Goal: Task Accomplishment & Management: Use online tool/utility

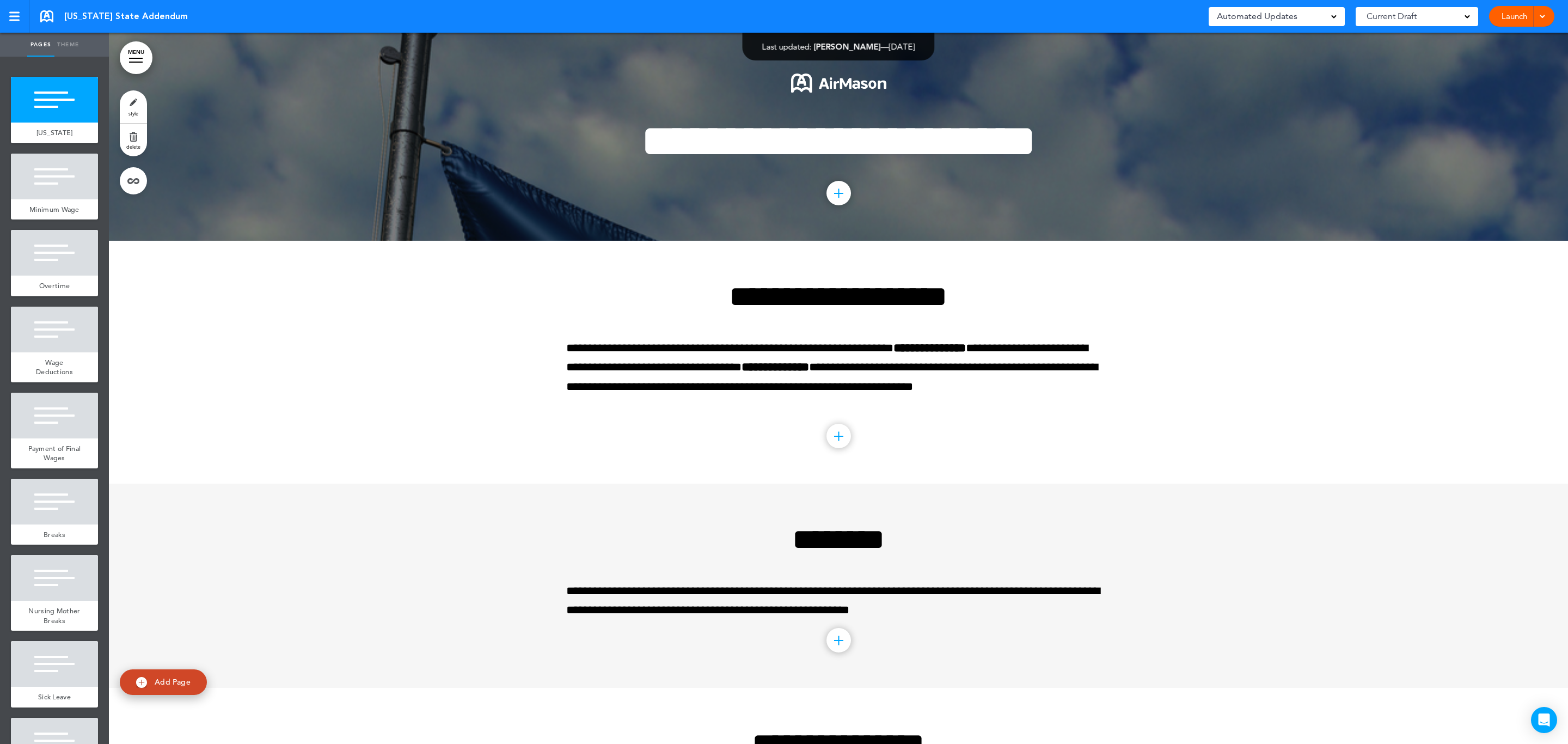
click at [139, 104] on link "style" at bounding box center [133, 106] width 27 height 32
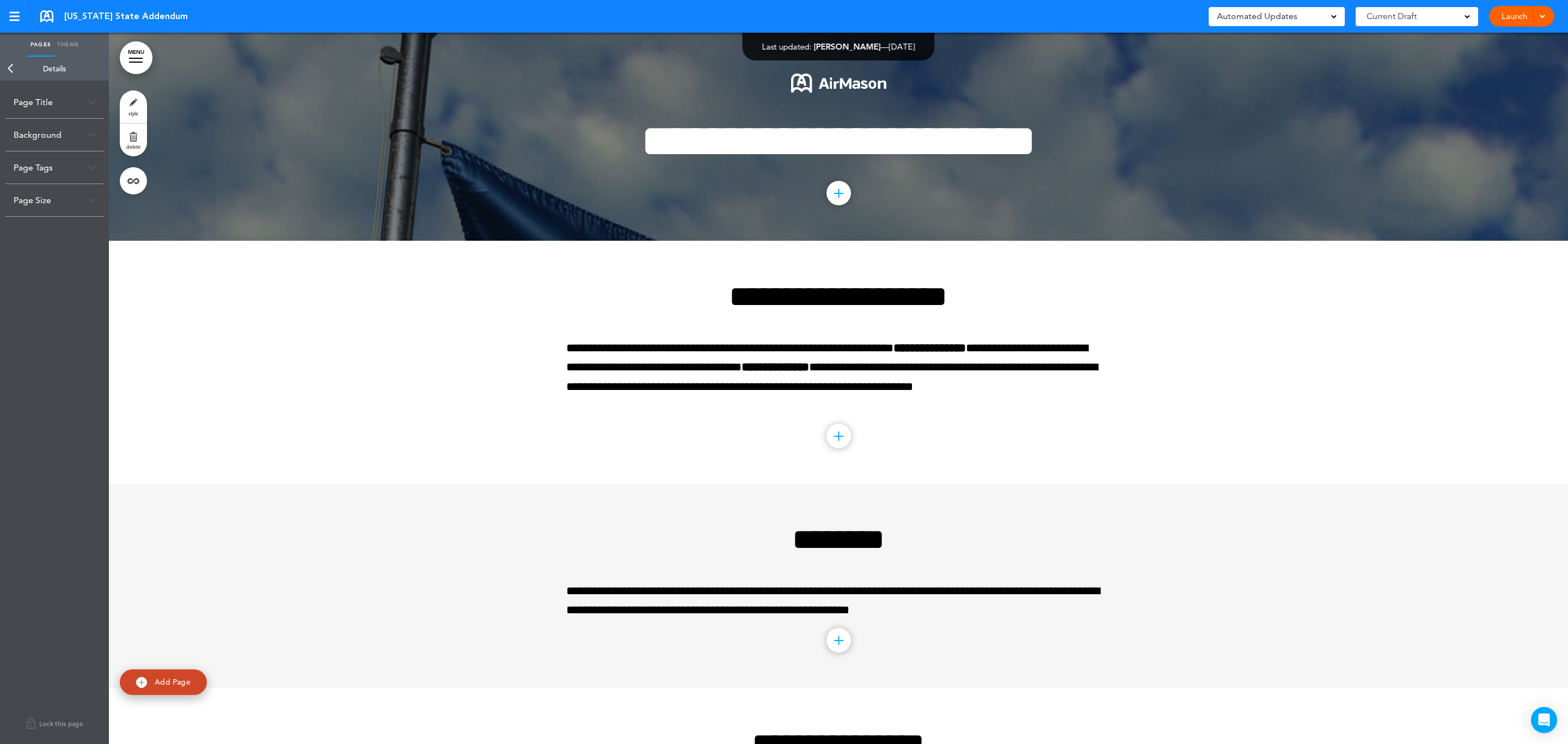
click at [92, 136] on img at bounding box center [91, 135] width 8 height 6
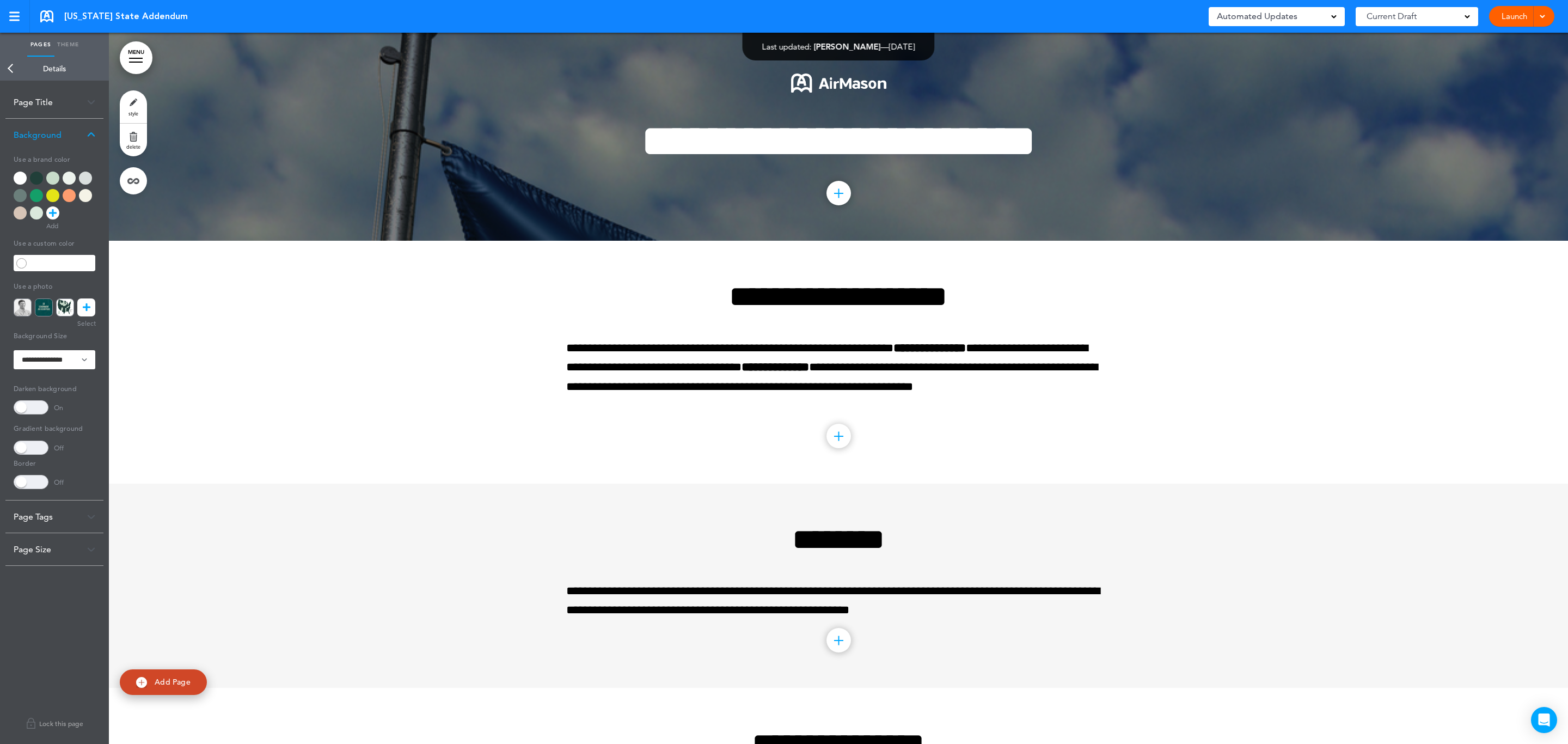
click at [33, 175] on div at bounding box center [36, 178] width 13 height 13
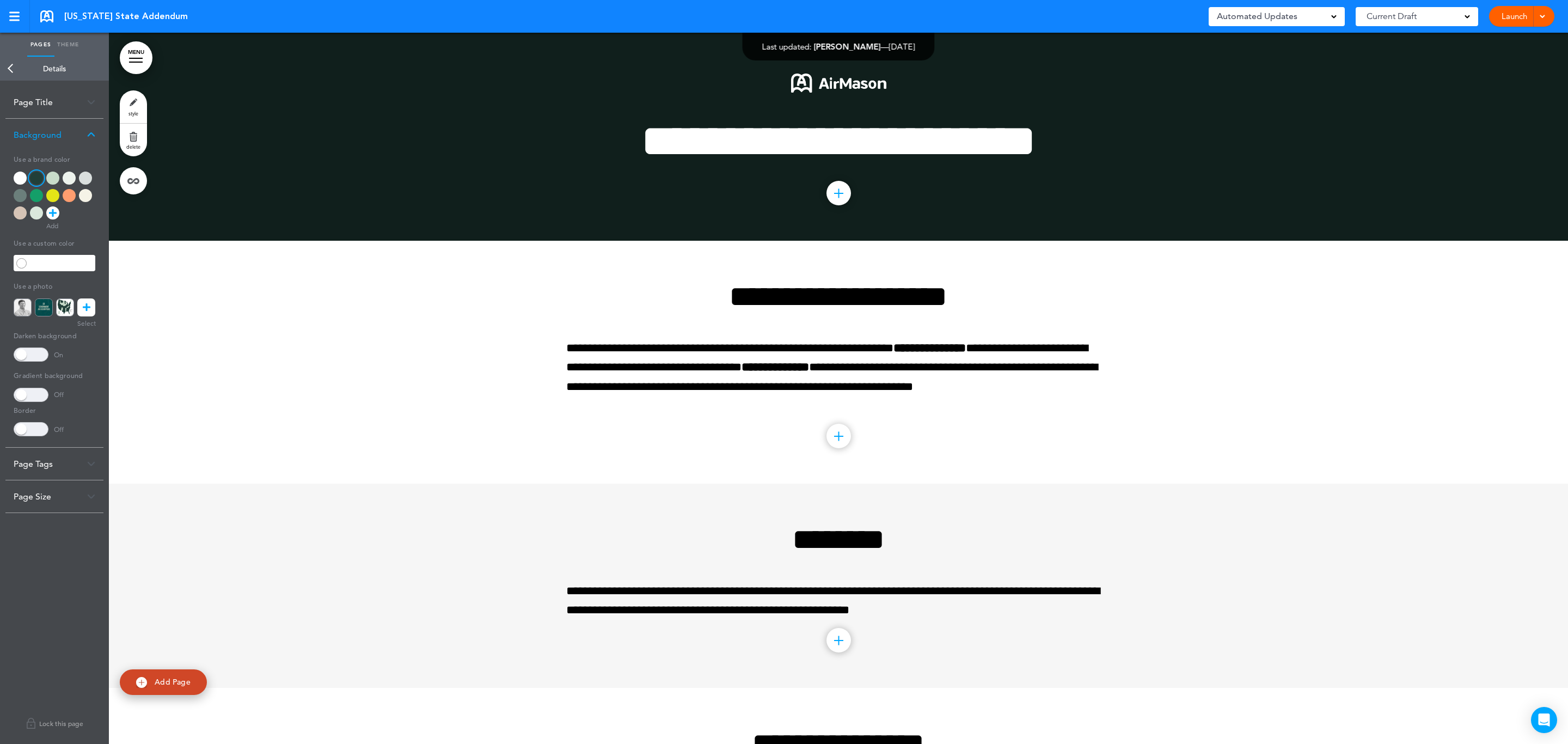
click at [353, 368] on div at bounding box center [839, 362] width 1460 height 243
click at [129, 64] on link "MENU" at bounding box center [135, 57] width 32 height 32
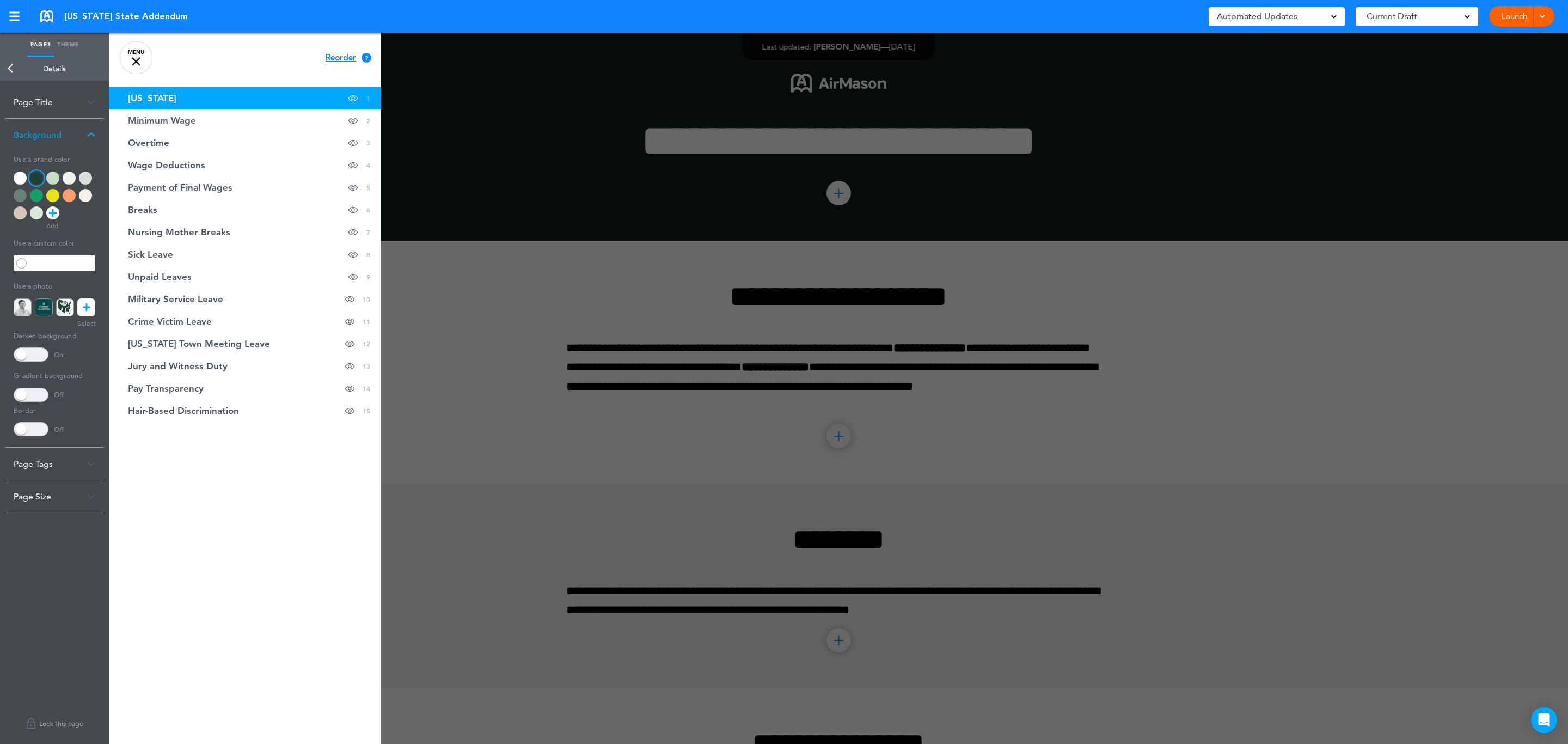
click at [134, 54] on link "MENU" at bounding box center [135, 57] width 32 height 32
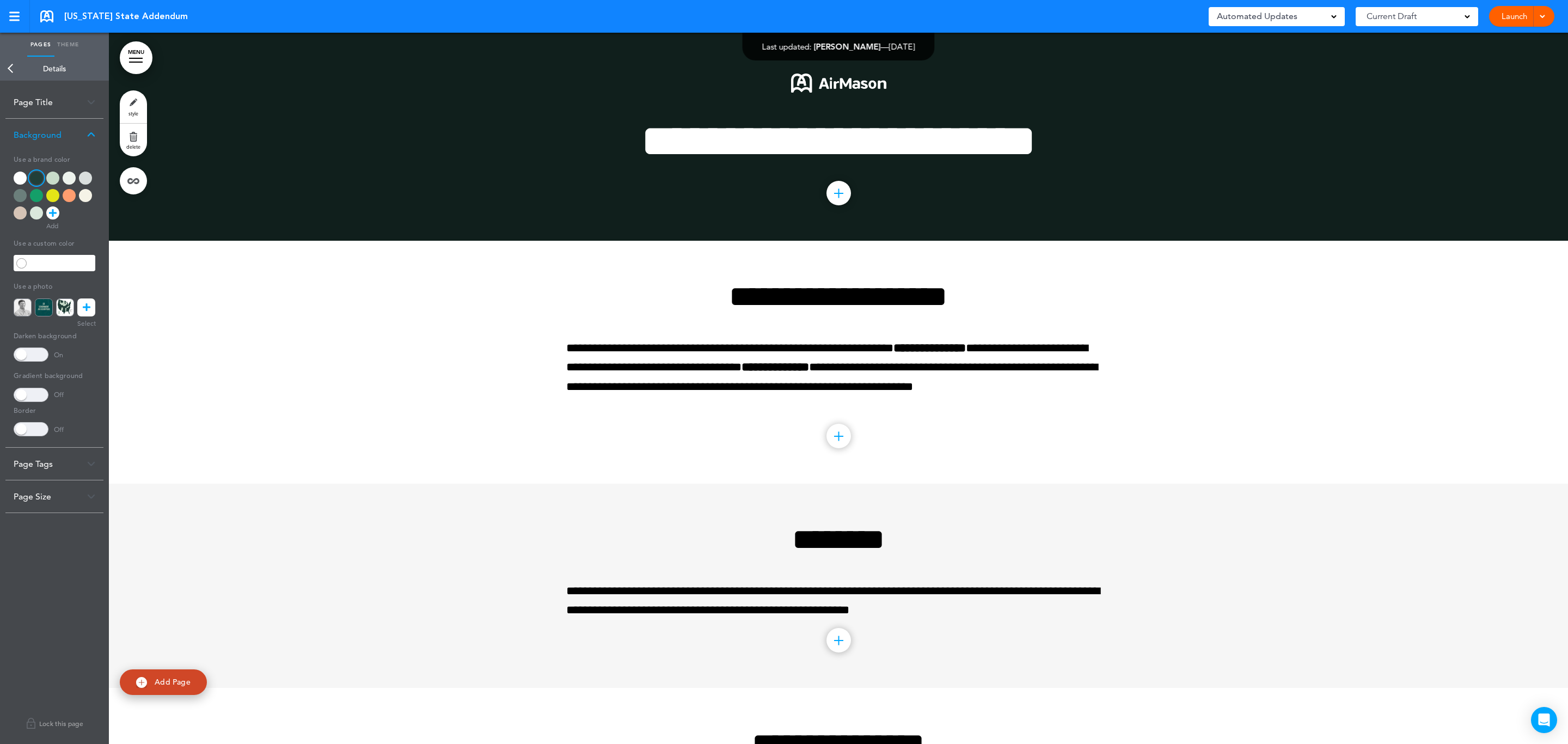
click at [588, 195] on div "Add collapsible section ? In order to add a collapsible section, only solid bac…" at bounding box center [839, 196] width 545 height 8
drag, startPoint x: 485, startPoint y: 188, endPoint x: 440, endPoint y: 180, distance: 45.7
click at [440, 180] on div at bounding box center [839, 136] width 1460 height 208
click at [208, 184] on div at bounding box center [839, 136] width 1460 height 208
click at [133, 49] on link "MENU" at bounding box center [135, 57] width 32 height 32
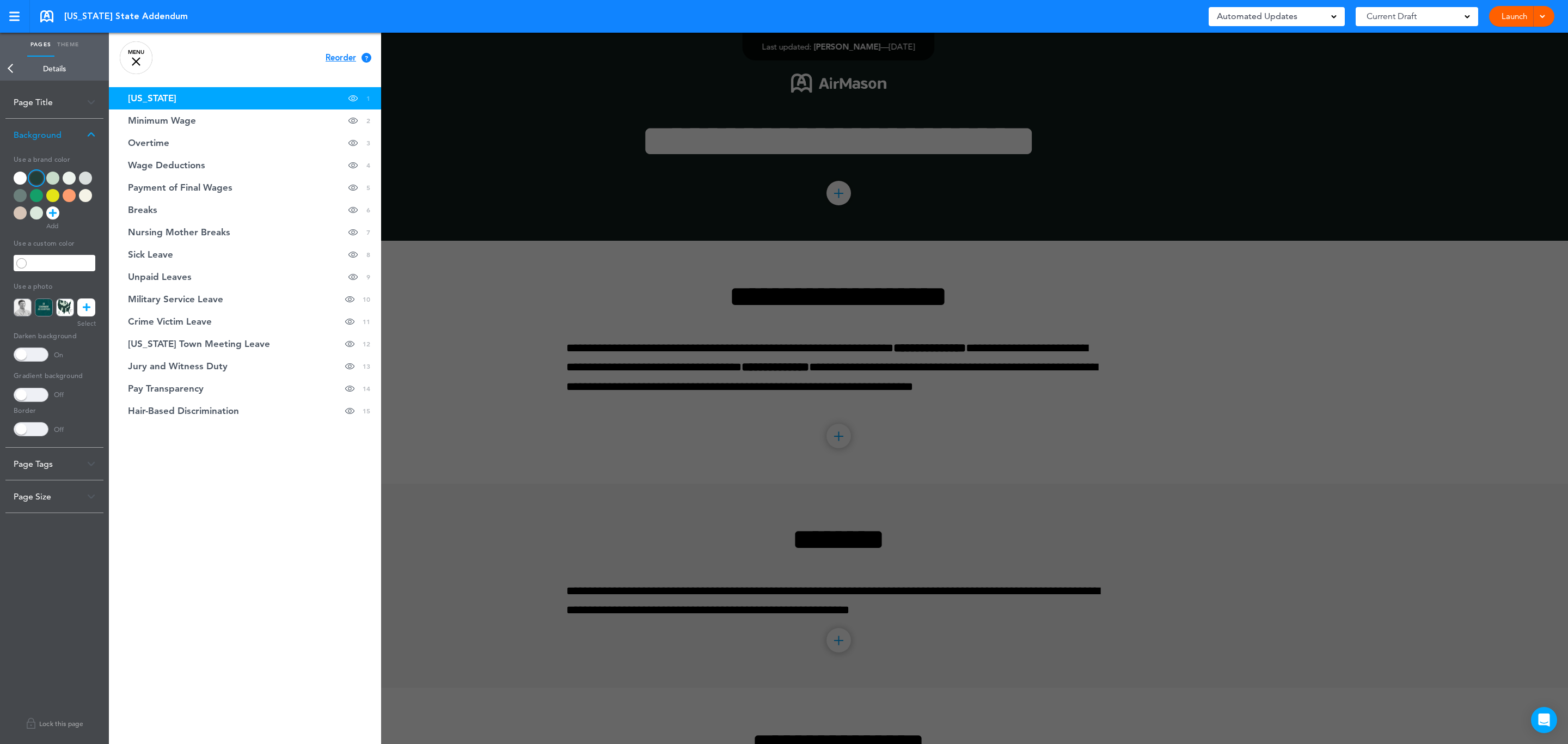
click at [154, 93] on span "[US_STATE]" at bounding box center [152, 98] width 48 height 9
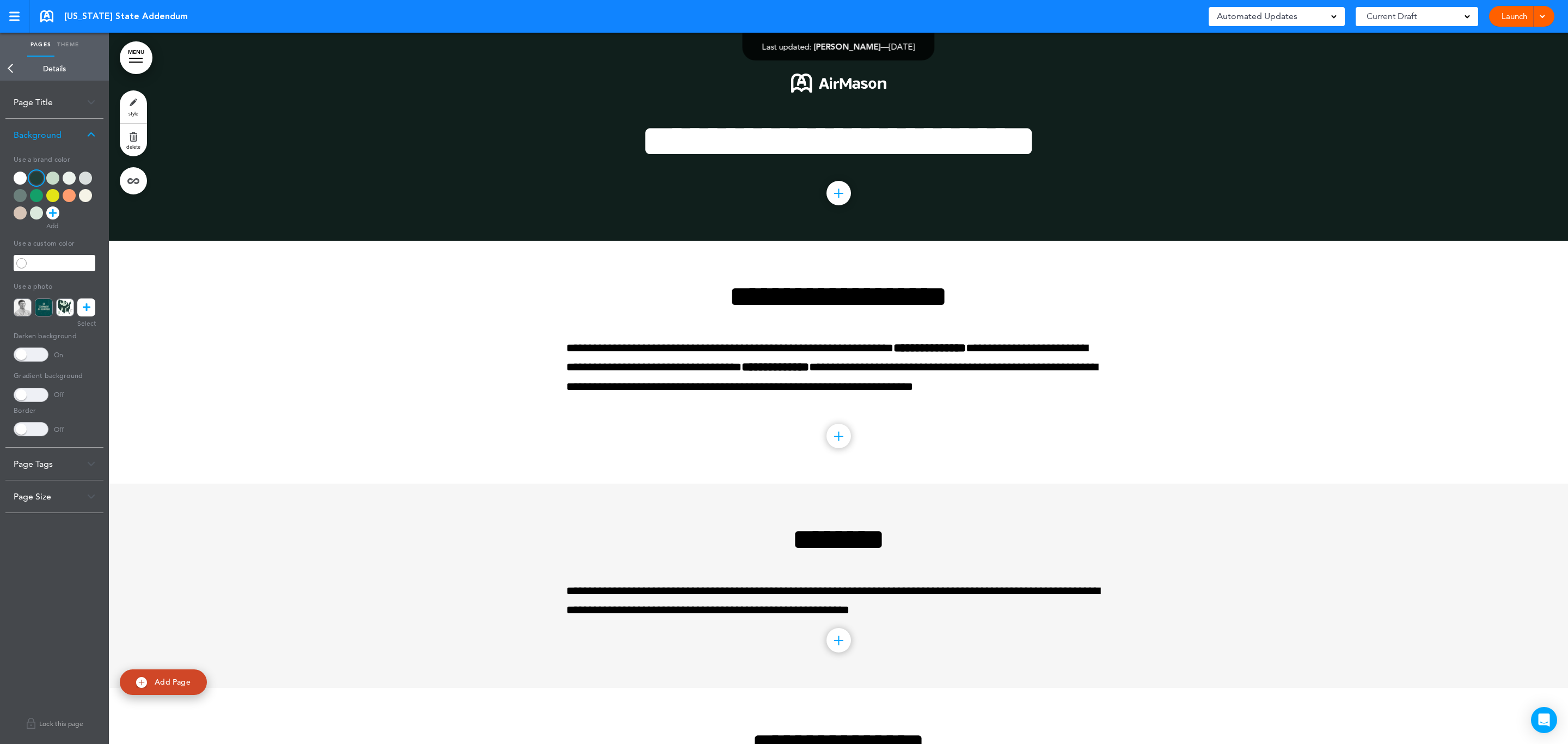
click at [220, 135] on div at bounding box center [839, 136] width 1460 height 208
click at [135, 108] on link "style" at bounding box center [133, 106] width 27 height 32
click at [67, 42] on link "Theme" at bounding box center [68, 44] width 27 height 24
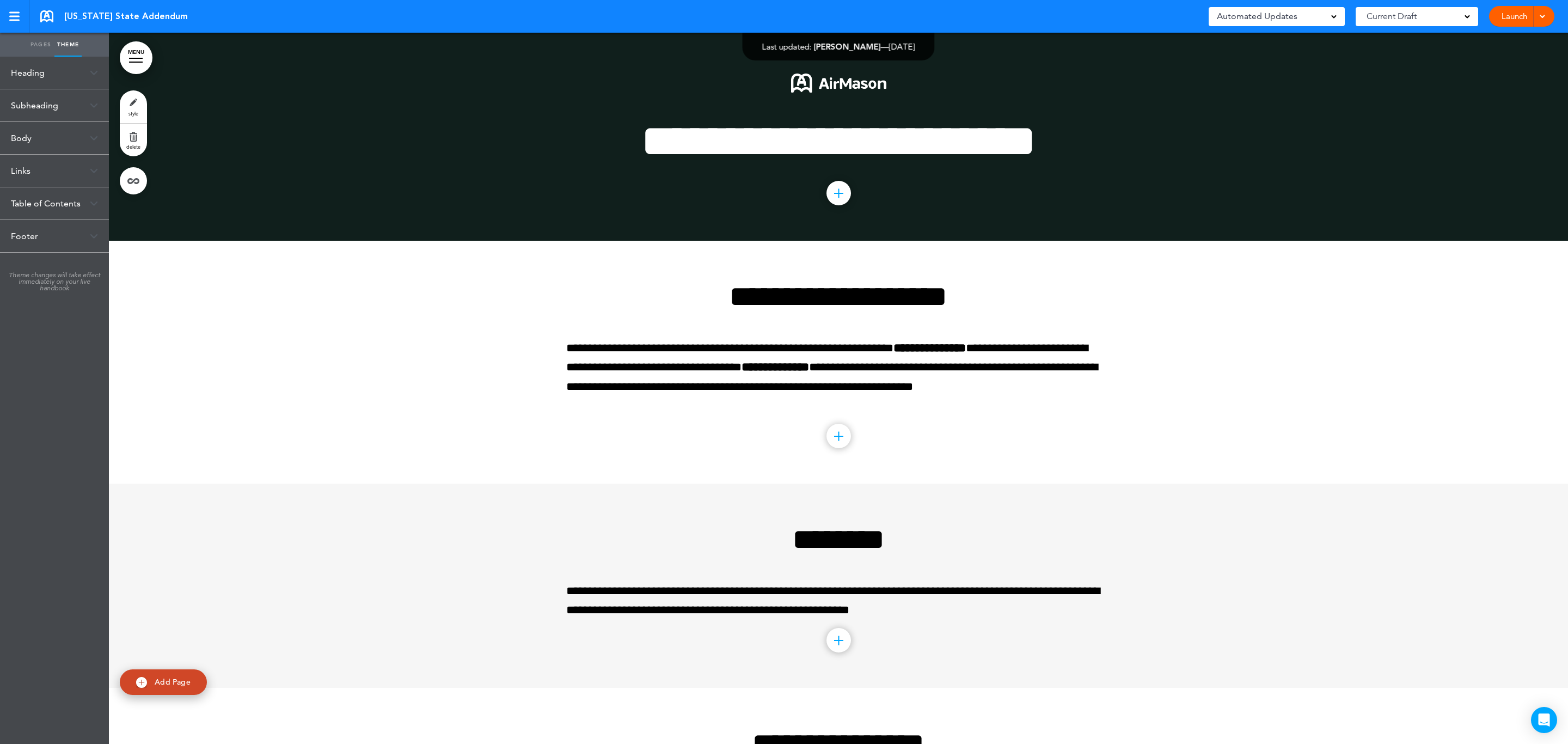
click at [38, 43] on link "Pages" at bounding box center [41, 44] width 27 height 24
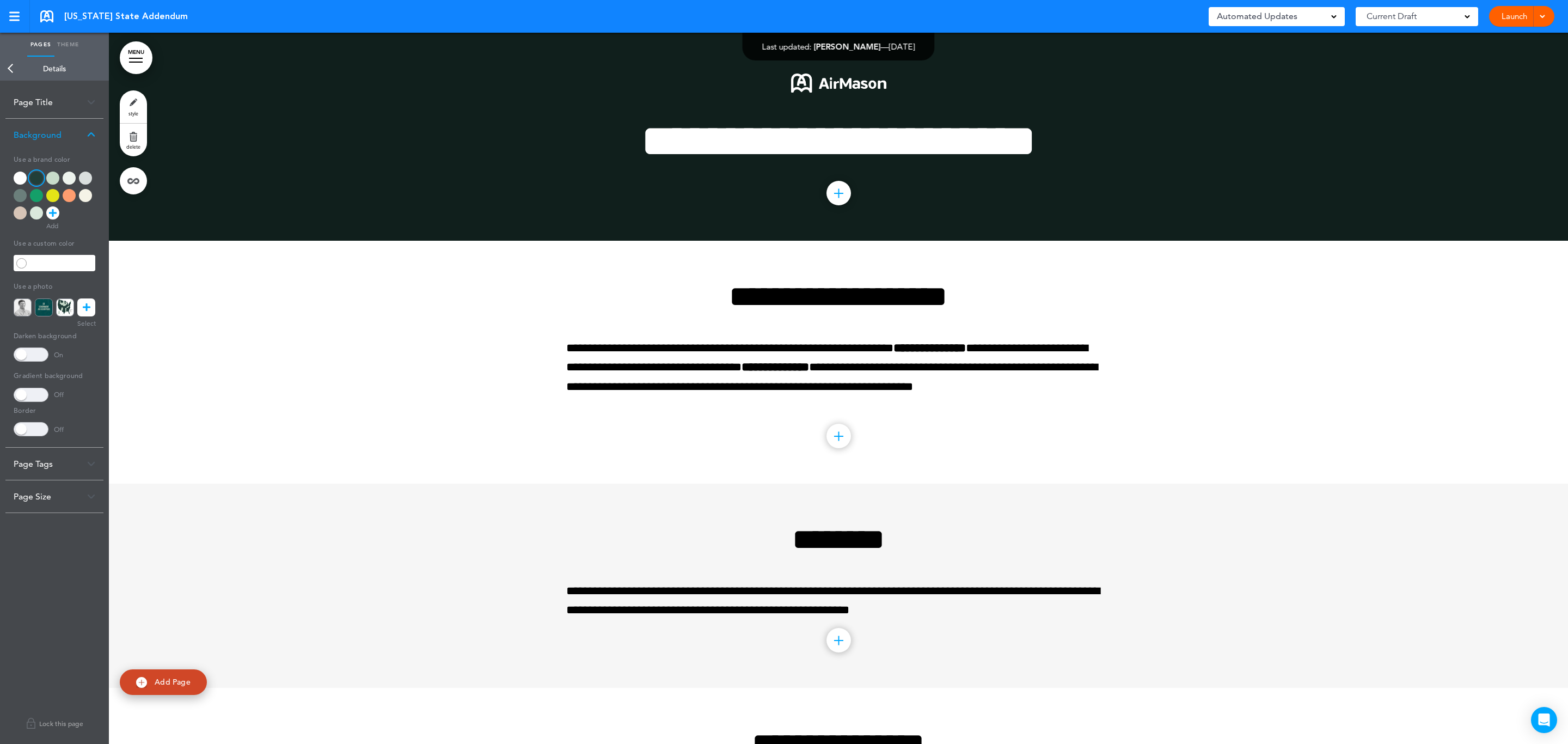
click at [312, 162] on div at bounding box center [839, 136] width 1460 height 208
click at [326, 229] on div at bounding box center [839, 136] width 1460 height 208
click at [244, 120] on div at bounding box center [839, 136] width 1460 height 208
click at [244, 123] on div at bounding box center [839, 136] width 1460 height 208
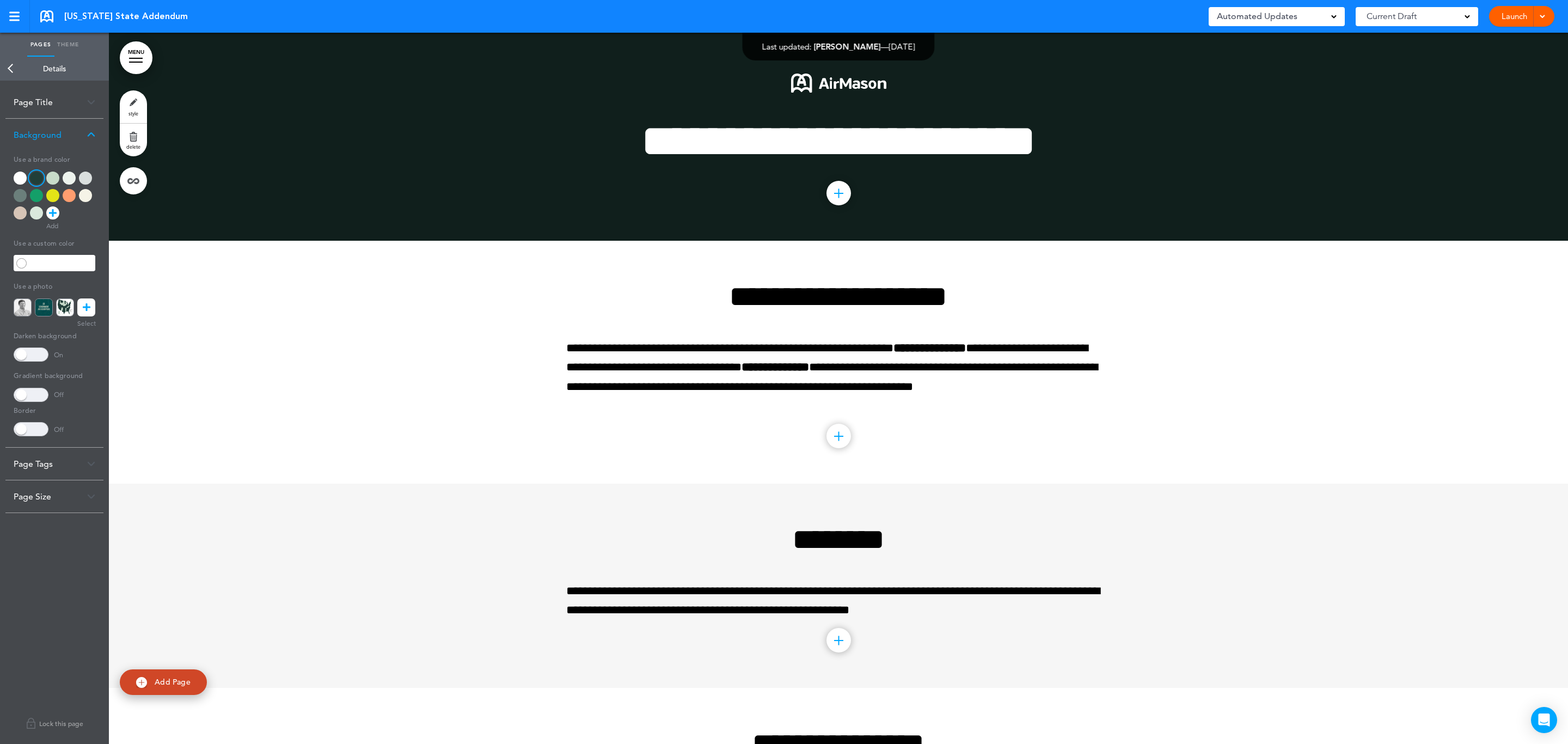
click at [244, 123] on div at bounding box center [839, 136] width 1460 height 208
click at [136, 105] on link "style" at bounding box center [133, 106] width 27 height 32
click at [85, 301] on icon at bounding box center [87, 308] width 8 height 18
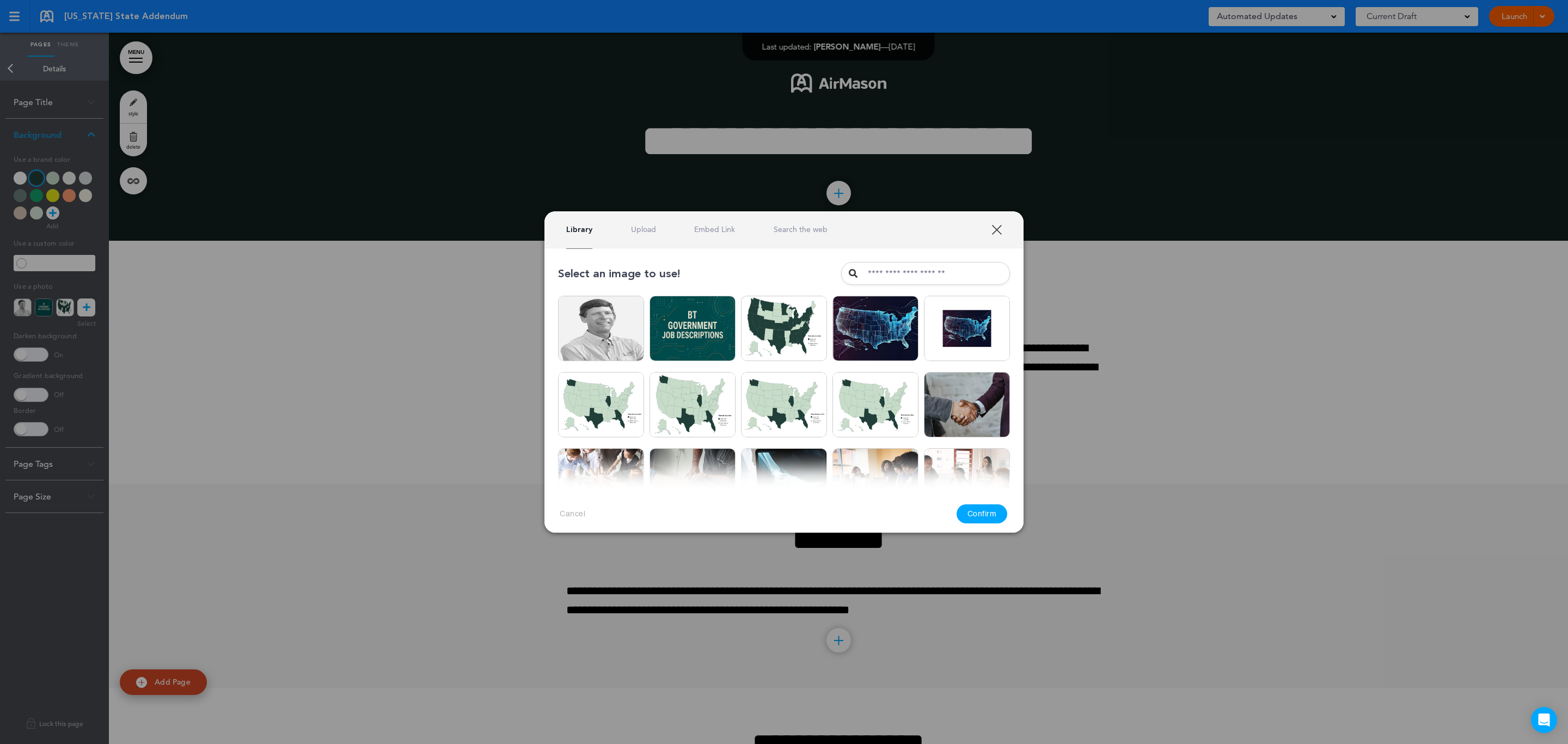
click at [809, 232] on link "Search the web" at bounding box center [801, 229] width 54 height 11
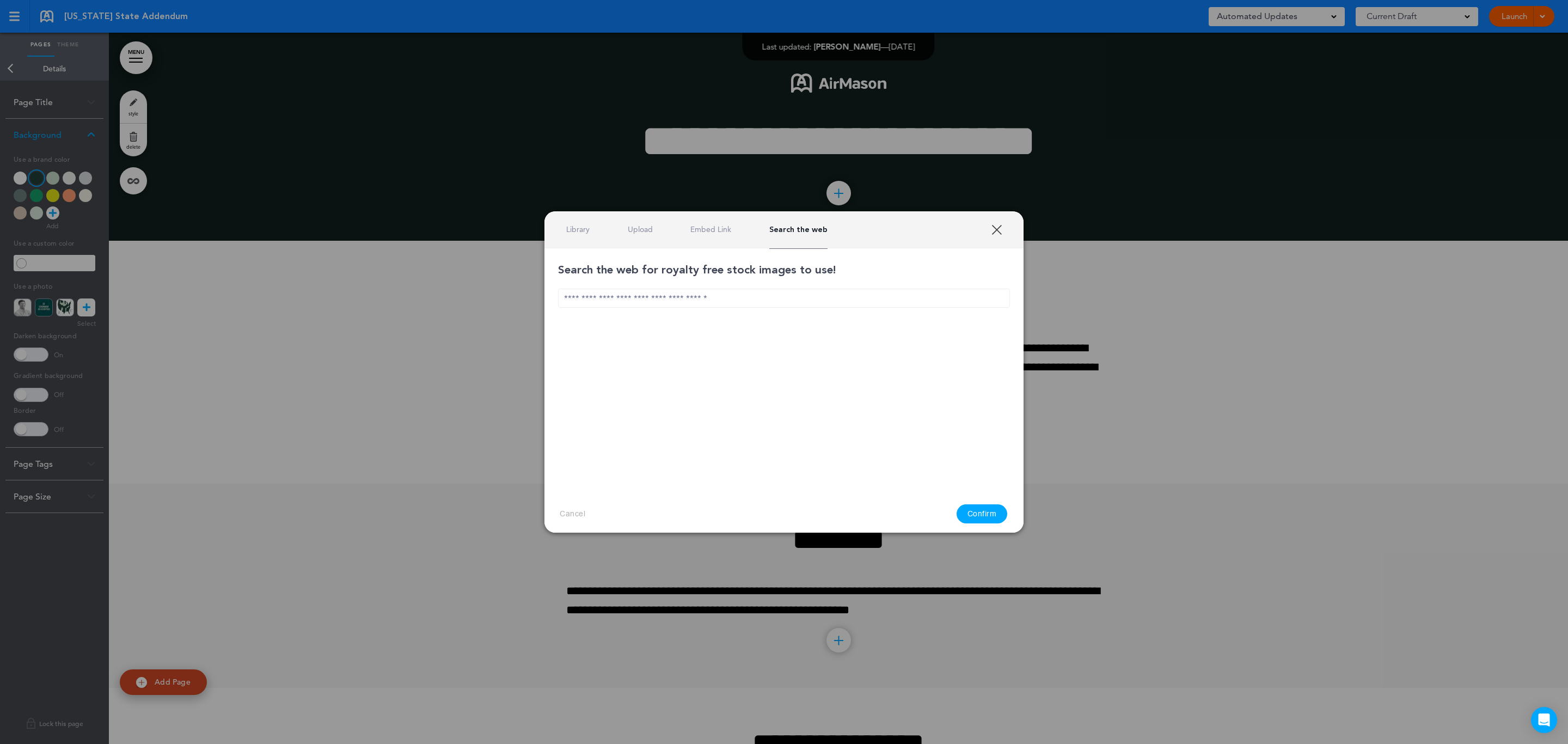
click at [667, 294] on input "text" at bounding box center [784, 298] width 452 height 19
type input "***"
click at [1000, 226] on link "XXX" at bounding box center [997, 229] width 11 height 11
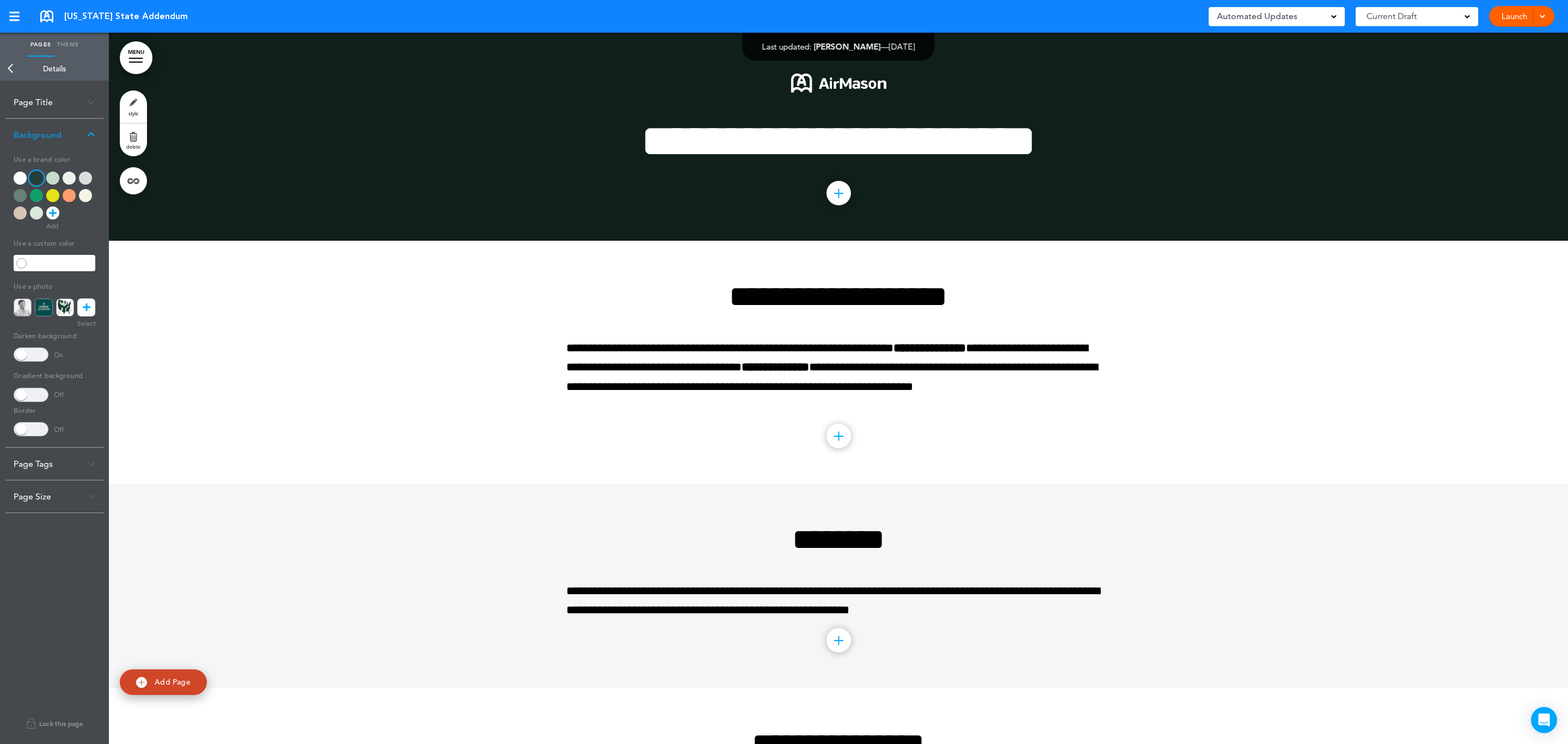
click at [440, 121] on div at bounding box center [839, 136] width 1460 height 208
click at [348, 152] on div at bounding box center [839, 136] width 1460 height 208
click at [838, 82] on div "MENU Cancel Reorder ? Move or rearrange pages easily by selecting whole section…" at bounding box center [839, 387] width 1460 height 711
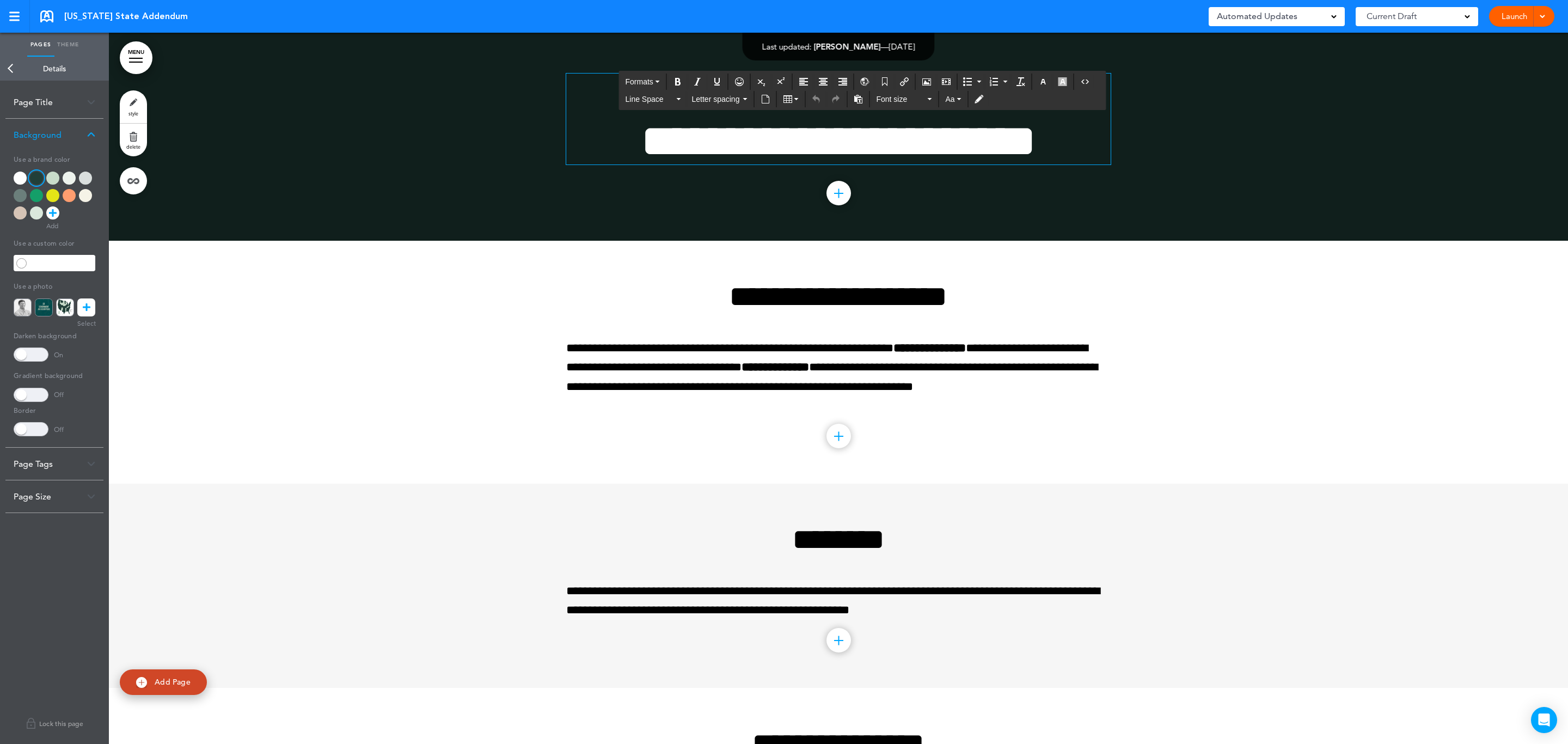
click at [429, 123] on div at bounding box center [839, 136] width 1460 height 208
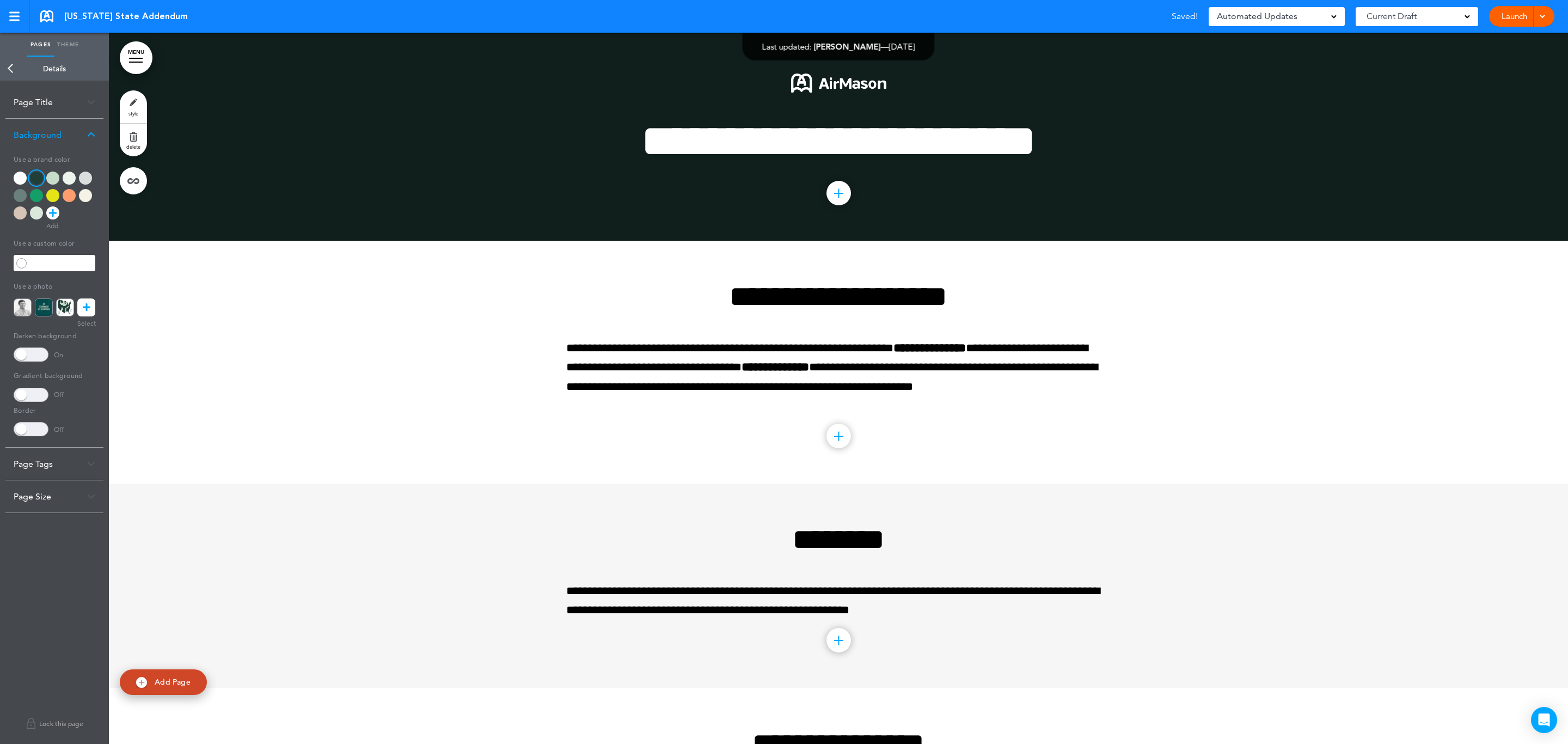
click at [138, 107] on link "style" at bounding box center [133, 106] width 27 height 32
click at [141, 62] on link "MENU" at bounding box center [135, 57] width 32 height 32
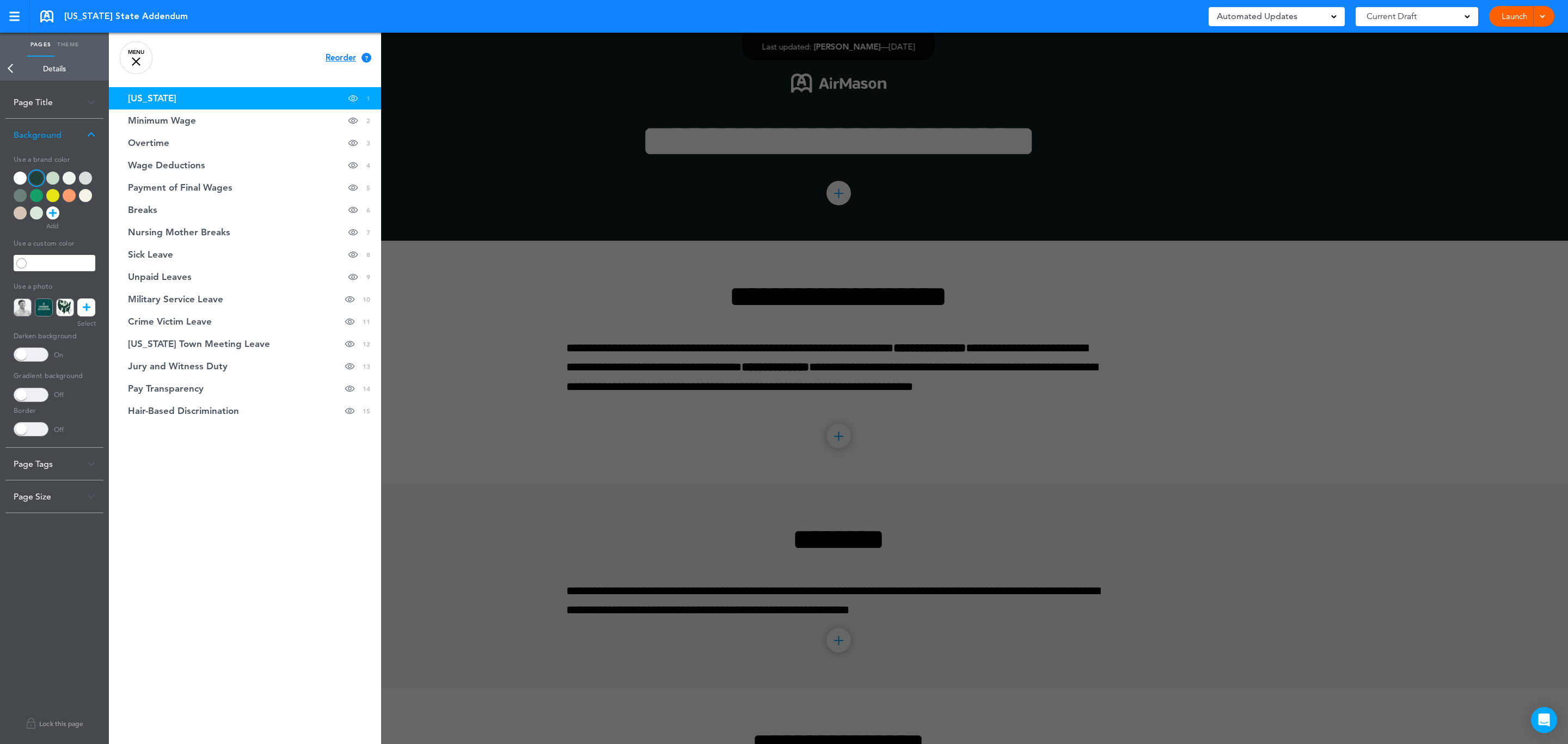
click at [141, 62] on link "MENU" at bounding box center [135, 57] width 32 height 32
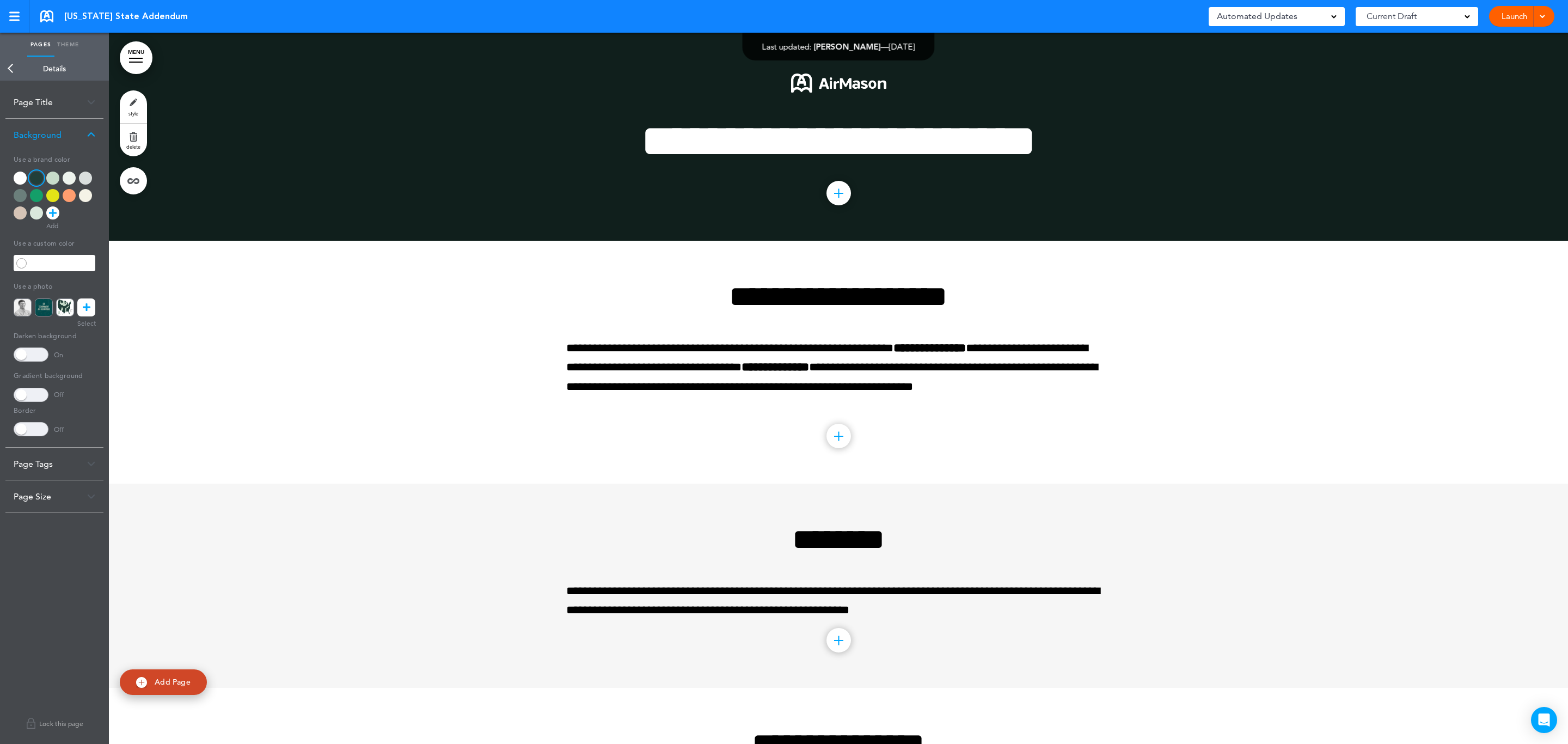
click at [963, 195] on div "Add collapsible section ? In order to add a collapsible section, only solid bac…" at bounding box center [839, 196] width 545 height 8
click at [490, 152] on div at bounding box center [839, 136] width 1460 height 208
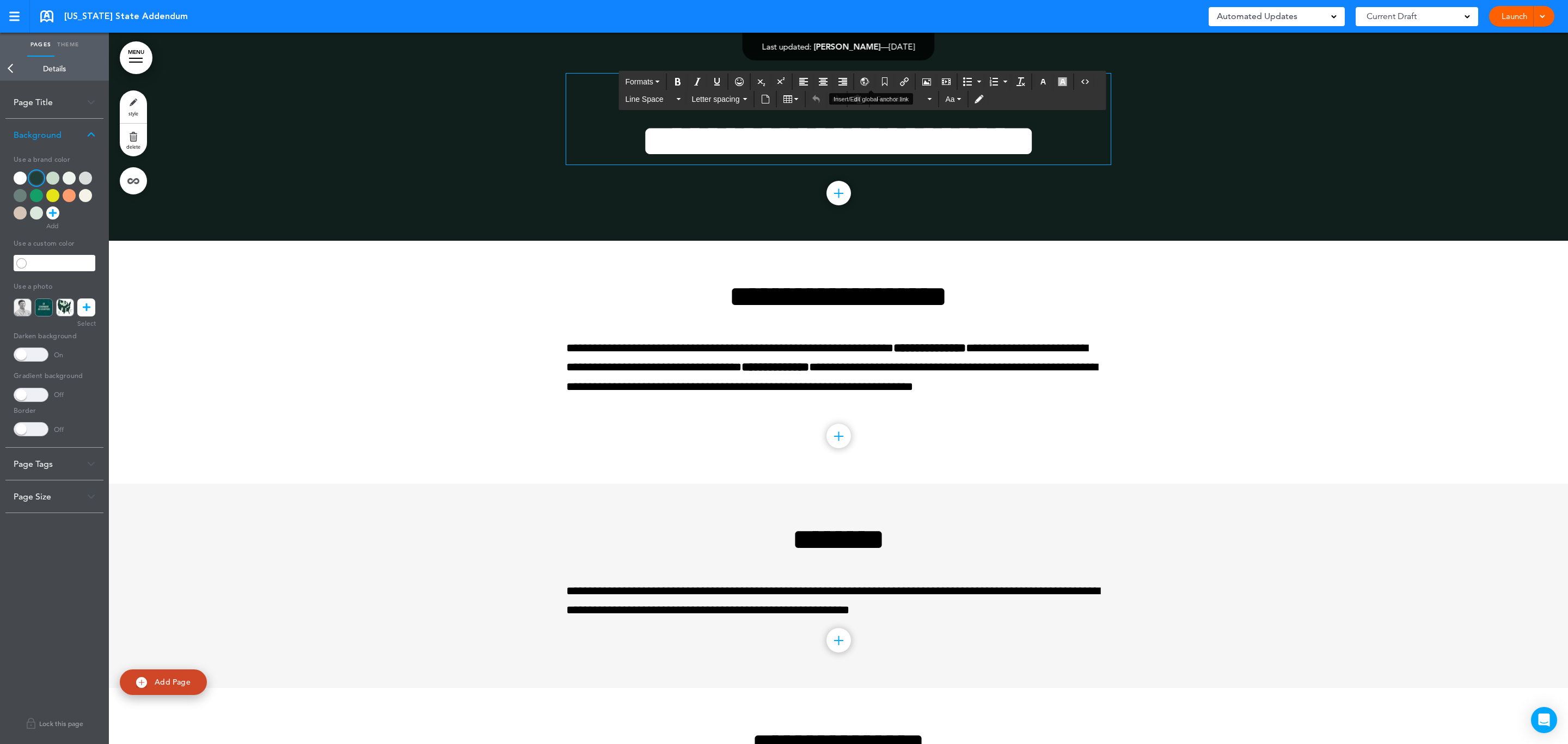
click at [877, 82] on div "MENU Formats Line Space Letter spacing Font size Aa Cancel Reorder ? Move or re…" at bounding box center [839, 387] width 1460 height 711
click at [137, 97] on link "style" at bounding box center [133, 106] width 27 height 32
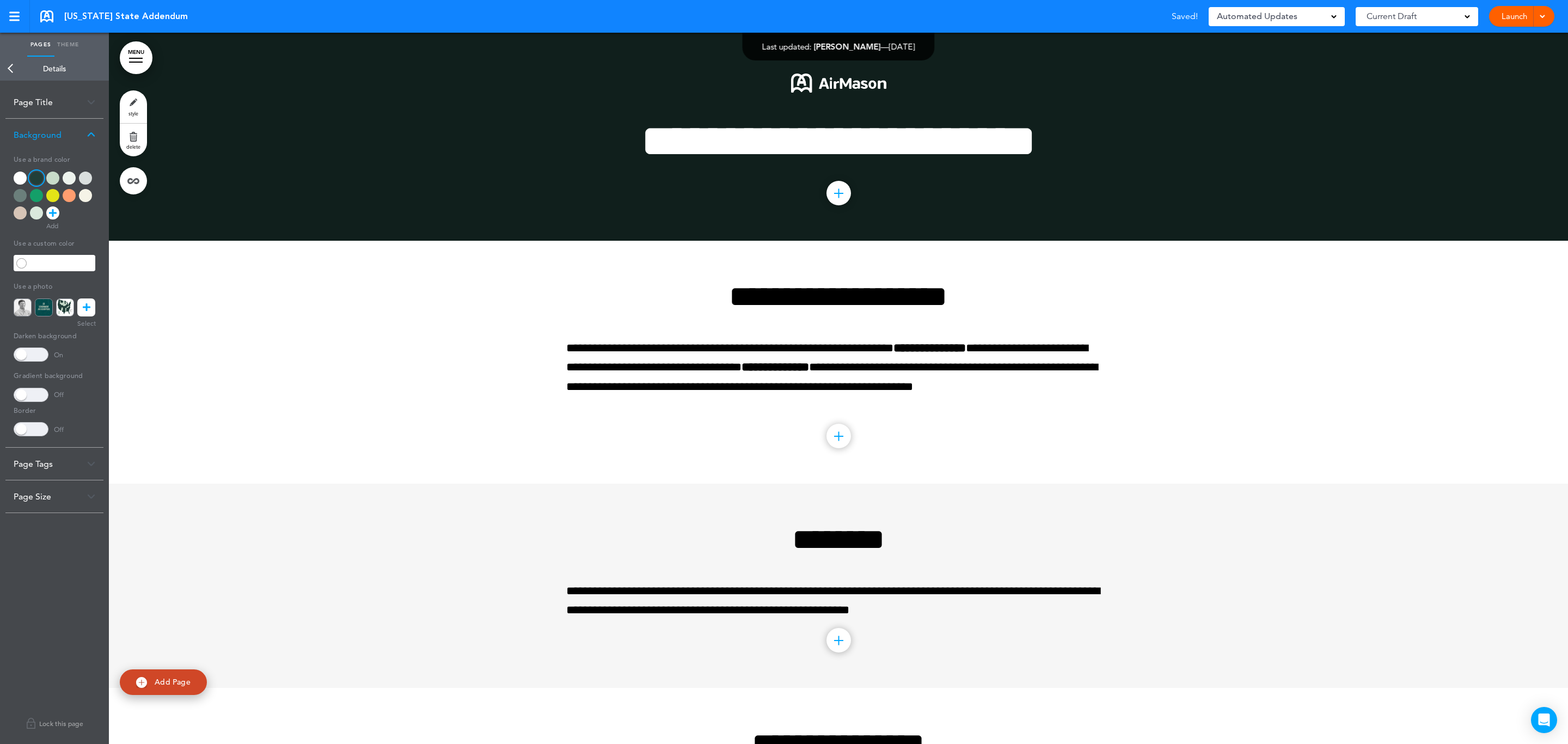
click at [80, 304] on link at bounding box center [87, 308] width 18 height 18
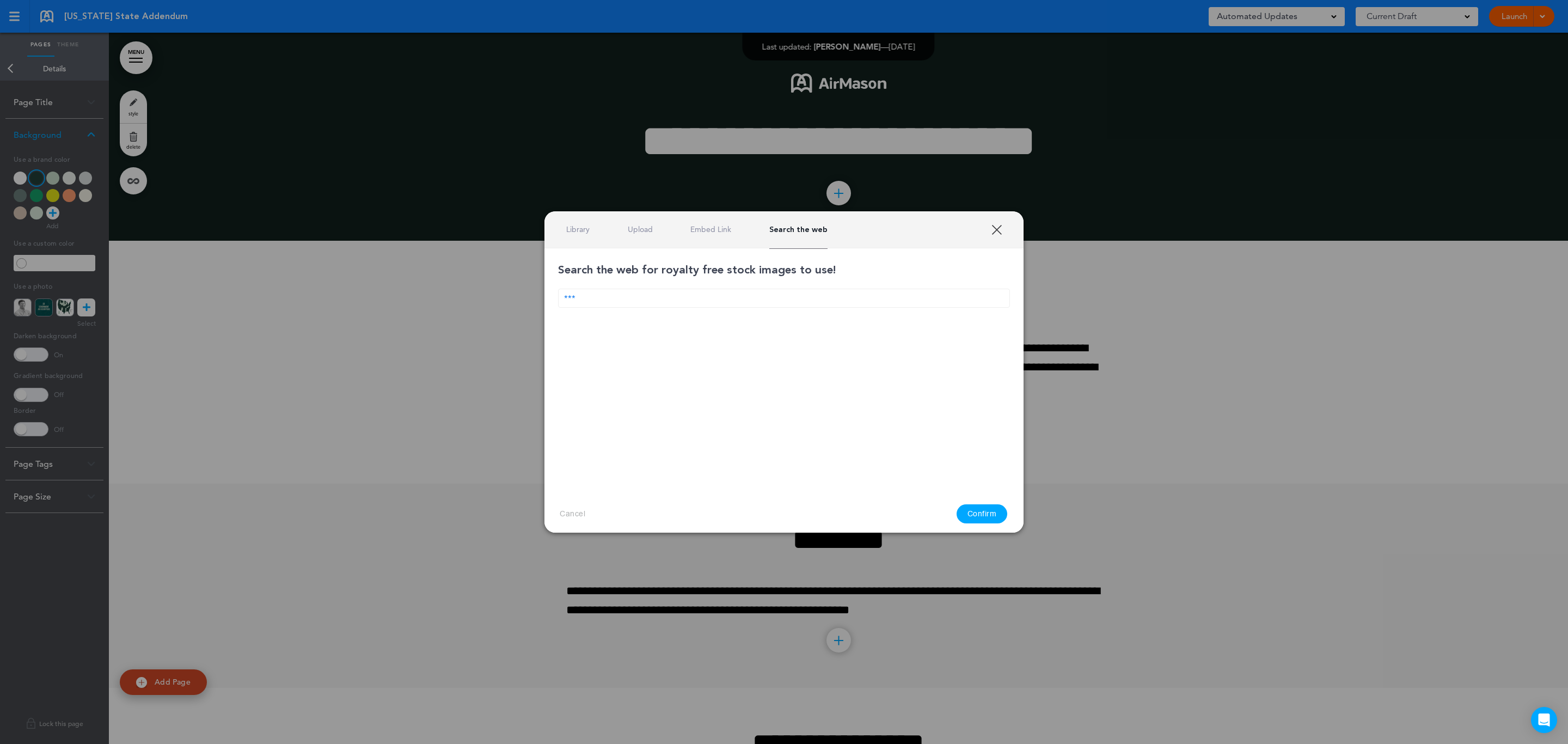
click at [565, 231] on div "Library Upload Embed Link Search the web" at bounding box center [784, 229] width 479 height 37
click at [573, 226] on link "Library" at bounding box center [578, 229] width 23 height 11
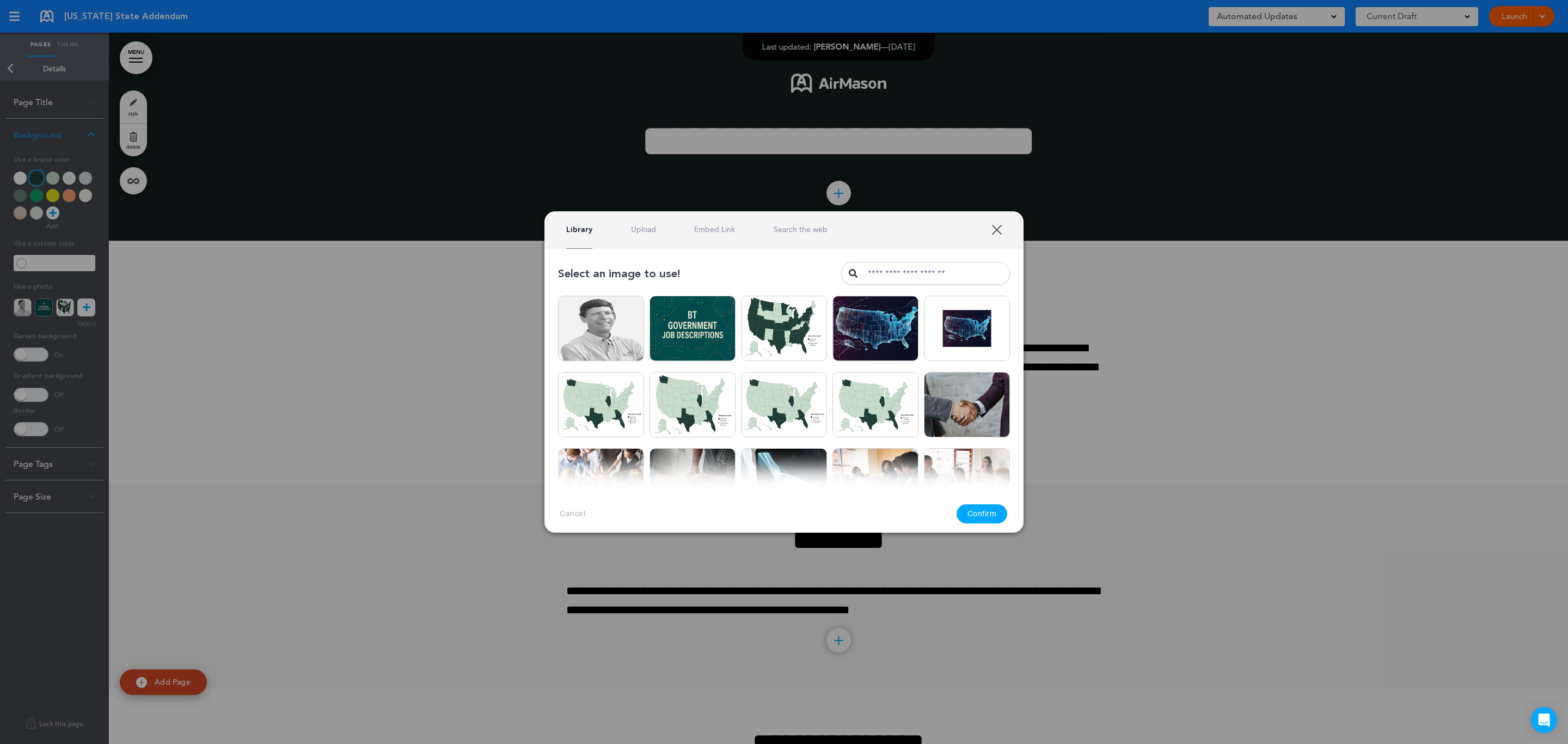
click at [651, 226] on link "Upload" at bounding box center [643, 229] width 25 height 11
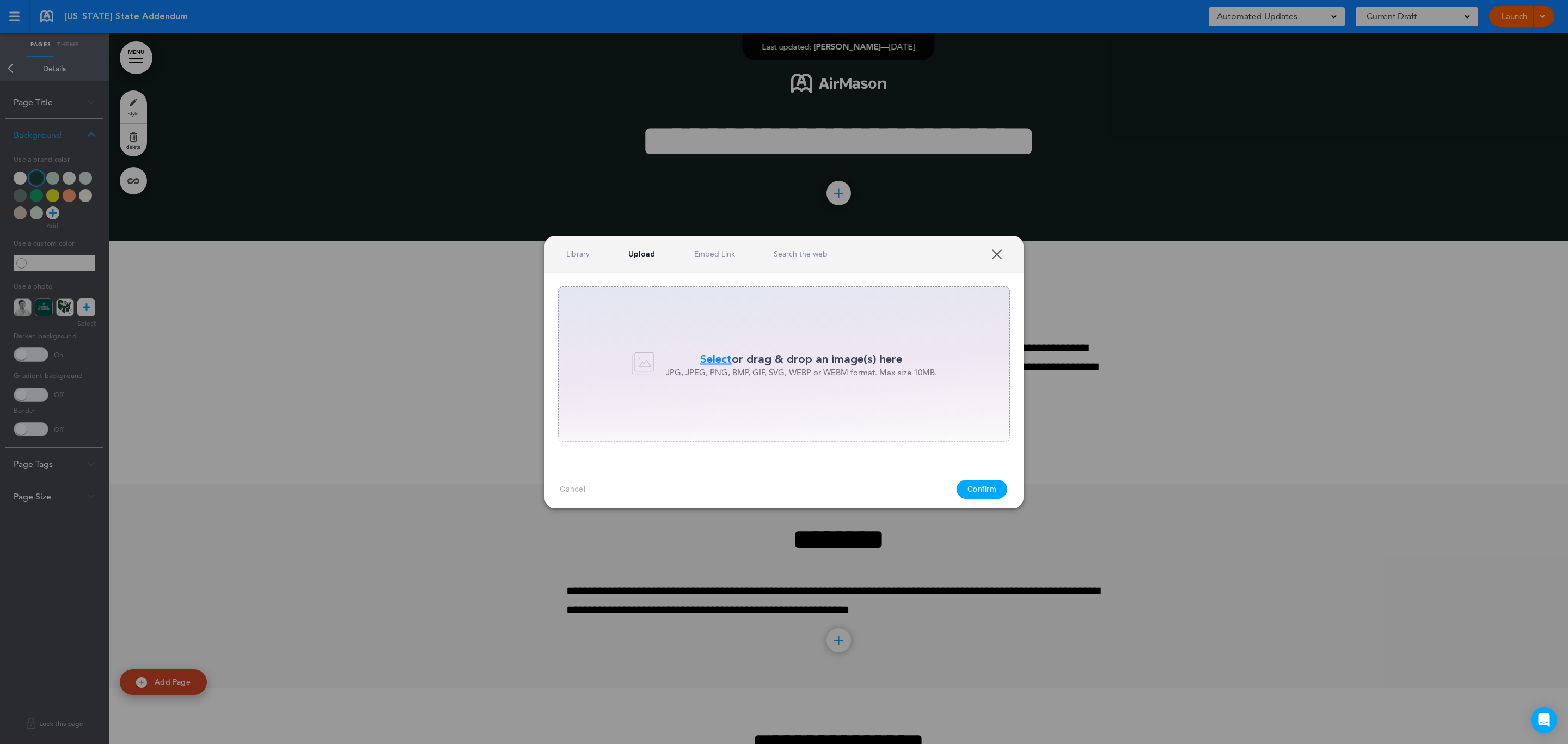
click at [713, 360] on span "Select" at bounding box center [716, 358] width 32 height 16
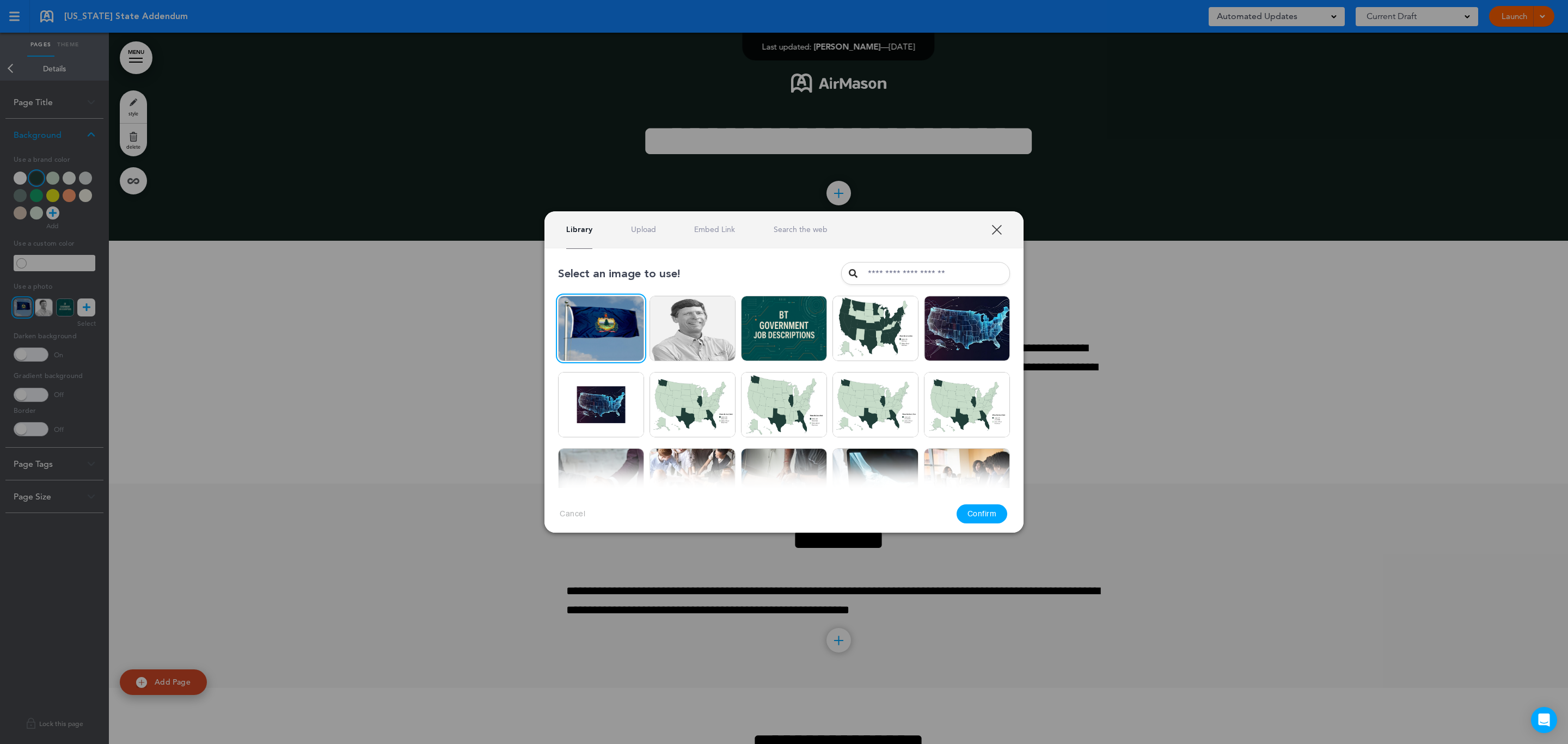
click at [989, 509] on button "Confirm" at bounding box center [983, 513] width 51 height 19
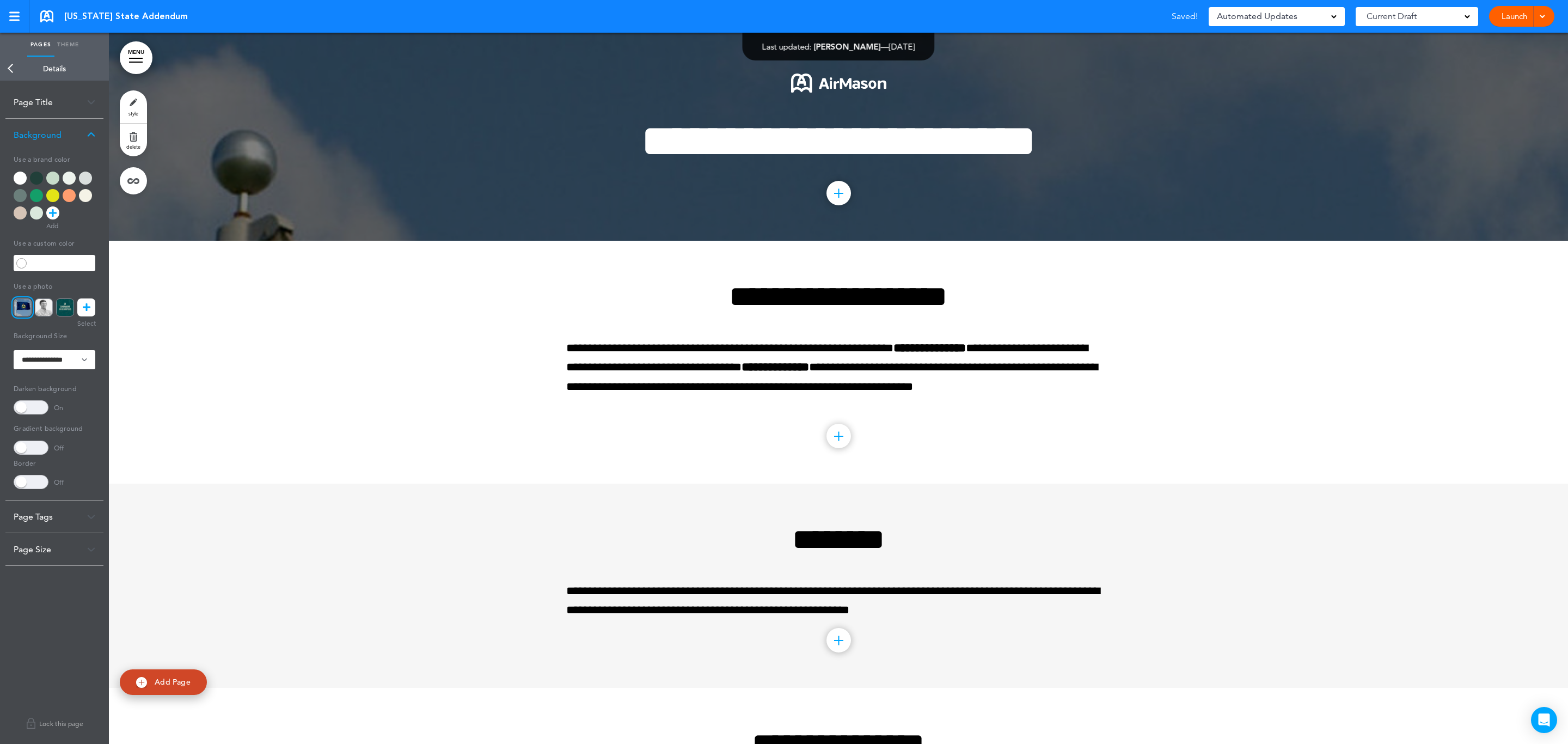
click at [415, 149] on div at bounding box center [839, 136] width 1460 height 208
click at [87, 363] on select "**********" at bounding box center [54, 359] width 82 height 19
click at [14, 350] on select "**********" at bounding box center [54, 359] width 82 height 19
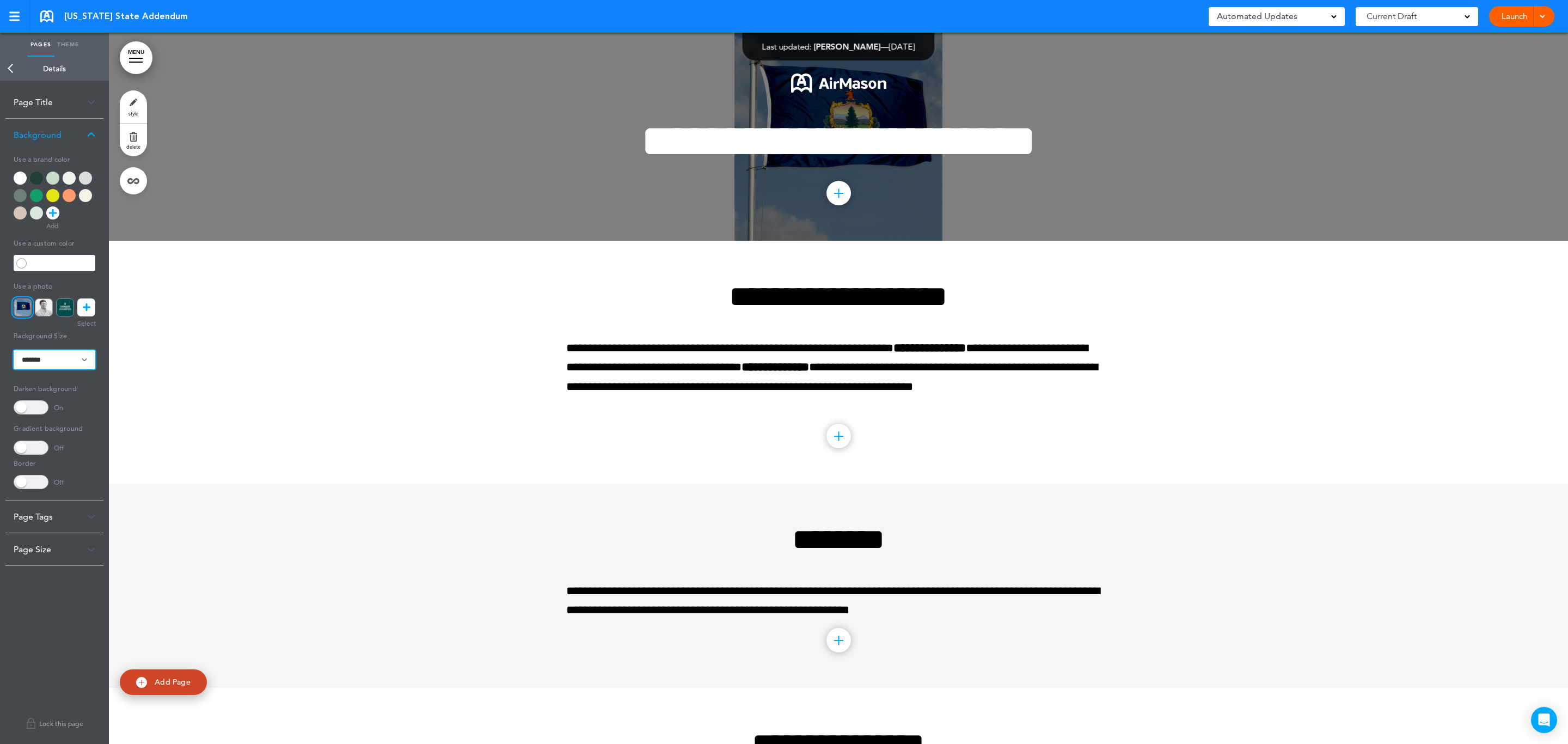
click at [62, 365] on select "**********" at bounding box center [54, 359] width 82 height 19
click at [14, 350] on select "**********" at bounding box center [54, 359] width 82 height 19
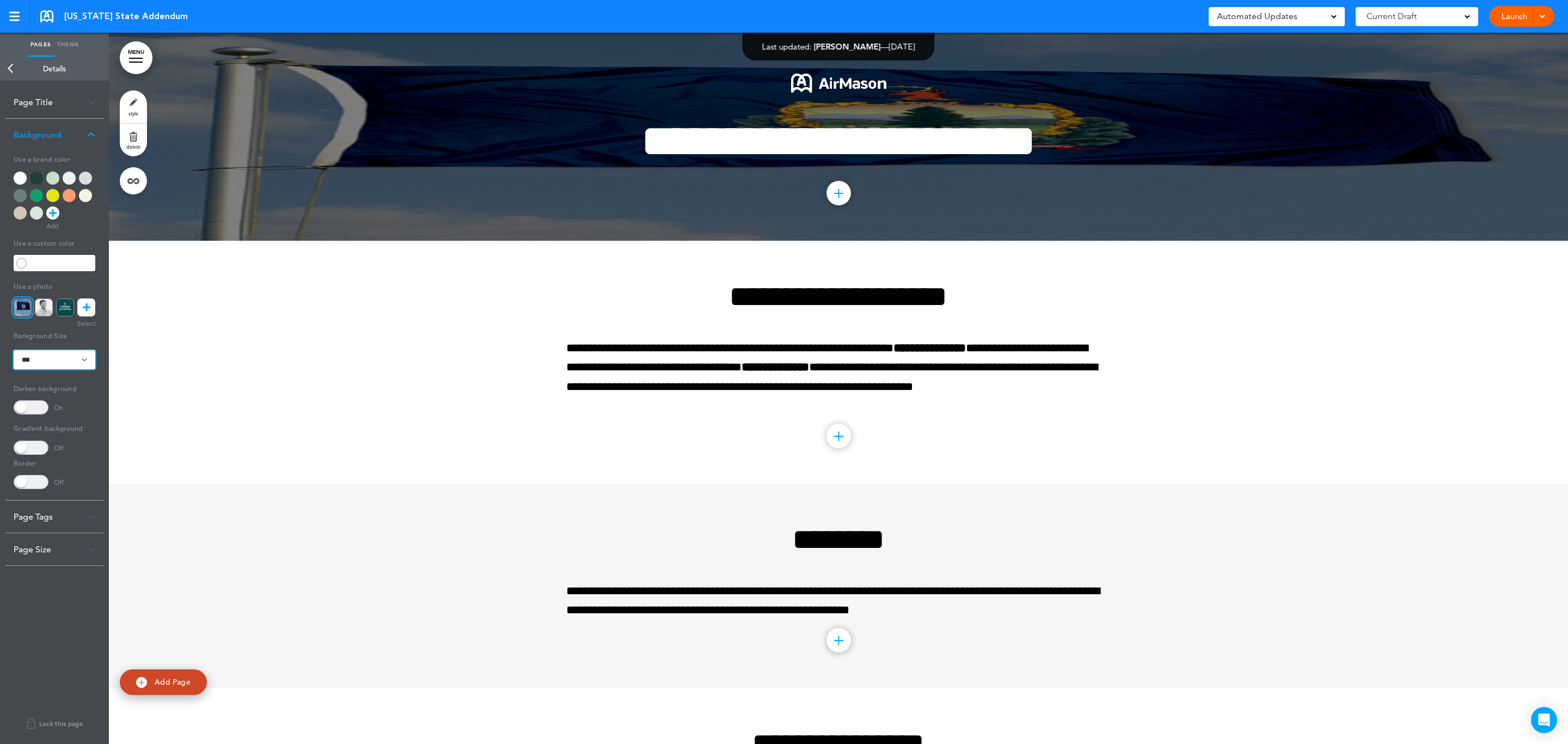
click at [78, 358] on select "**********" at bounding box center [54, 359] width 82 height 19
click at [14, 350] on select "**********" at bounding box center [54, 359] width 82 height 19
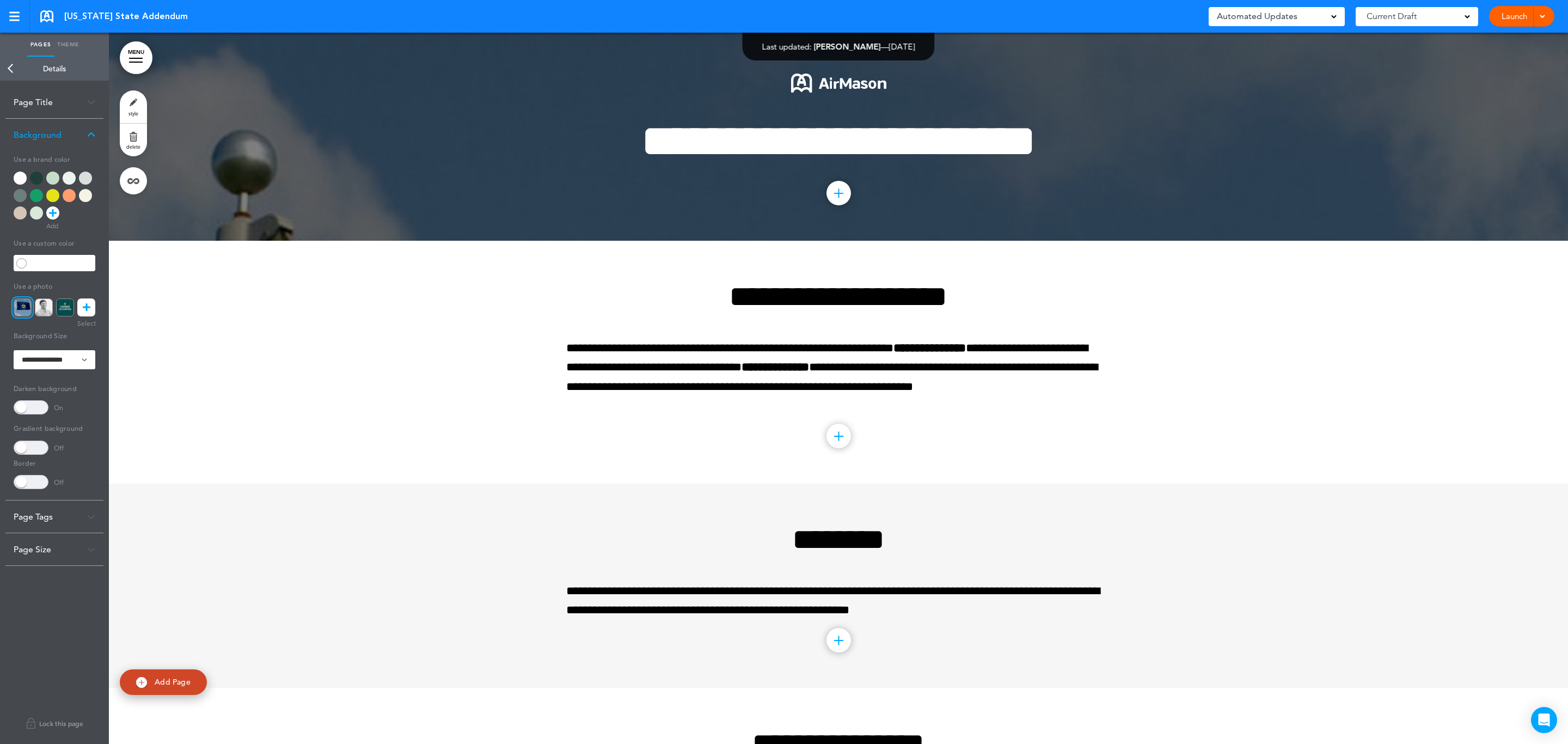
click at [81, 308] on link at bounding box center [87, 308] width 18 height 18
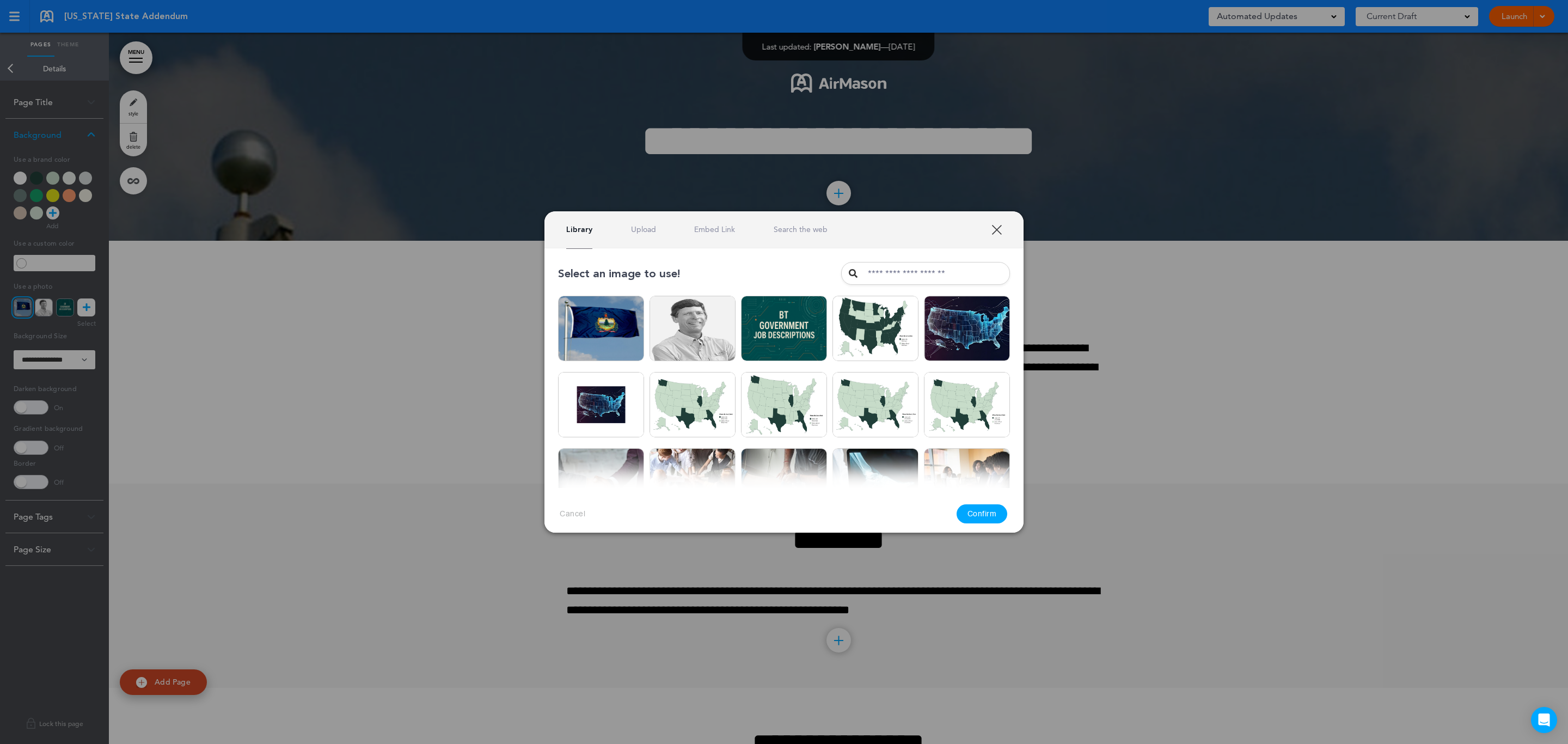
click at [639, 296] on link at bounding box center [644, 296] width 11 height 11
click at [614, 334] on div "Delete" at bounding box center [601, 336] width 42 height 17
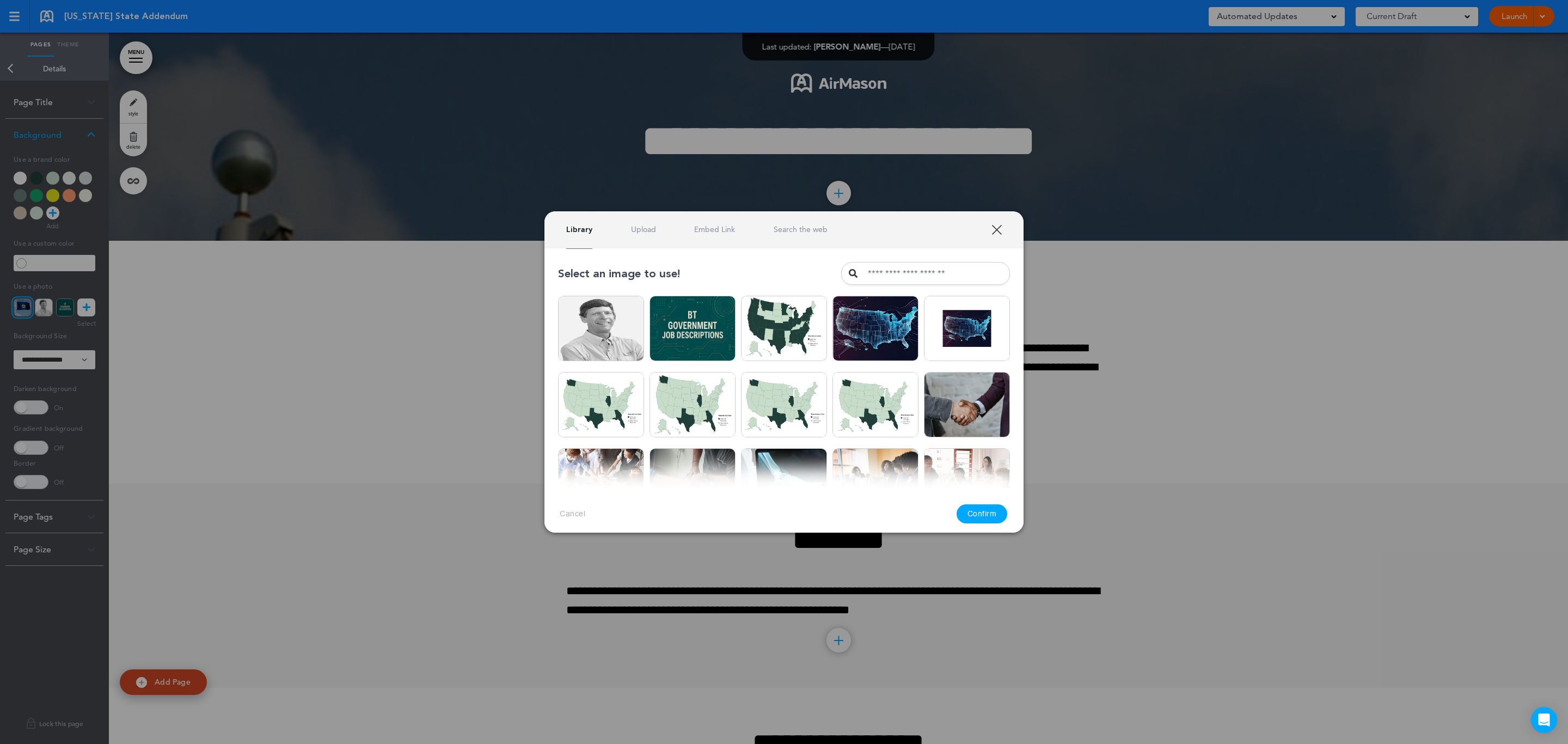
click at [646, 228] on link "Upload" at bounding box center [643, 229] width 25 height 11
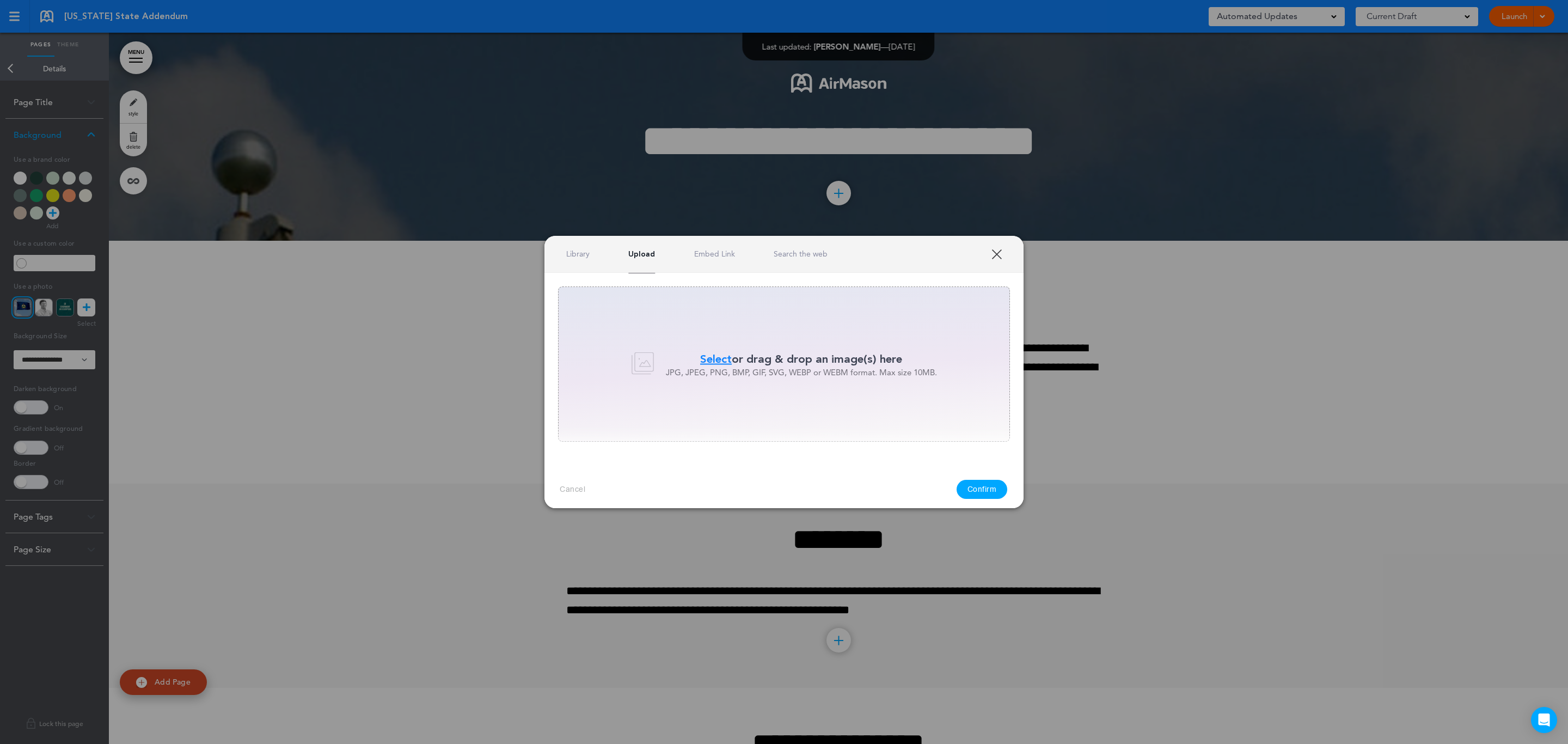
click at [700, 356] on span "Select" at bounding box center [716, 358] width 32 height 16
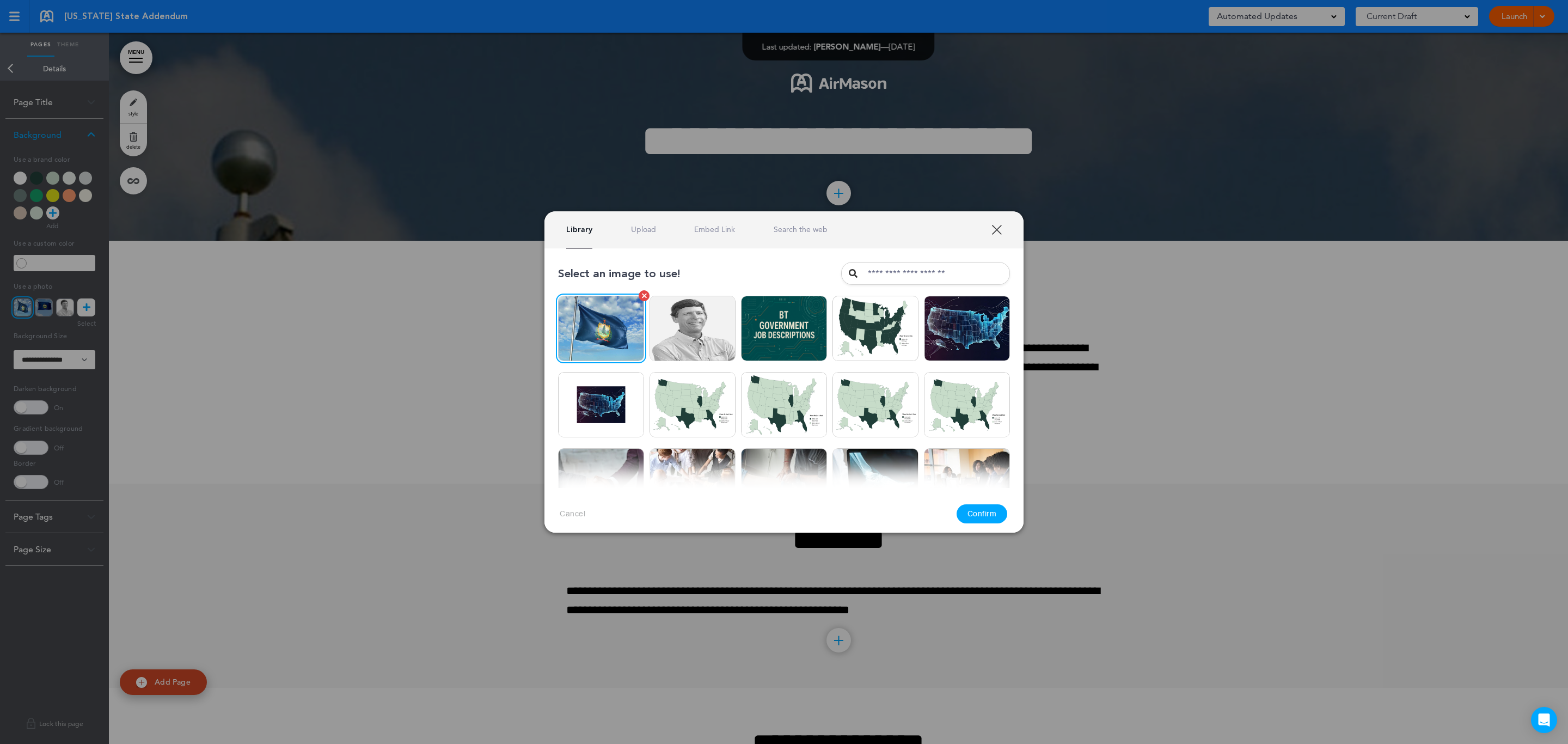
click at [603, 343] on img at bounding box center [601, 328] width 86 height 65
click at [1000, 232] on link "XXX" at bounding box center [997, 229] width 11 height 11
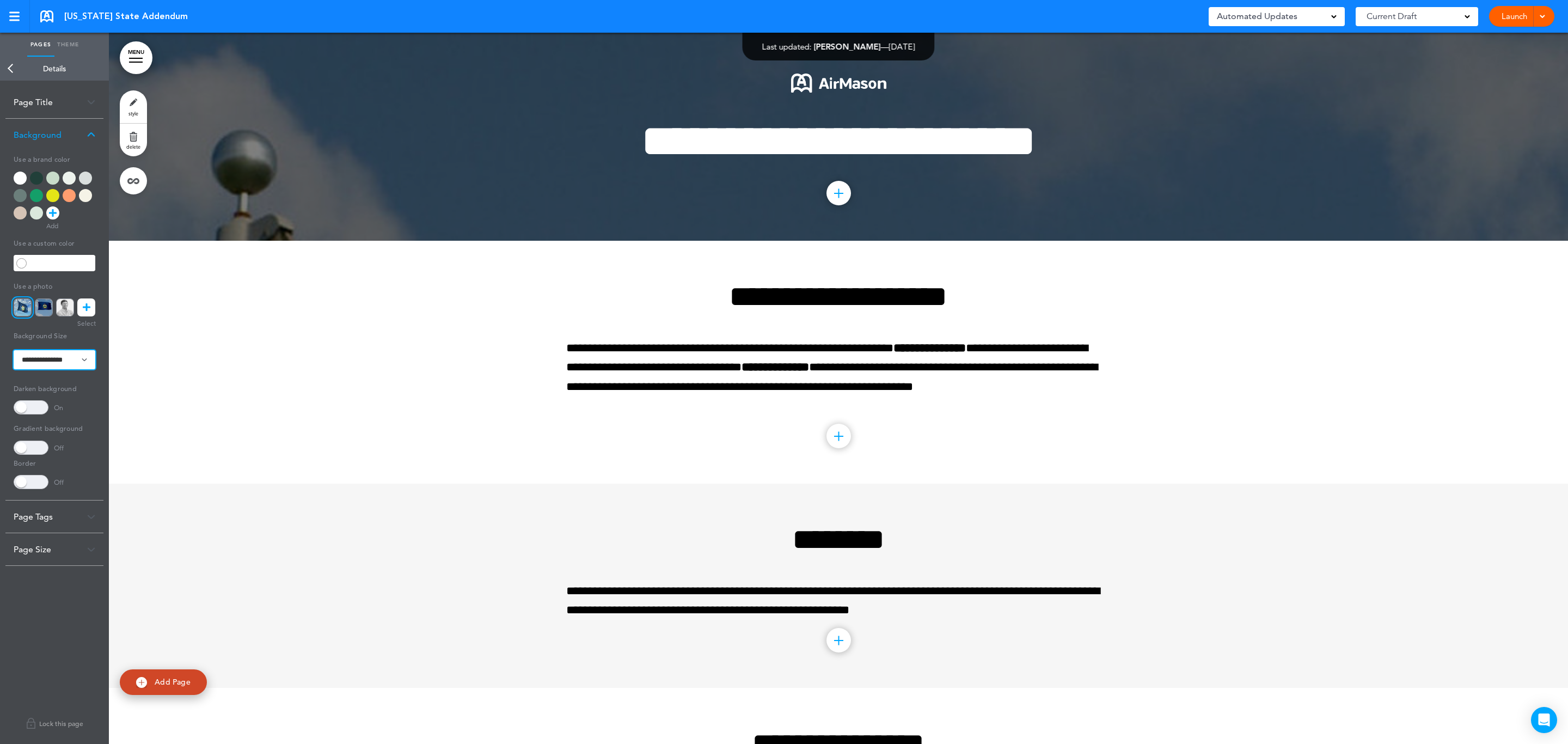
click at [64, 357] on select "**********" at bounding box center [54, 359] width 82 height 19
click at [14, 350] on select "**********" at bounding box center [54, 359] width 82 height 19
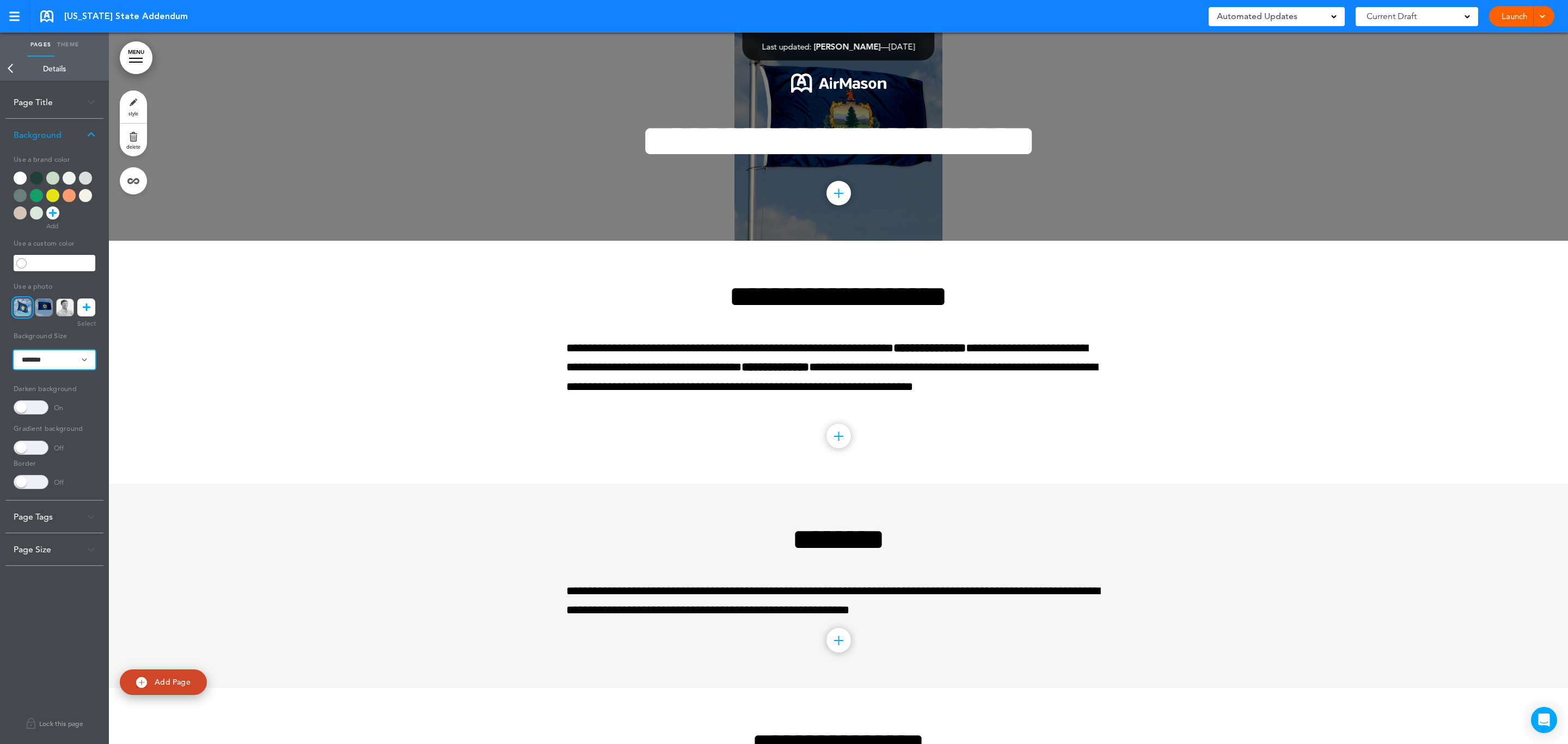
click at [49, 358] on select "**********" at bounding box center [54, 359] width 82 height 19
click at [14, 350] on select "**********" at bounding box center [54, 359] width 82 height 19
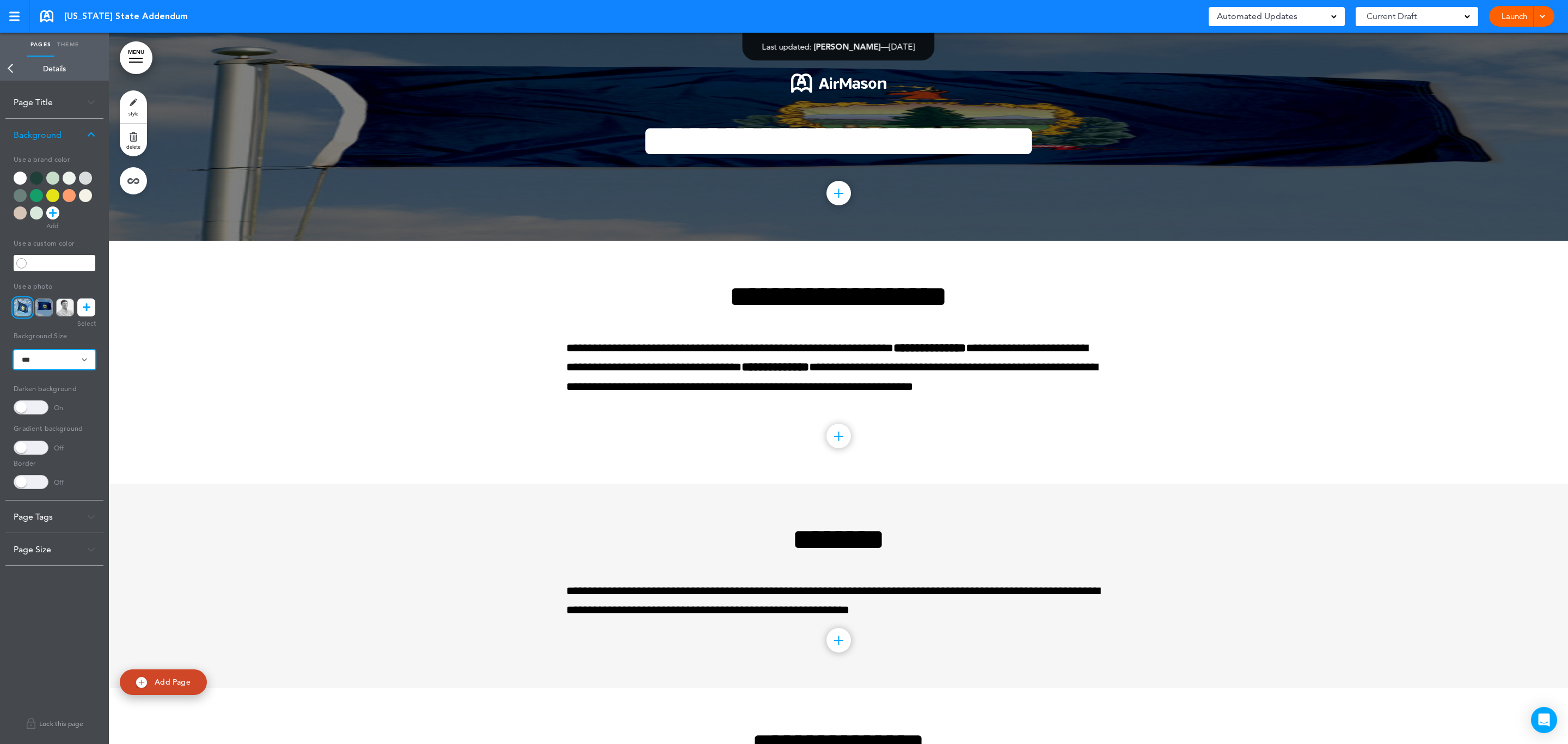
click at [81, 360] on select "**********" at bounding box center [54, 359] width 82 height 19
select select "*****"
click at [14, 350] on select "**********" at bounding box center [54, 359] width 82 height 19
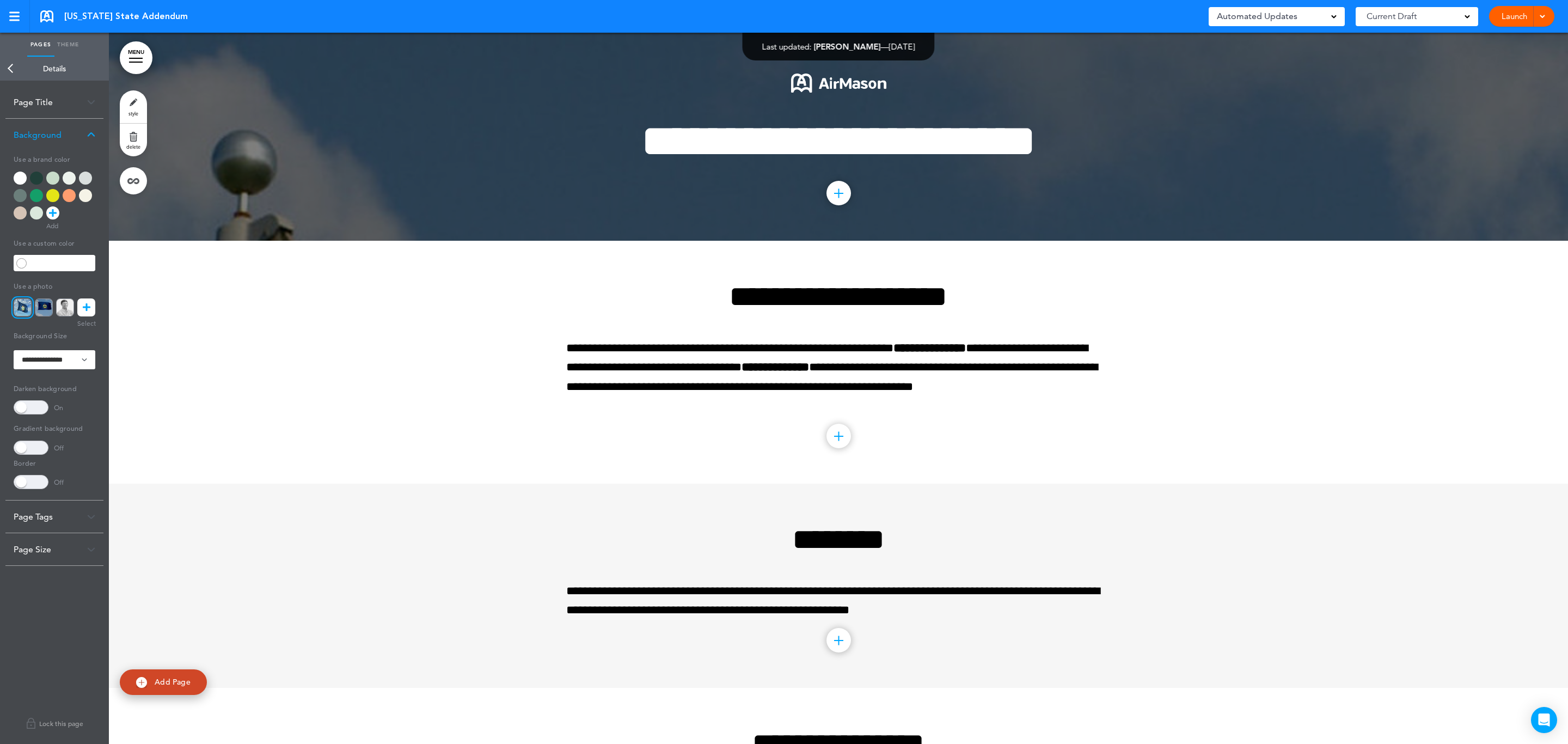
click at [88, 309] on icon at bounding box center [87, 308] width 8 height 18
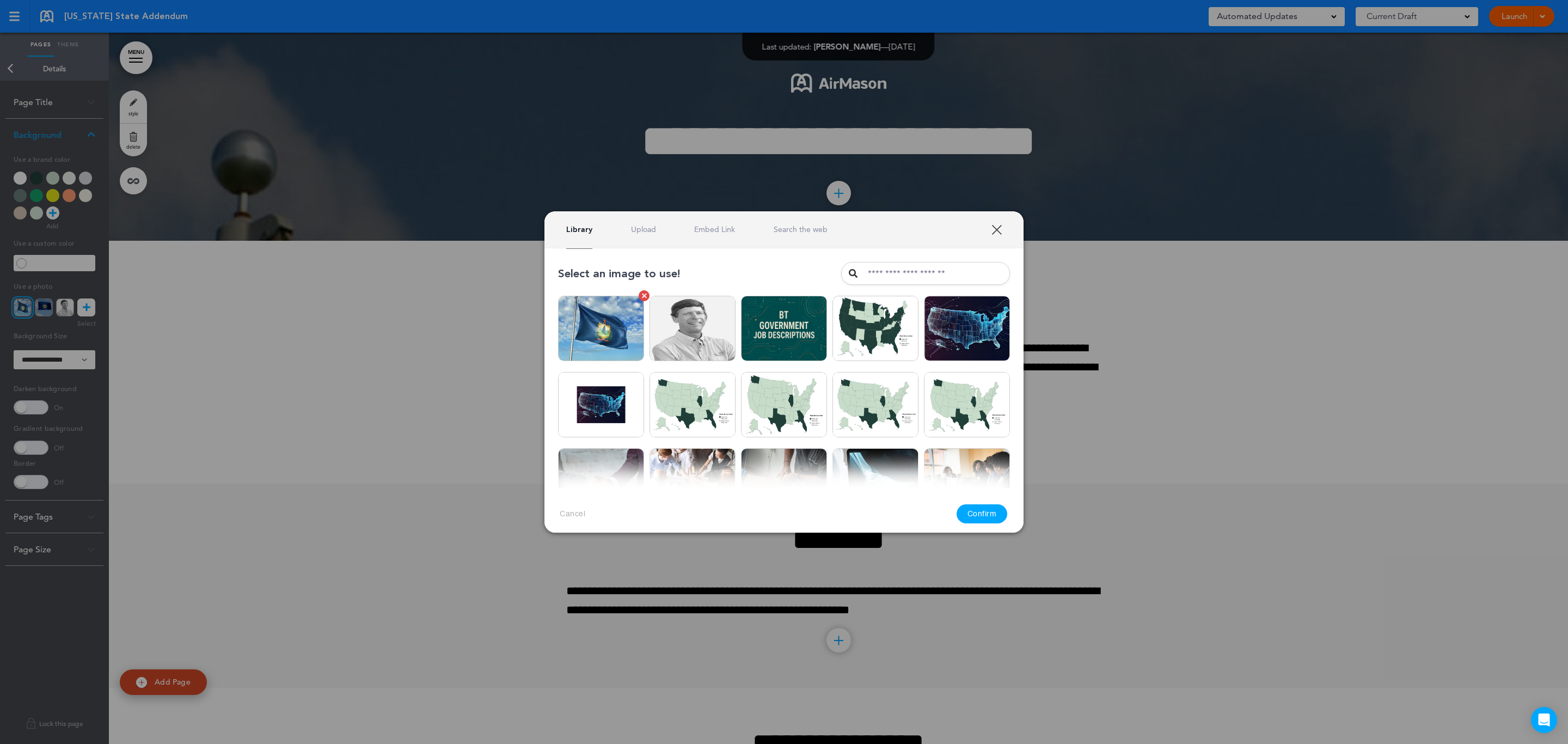
click at [639, 294] on link at bounding box center [644, 296] width 11 height 11
click at [609, 333] on div "Delete" at bounding box center [601, 336] width 42 height 17
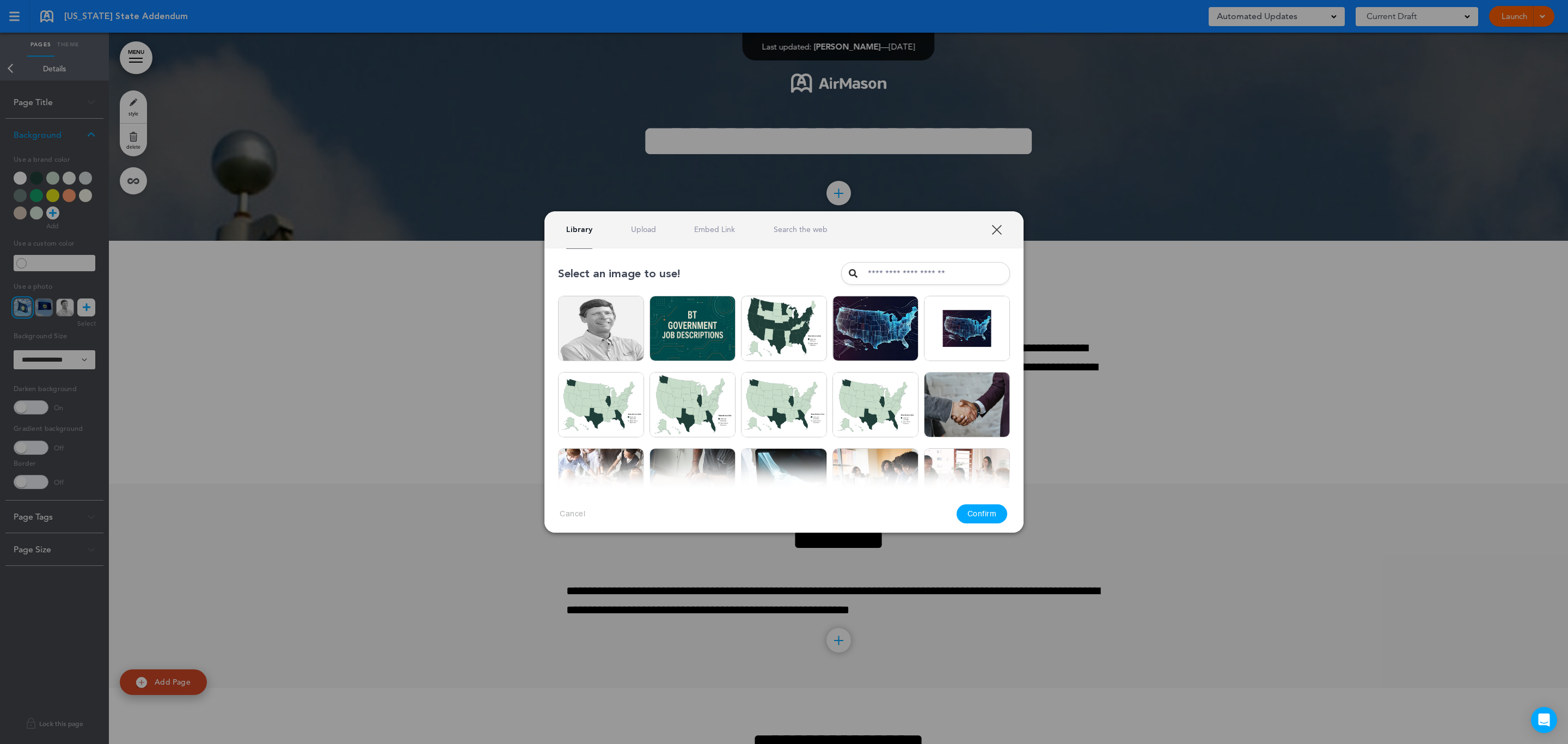
click at [643, 230] on link "Upload" at bounding box center [643, 229] width 25 height 11
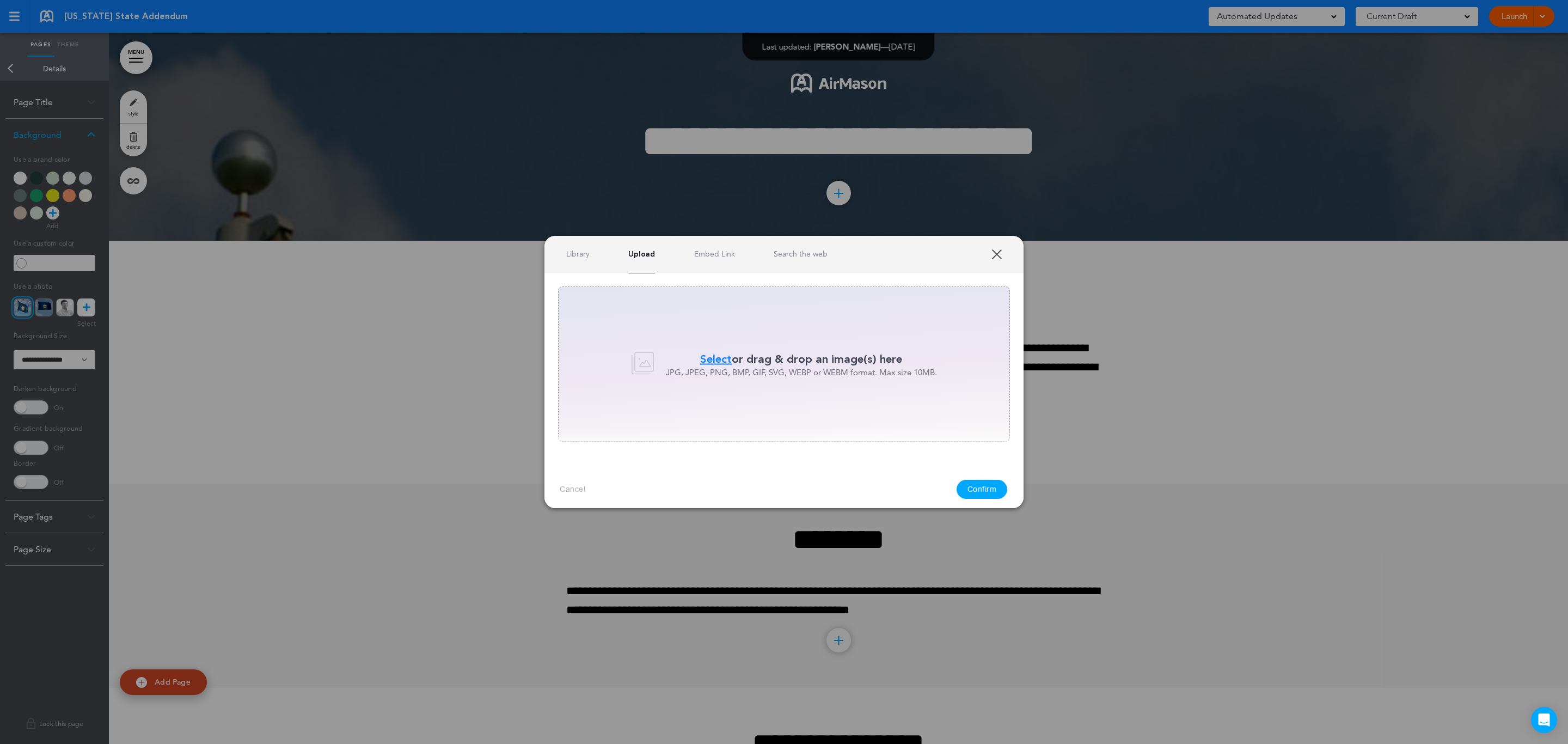
click at [714, 355] on span "Select" at bounding box center [716, 358] width 32 height 16
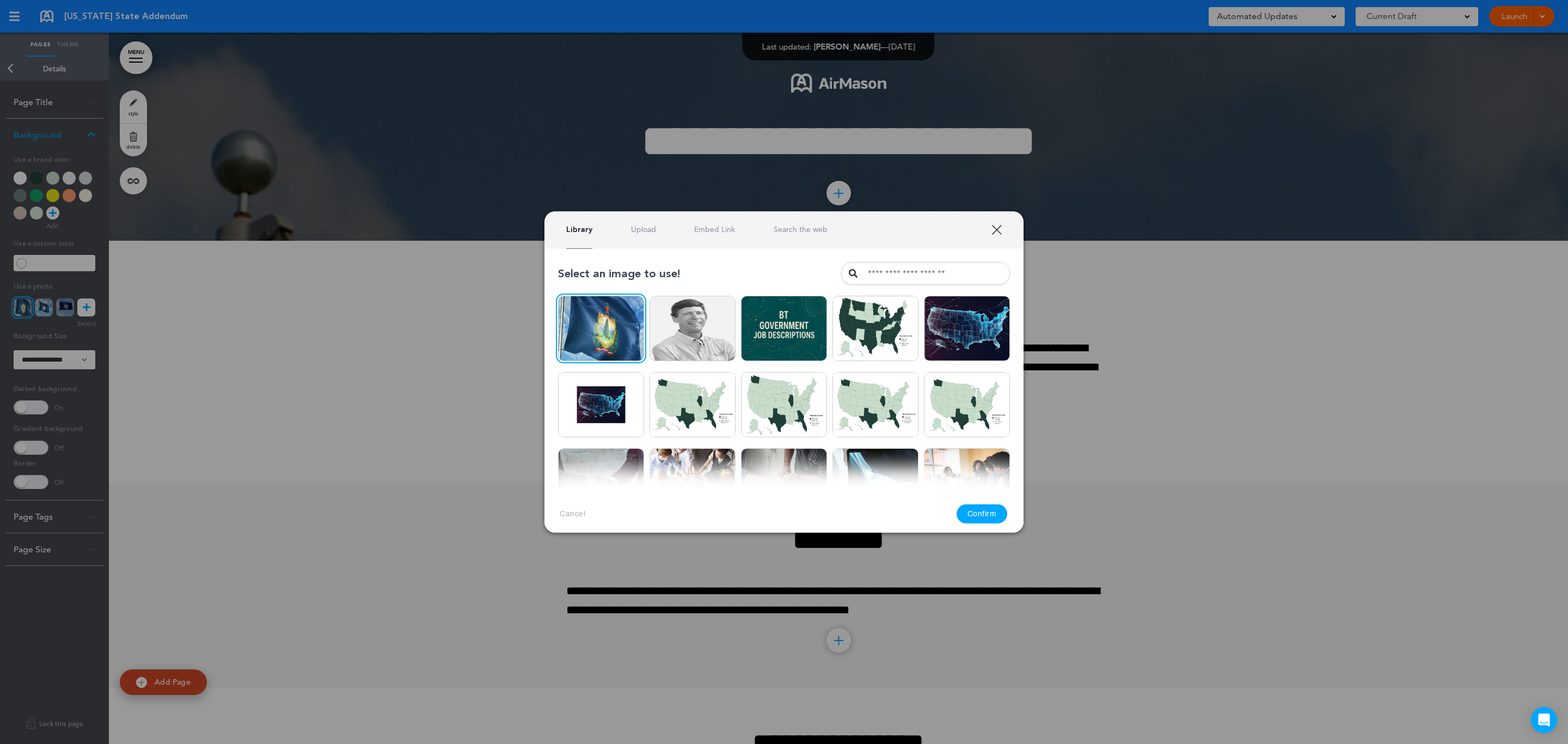
click at [974, 518] on button "Confirm" at bounding box center [983, 513] width 51 height 19
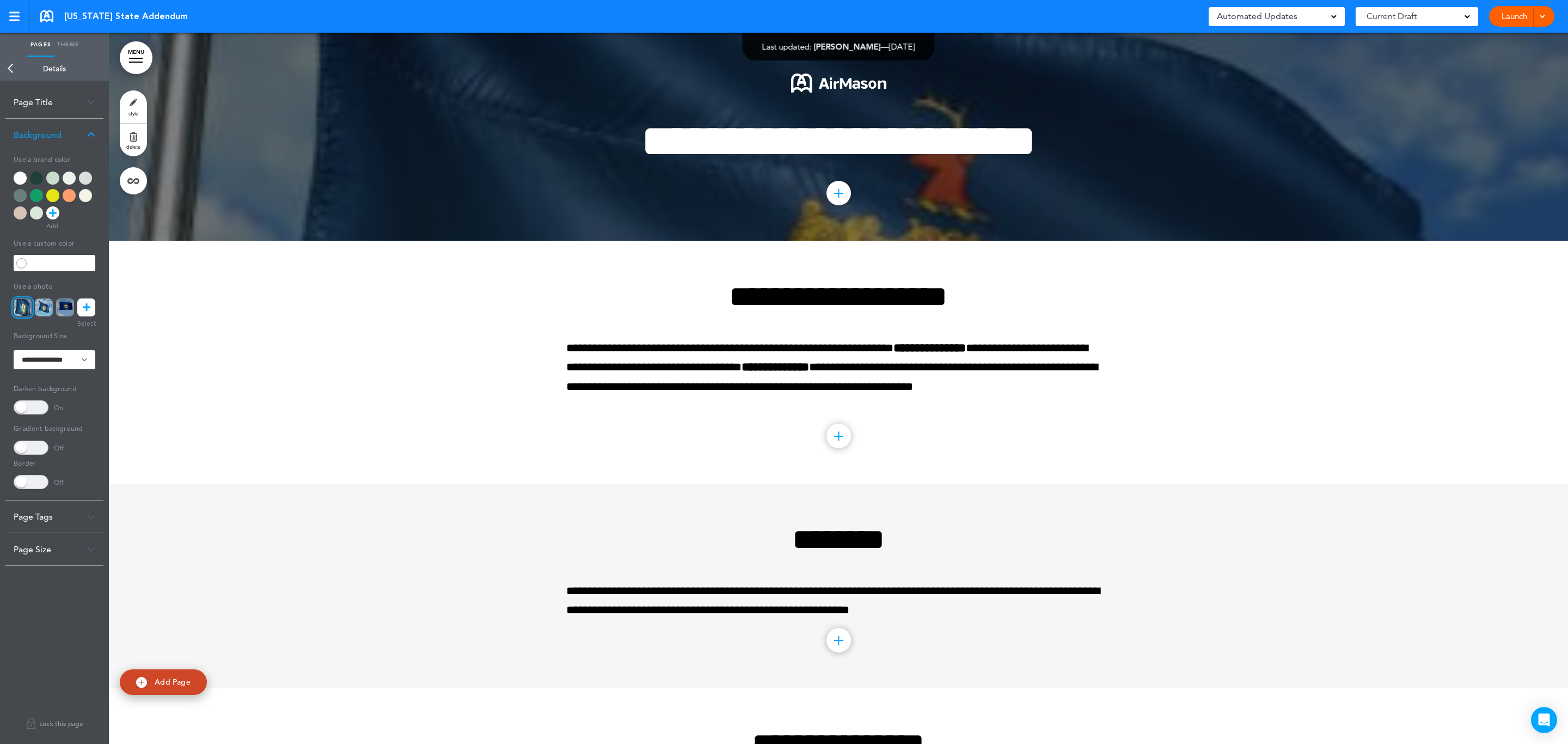
click at [404, 385] on div at bounding box center [839, 362] width 1460 height 243
click at [11, 67] on link "Back" at bounding box center [11, 68] width 22 height 24
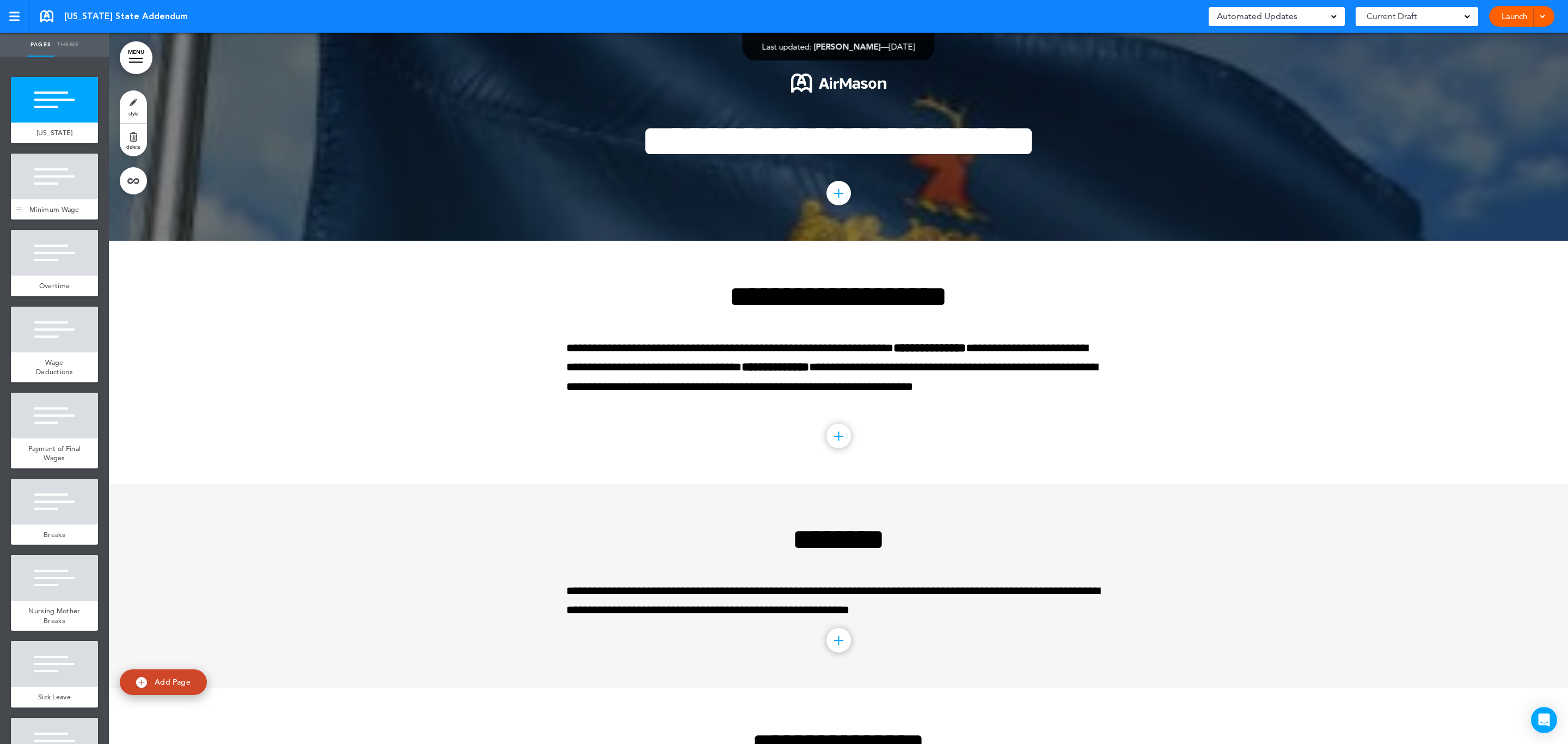
click at [49, 183] on div at bounding box center [54, 176] width 87 height 46
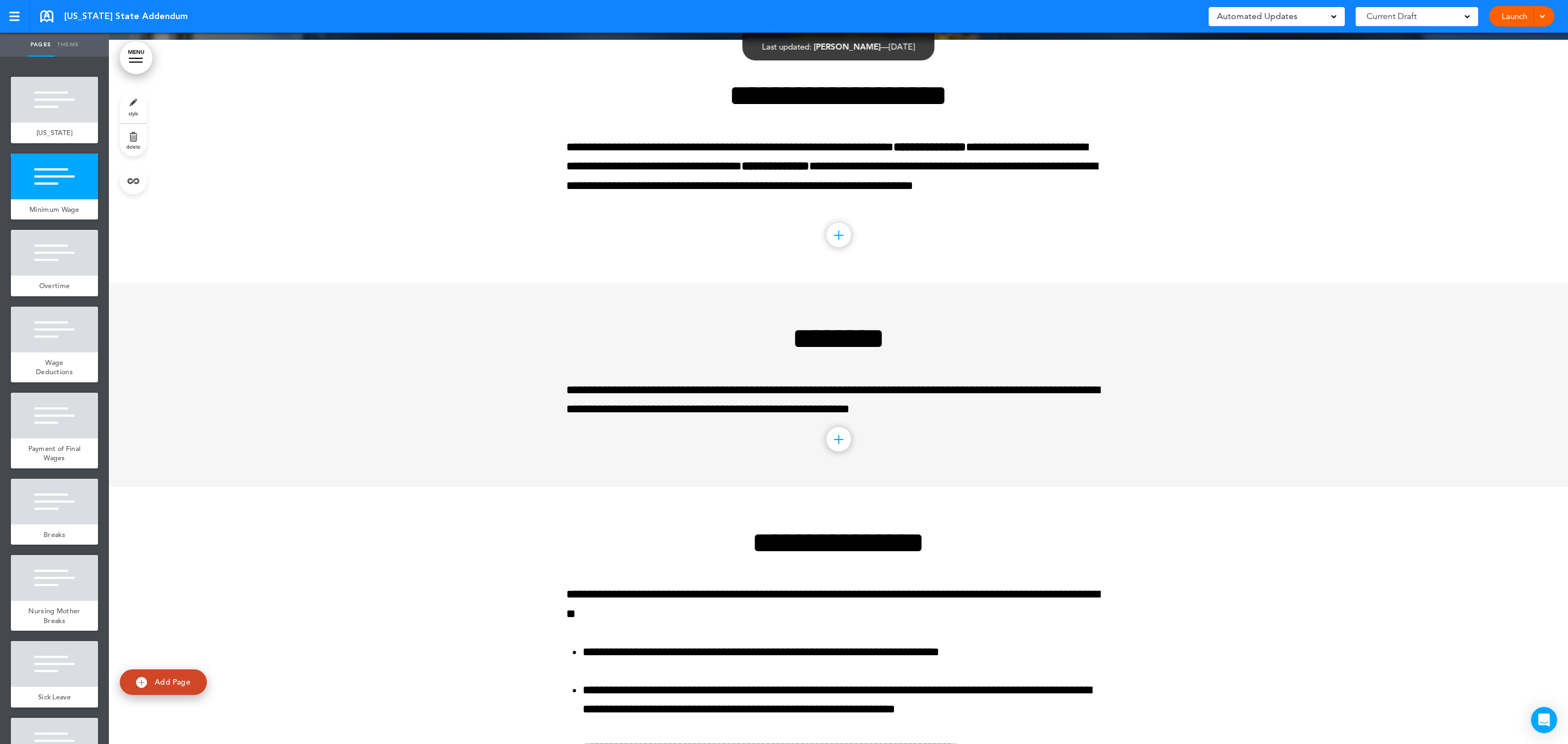
scroll to position [208, 0]
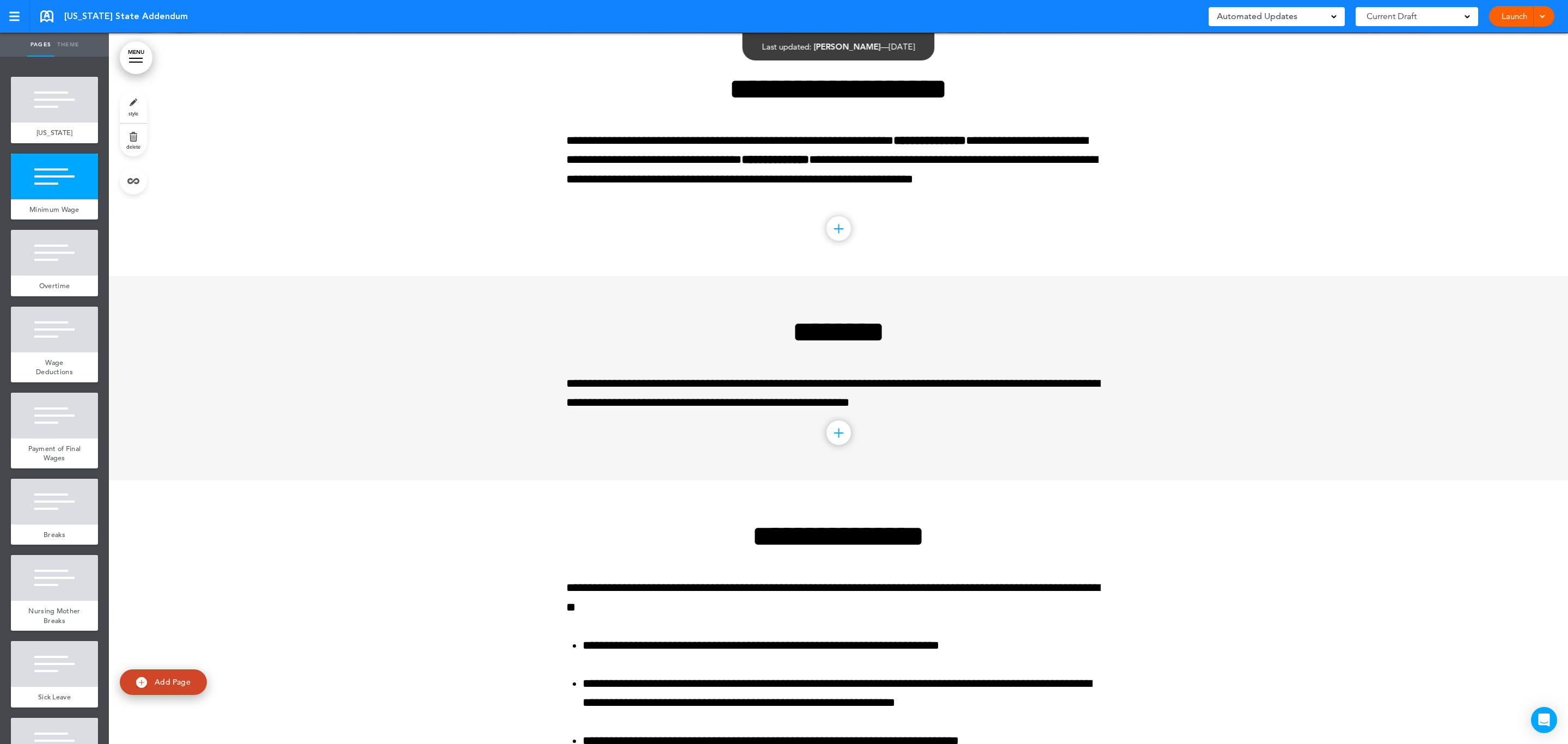
click at [123, 106] on link "style" at bounding box center [133, 106] width 27 height 32
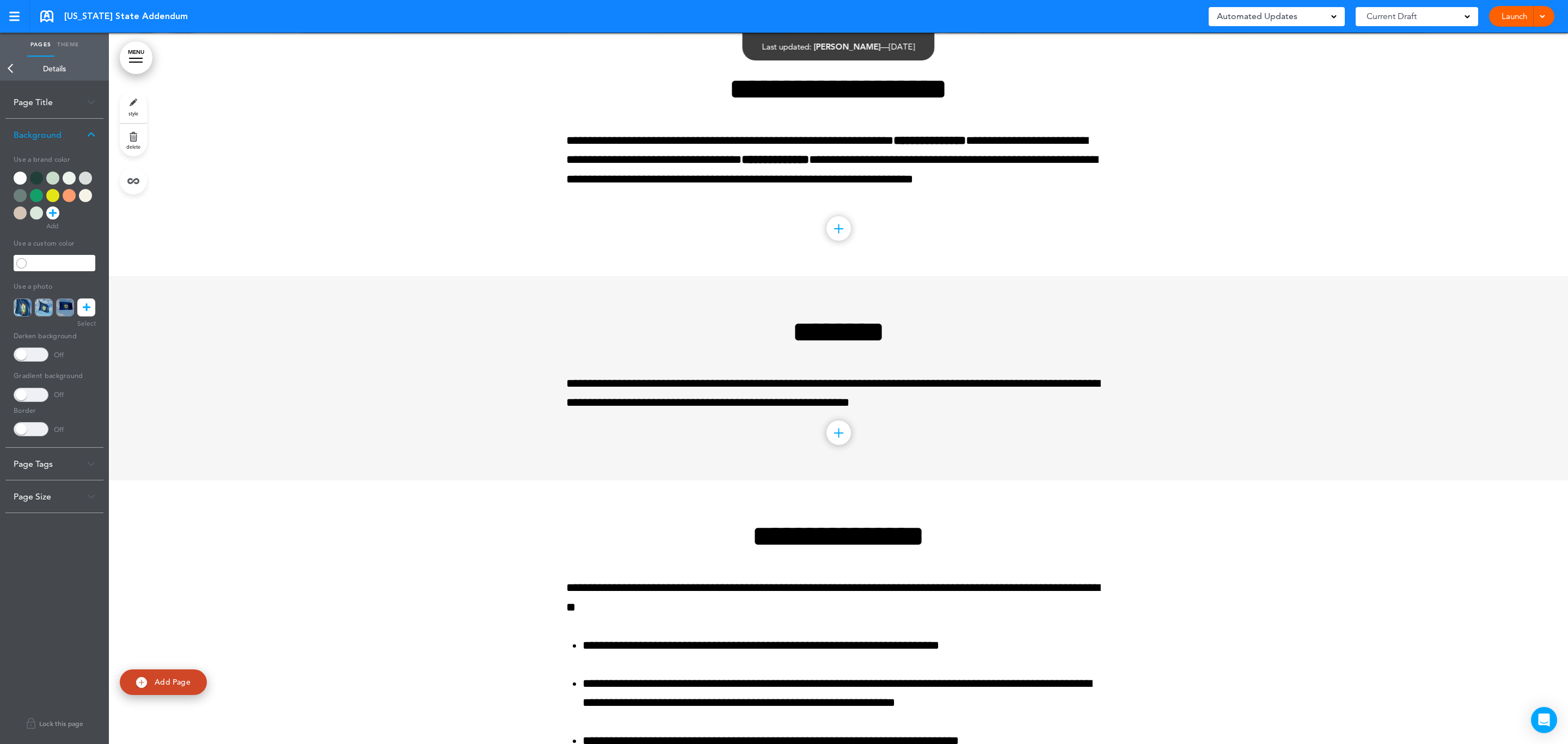
click at [35, 180] on div at bounding box center [36, 178] width 13 height 13
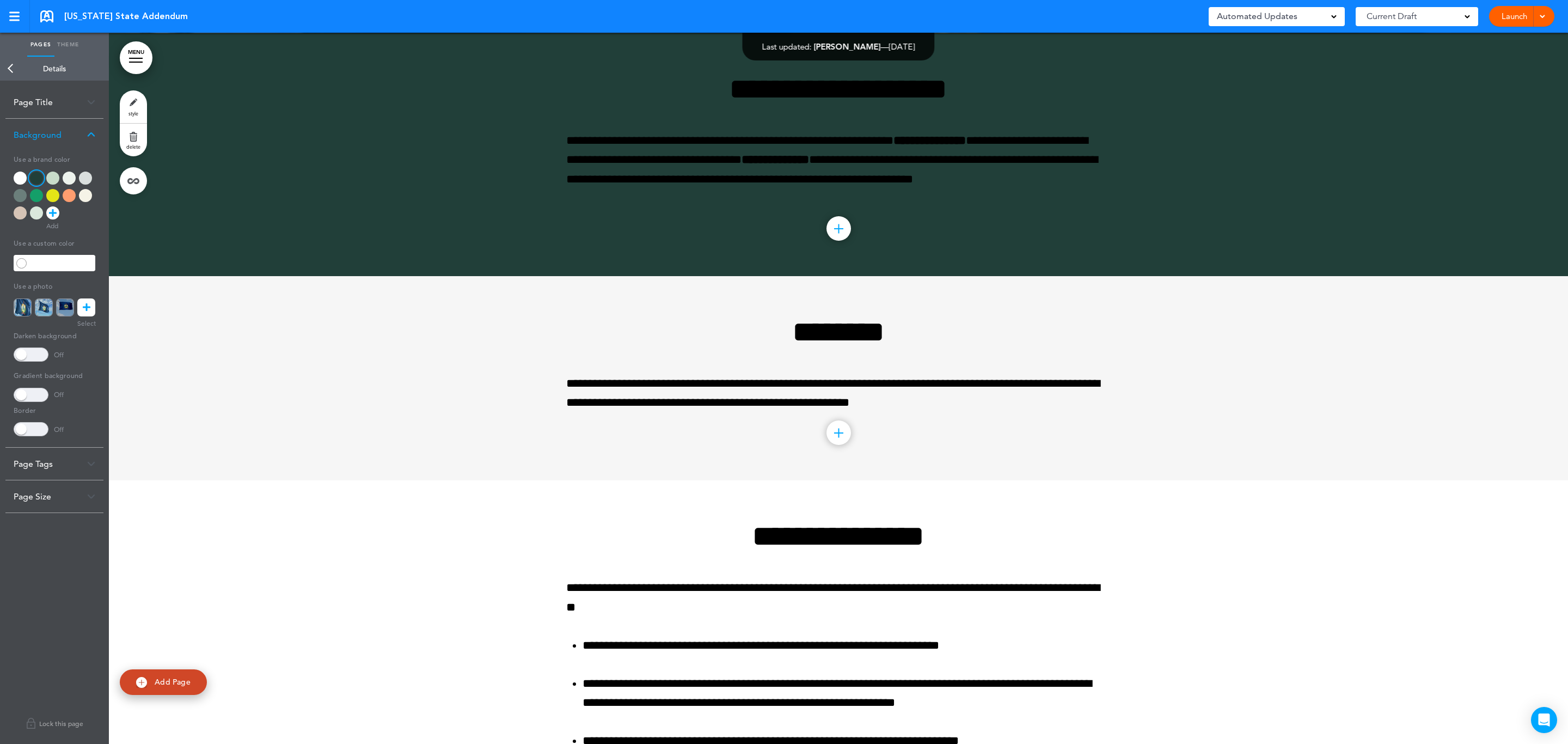
click at [191, 372] on div at bounding box center [839, 378] width 1460 height 204
click at [7, 72] on link "Back" at bounding box center [11, 68] width 22 height 24
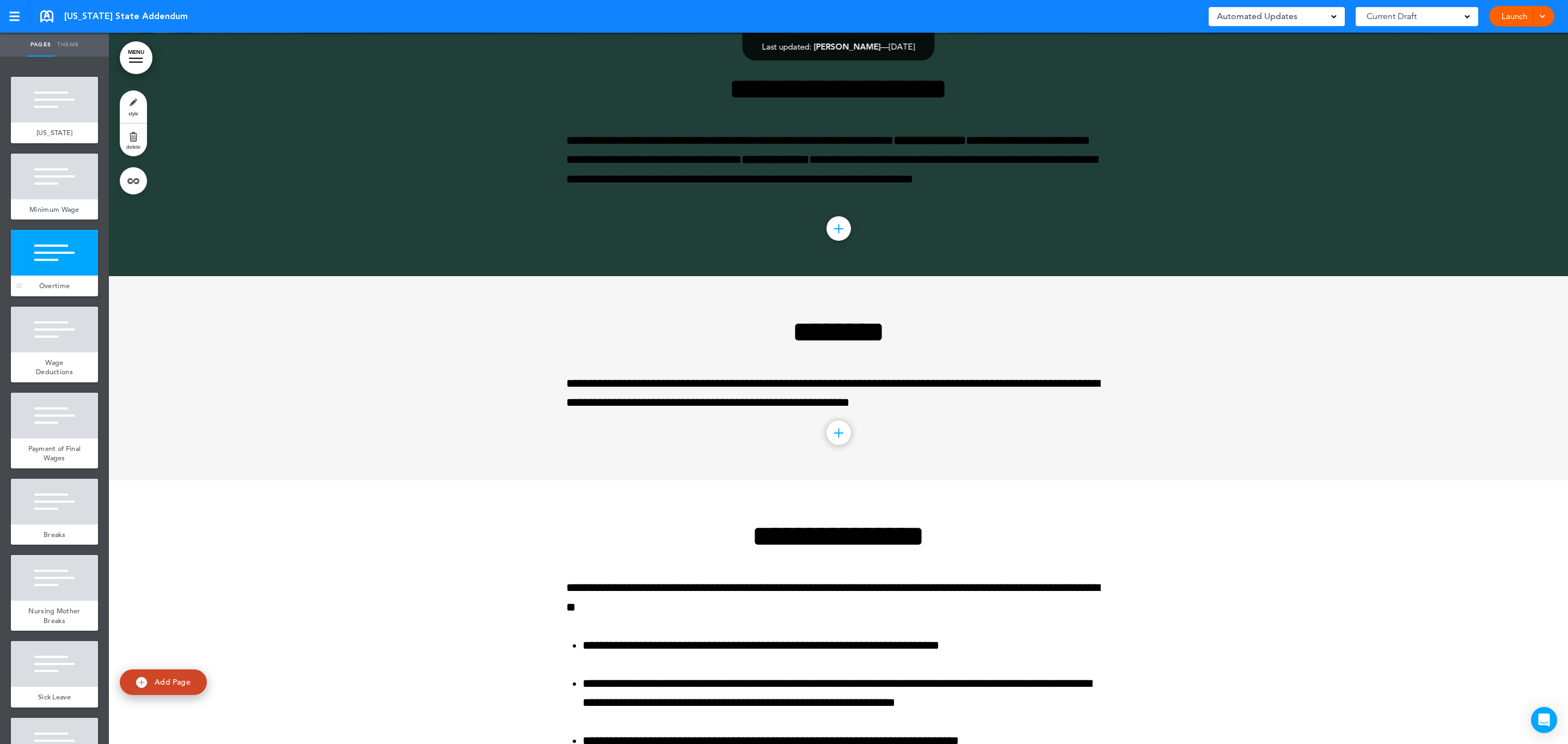
click at [62, 290] on span "Overtime" at bounding box center [54, 285] width 31 height 9
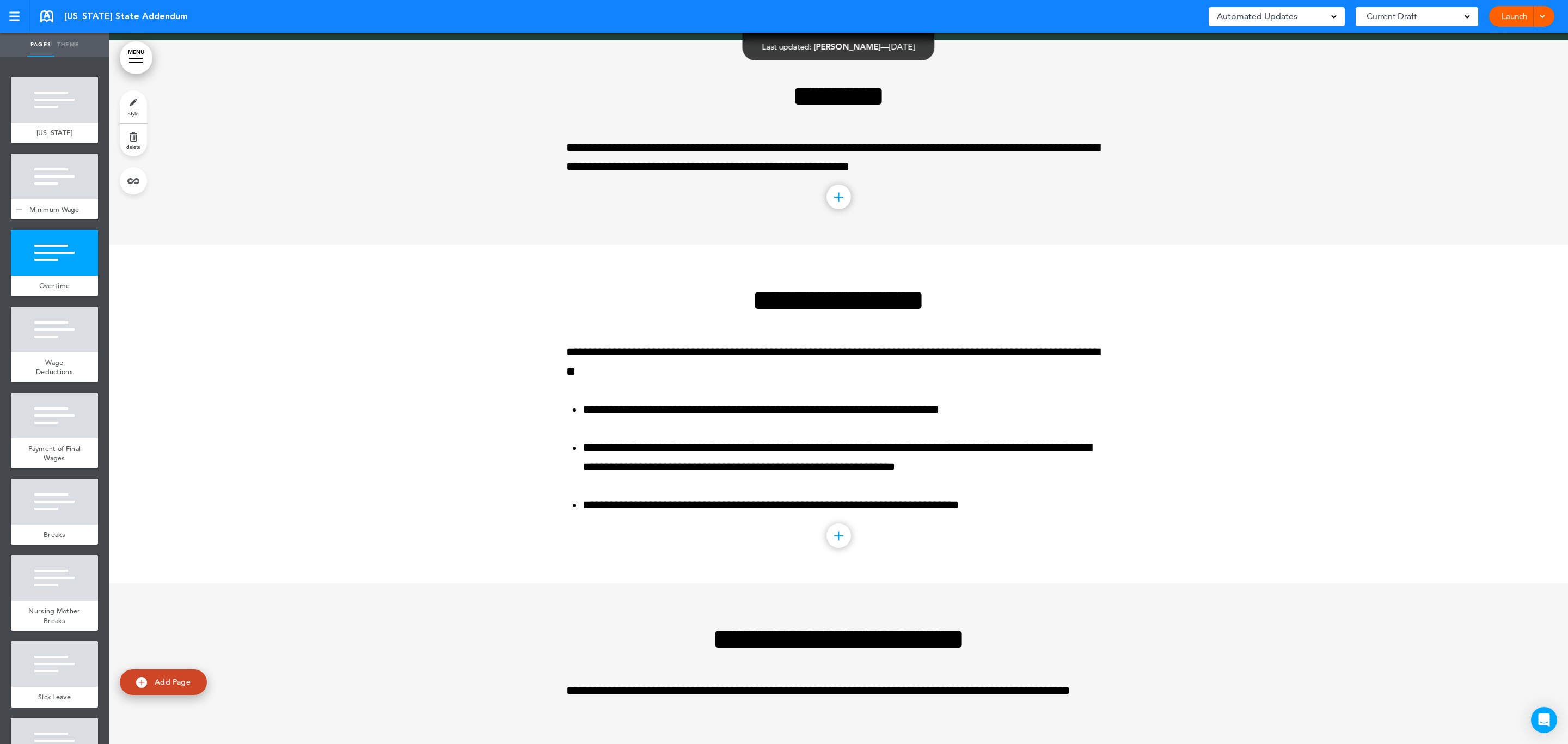
scroll to position [450, 0]
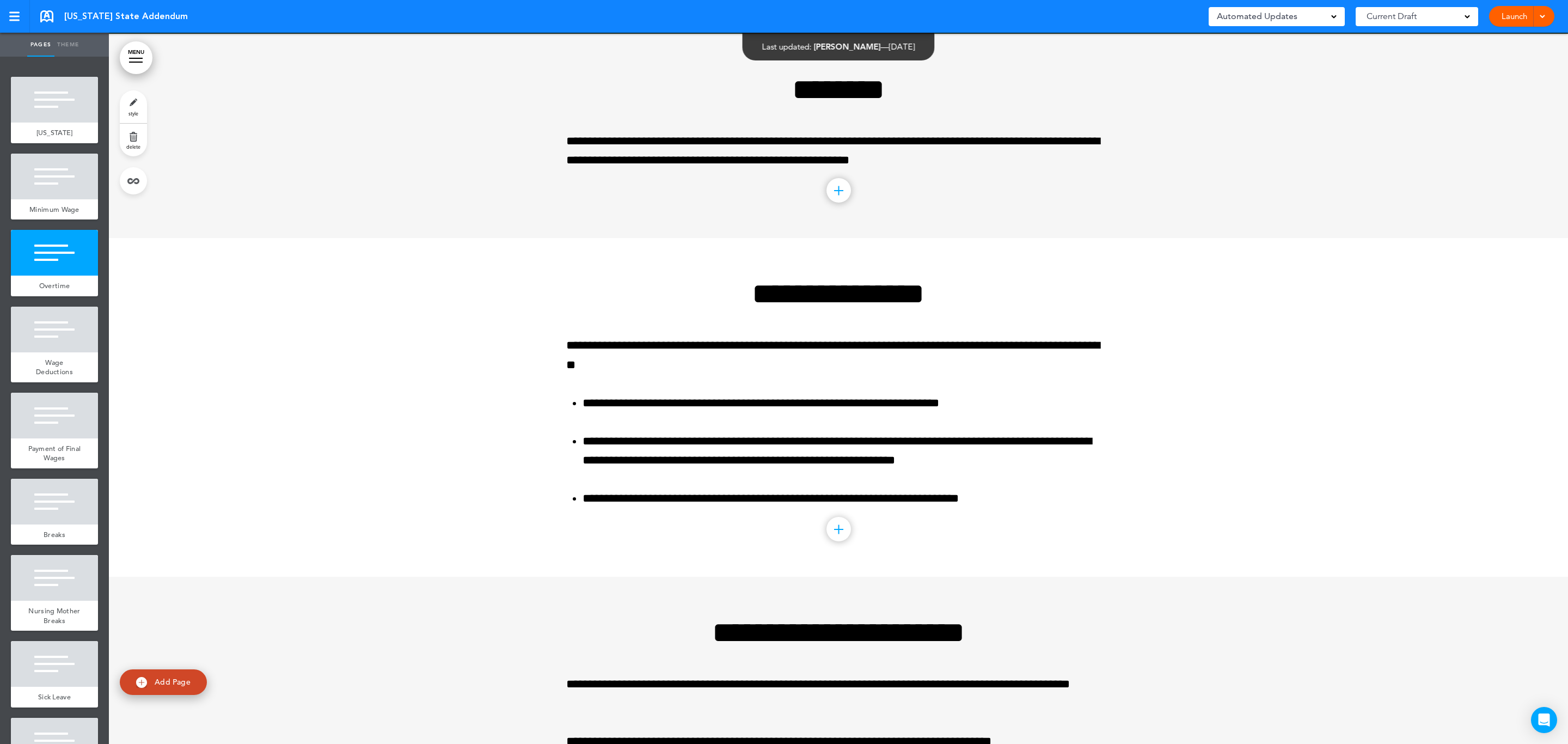
click at [138, 105] on link "style" at bounding box center [133, 106] width 27 height 32
type input "******"
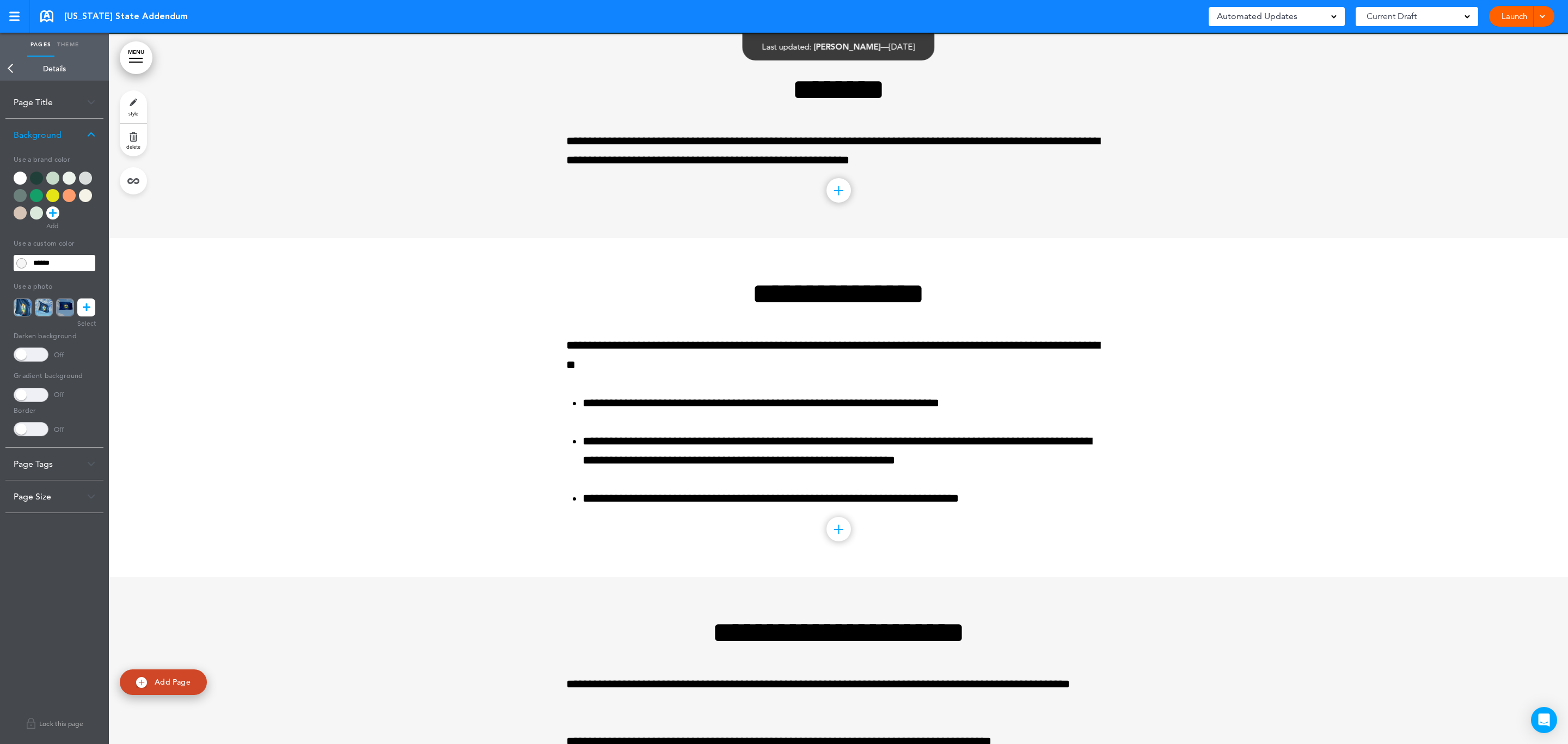
click at [56, 178] on div at bounding box center [53, 178] width 13 height 13
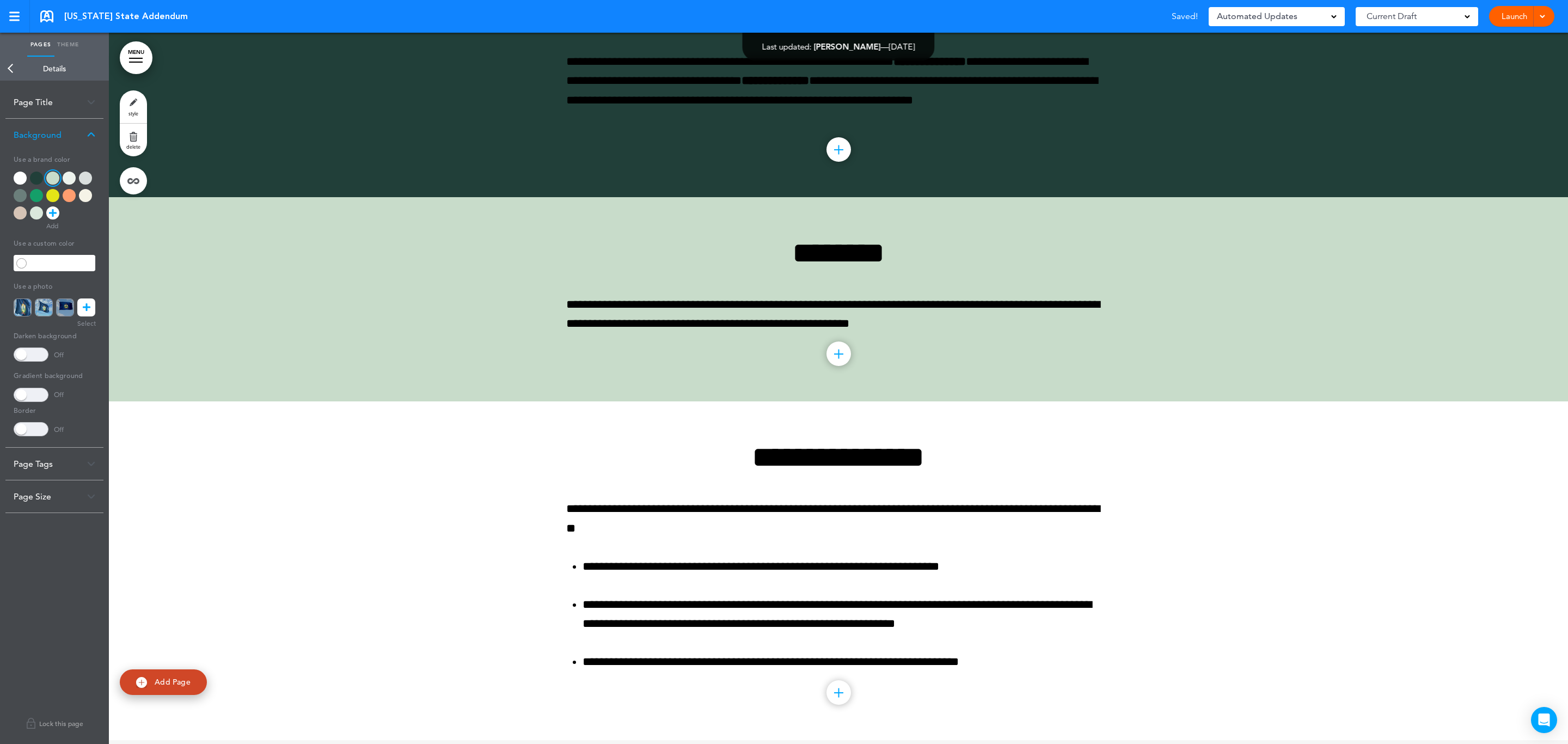
scroll to position [368, 0]
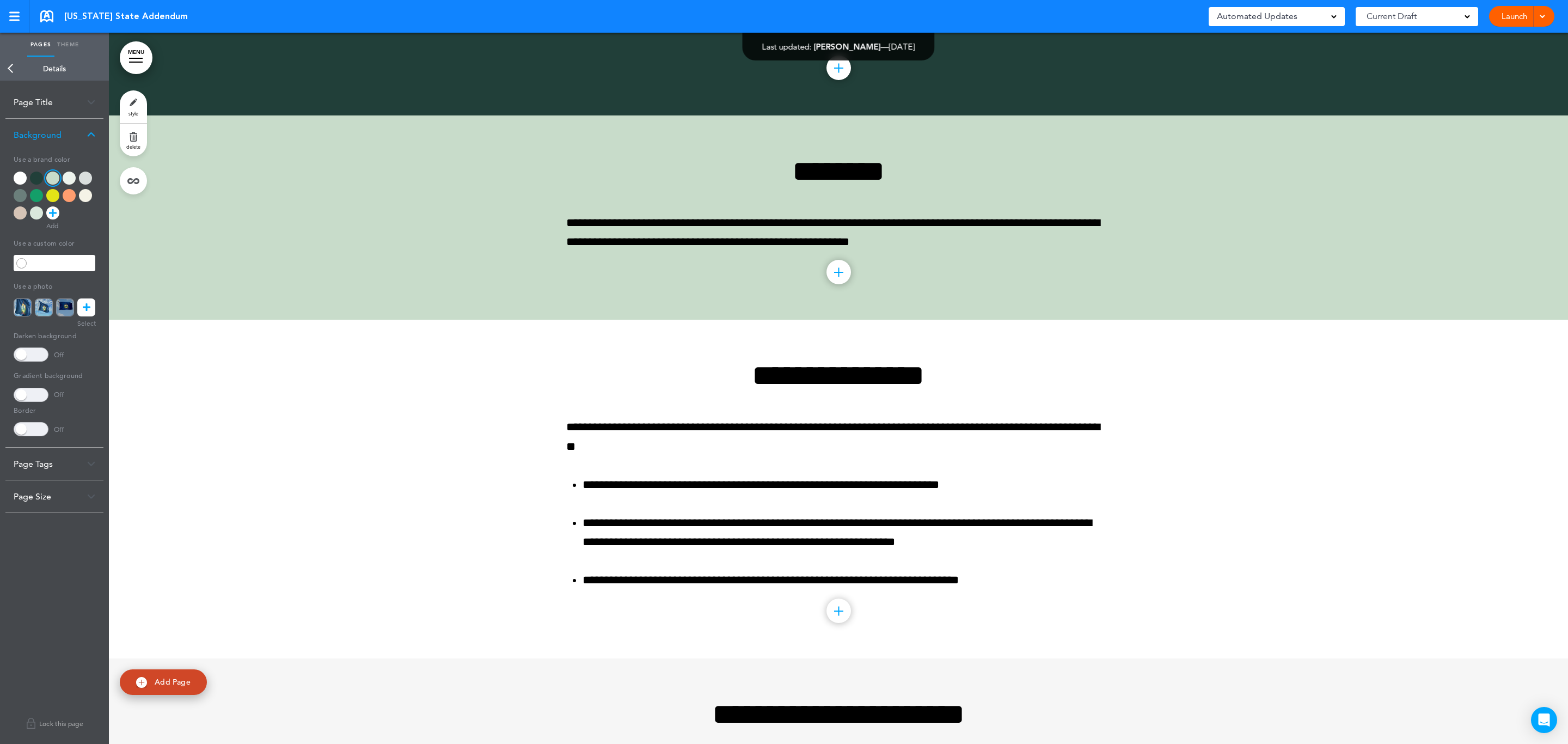
click at [336, 407] on div at bounding box center [839, 488] width 1460 height 338
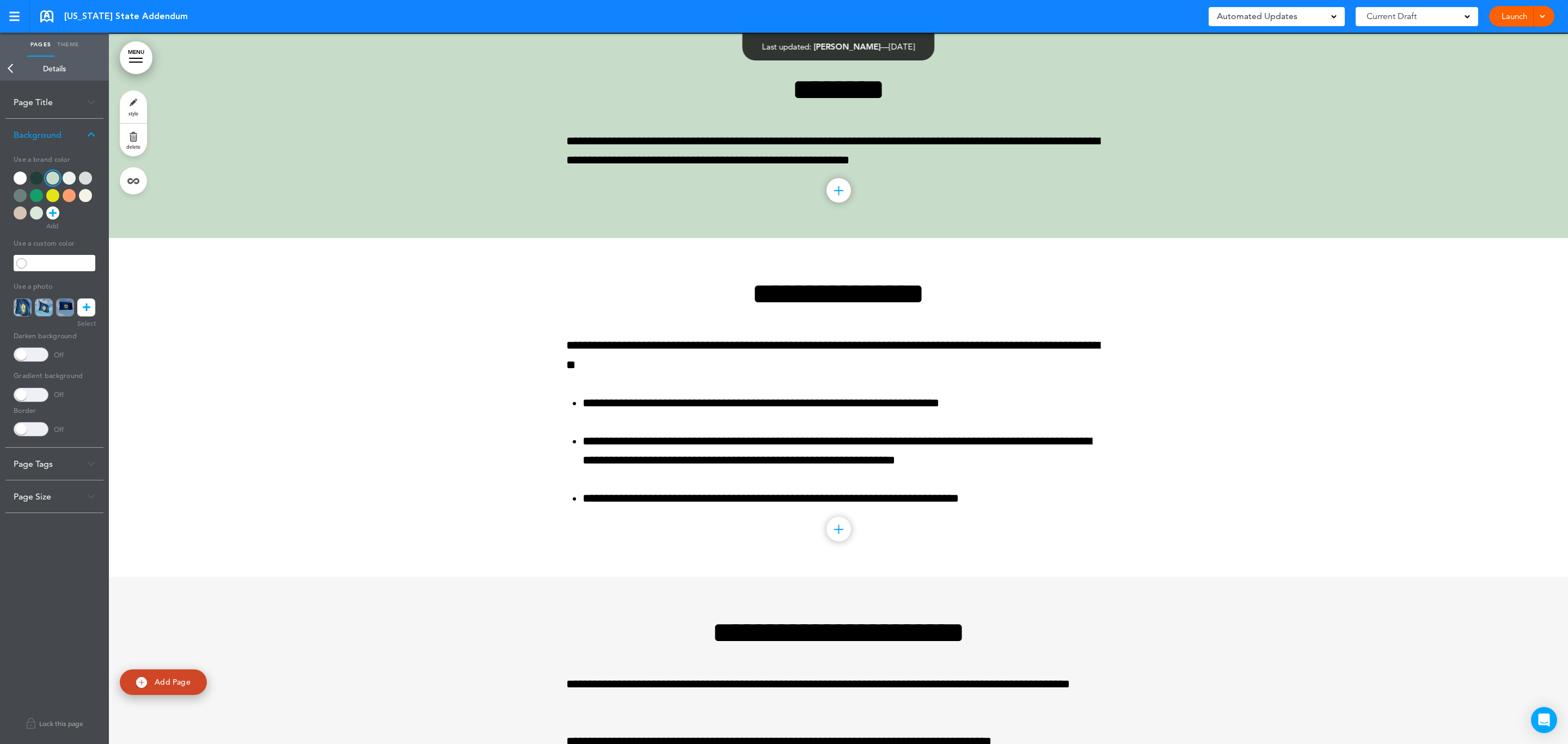
click at [8, 68] on link "Back" at bounding box center [11, 68] width 22 height 24
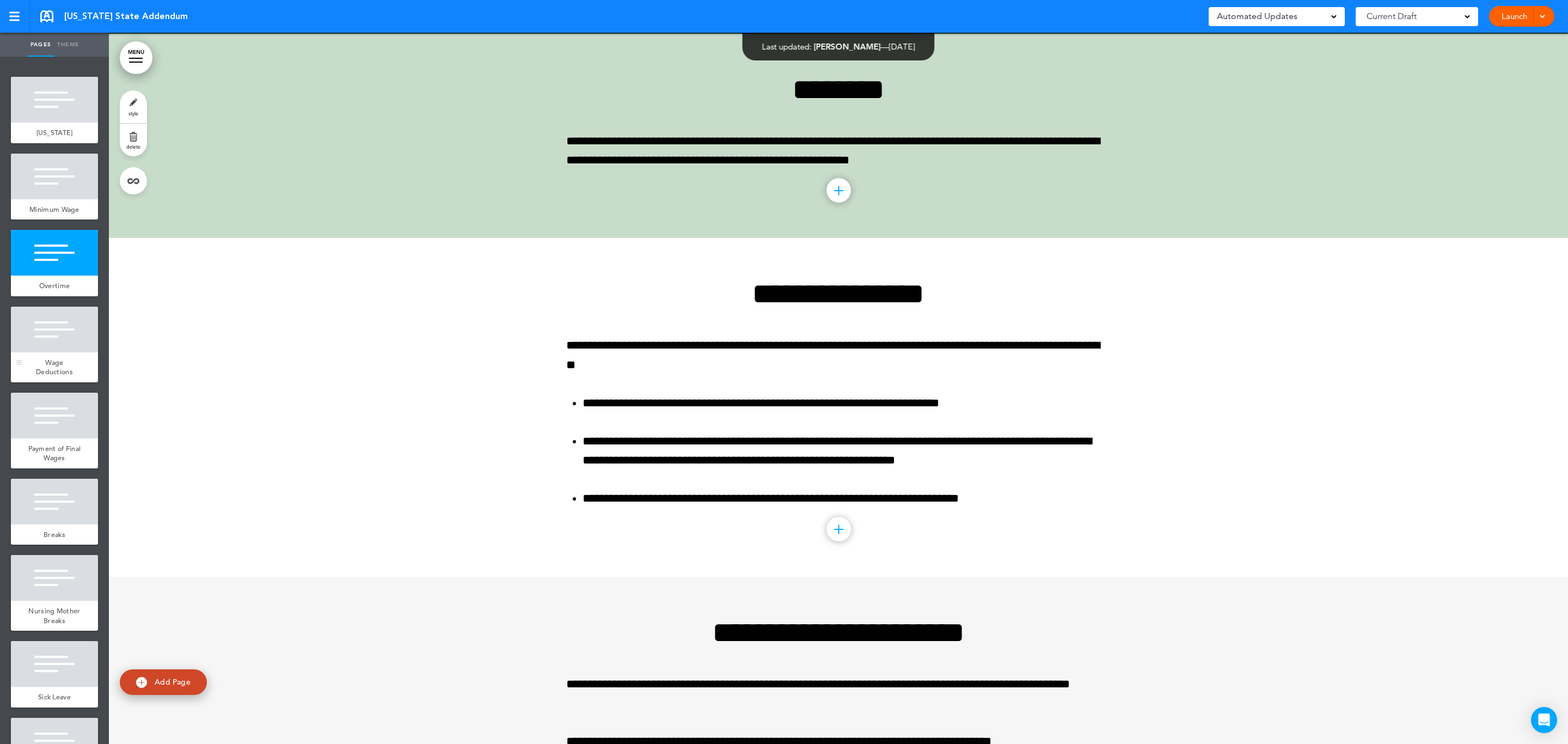
click at [46, 345] on div at bounding box center [54, 329] width 87 height 46
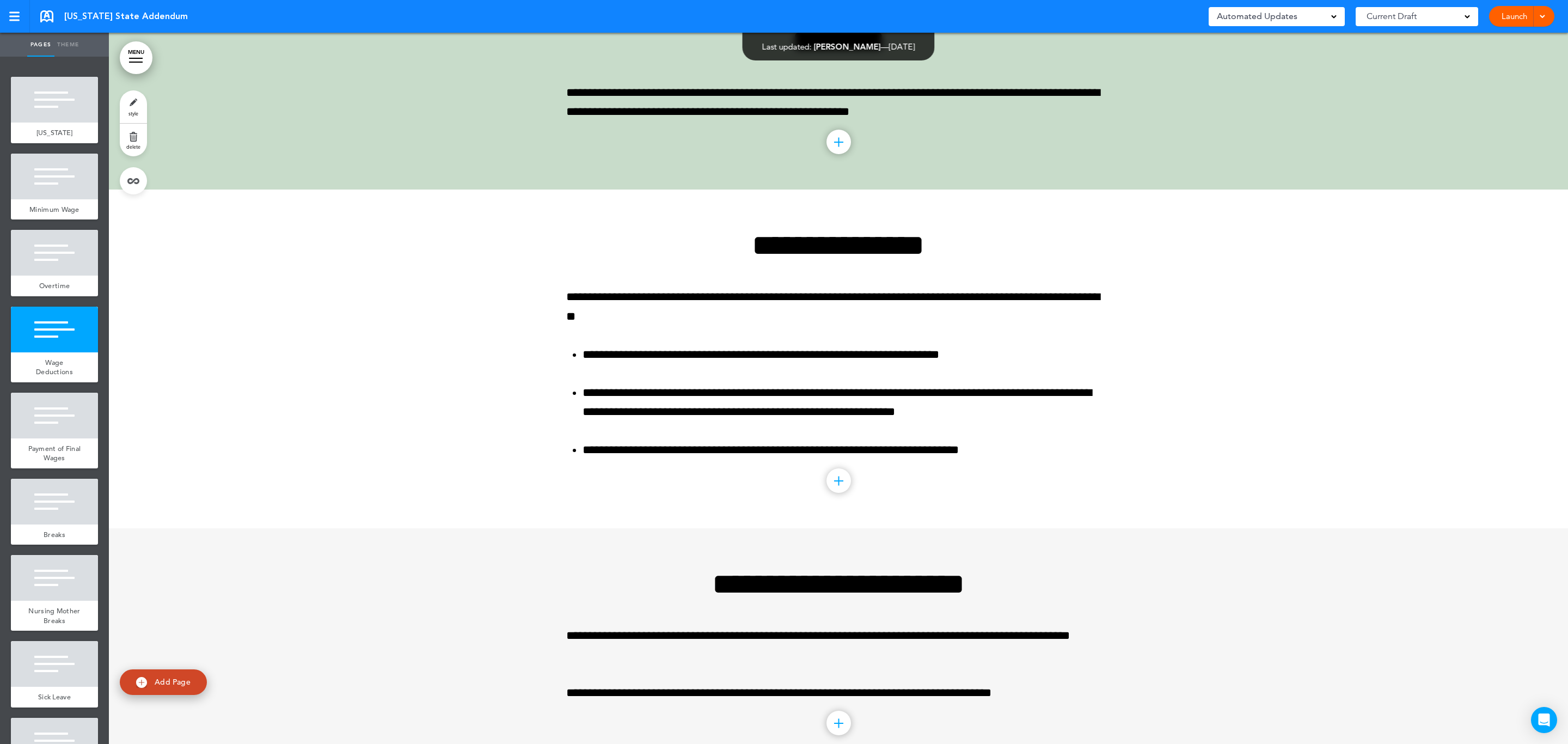
scroll to position [655, 0]
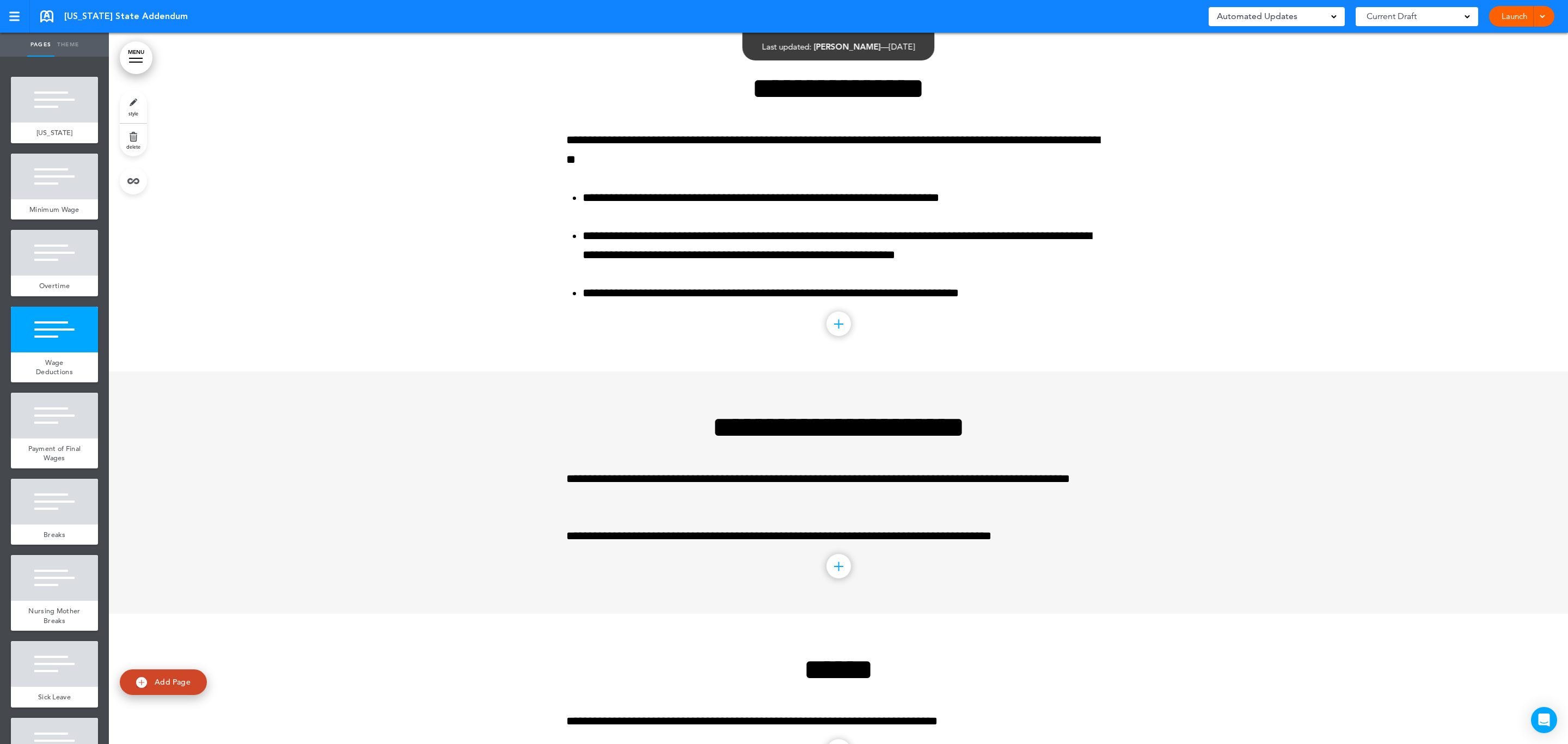
click at [138, 107] on link "style" at bounding box center [133, 106] width 27 height 32
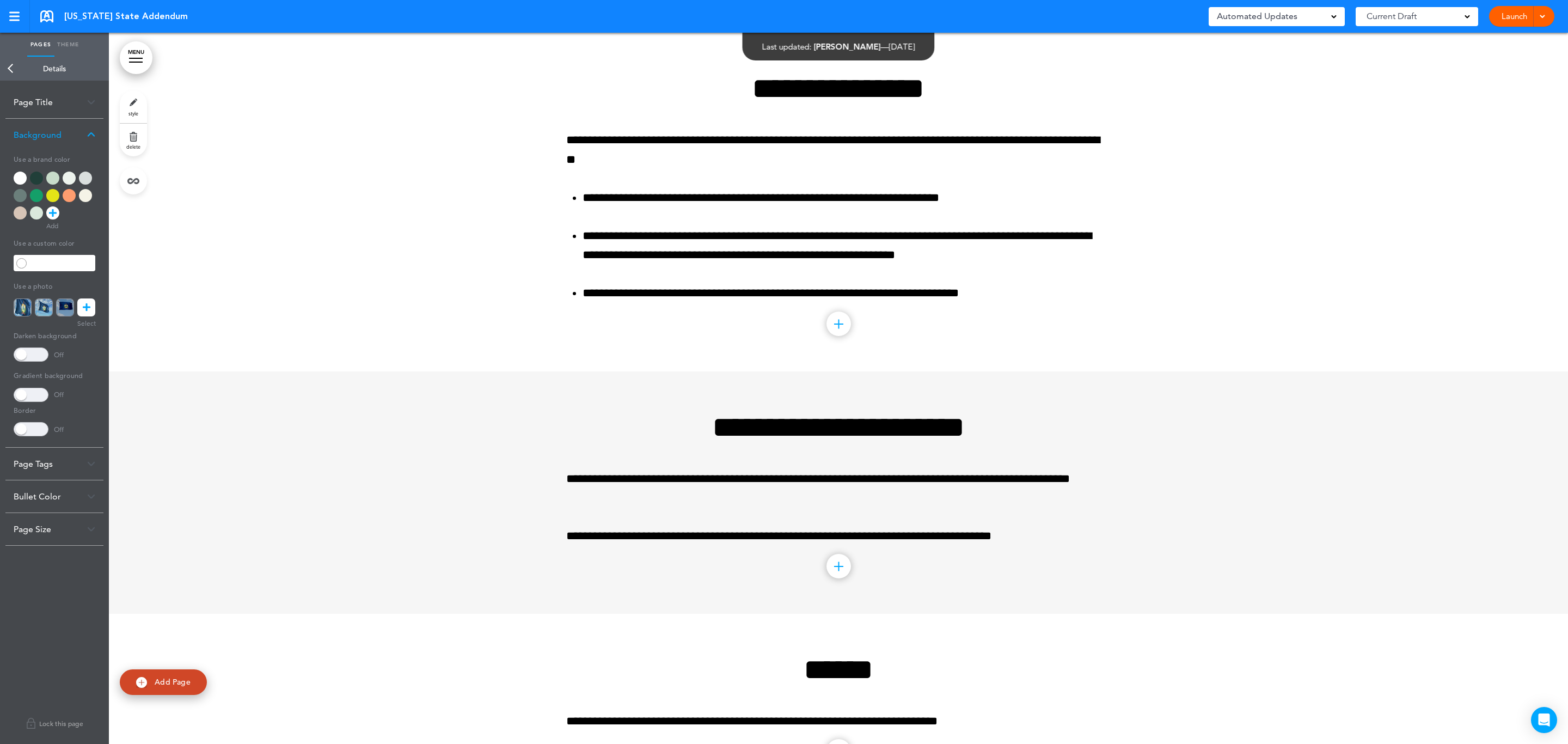
click at [67, 178] on div at bounding box center [68, 178] width 13 height 13
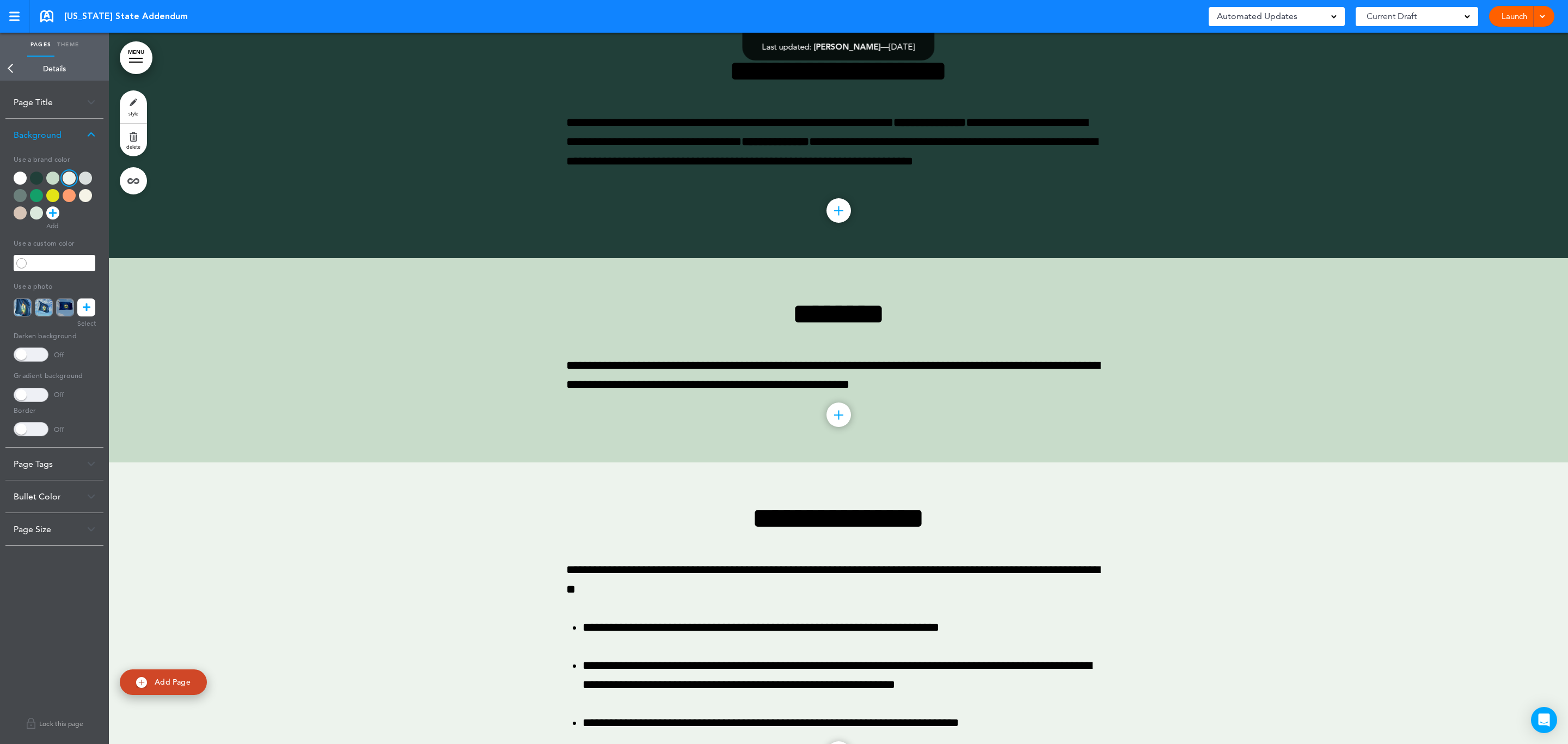
scroll to position [245, 0]
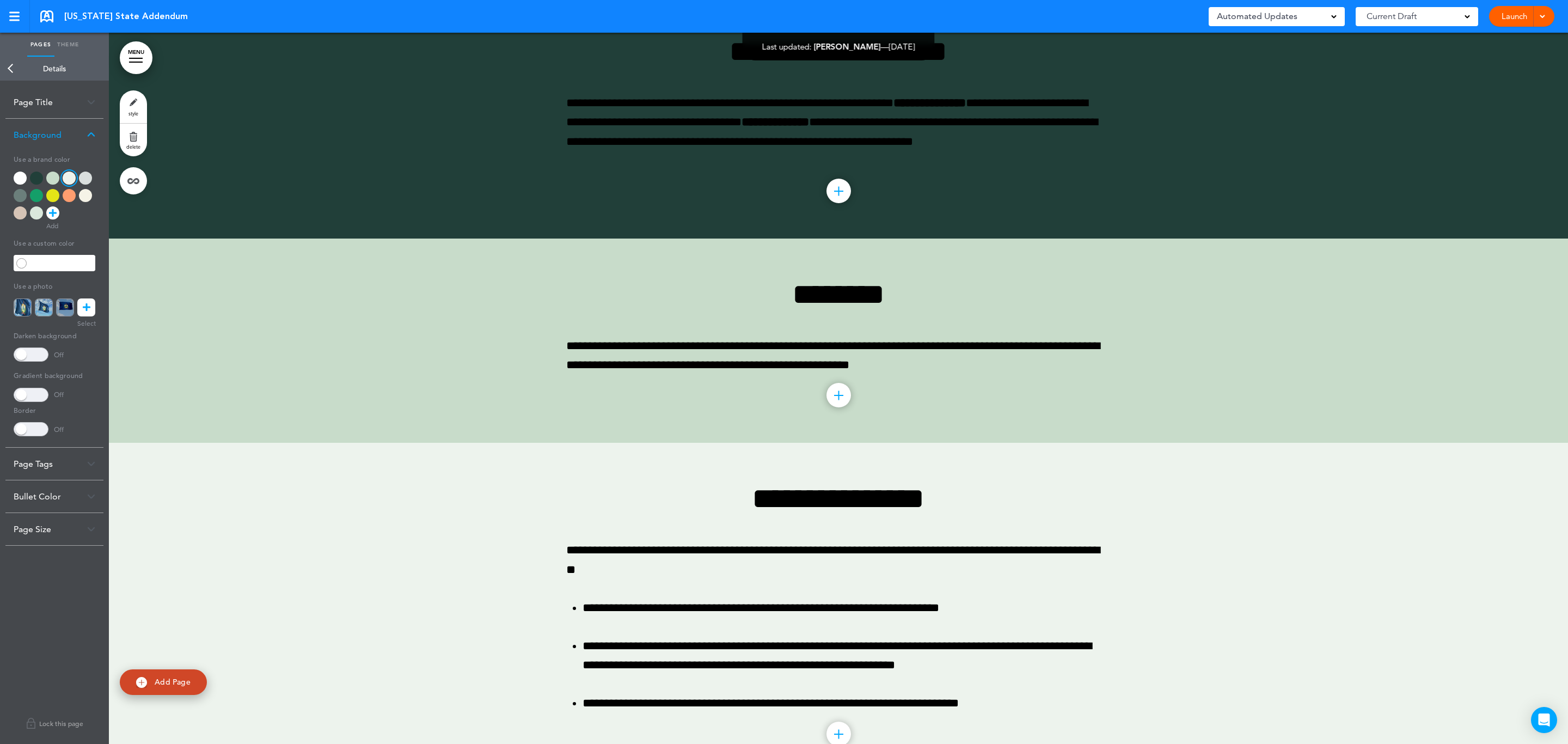
click at [366, 317] on div at bounding box center [839, 340] width 1460 height 204
click at [35, 176] on div at bounding box center [36, 178] width 13 height 13
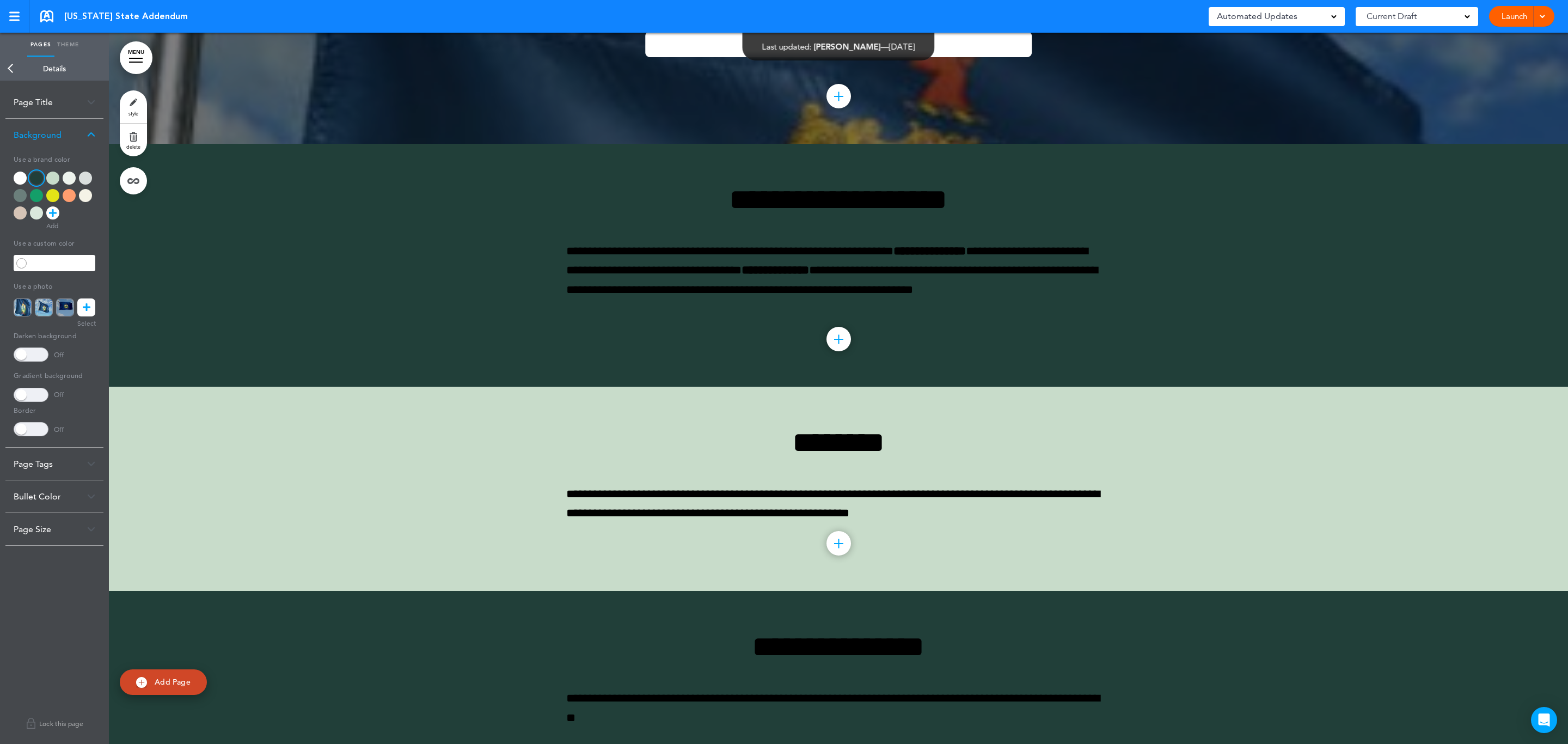
scroll to position [0, 0]
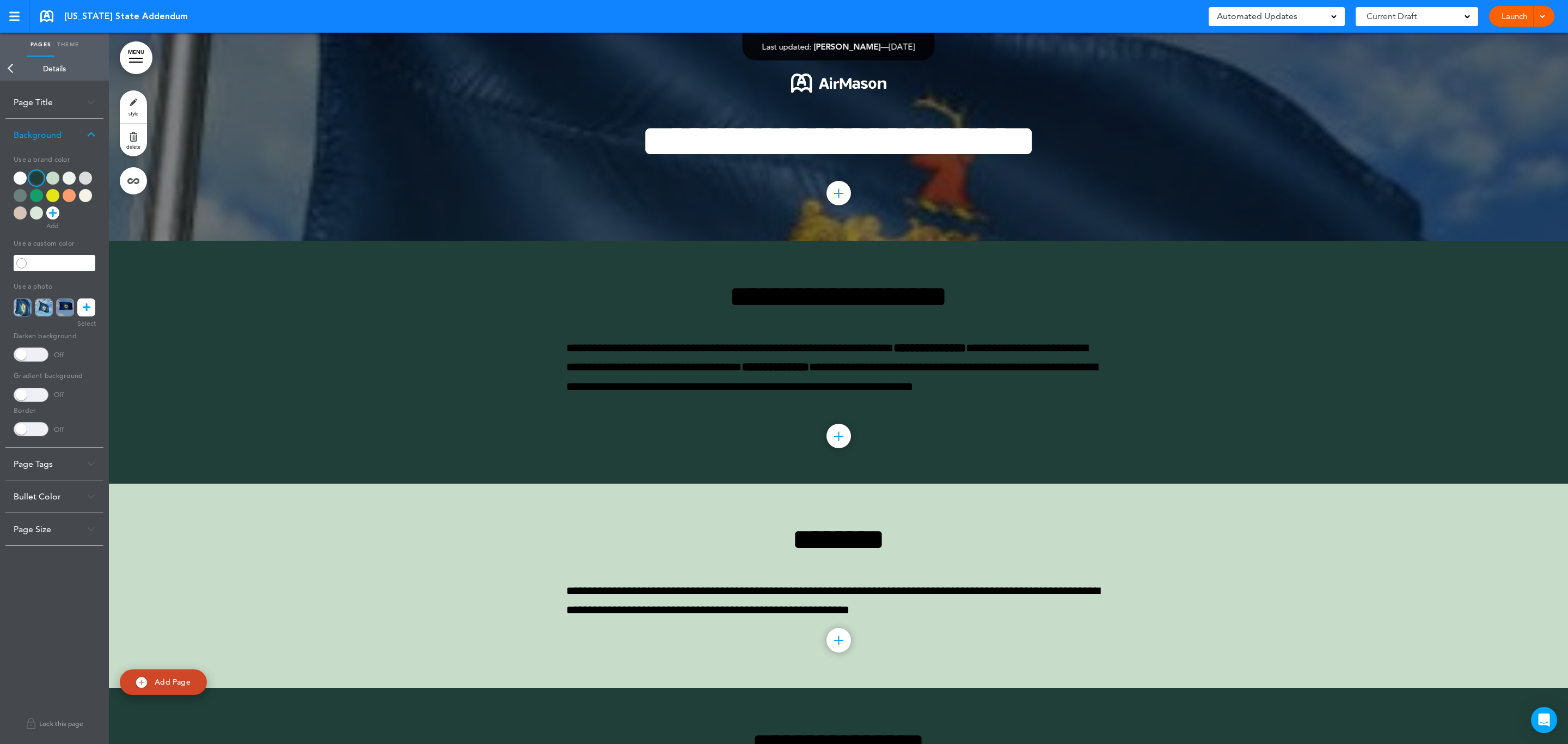
click at [15, 70] on link "Back" at bounding box center [11, 68] width 22 height 24
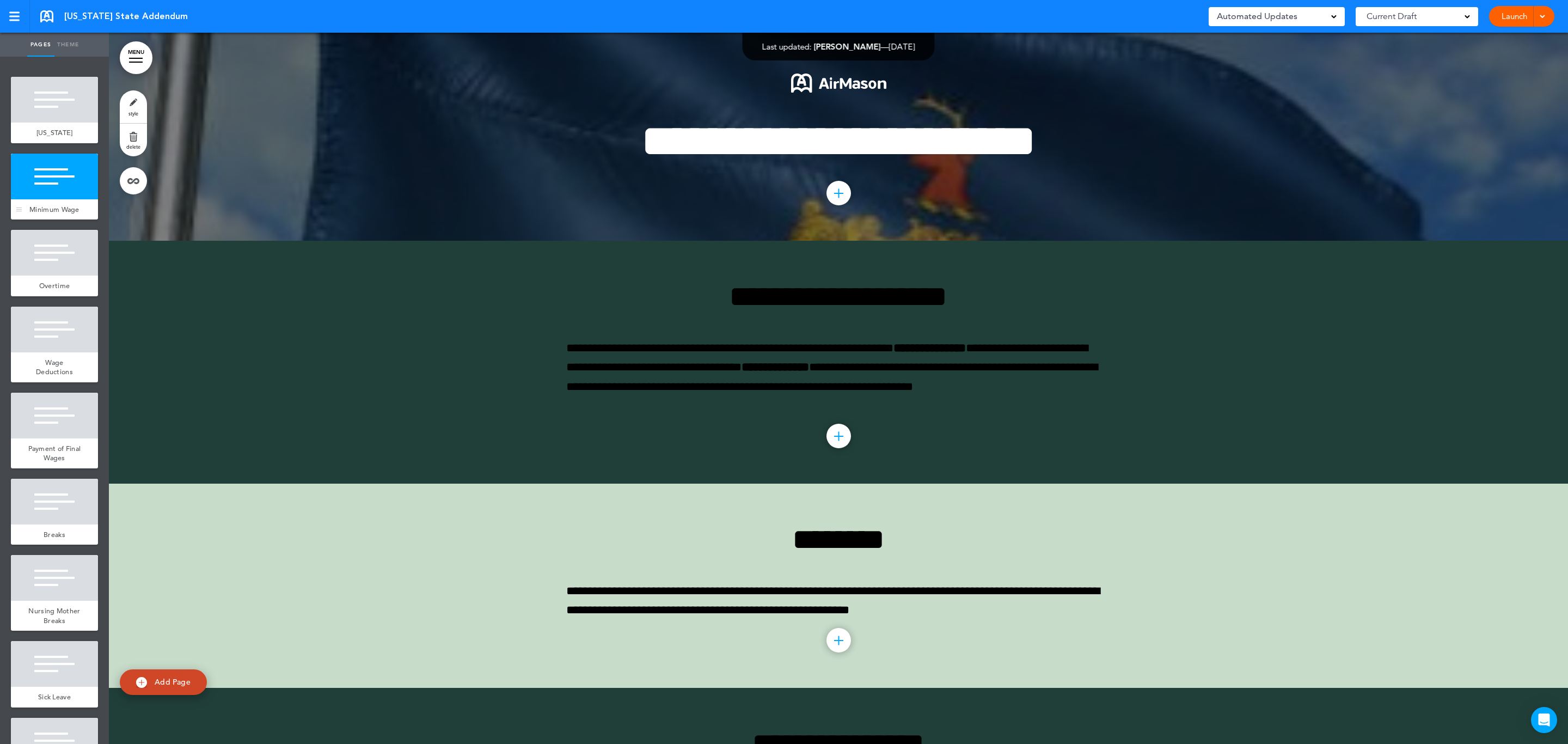
click at [62, 198] on div at bounding box center [54, 176] width 87 height 46
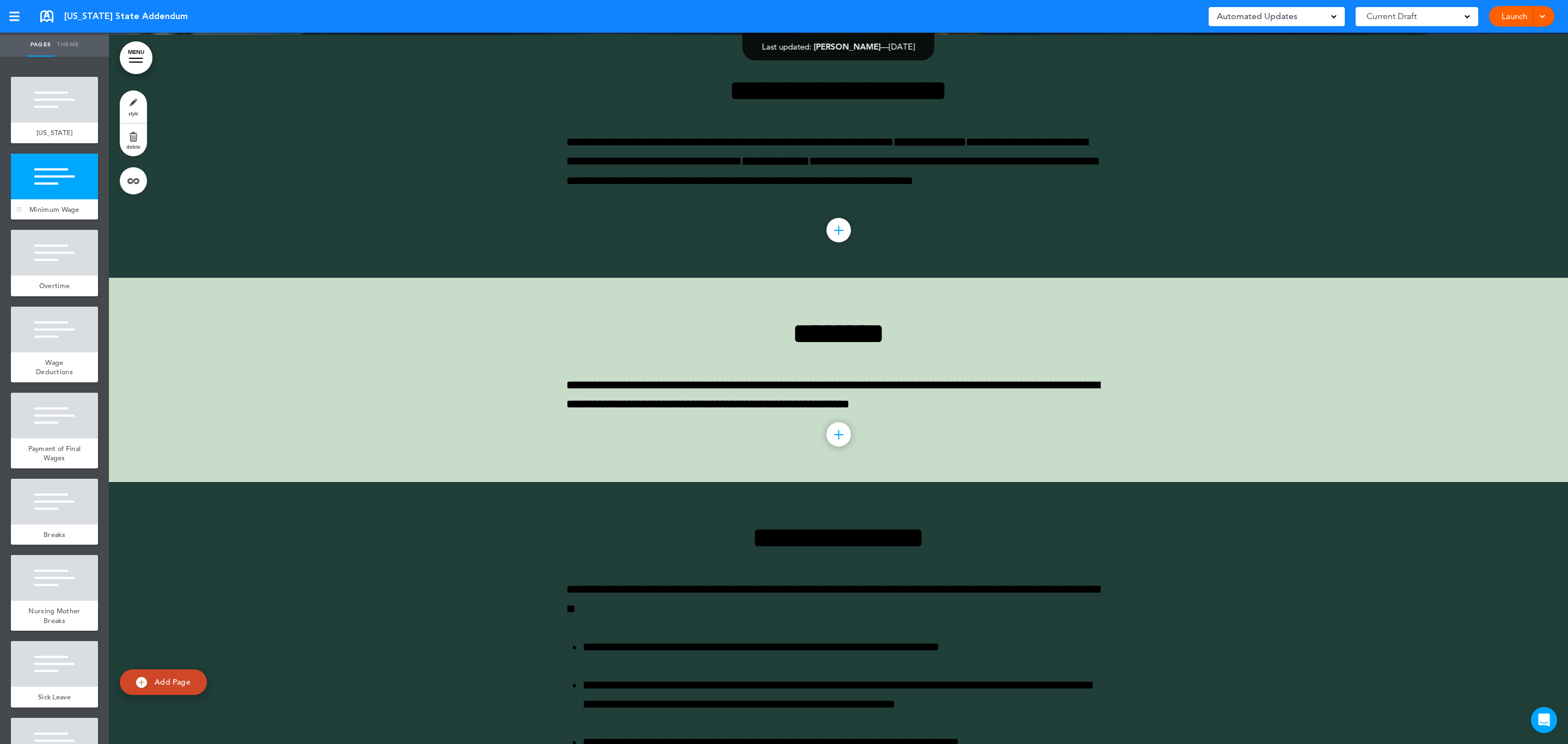
scroll to position [208, 0]
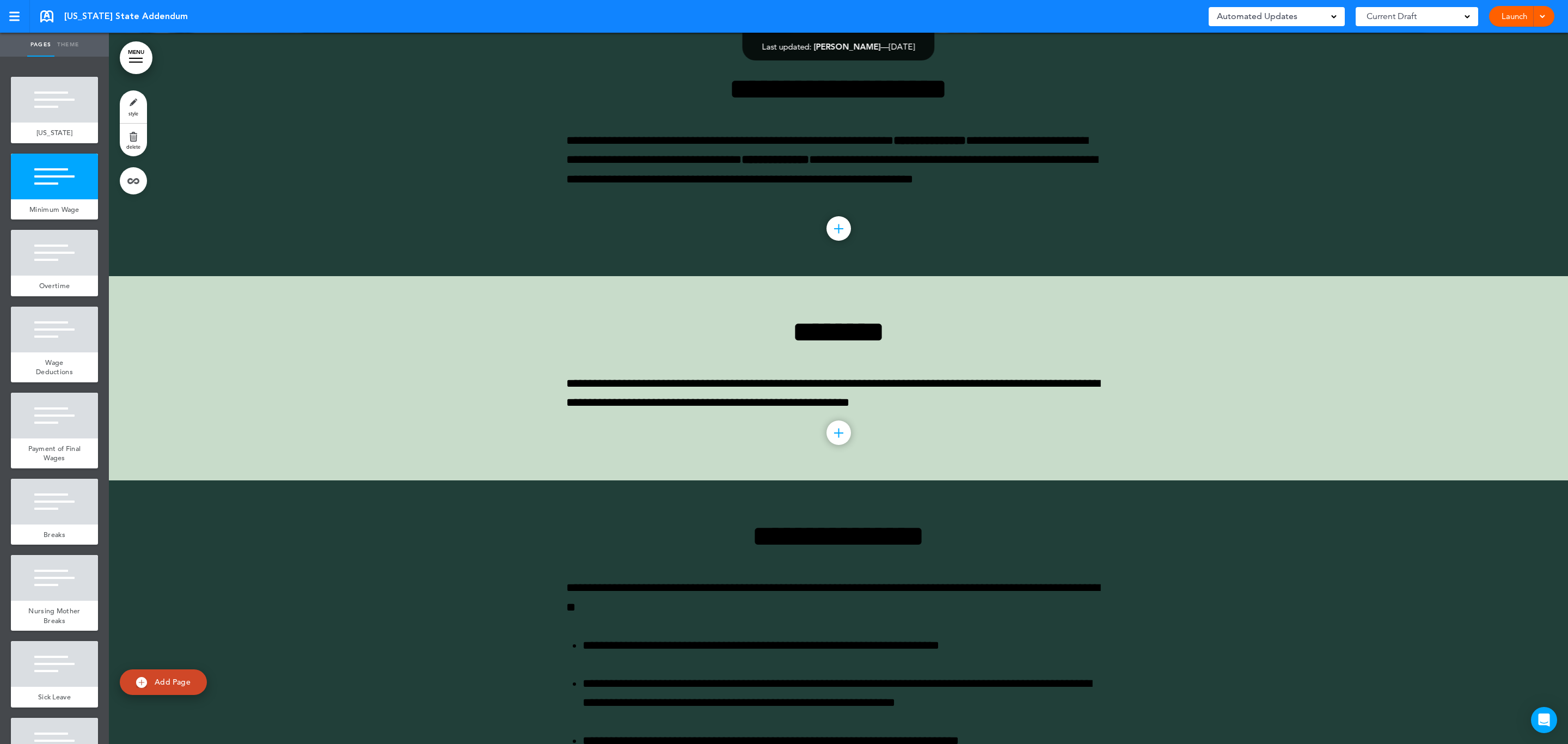
click at [135, 110] on span "style" at bounding box center [133, 113] width 10 height 7
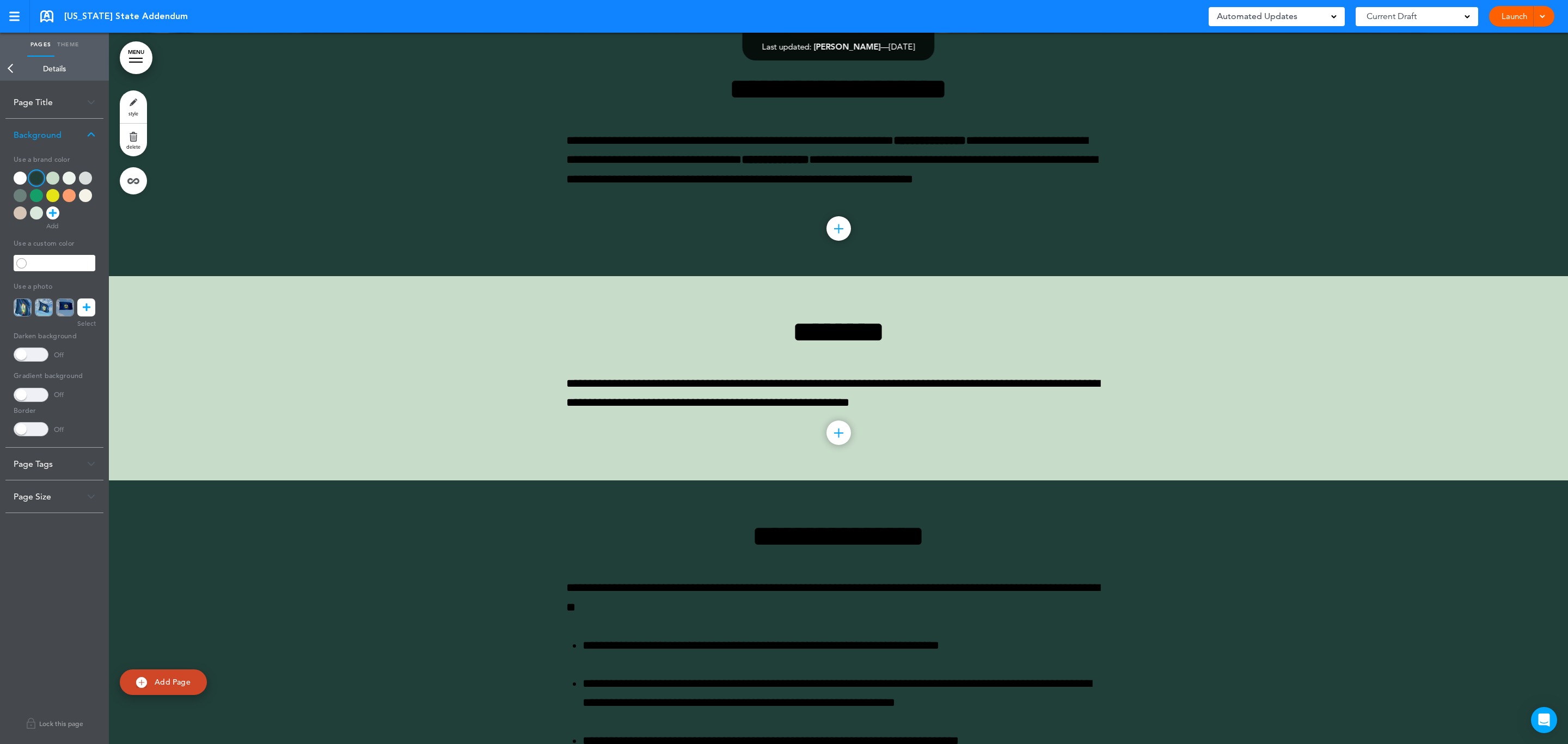
click at [50, 180] on div at bounding box center [53, 178] width 13 height 13
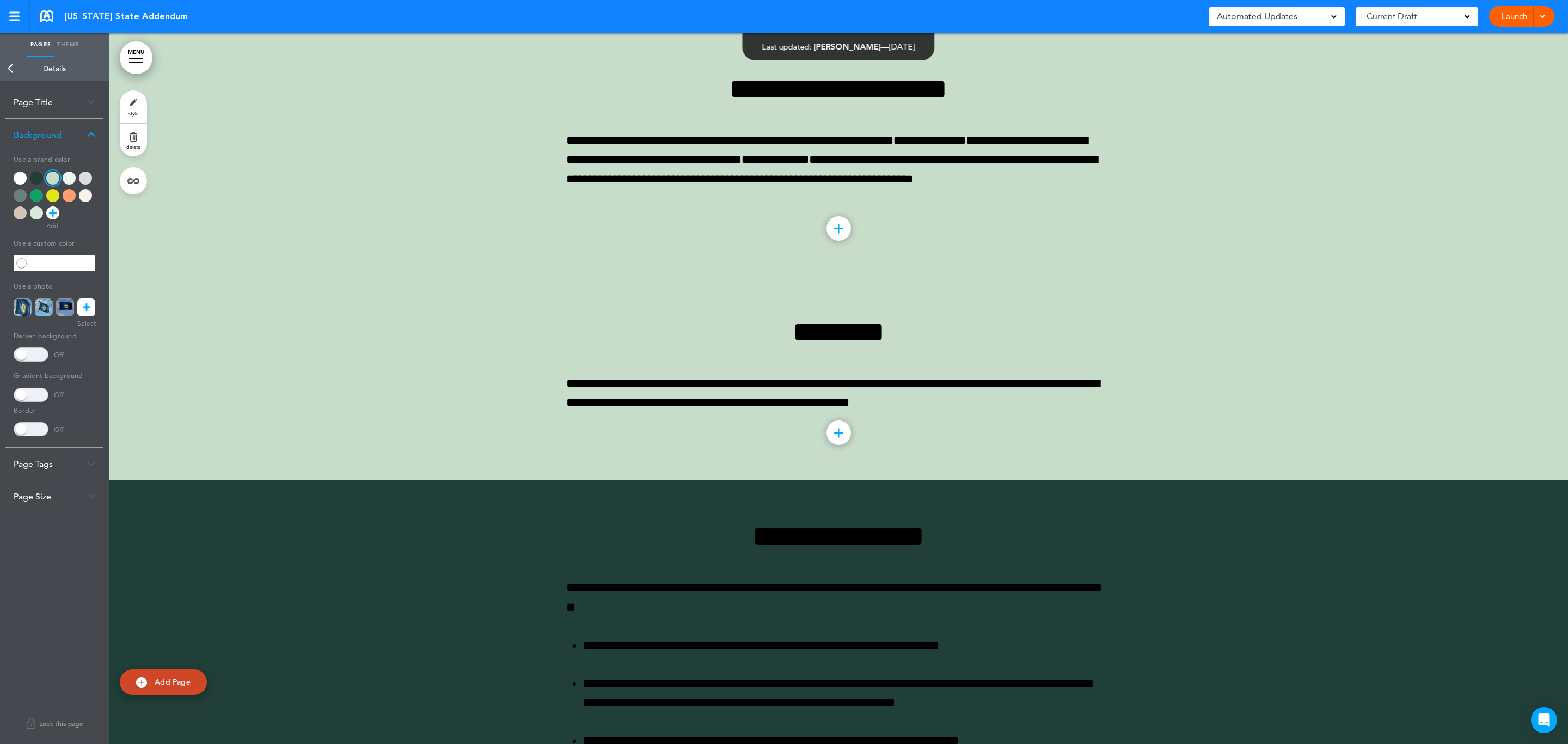
click at [11, 66] on link "Back" at bounding box center [11, 68] width 22 height 24
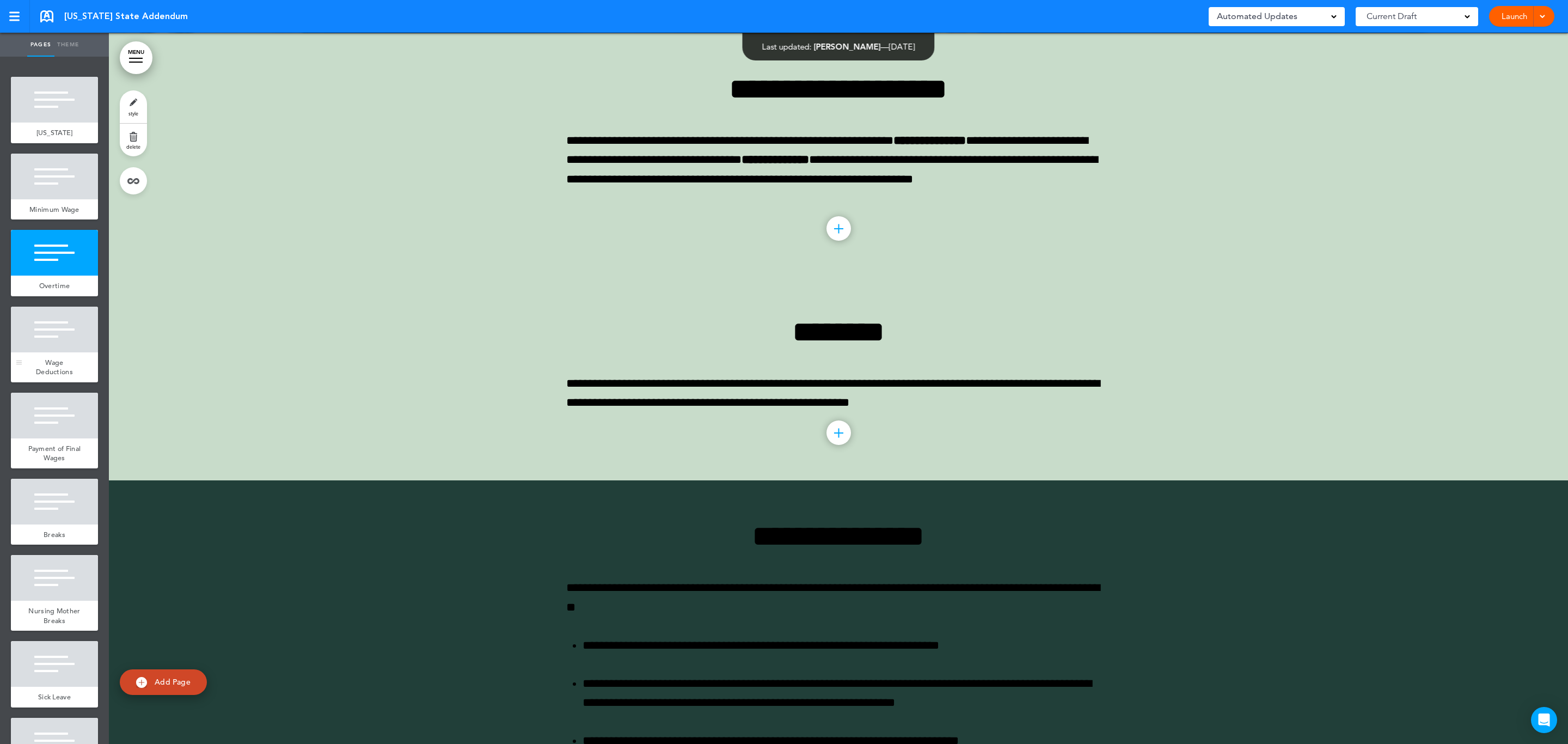
click at [47, 335] on div at bounding box center [54, 329] width 87 height 46
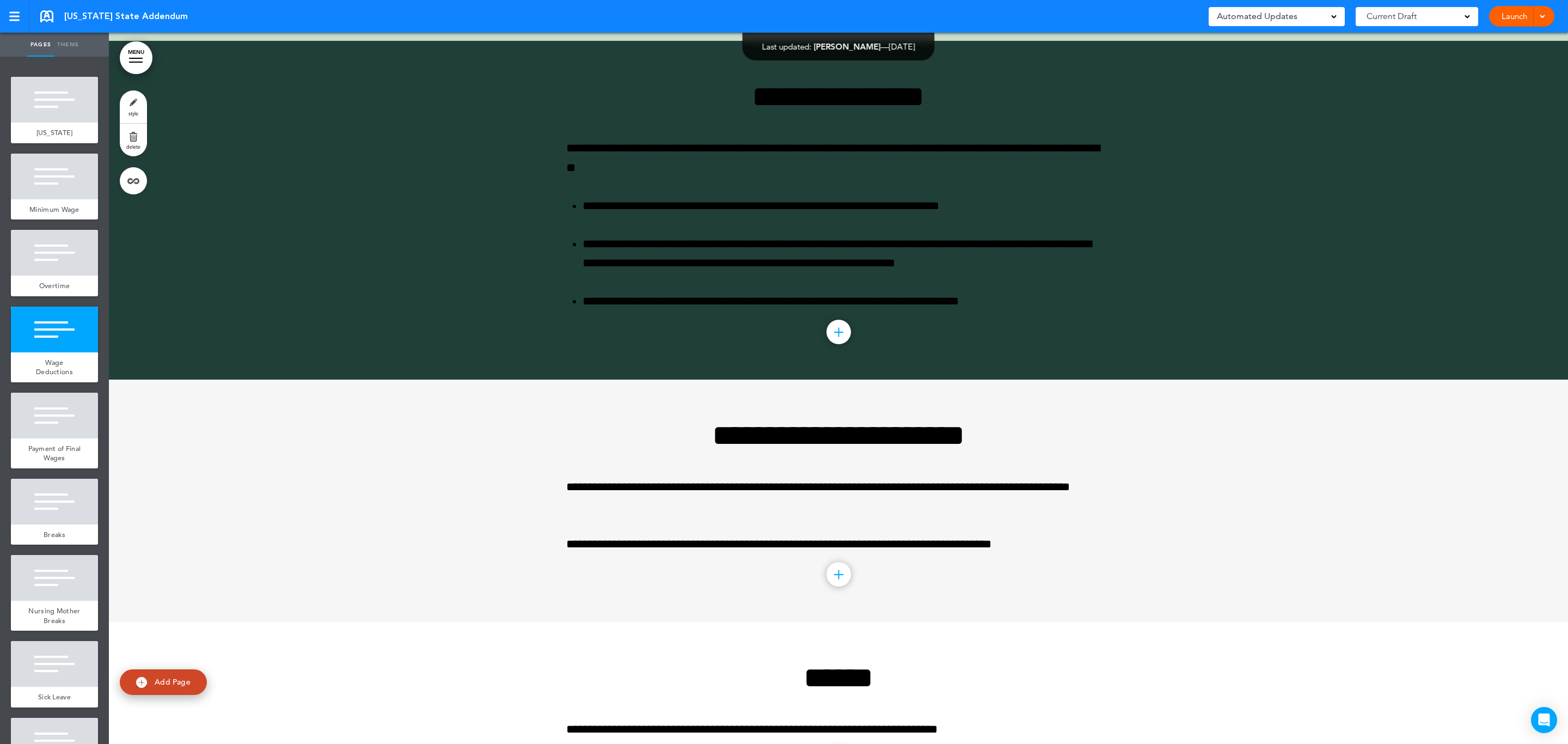
scroll to position [655, 0]
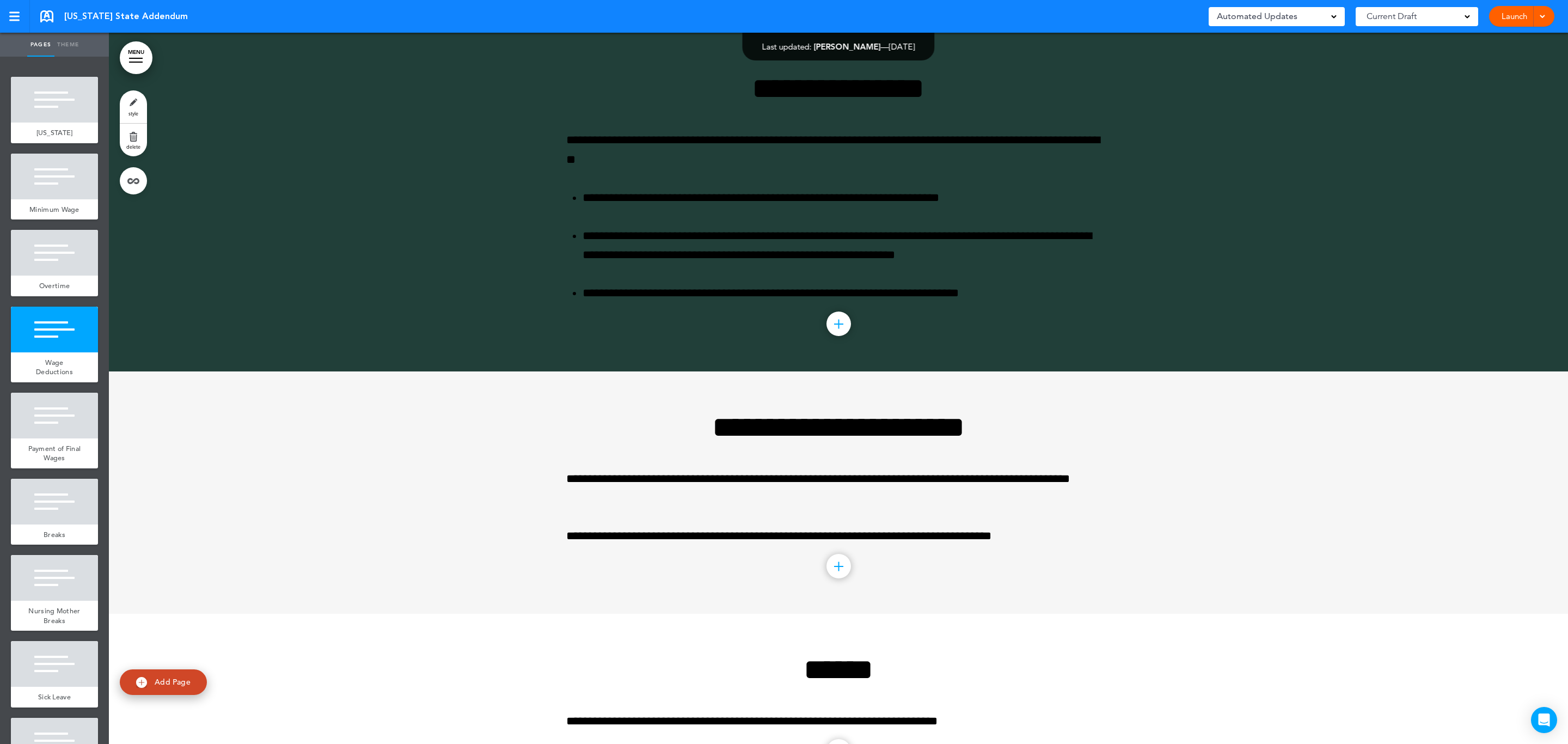
click at [142, 105] on link "style" at bounding box center [133, 106] width 27 height 32
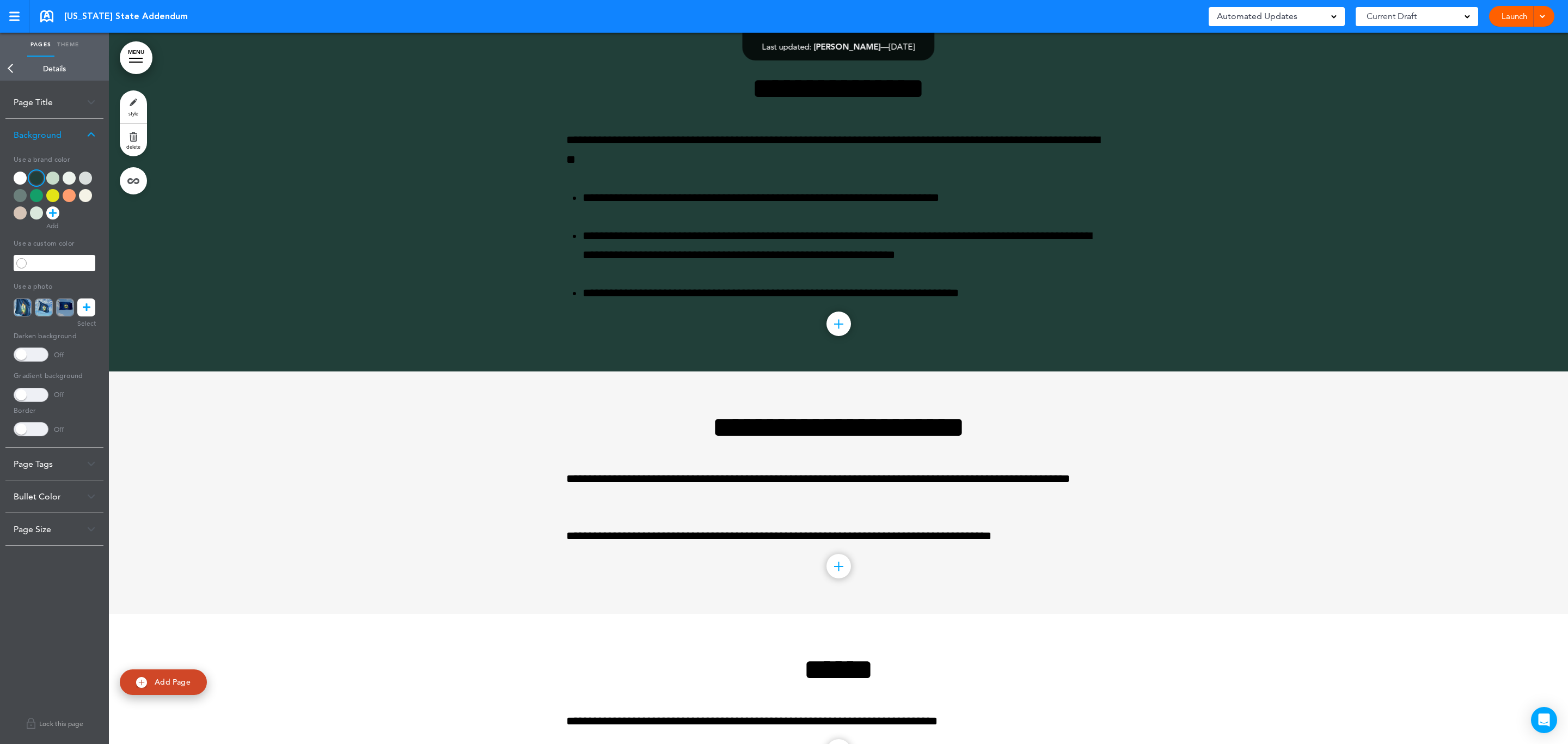
click at [53, 173] on div at bounding box center [53, 178] width 13 height 13
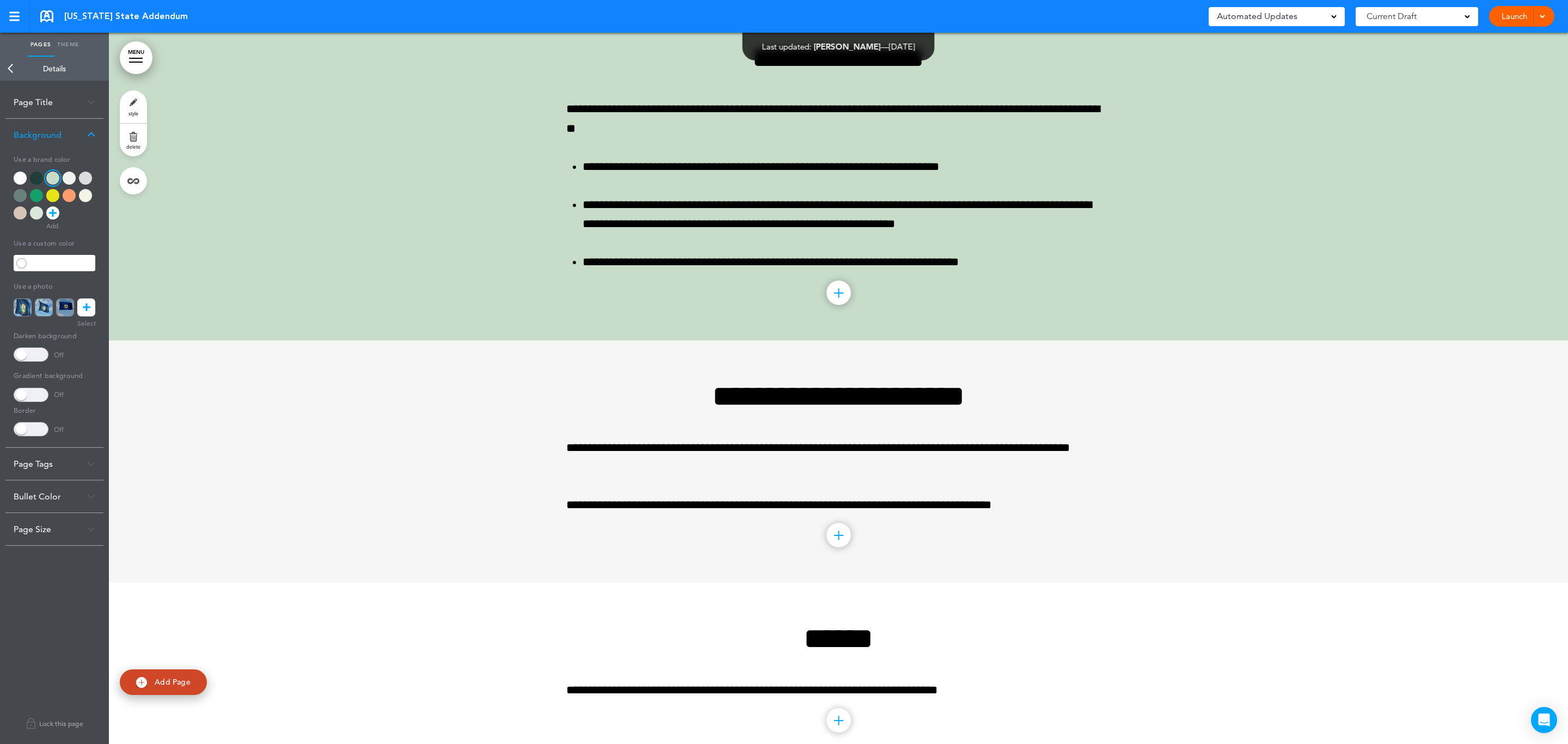
scroll to position [736, 0]
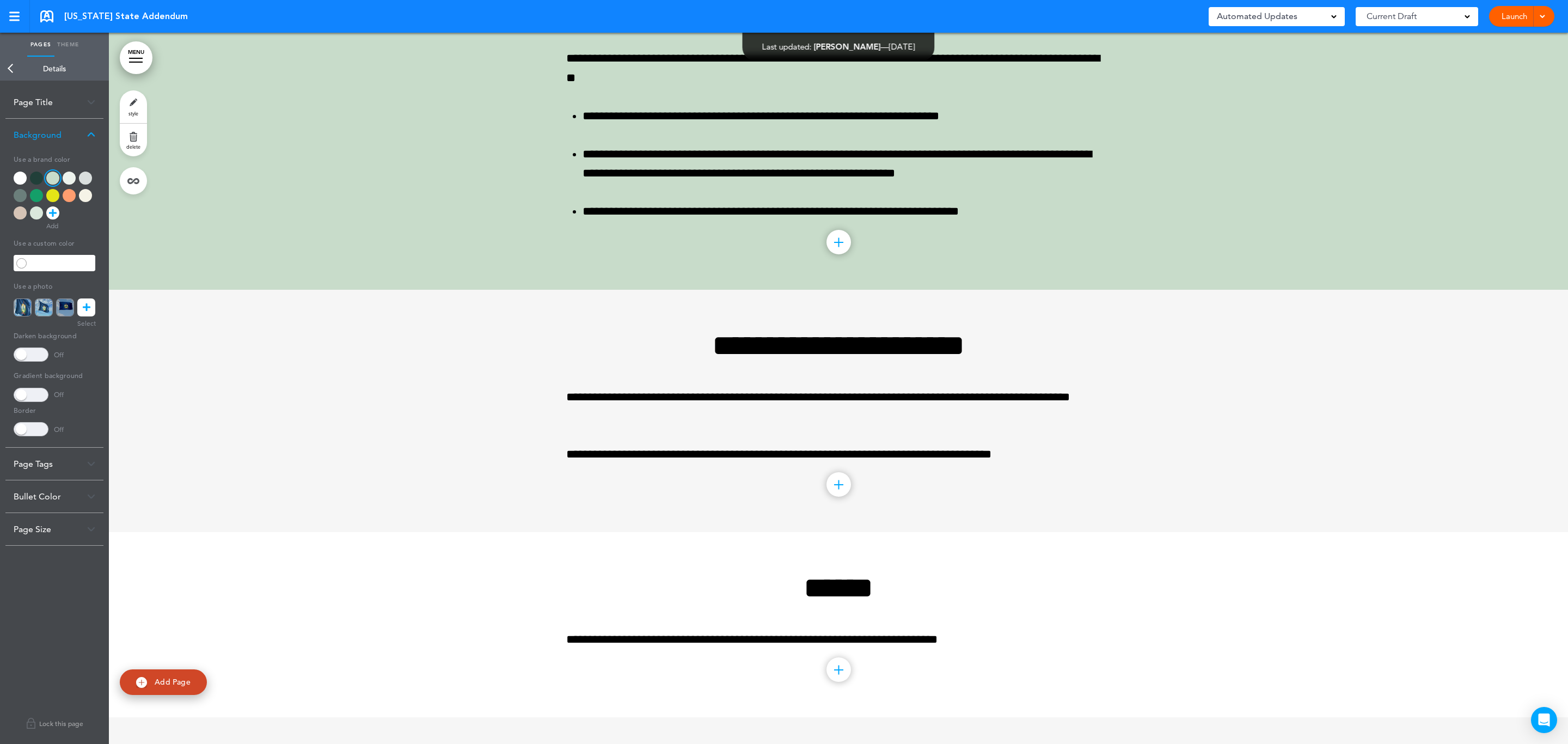
click at [469, 400] on div at bounding box center [839, 411] width 1460 height 243
click at [7, 69] on link "Back" at bounding box center [11, 68] width 22 height 24
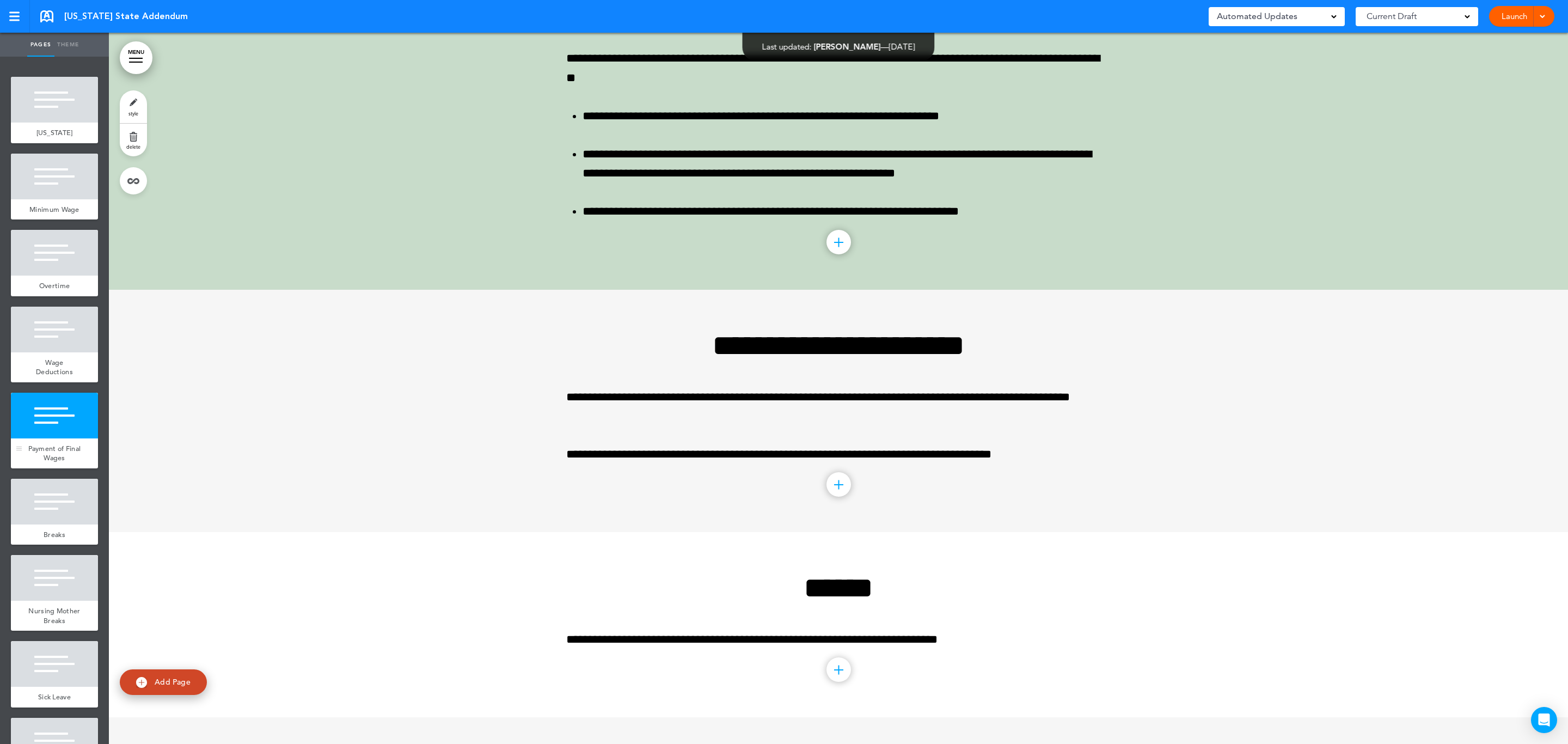
click at [38, 436] on div at bounding box center [54, 415] width 87 height 46
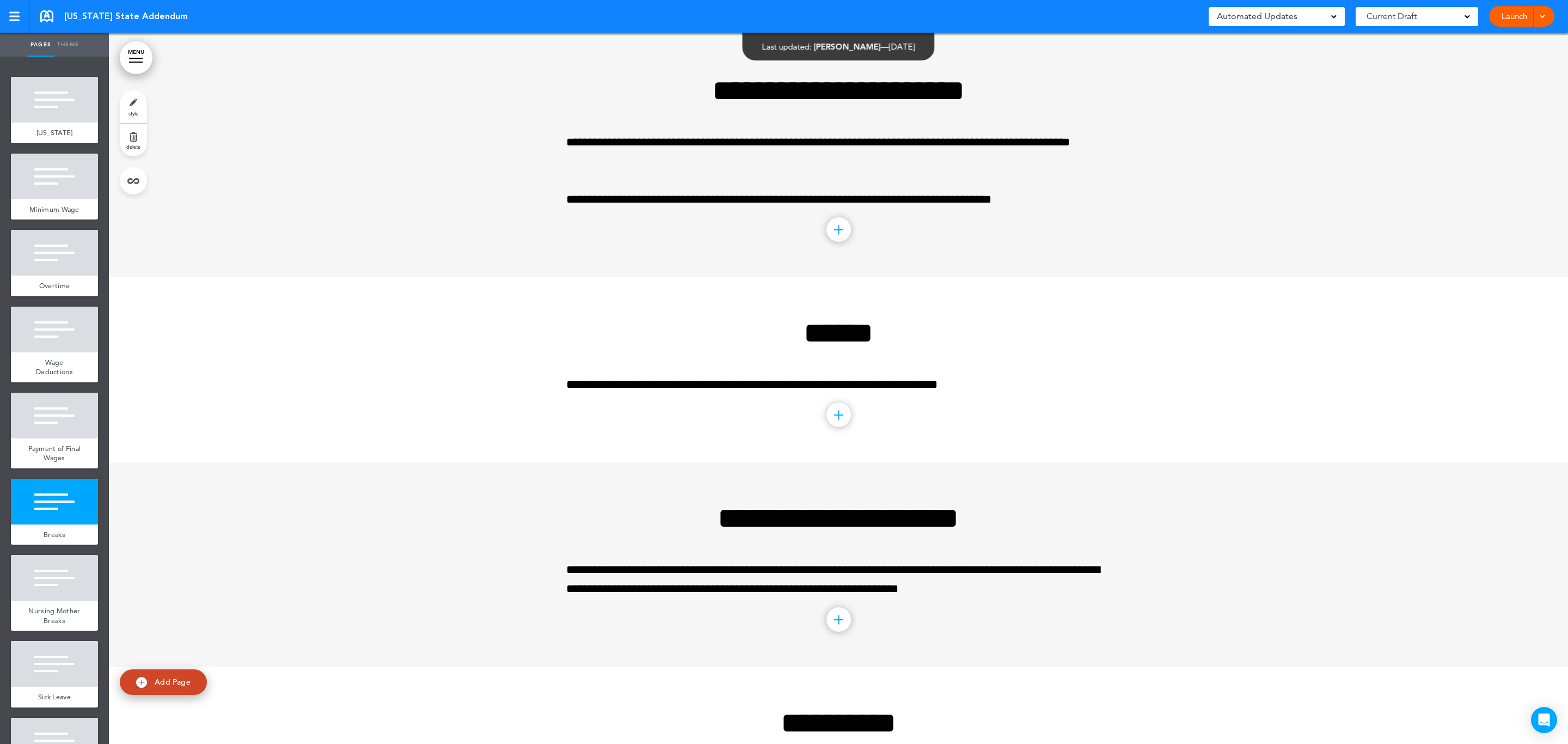
scroll to position [993, 0]
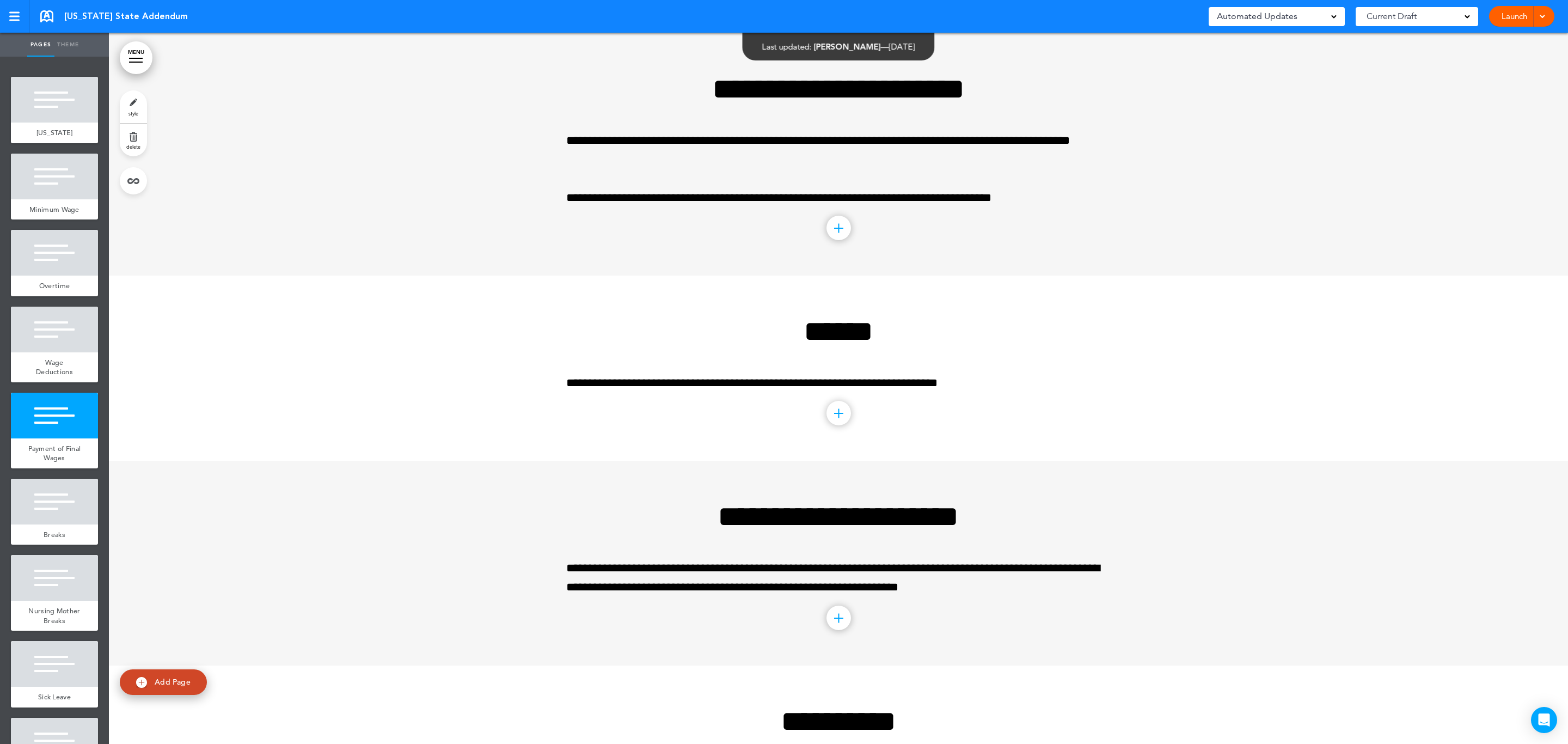
click at [133, 108] on link "style" at bounding box center [133, 106] width 27 height 32
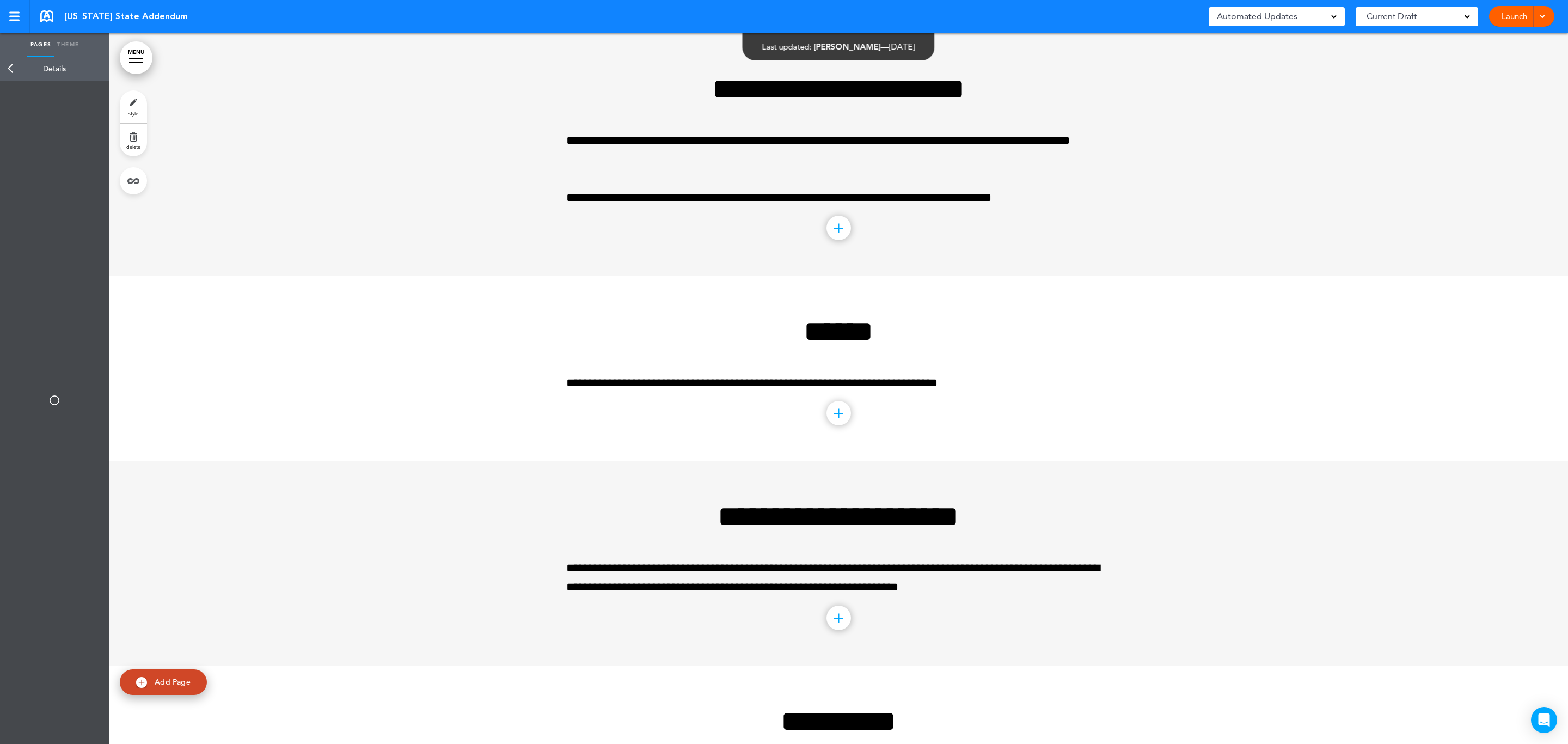
type input "******"
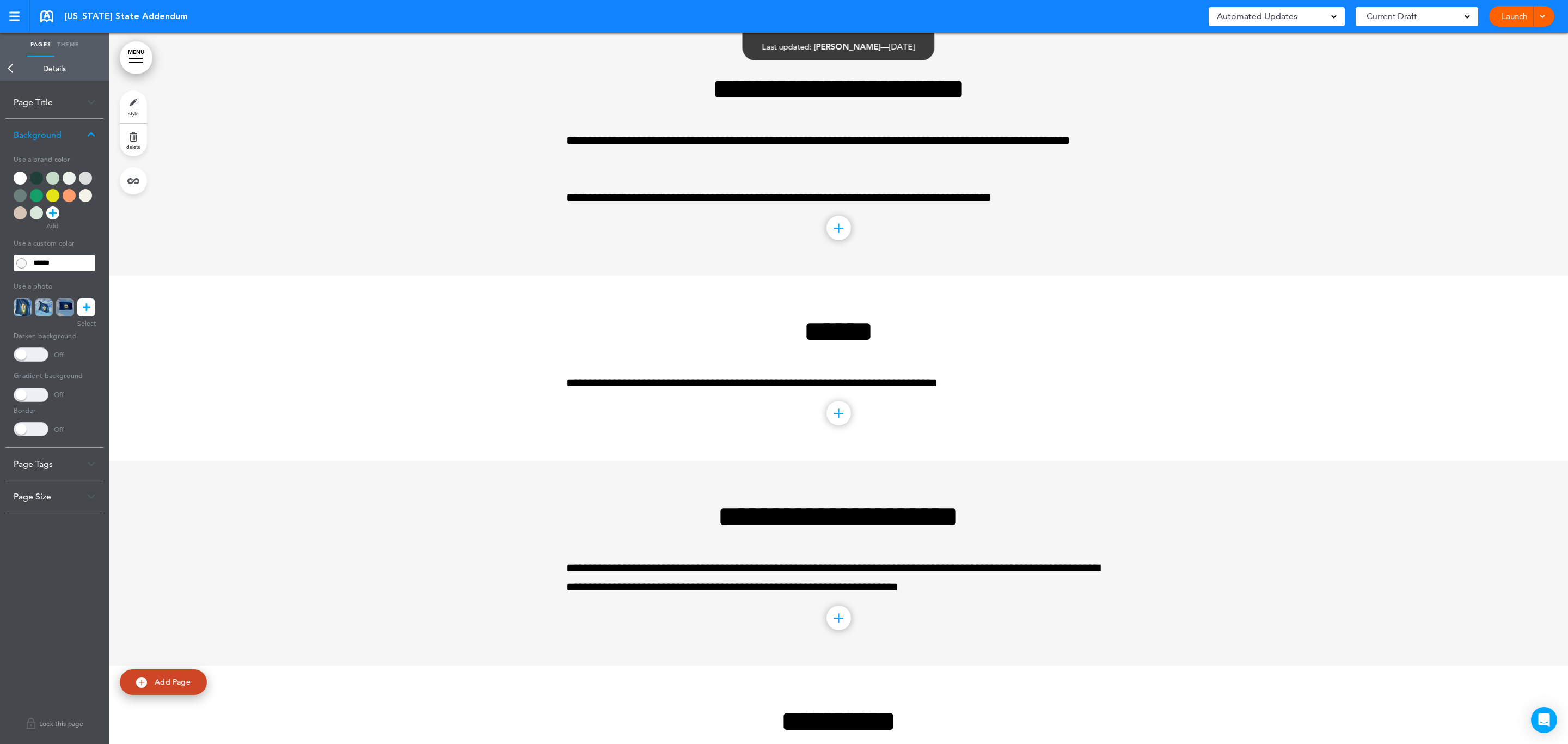
click at [53, 174] on div at bounding box center [53, 178] width 13 height 13
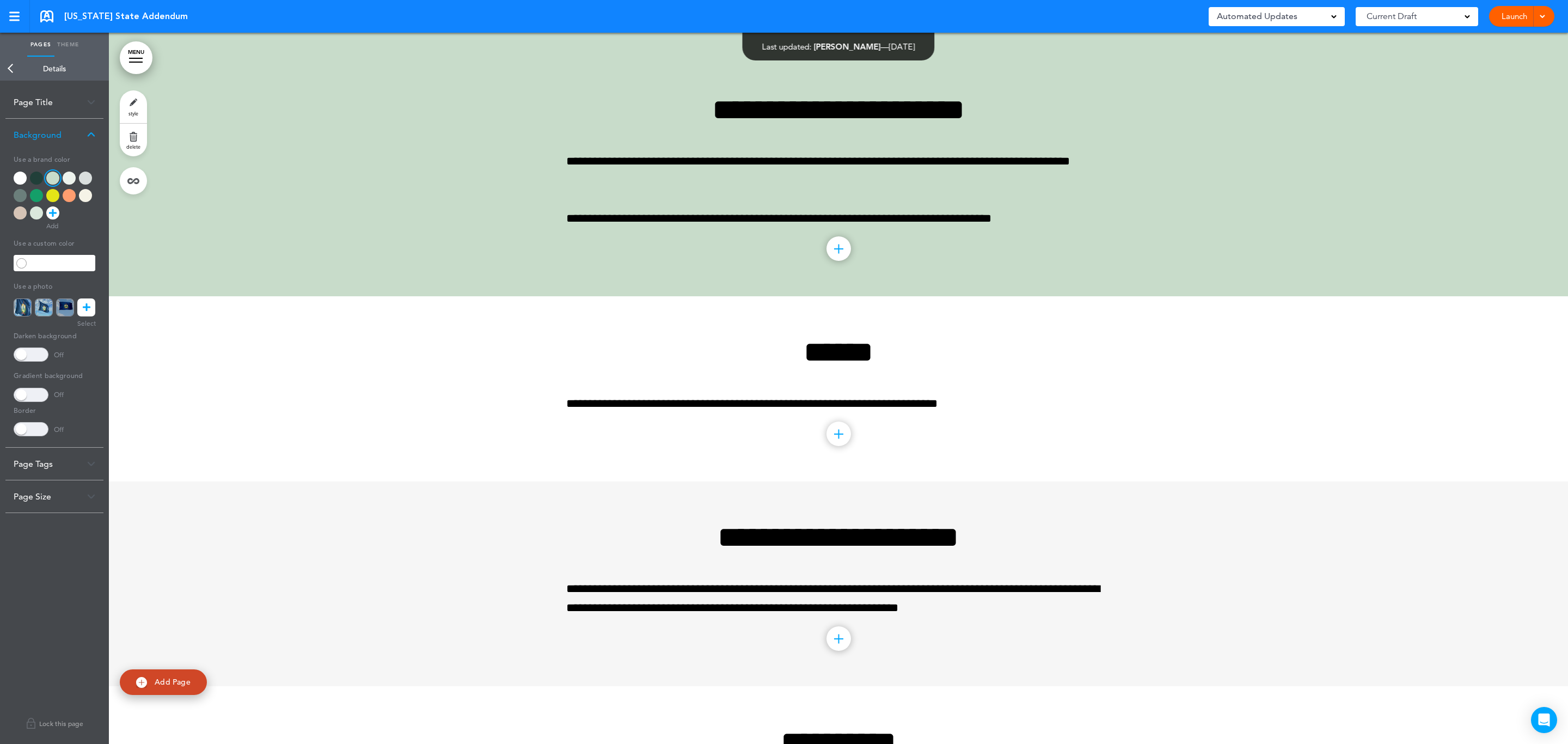
scroll to position [980, 0]
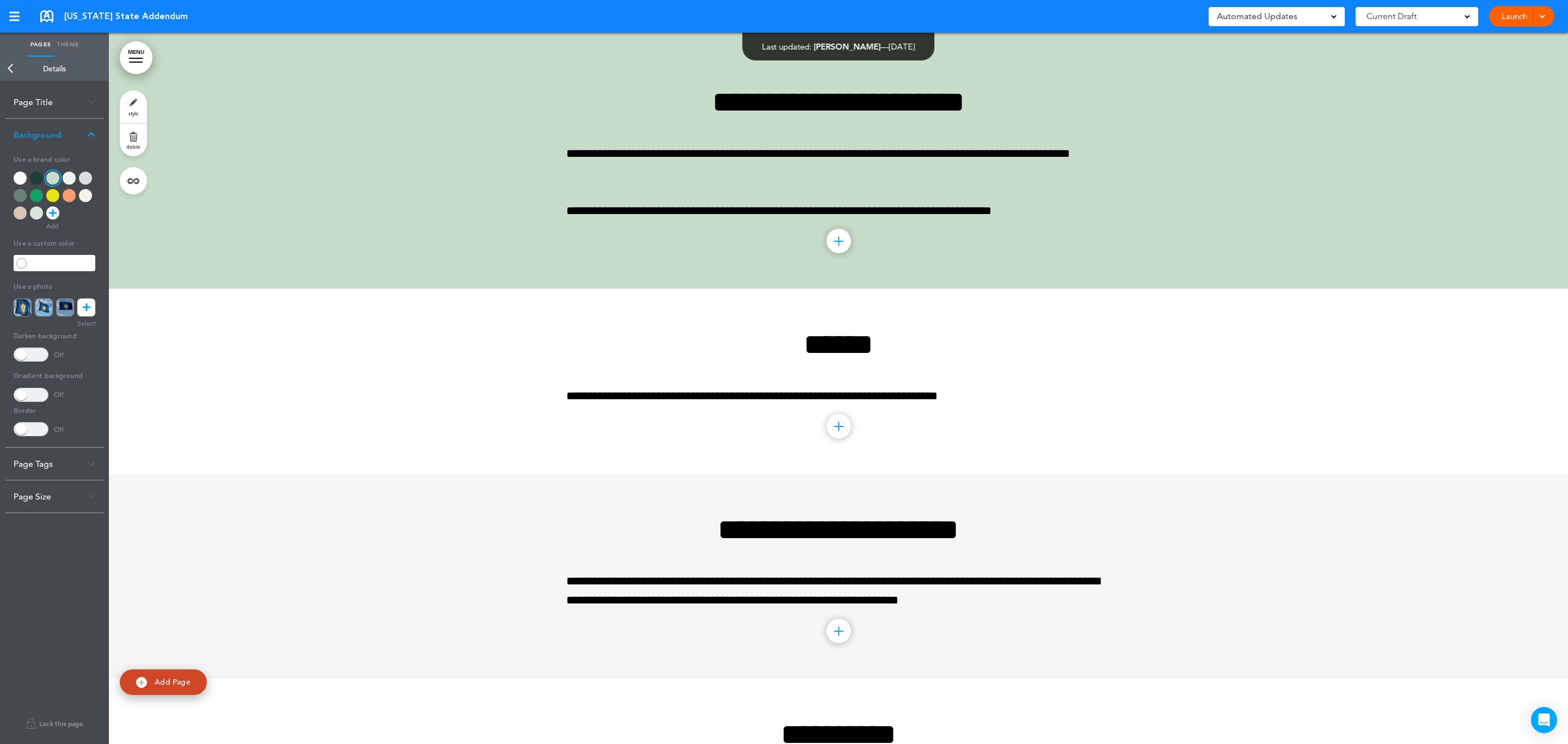
click at [11, 66] on link "Back" at bounding box center [11, 68] width 22 height 24
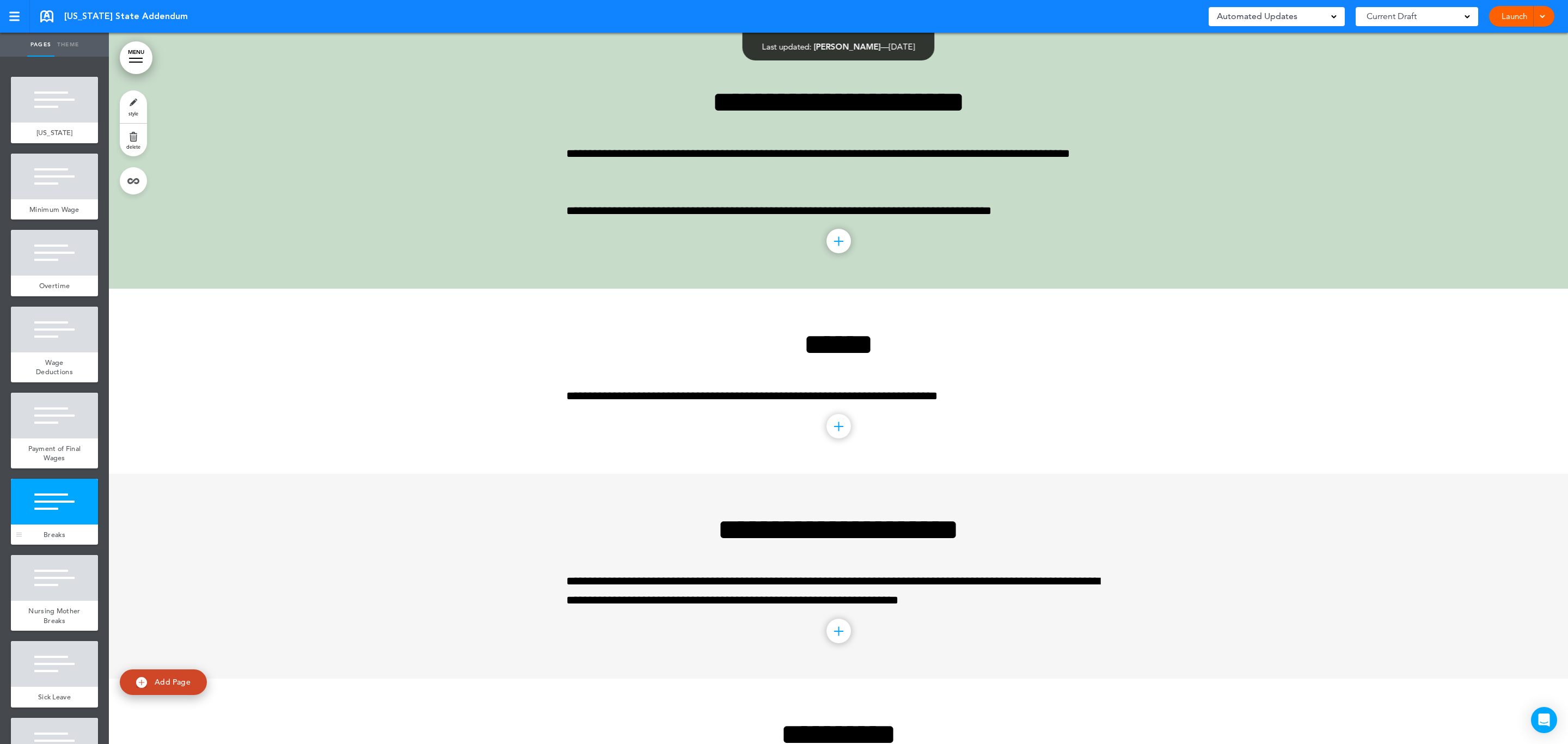
click at [48, 536] on div "Breaks" at bounding box center [54, 535] width 87 height 21
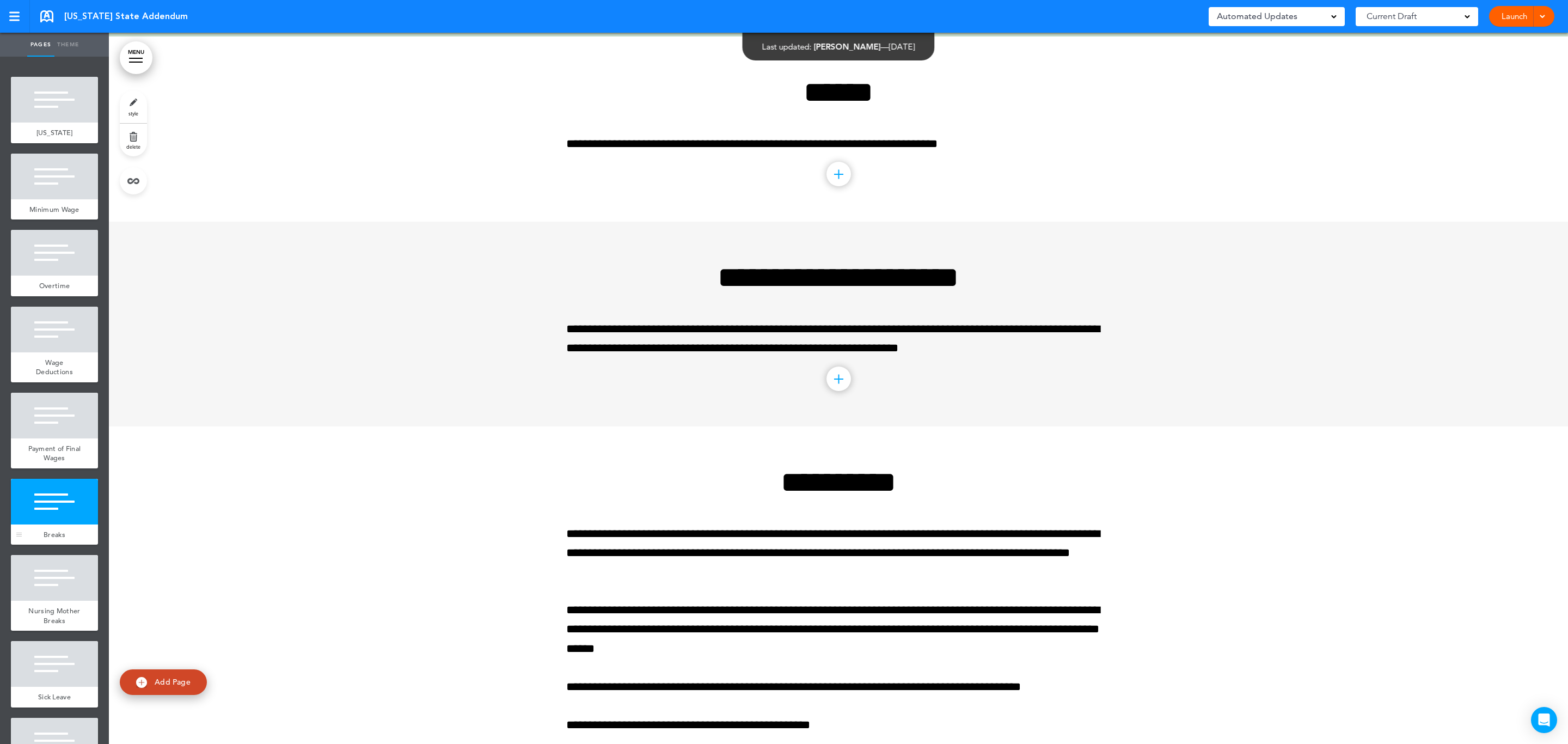
scroll to position [1235, 0]
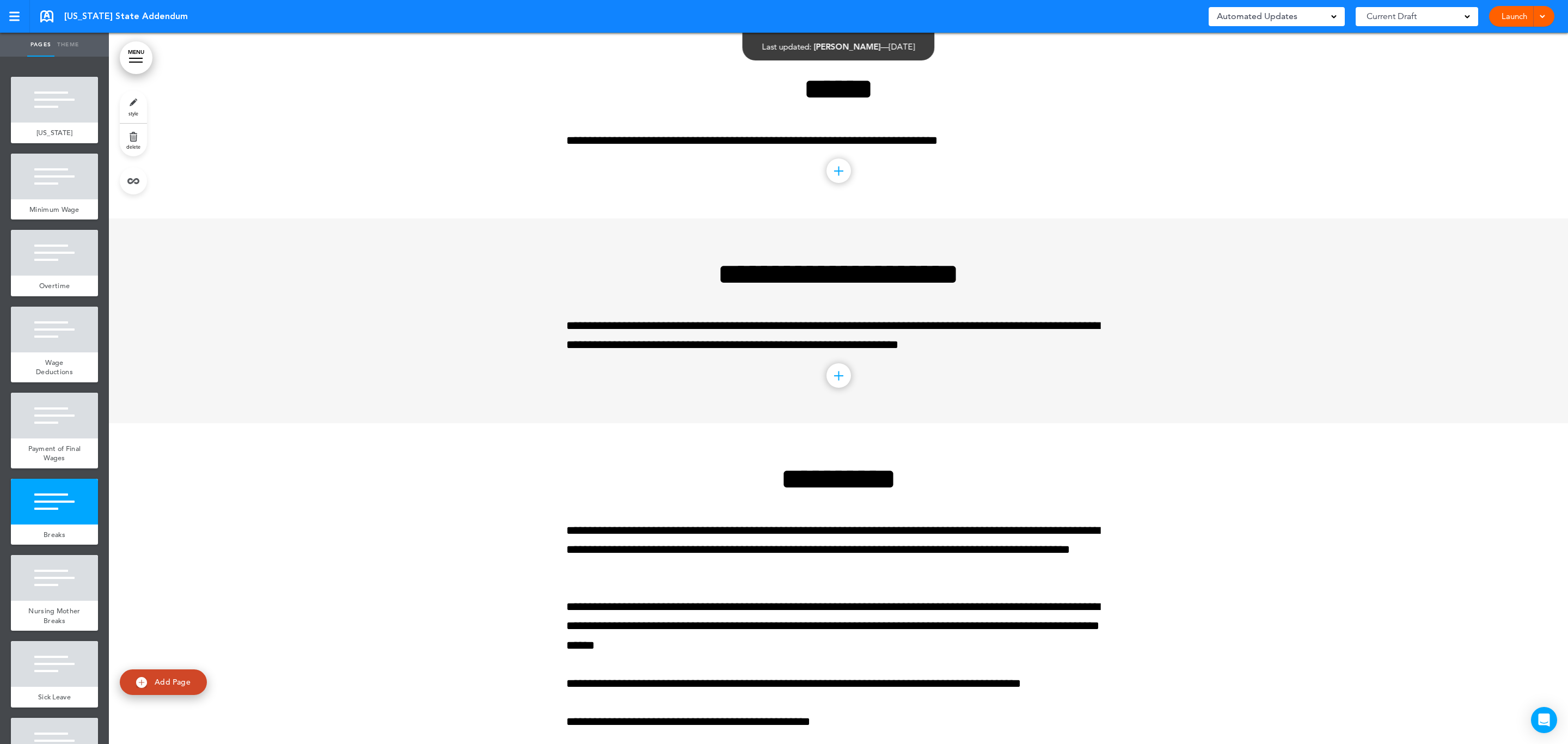
click at [126, 108] on link "style" at bounding box center [133, 106] width 27 height 32
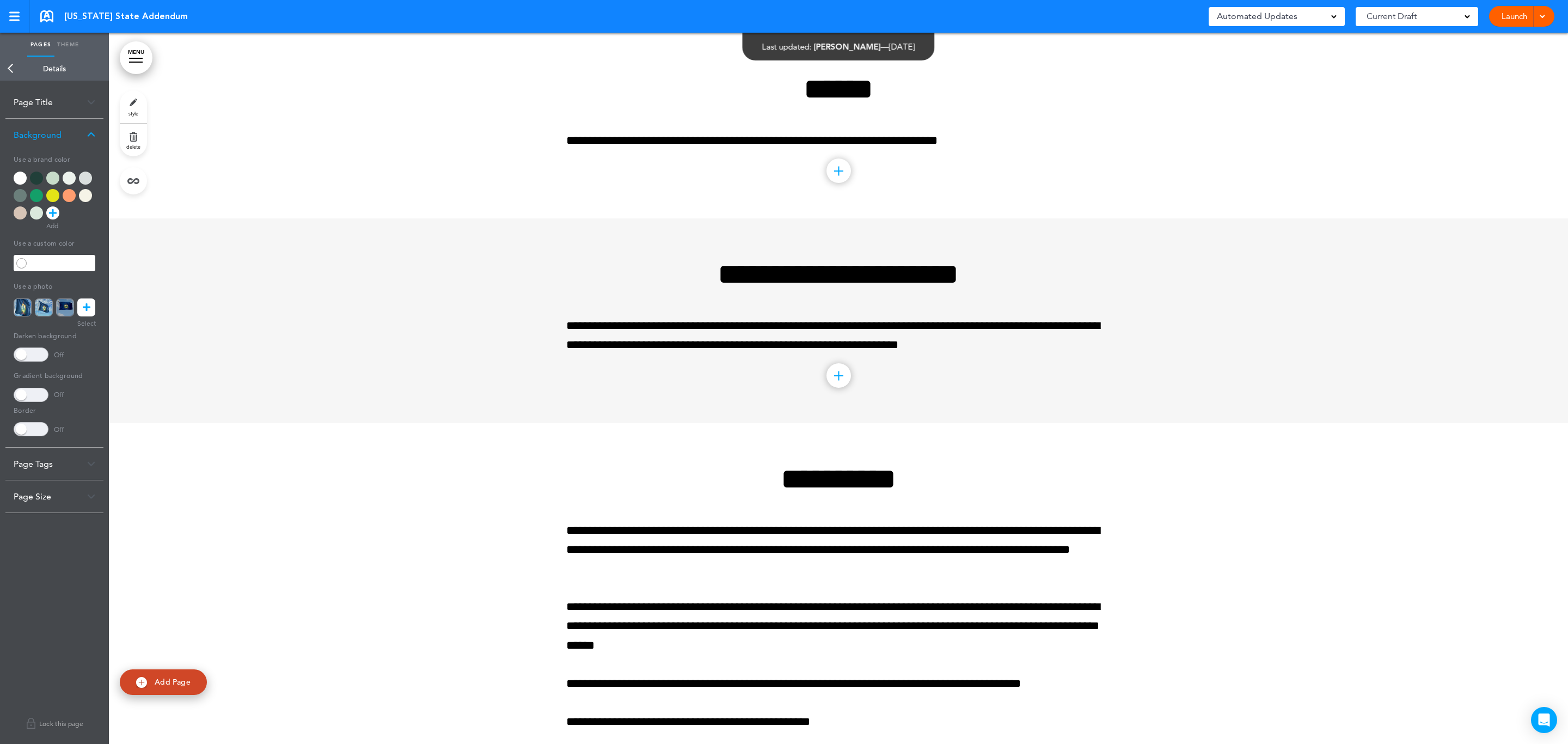
click at [49, 178] on div at bounding box center [53, 178] width 13 height 13
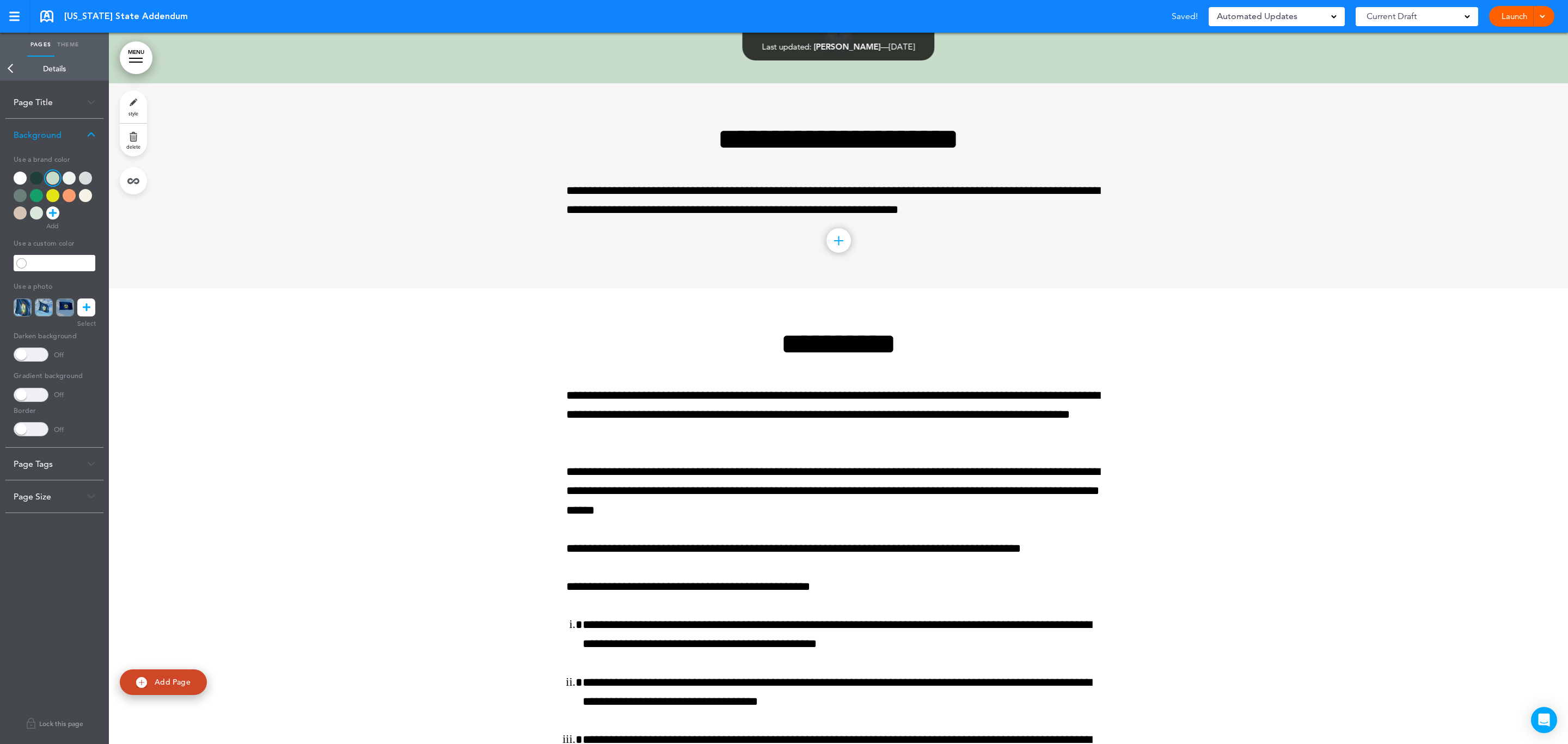
scroll to position [1398, 0]
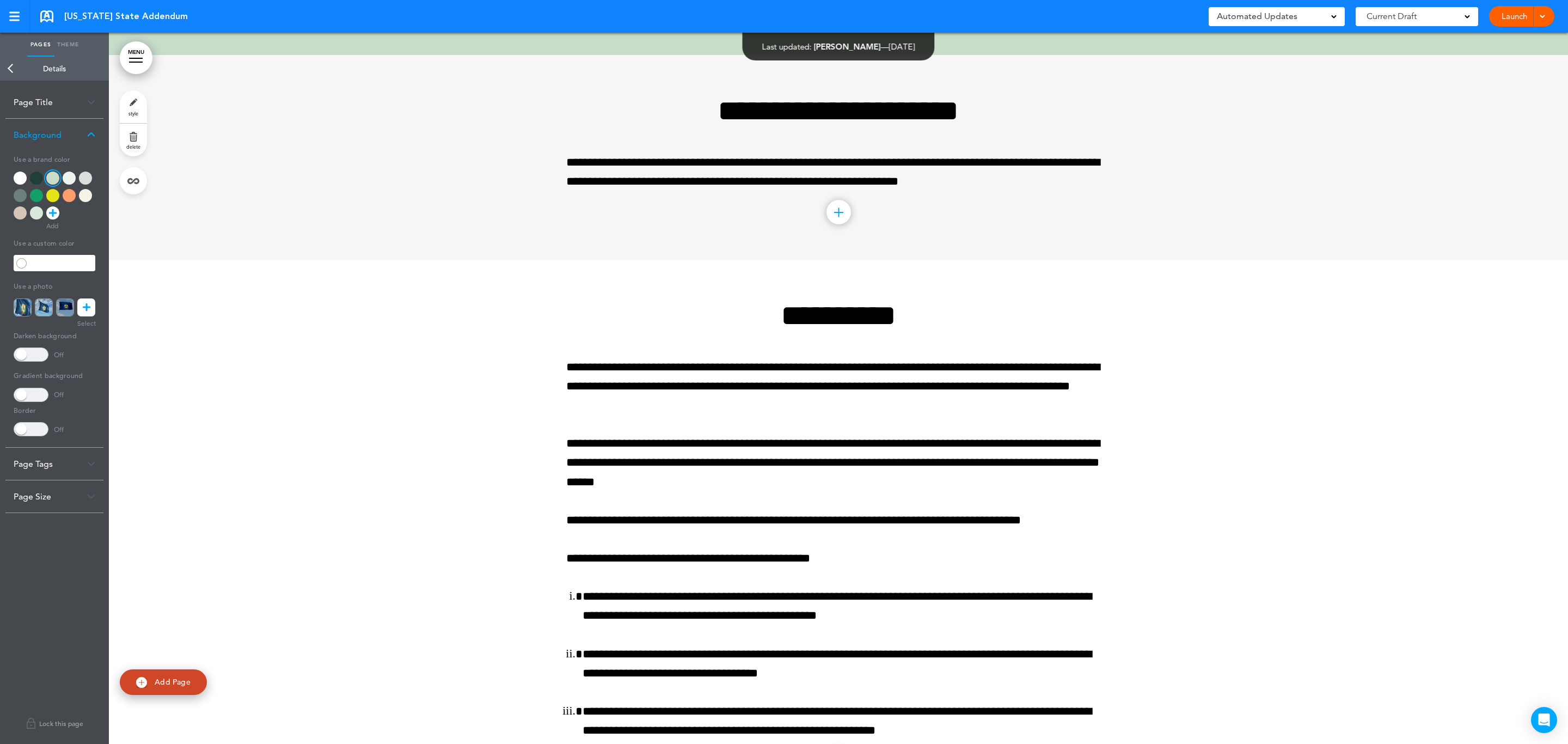
click at [270, 204] on div at bounding box center [839, 156] width 1460 height 204
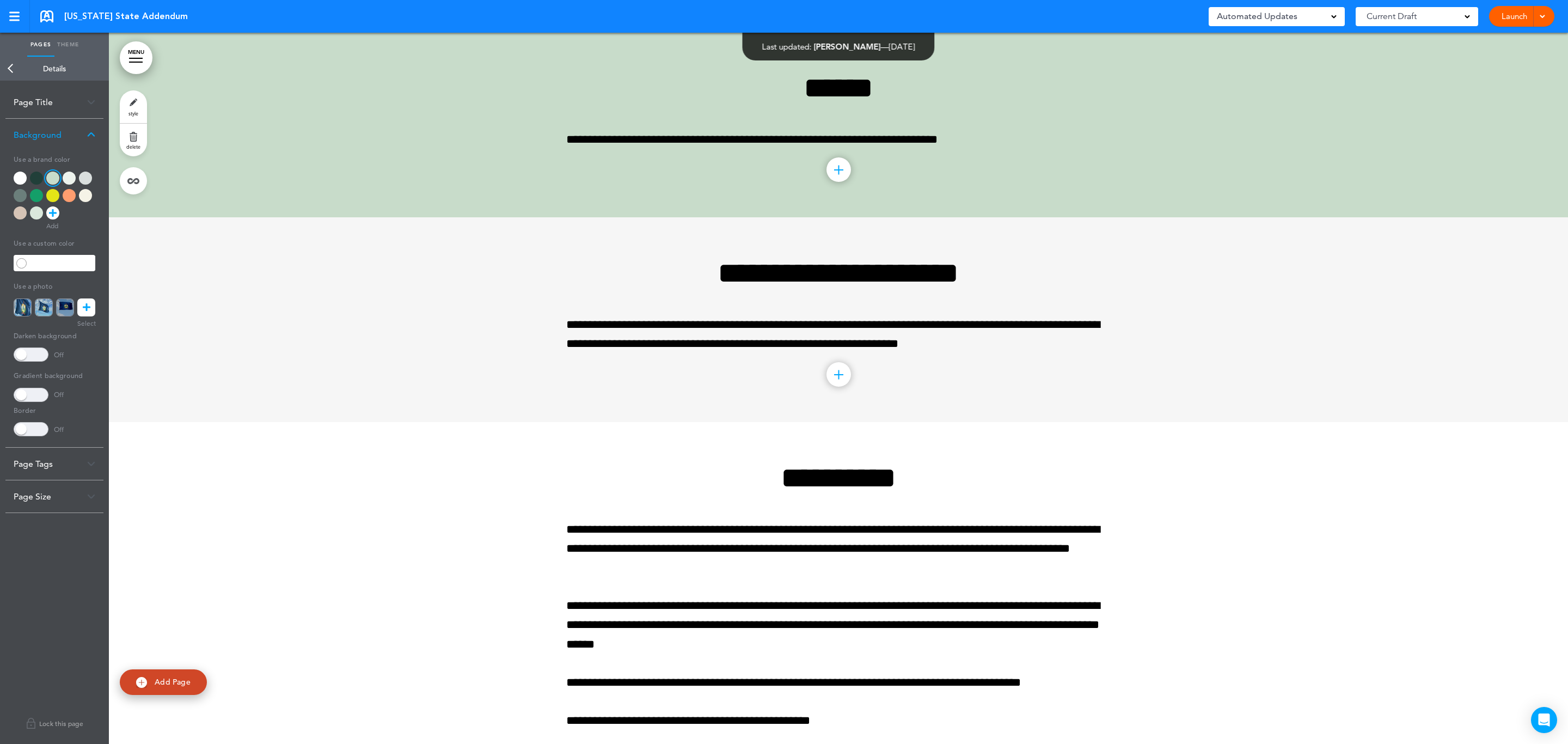
click at [209, 294] on div at bounding box center [839, 320] width 1460 height 204
click at [9, 68] on link "Back" at bounding box center [11, 68] width 22 height 24
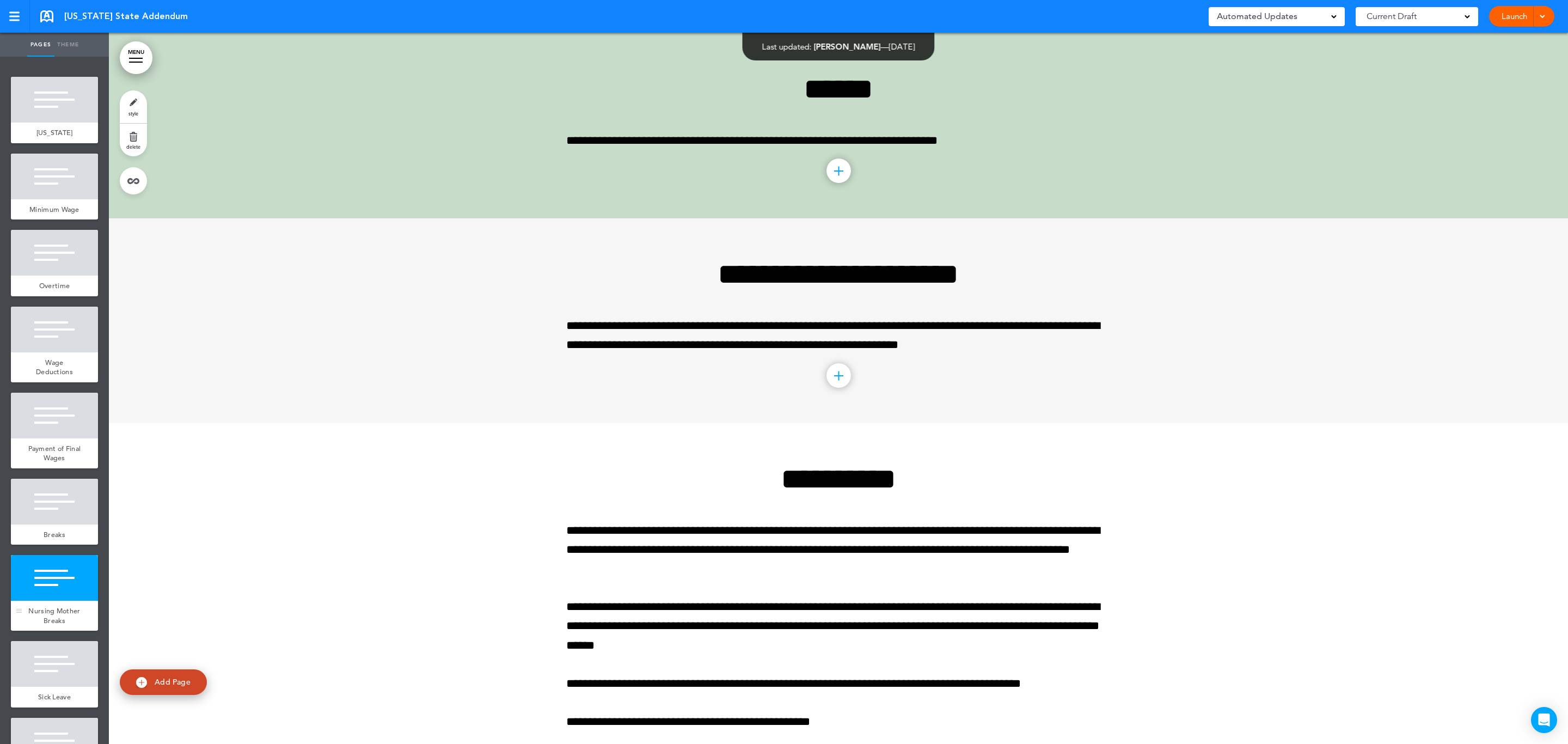
click at [49, 591] on div at bounding box center [54, 578] width 87 height 46
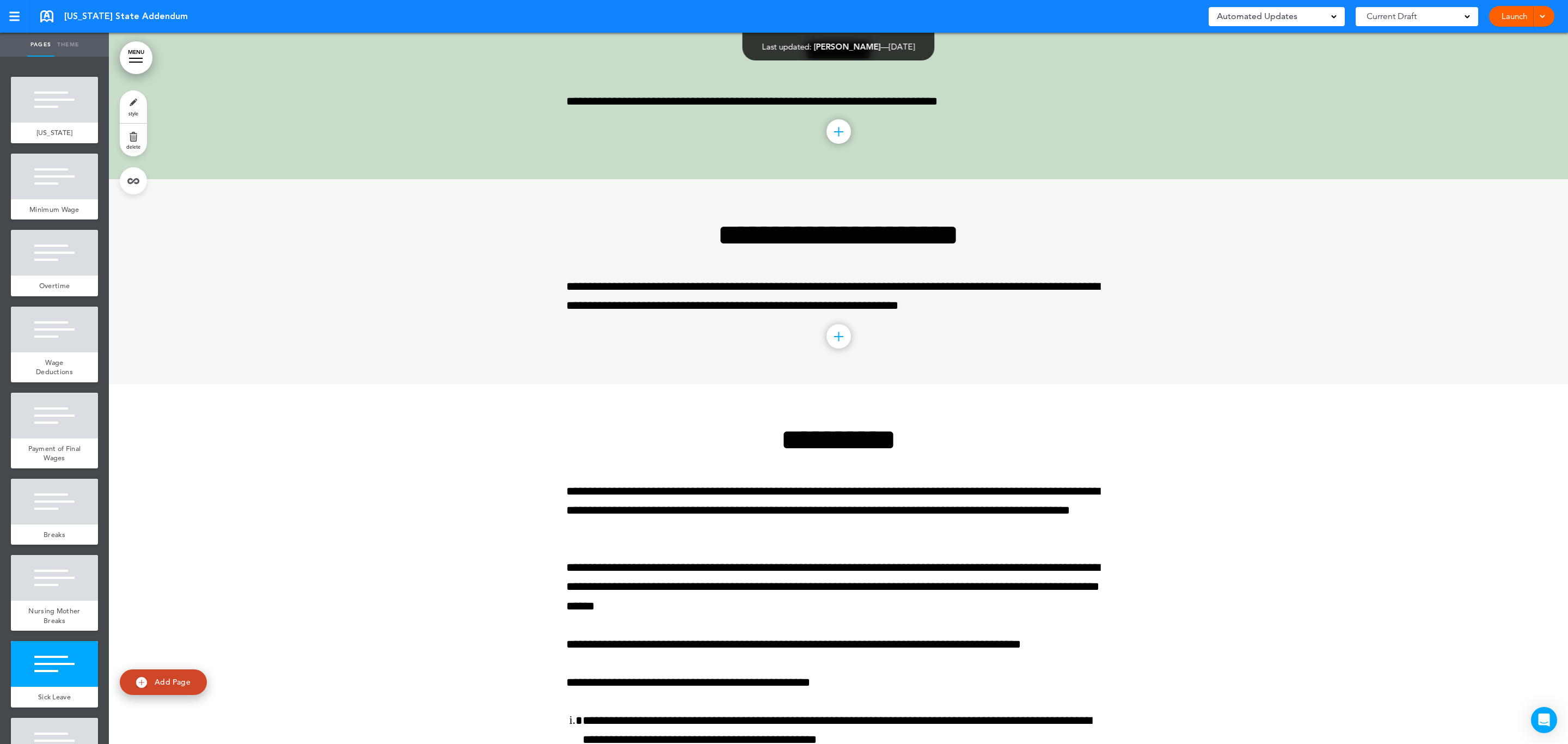
scroll to position [1420, 0]
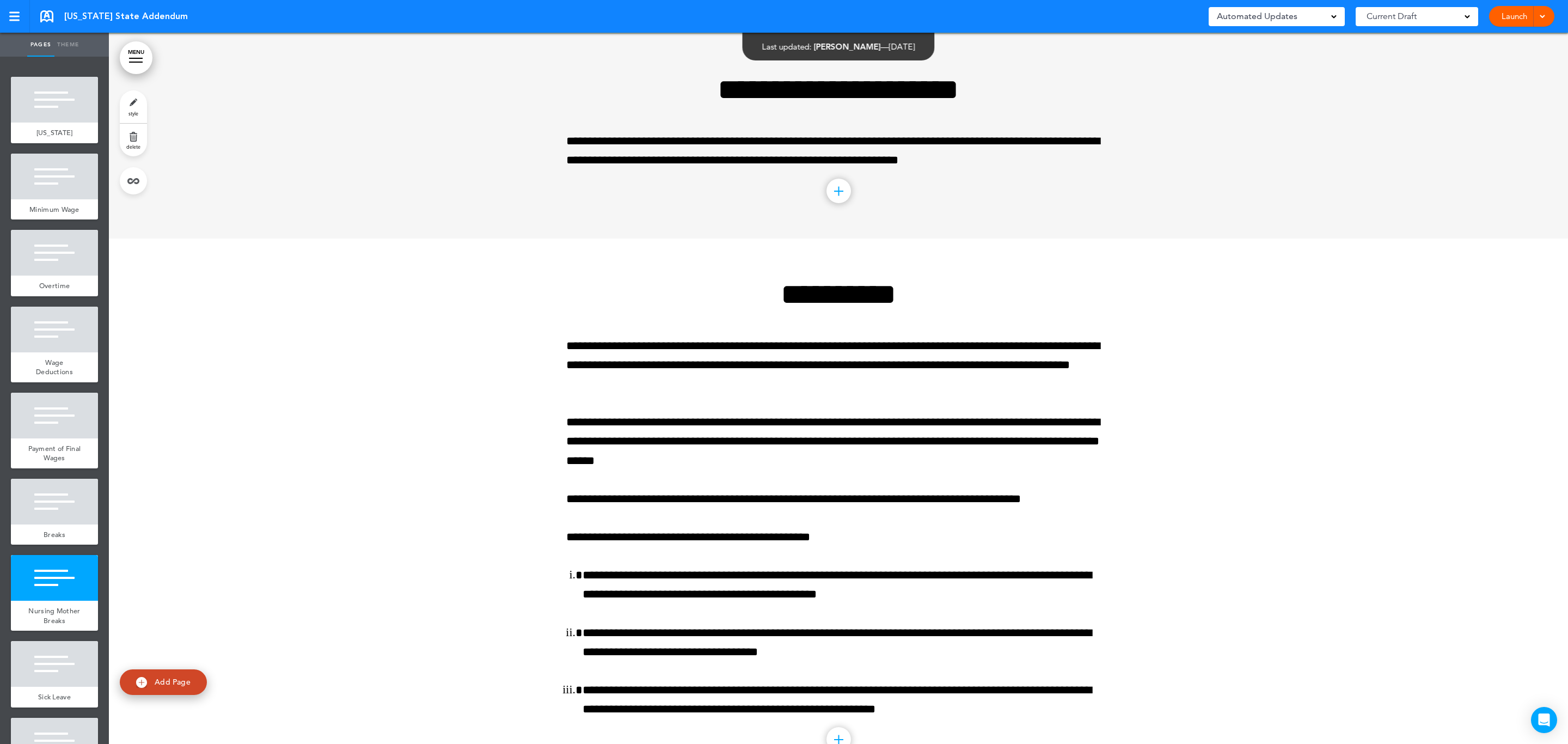
click at [134, 102] on link "style" at bounding box center [133, 106] width 27 height 32
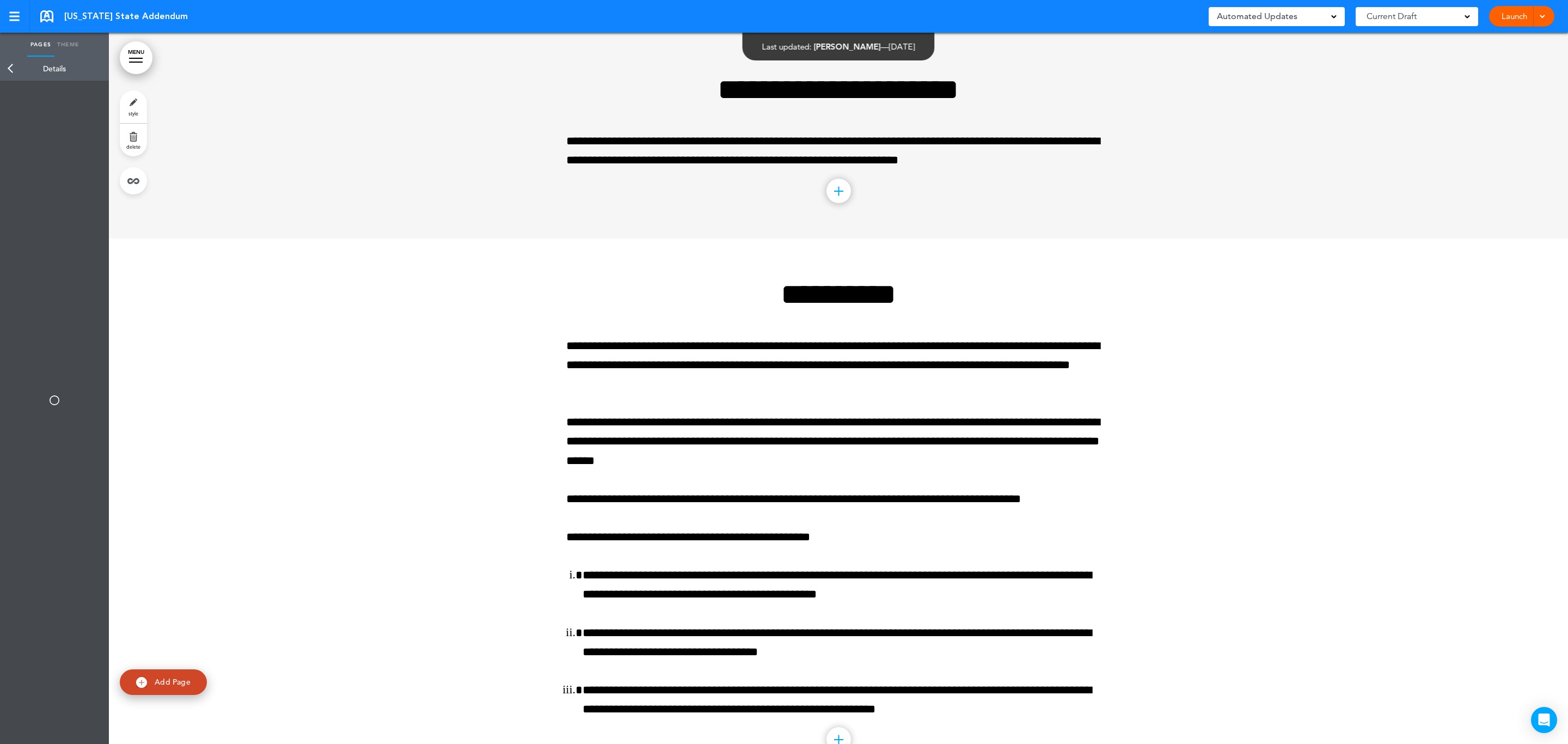
type input "******"
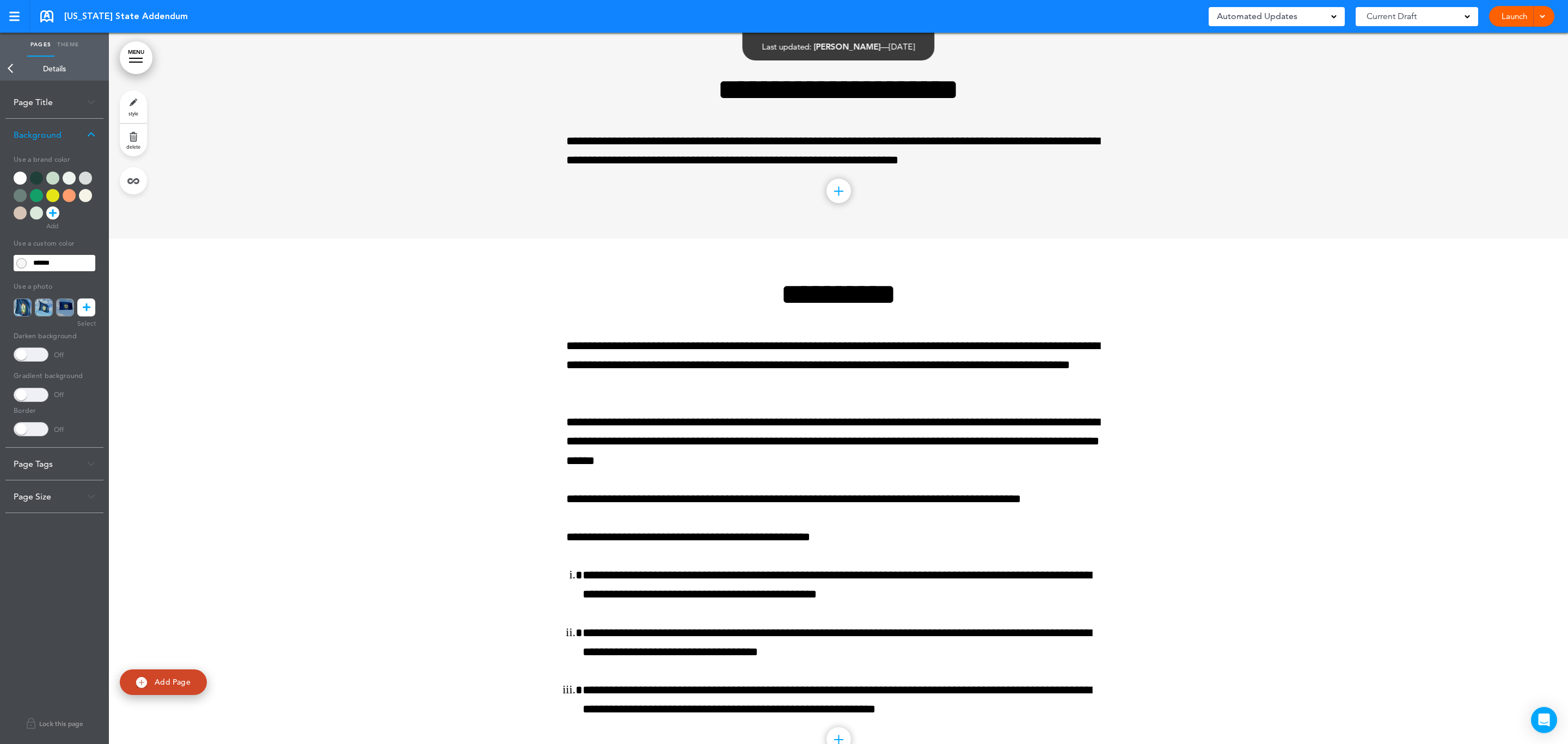
click at [50, 181] on div at bounding box center [53, 178] width 13 height 13
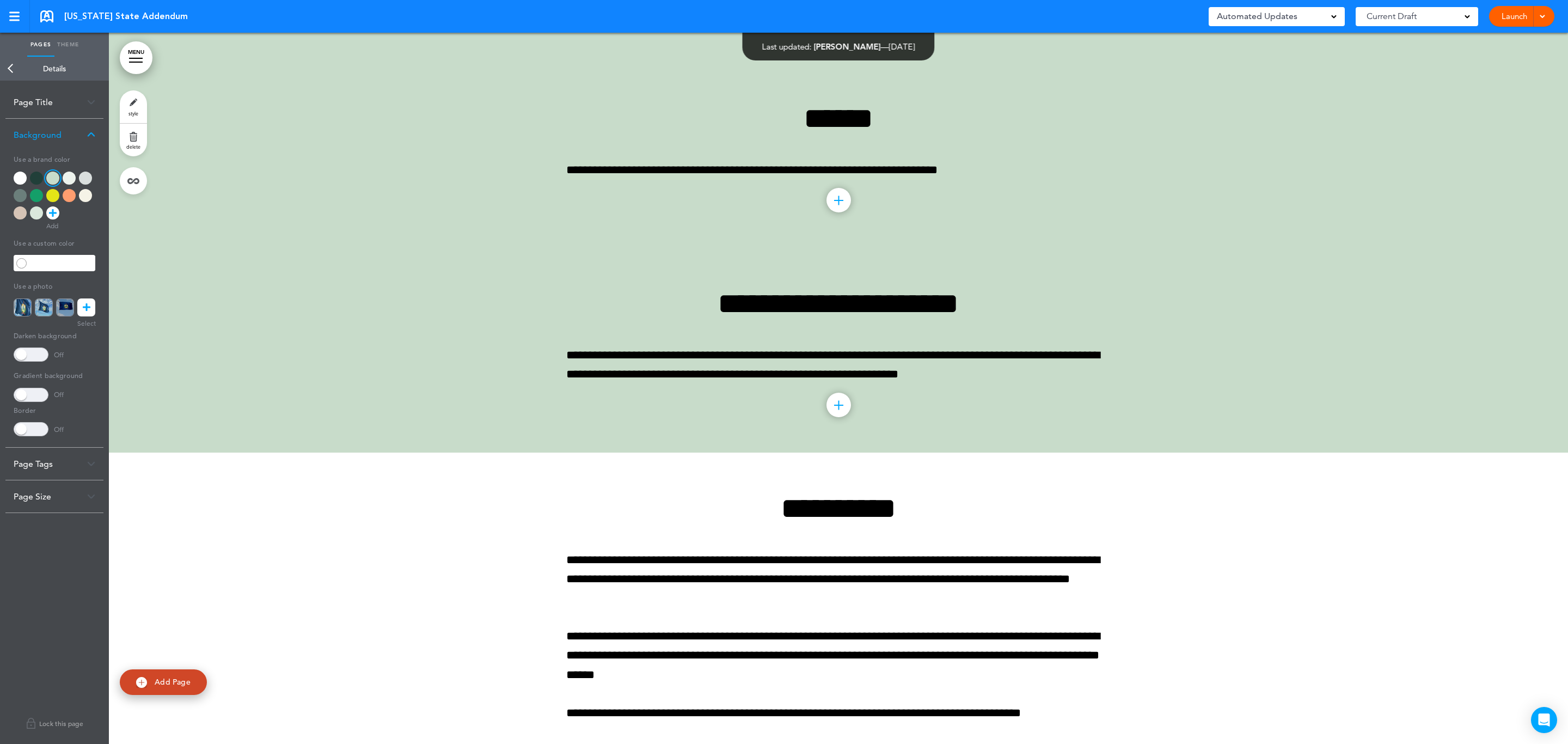
scroll to position [1338, 0]
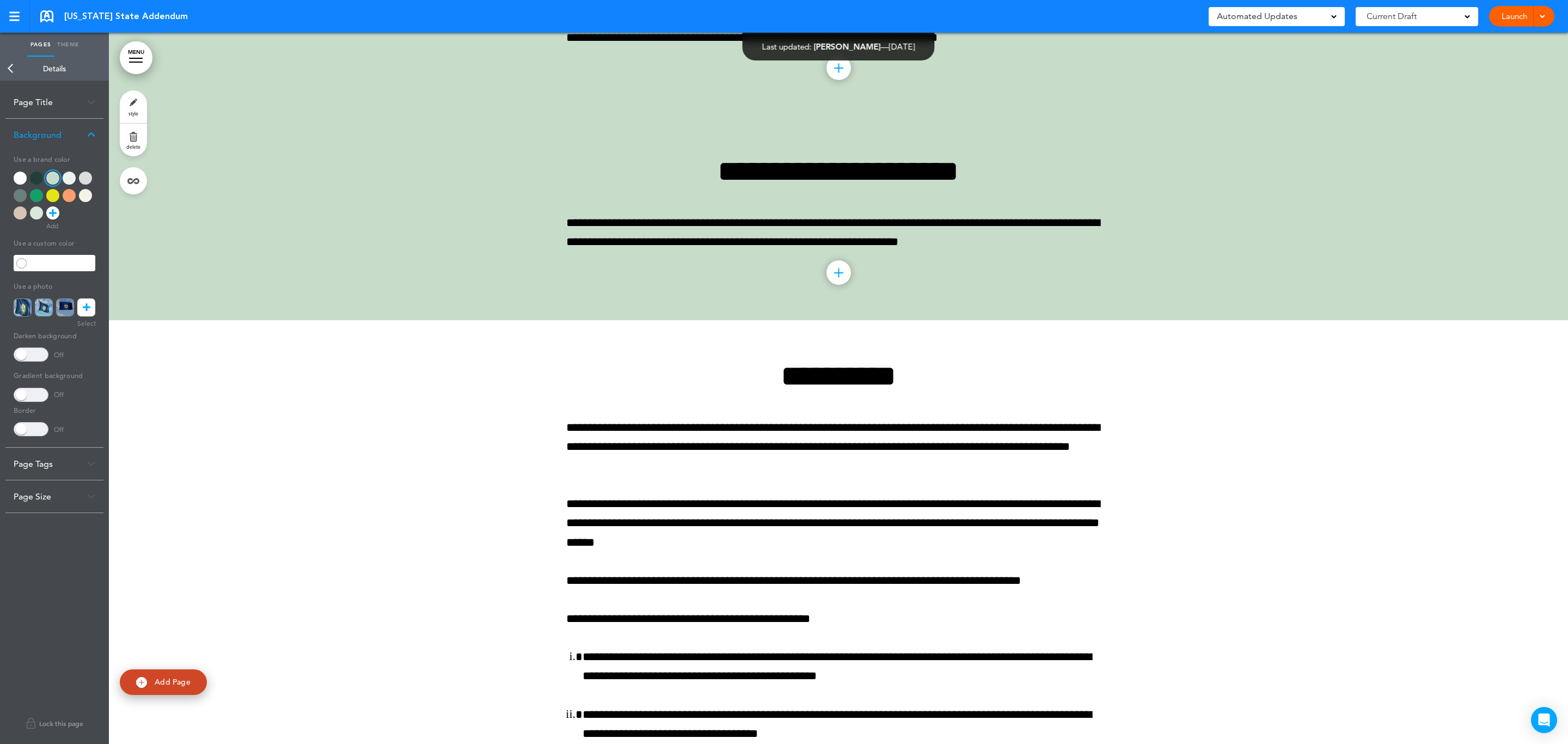
click at [11, 69] on link "Back" at bounding box center [11, 68] width 22 height 24
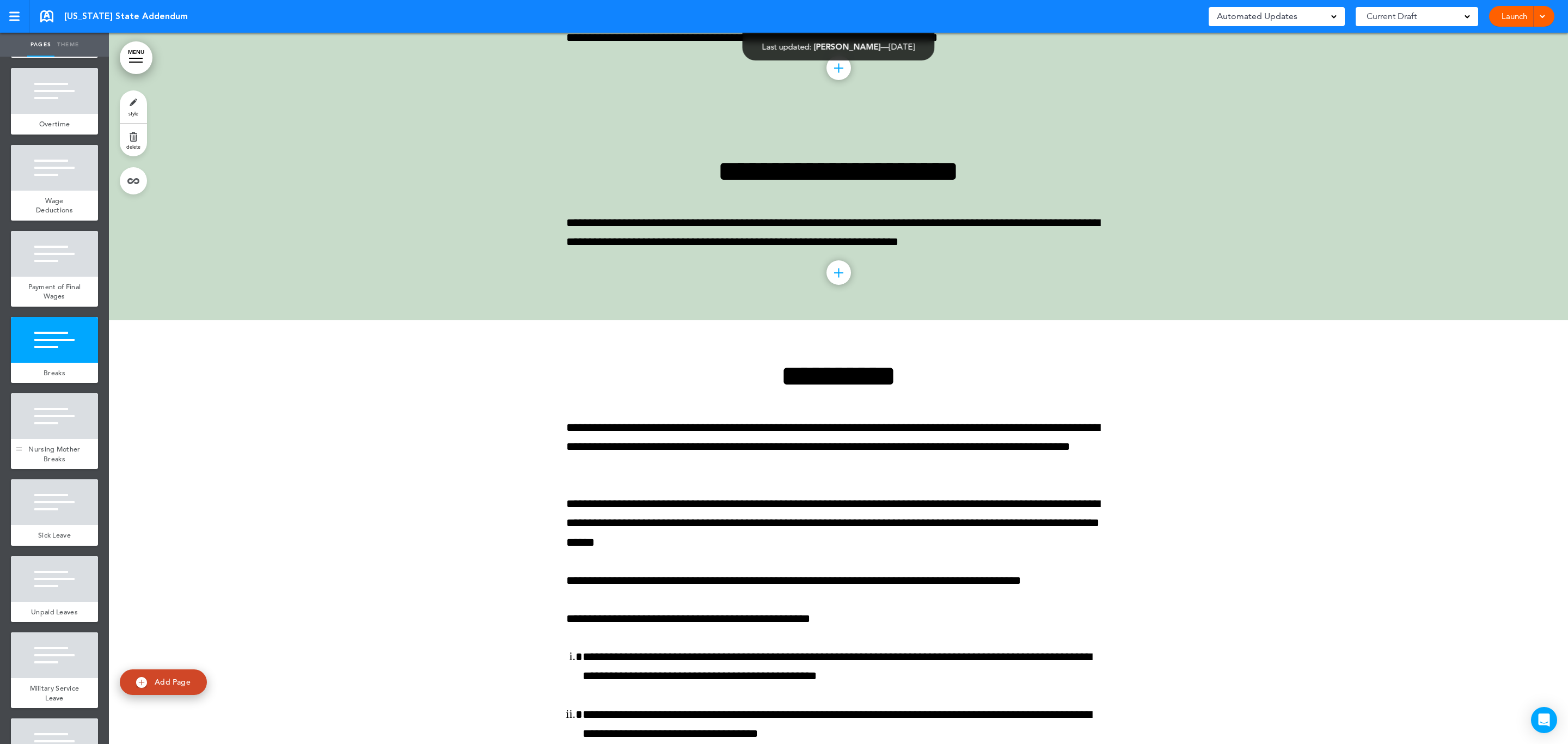
scroll to position [163, 0]
click at [38, 541] on div "Sick Leave" at bounding box center [54, 534] width 87 height 21
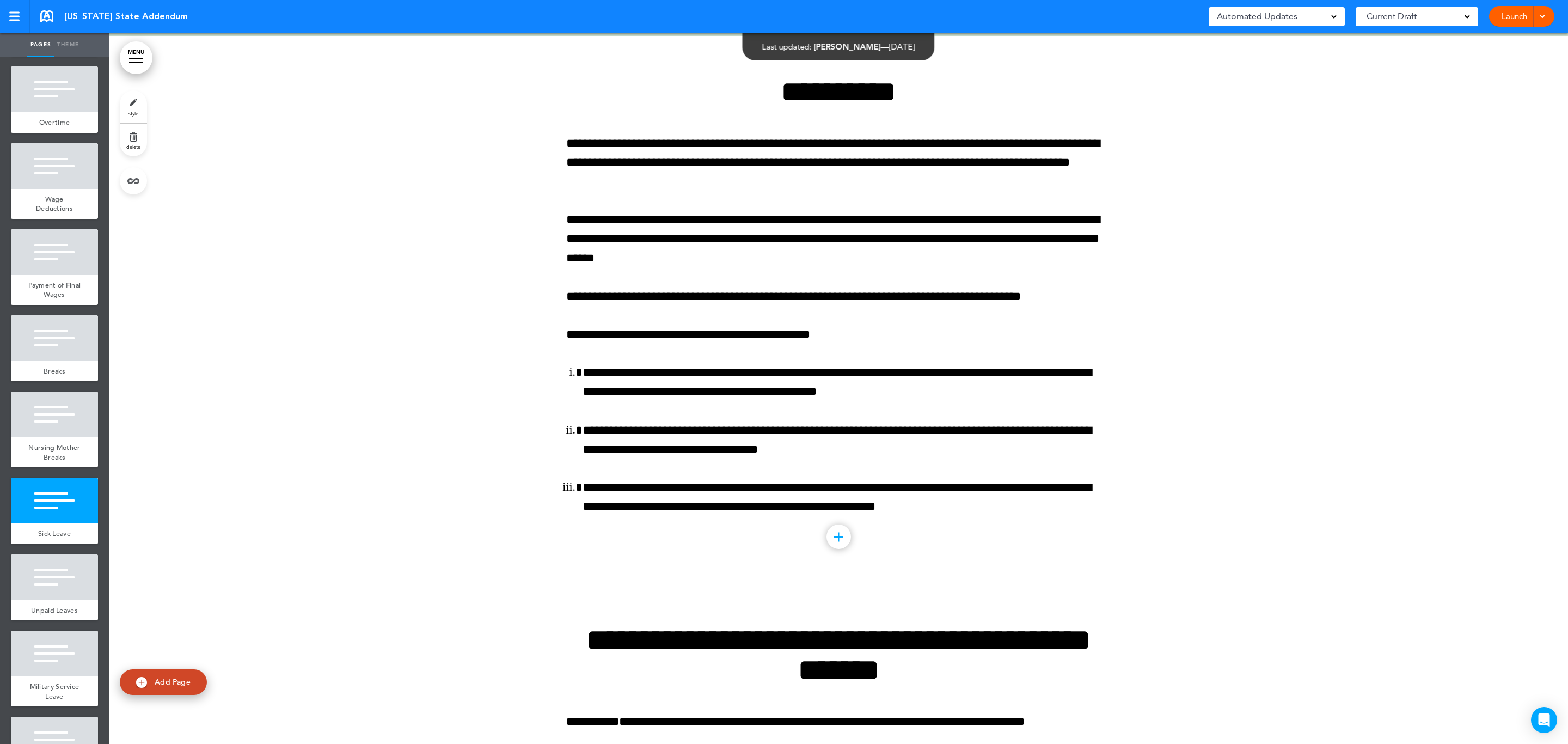
scroll to position [1625, 0]
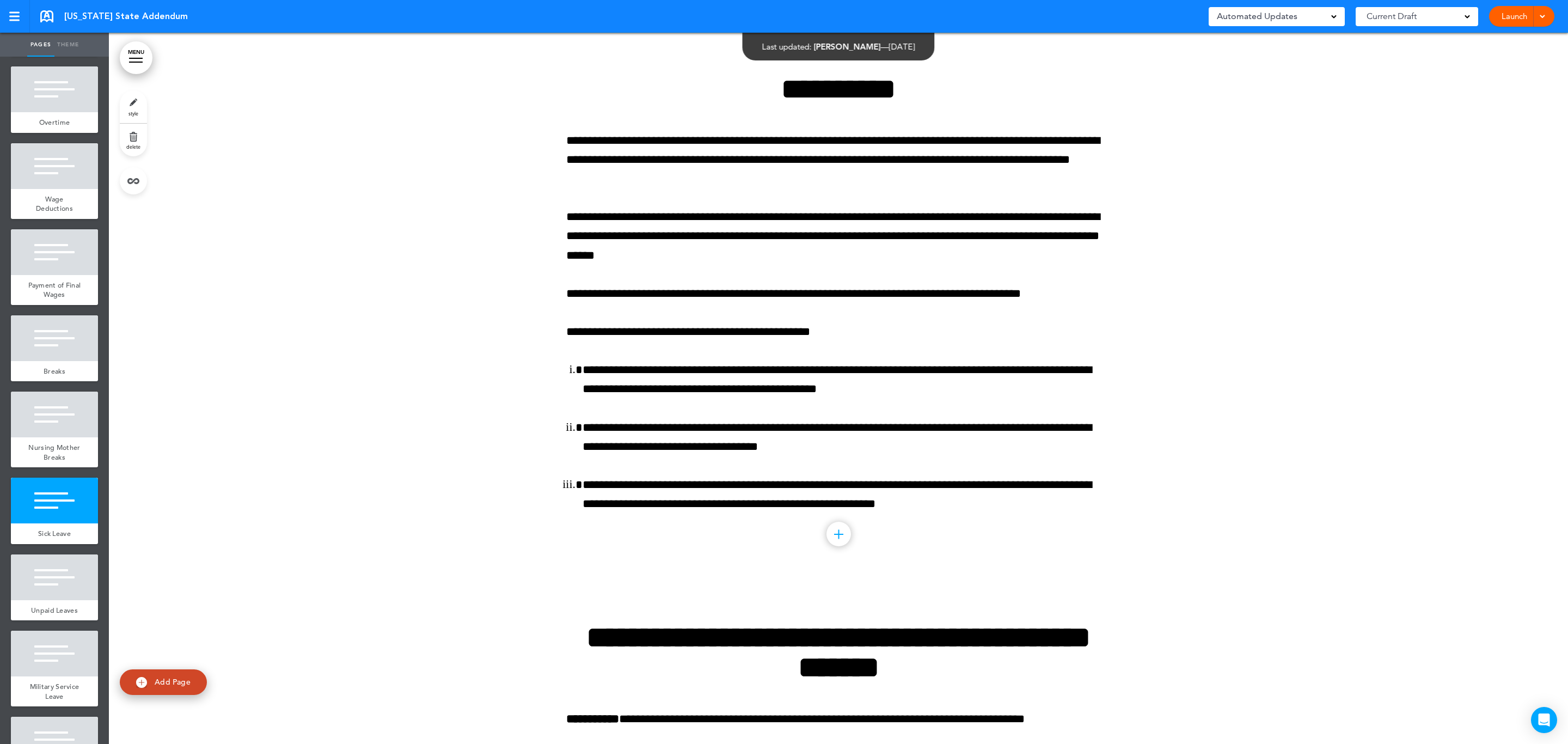
click at [129, 108] on link "style" at bounding box center [133, 106] width 27 height 32
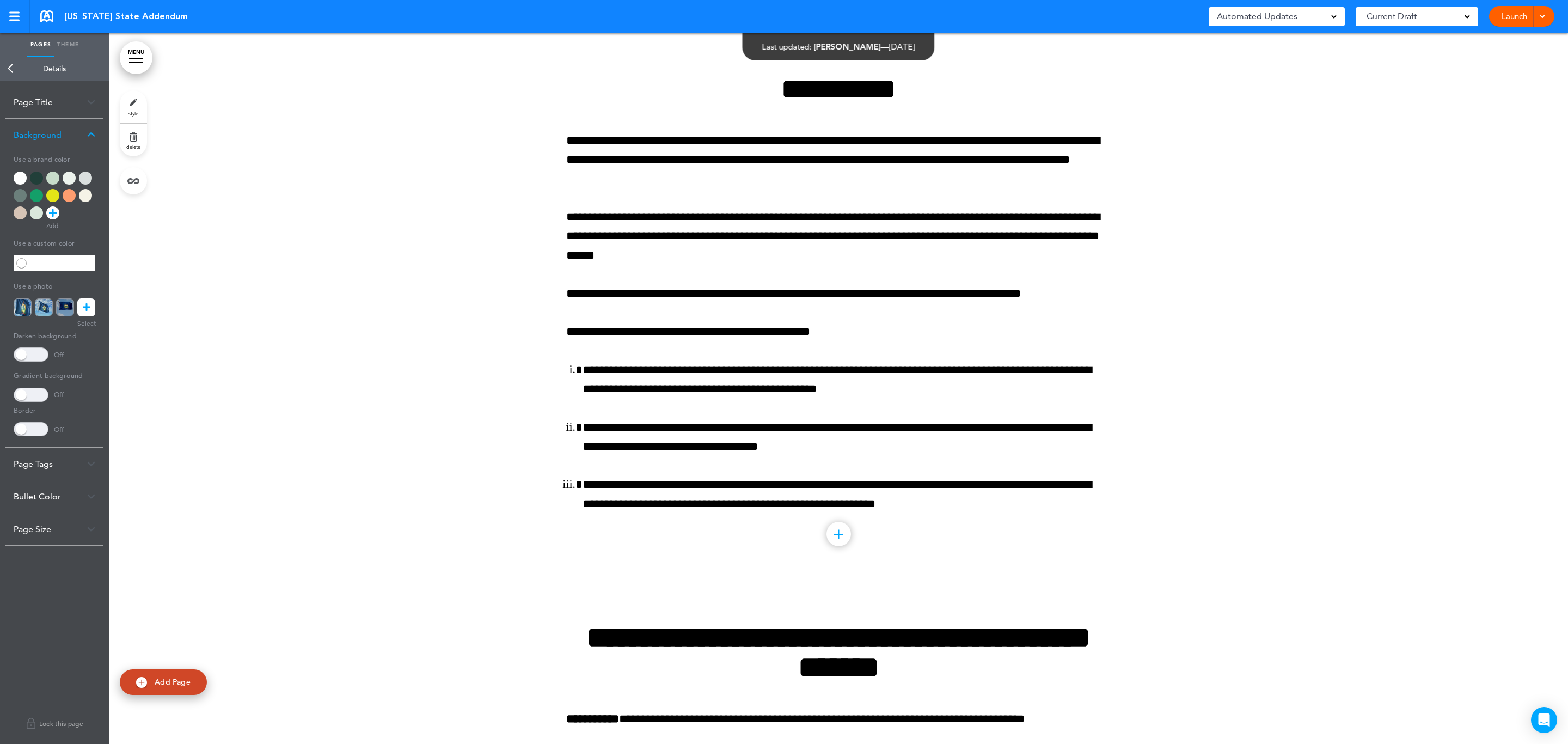
click at [51, 176] on div at bounding box center [53, 178] width 13 height 13
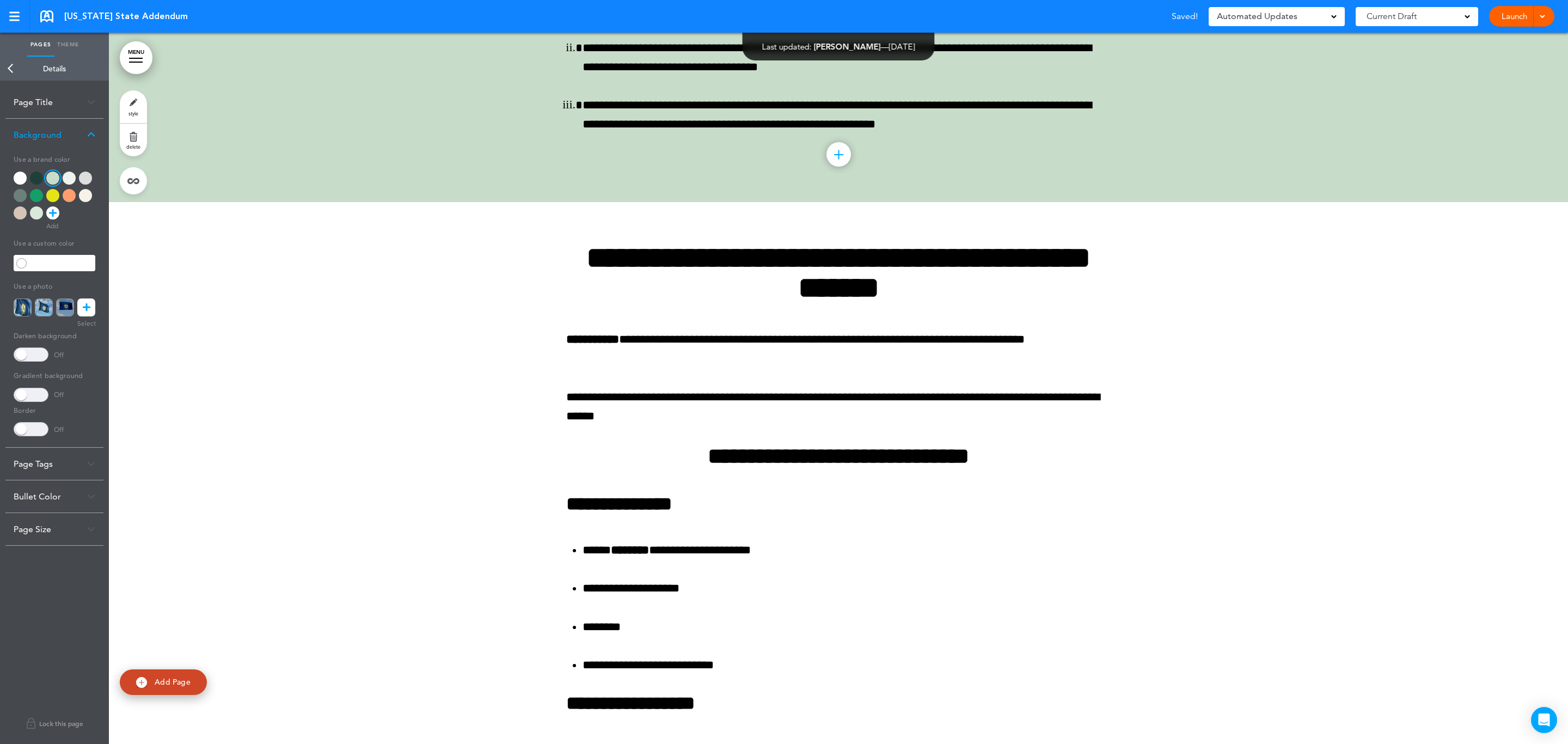
scroll to position [2033, 0]
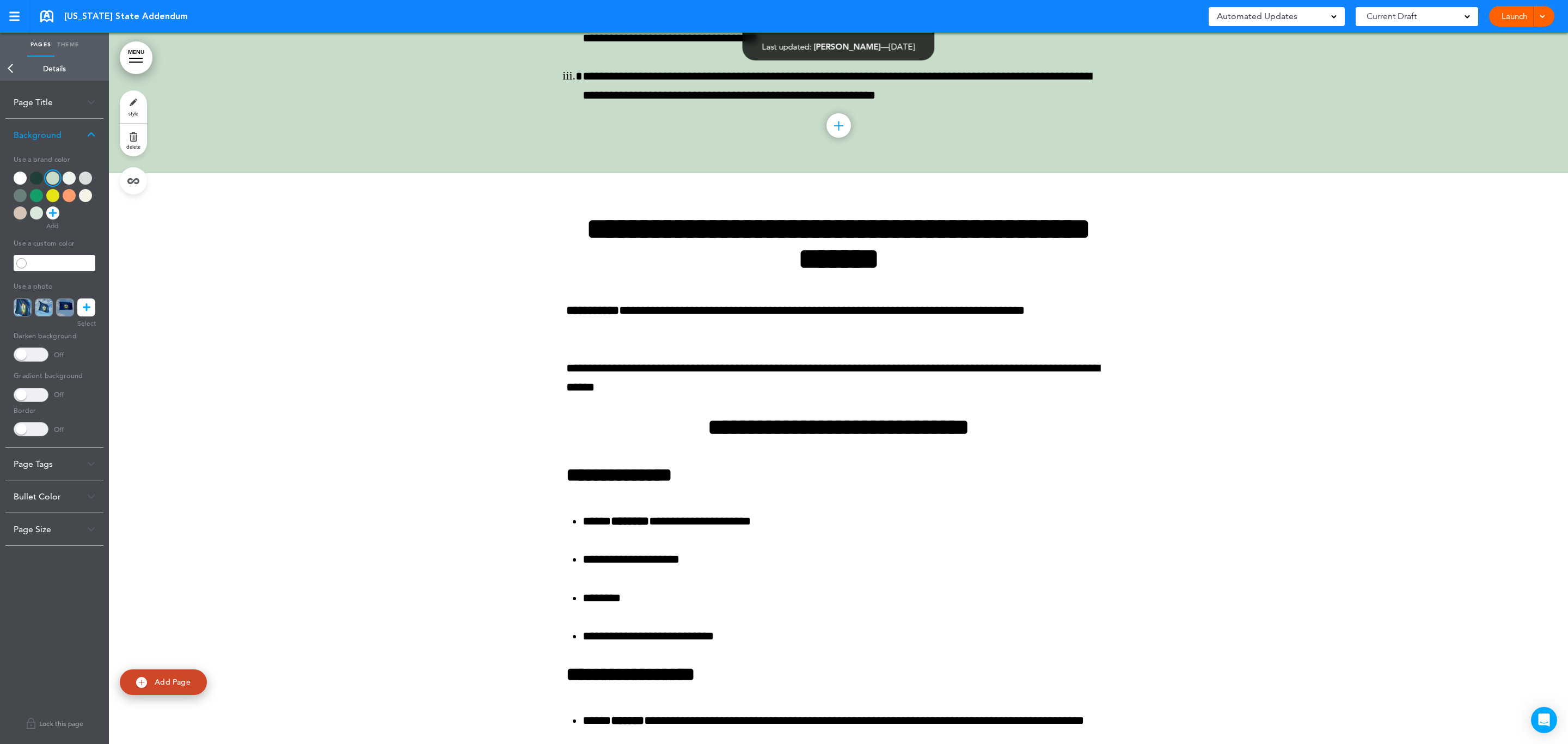
click at [407, 411] on div at bounding box center [839, 706] width 1460 height 1065
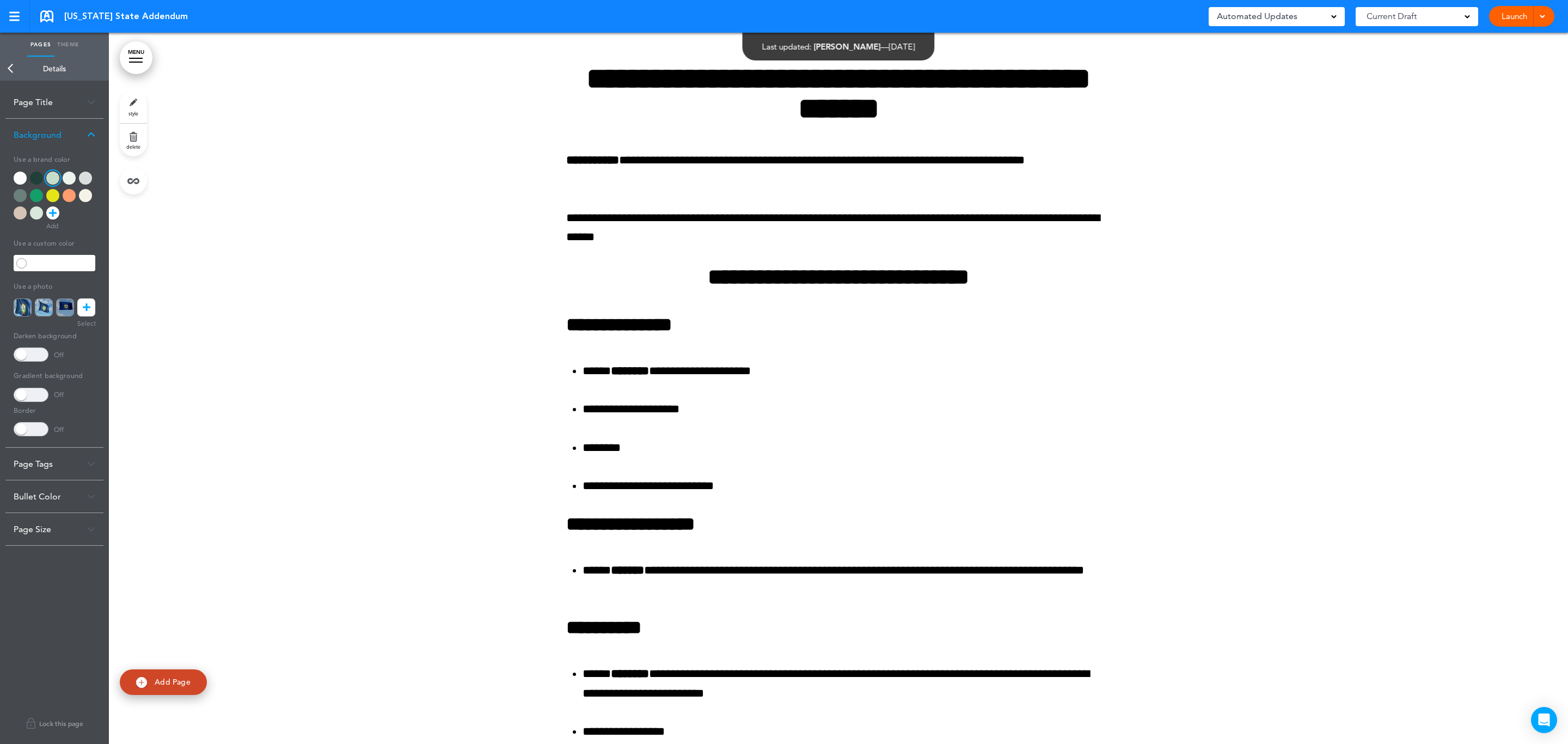
scroll to position [2197, 0]
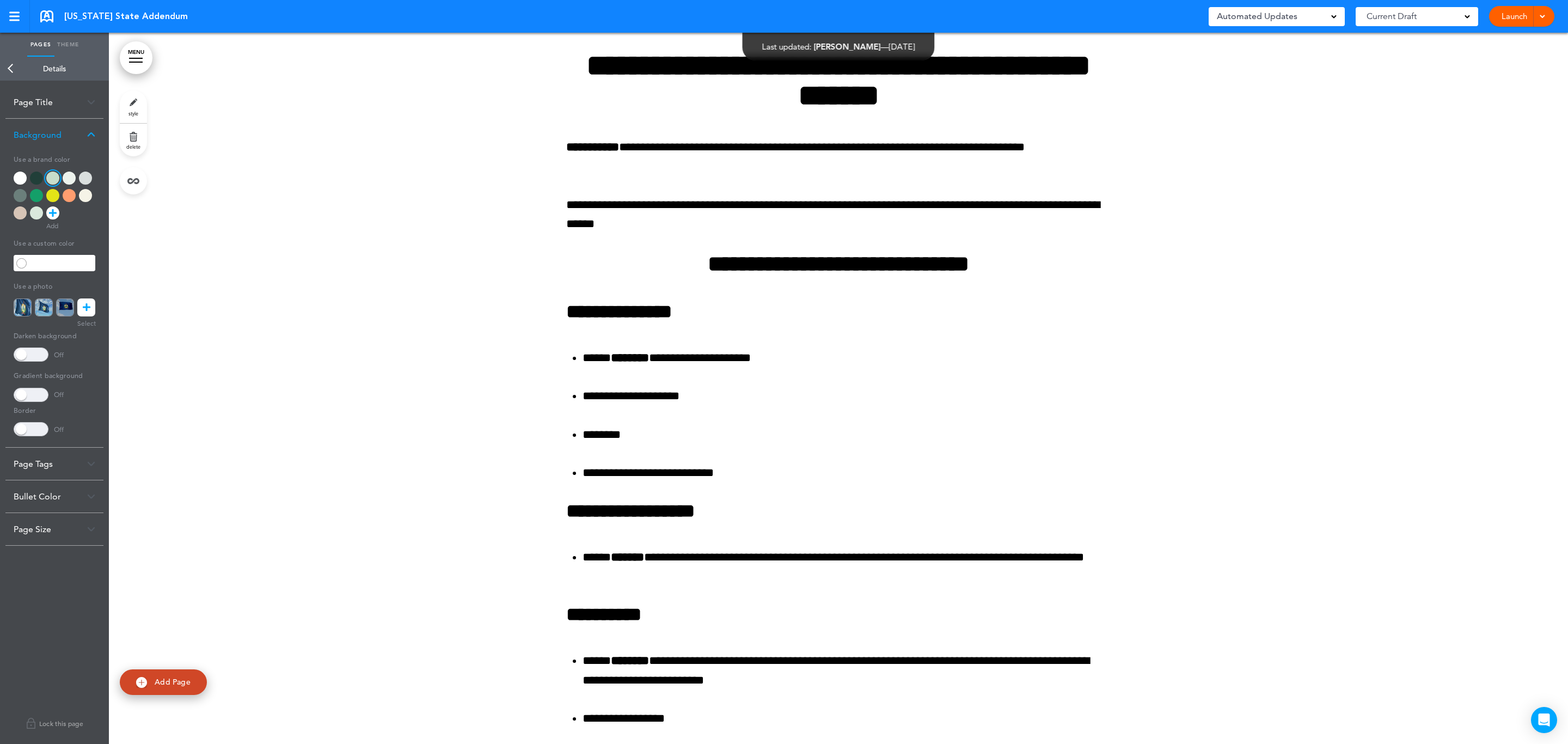
click at [8, 72] on link "Back" at bounding box center [11, 68] width 22 height 24
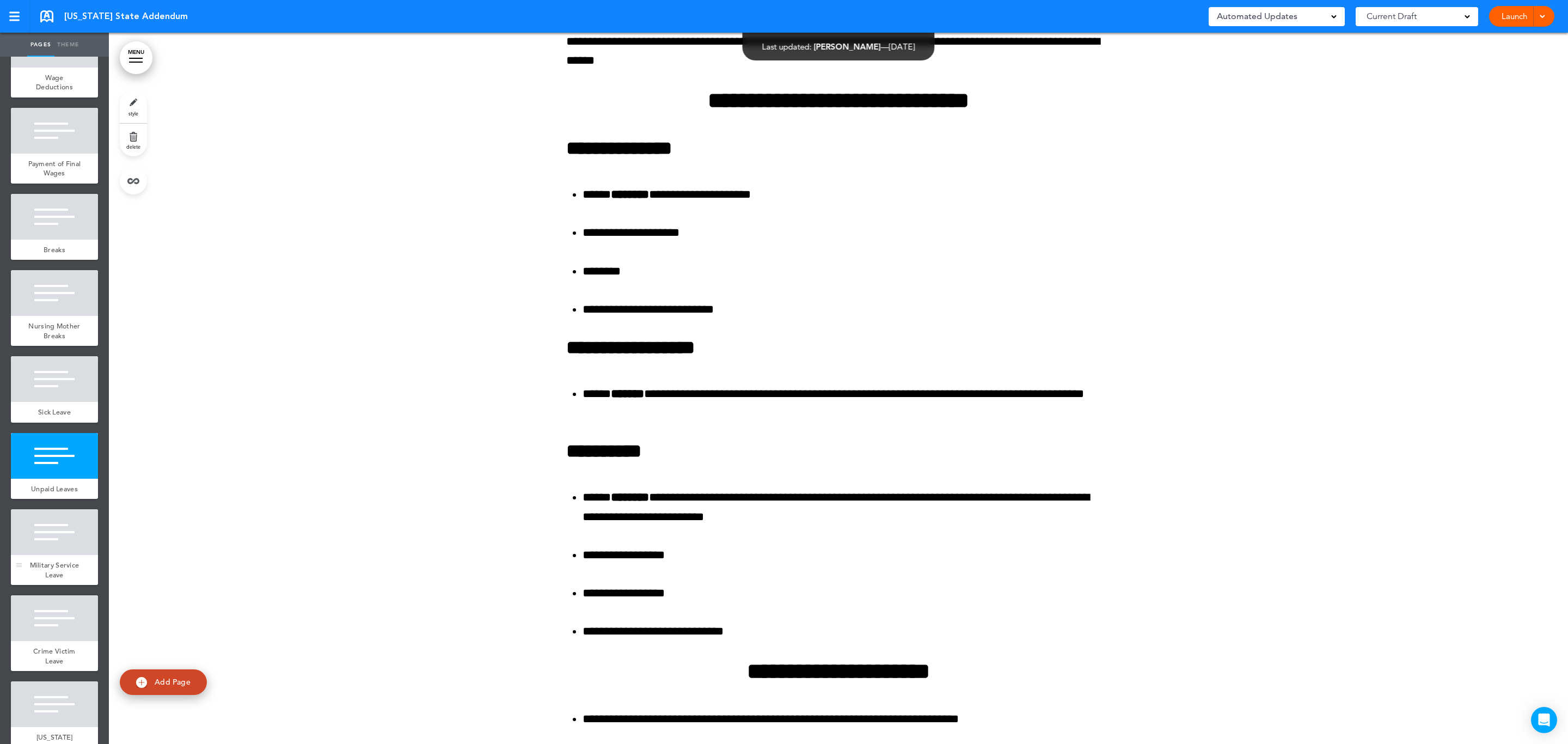
scroll to position [326, 0]
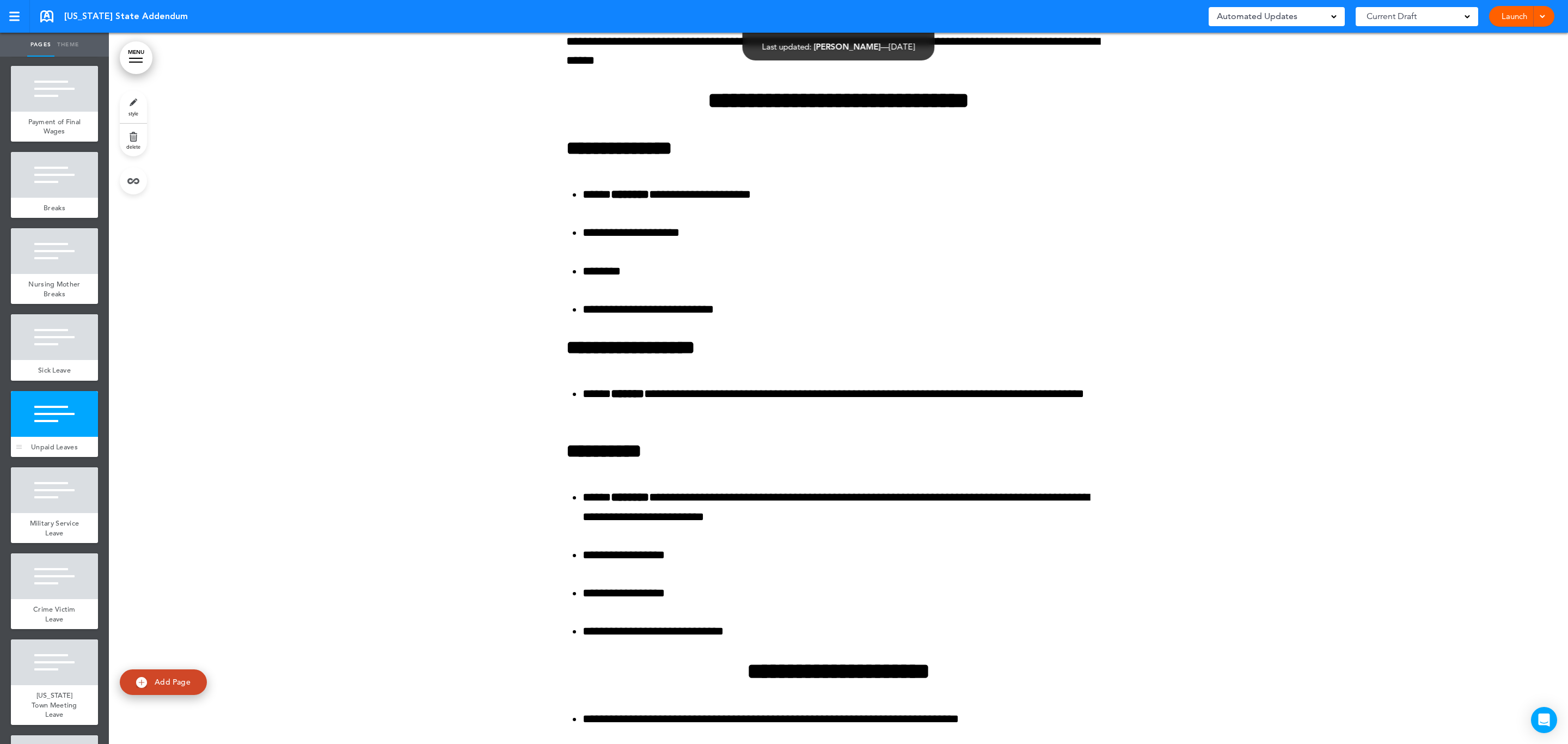
click at [41, 436] on div at bounding box center [54, 414] width 87 height 46
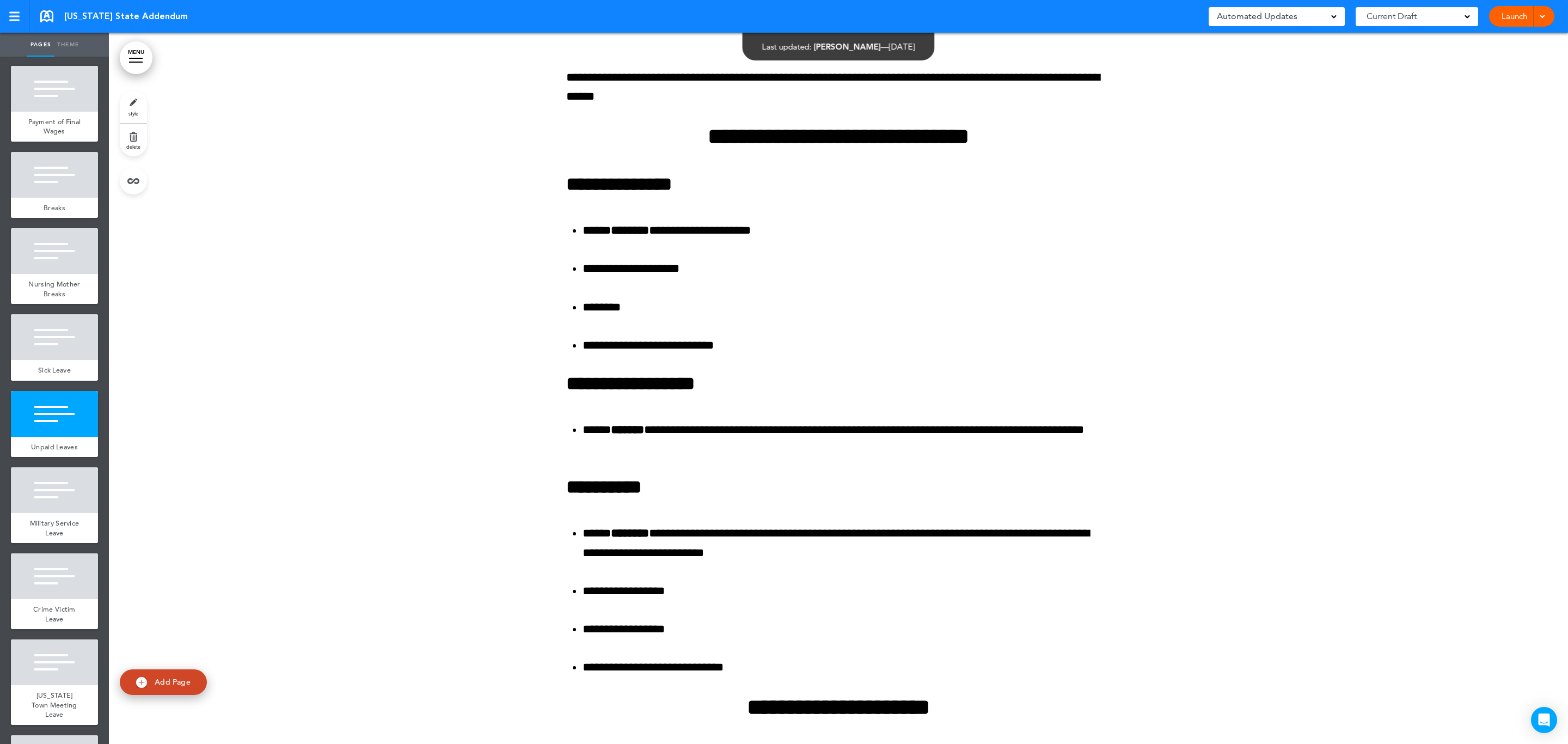
scroll to position [2174, 0]
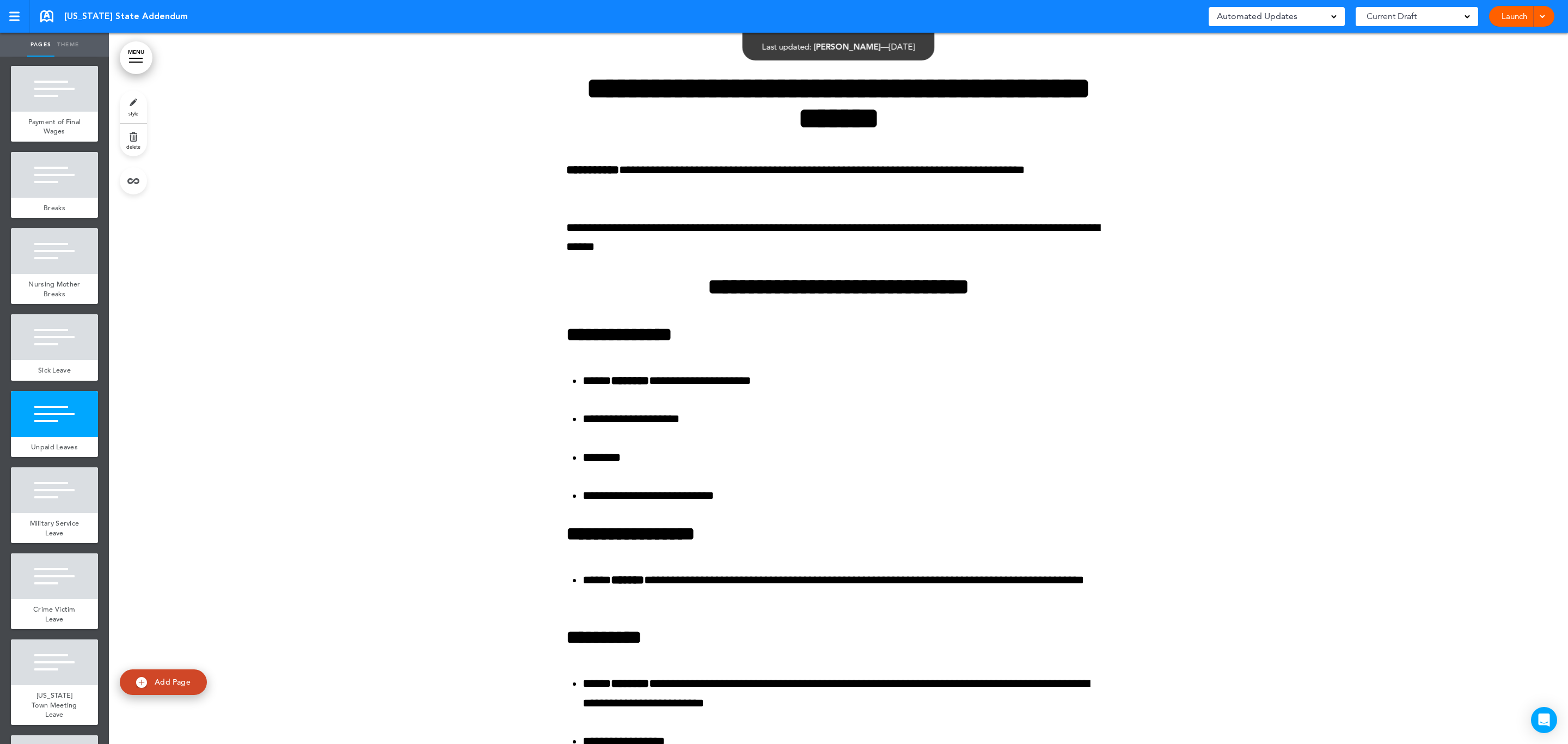
click at [133, 102] on link "style" at bounding box center [133, 106] width 27 height 32
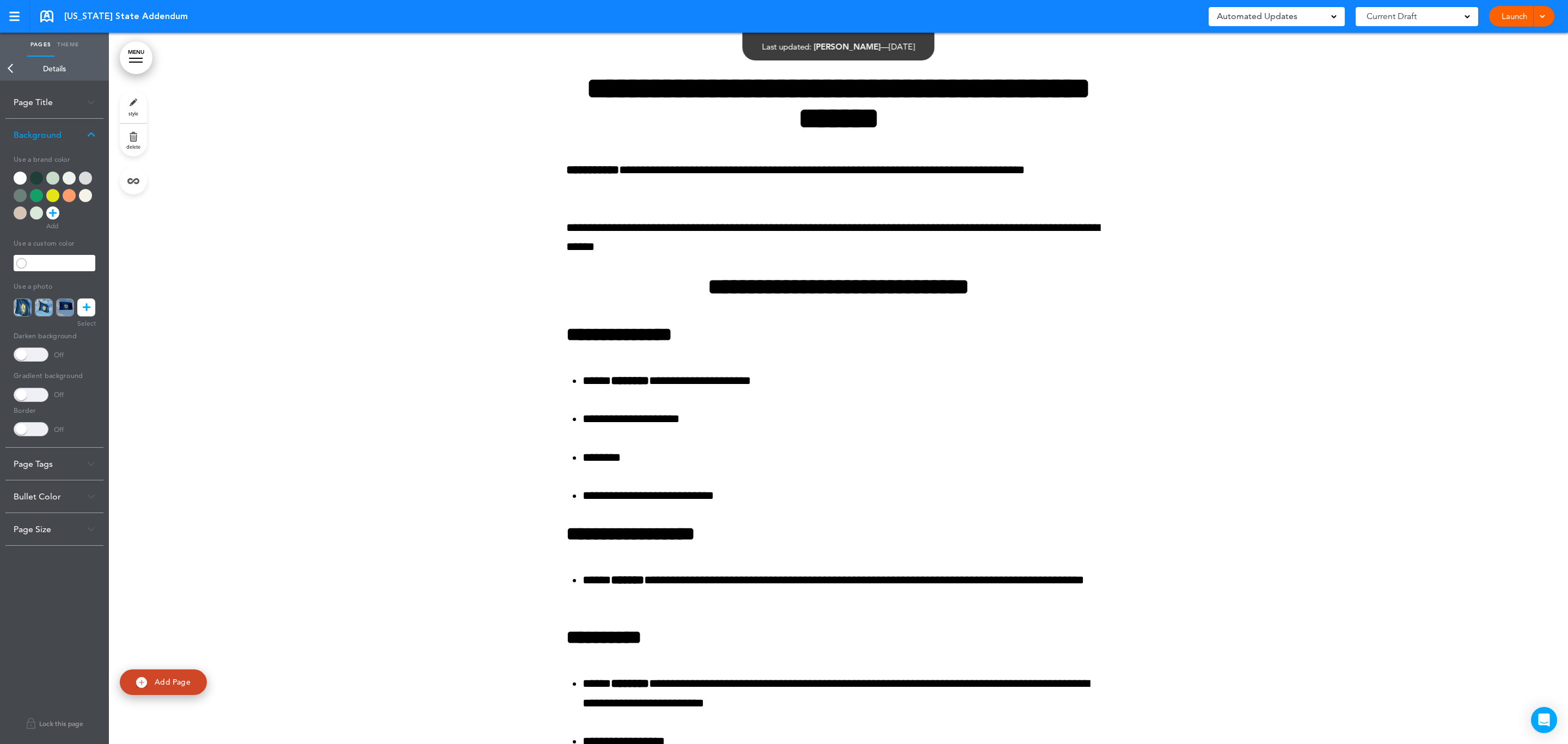
click at [54, 172] on div at bounding box center [53, 178] width 13 height 13
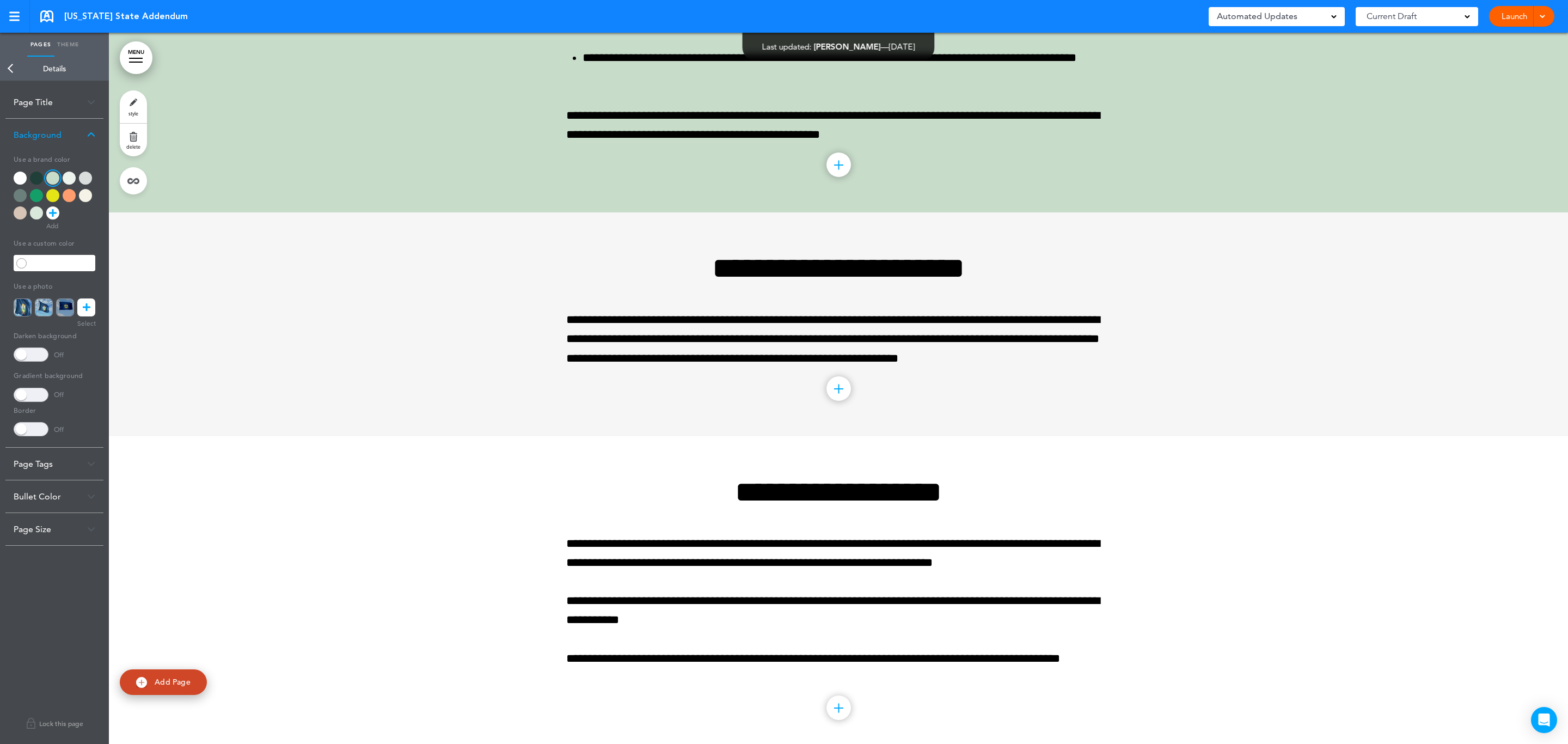
scroll to position [3103, 0]
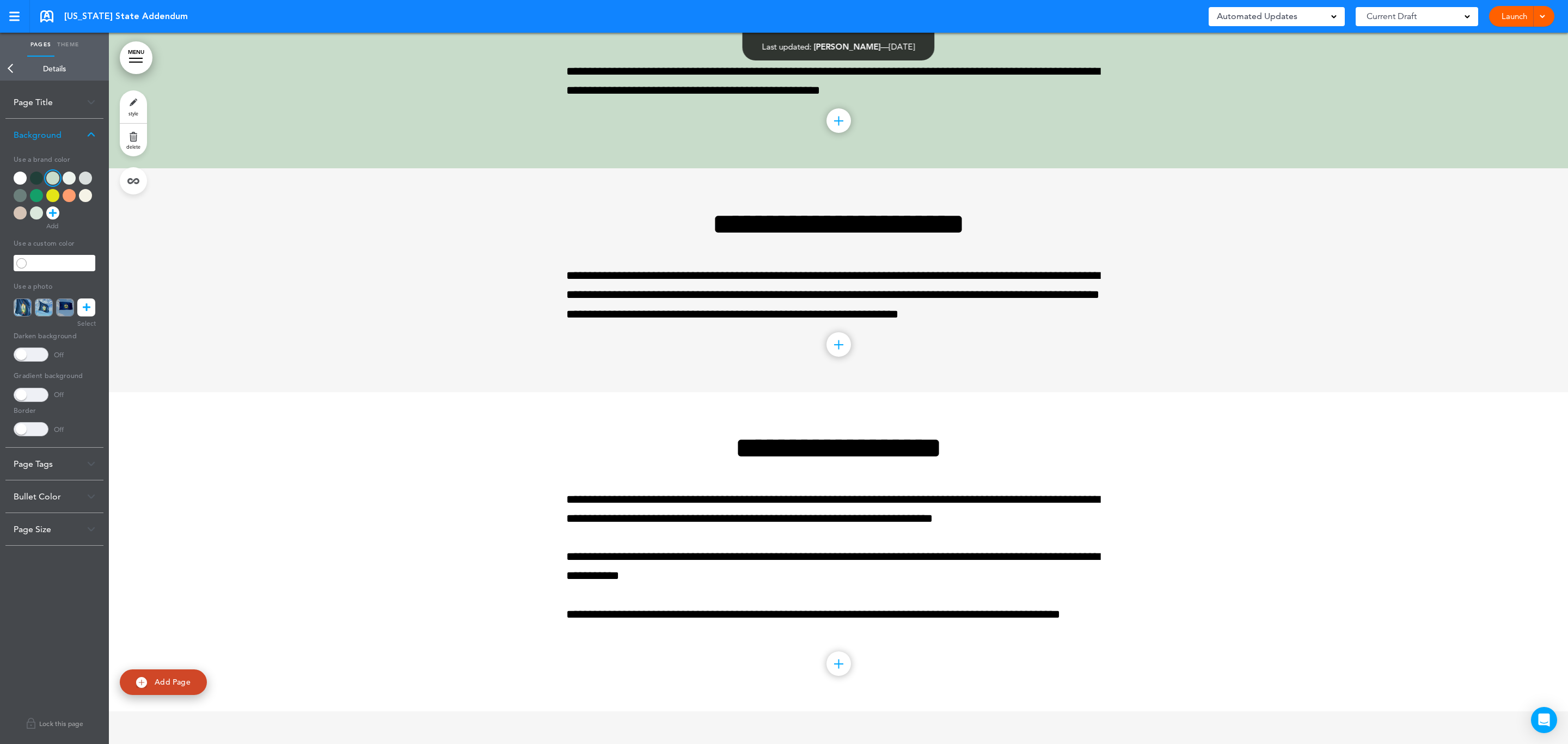
click at [229, 281] on div at bounding box center [839, 280] width 1460 height 223
click at [11, 68] on link "Back" at bounding box center [11, 68] width 22 height 24
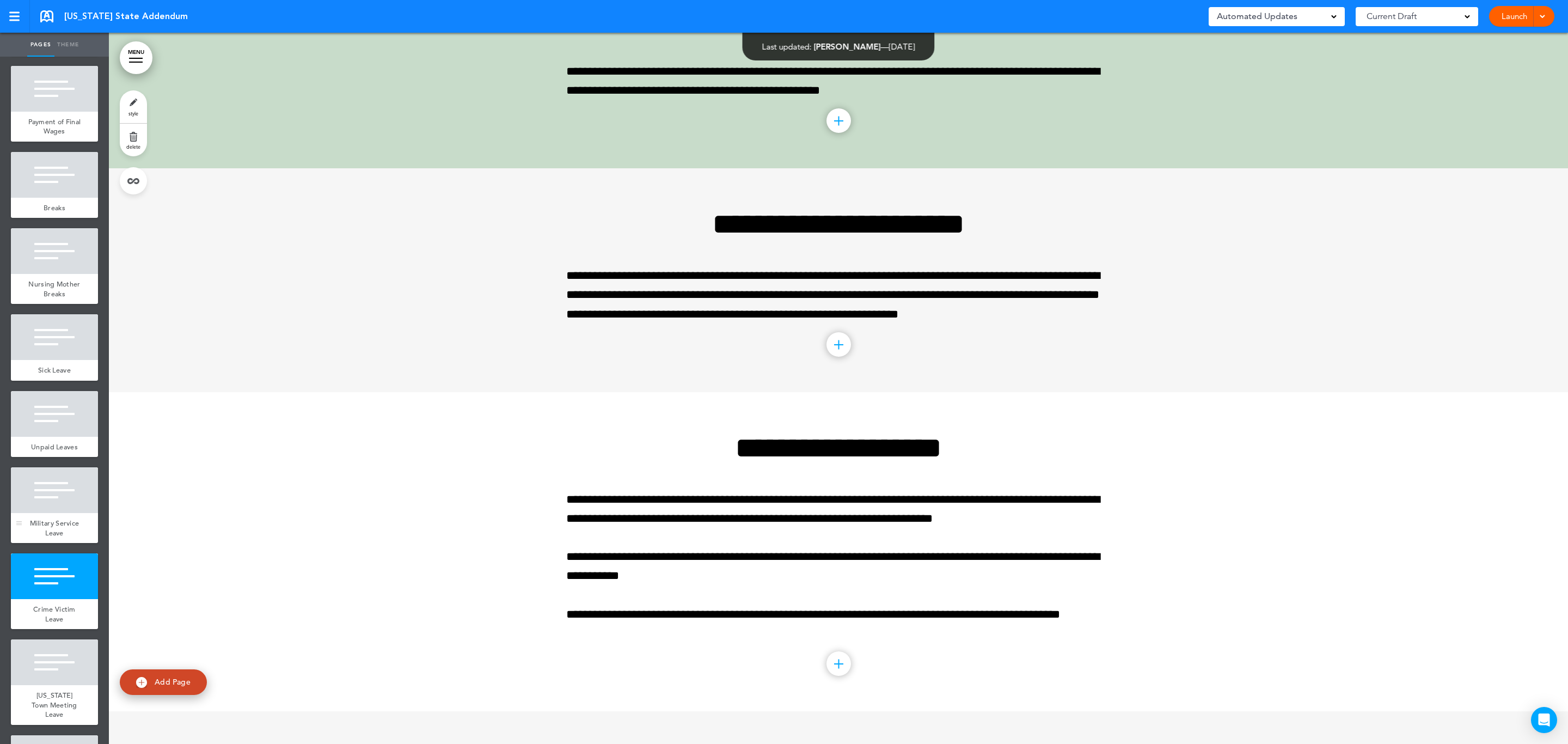
click at [51, 542] on div "Military Service Leave" at bounding box center [54, 528] width 87 height 30
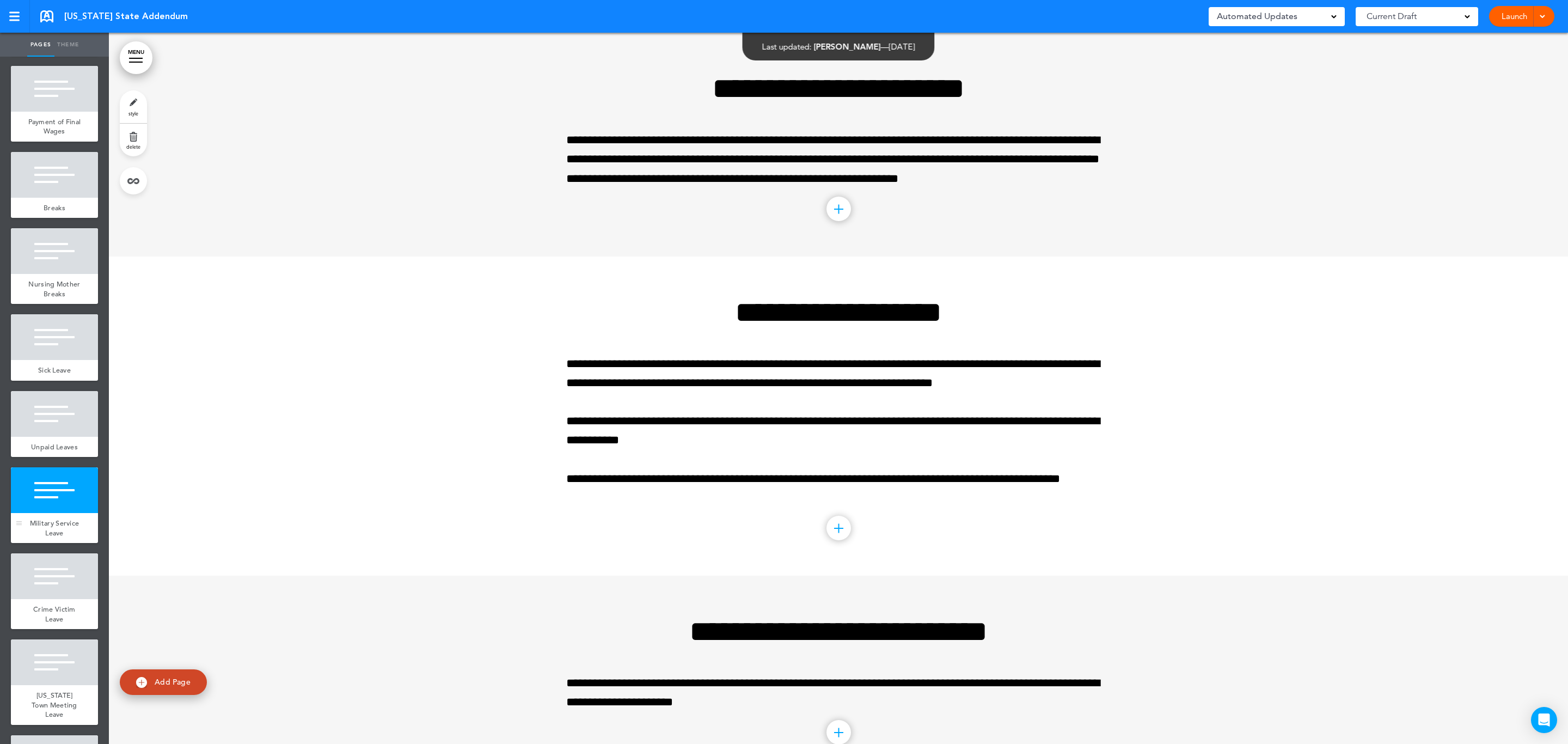
scroll to position [3239, 0]
click at [126, 102] on link "style" at bounding box center [133, 106] width 27 height 32
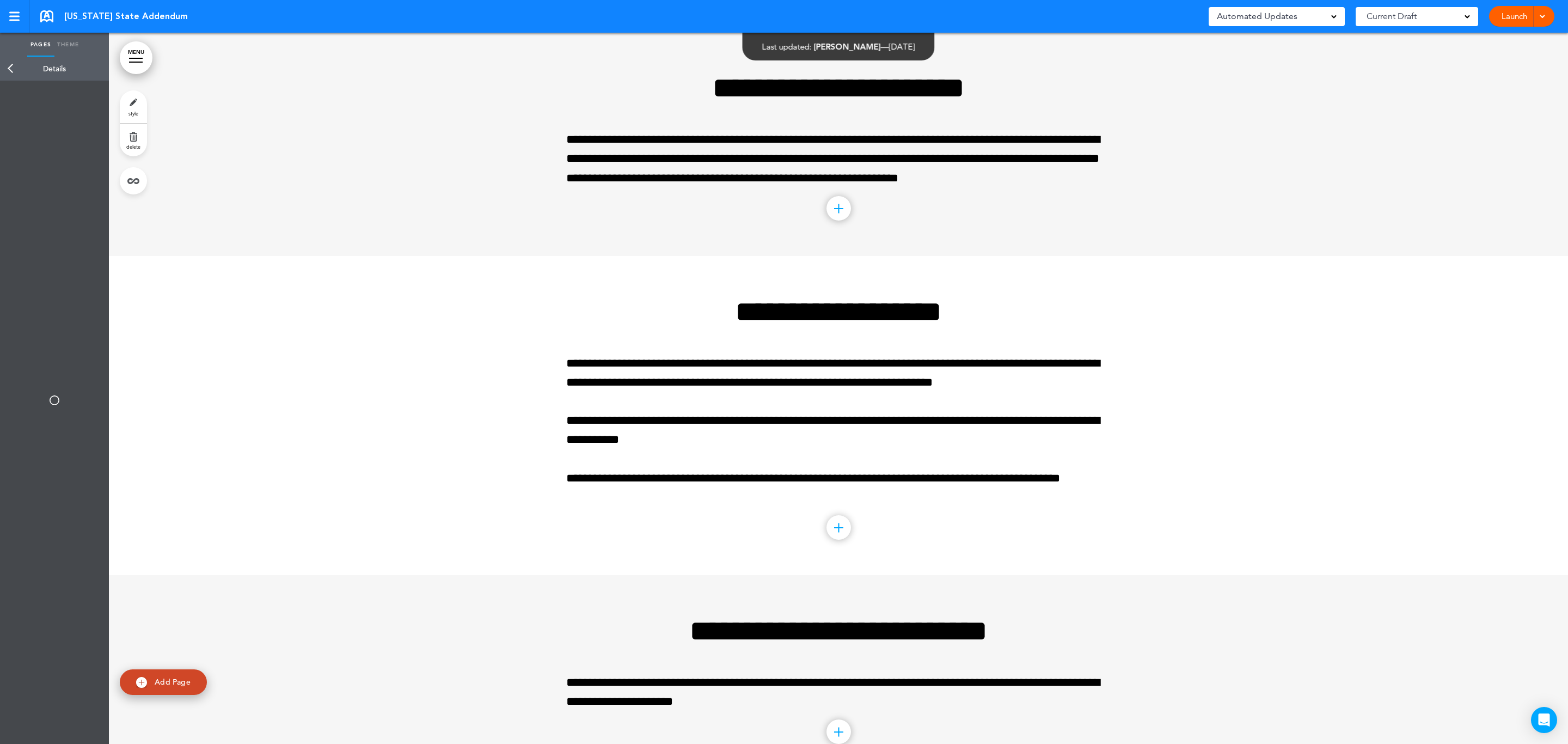
type input "******"
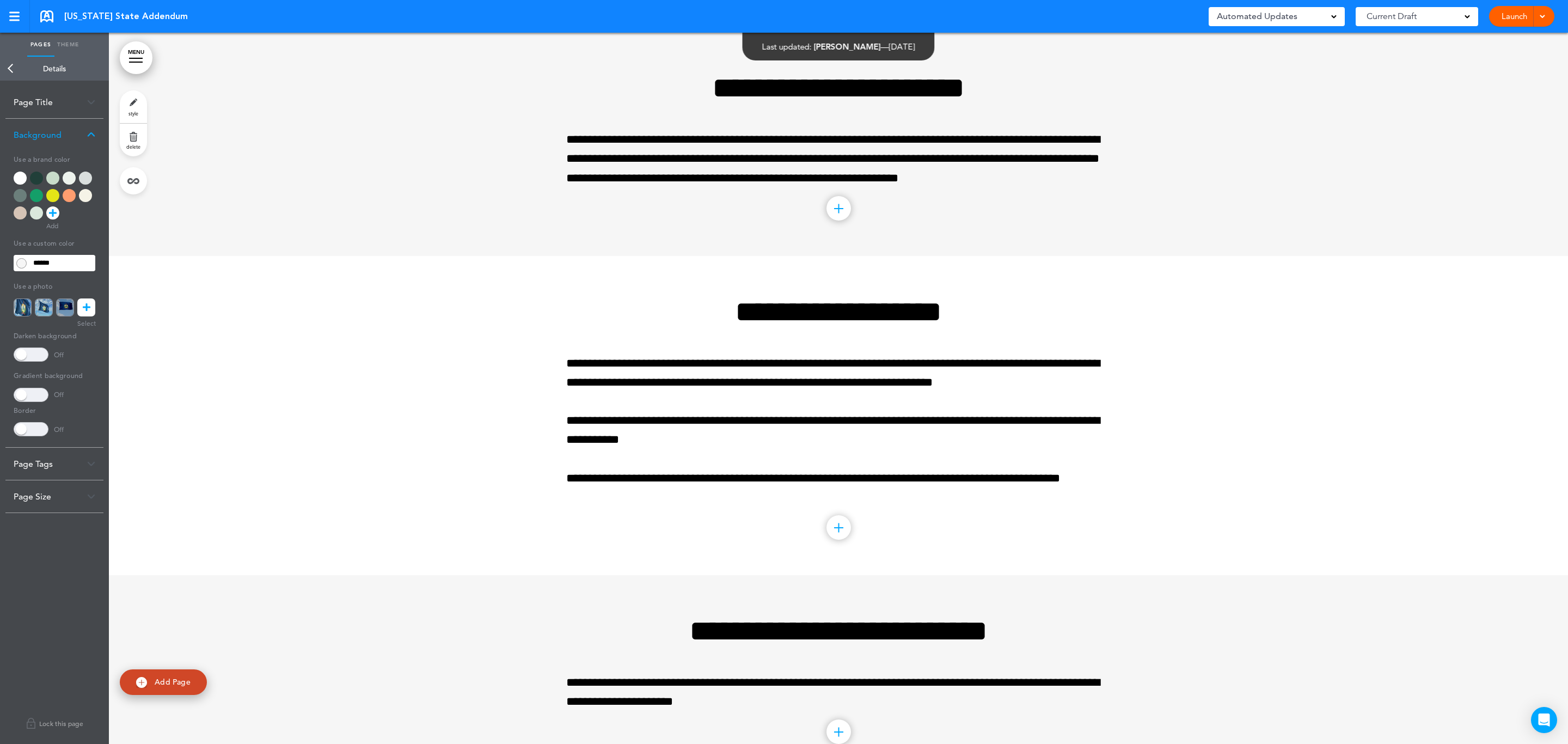
click at [56, 180] on div at bounding box center [53, 178] width 13 height 13
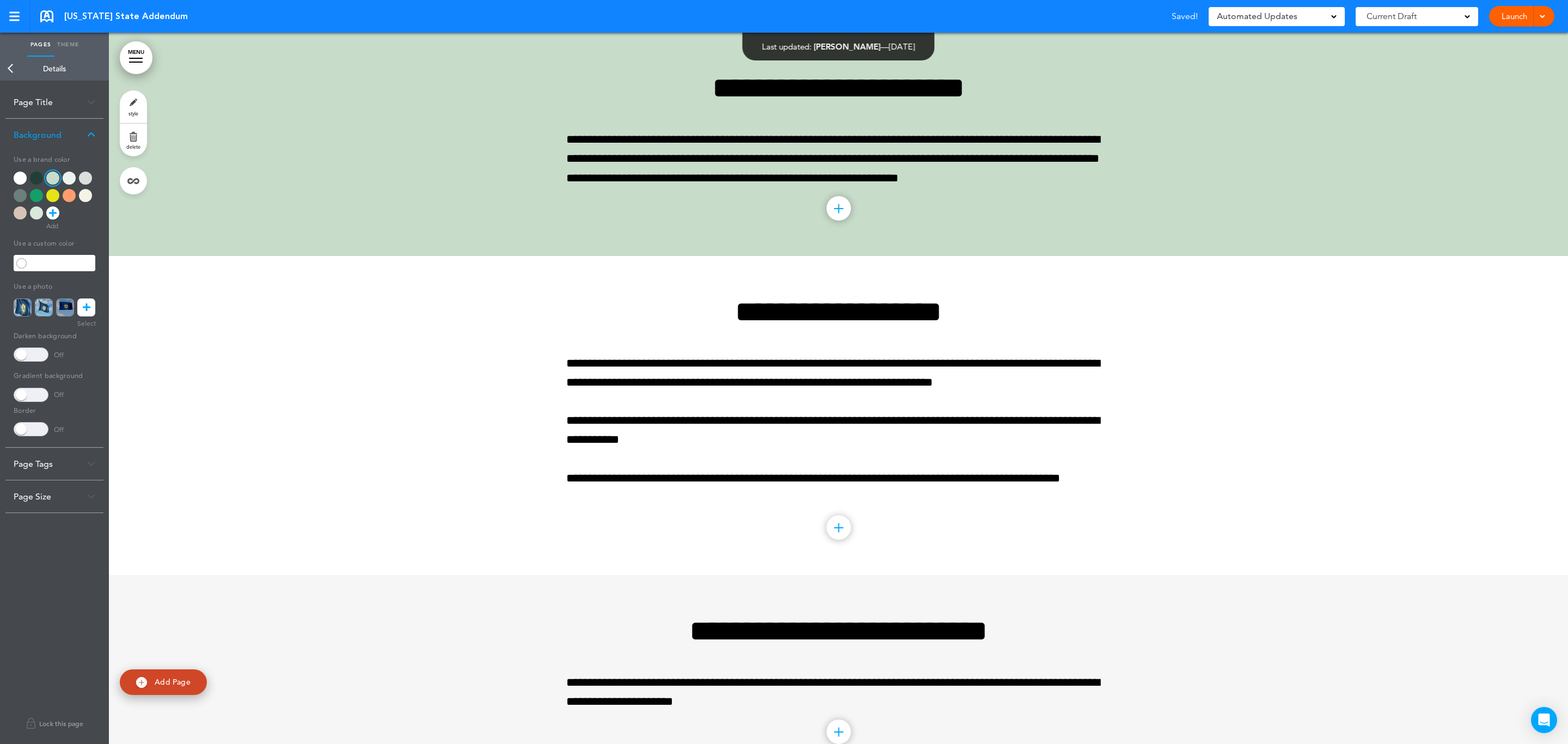
click at [0, 64] on link "Back" at bounding box center [11, 68] width 22 height 24
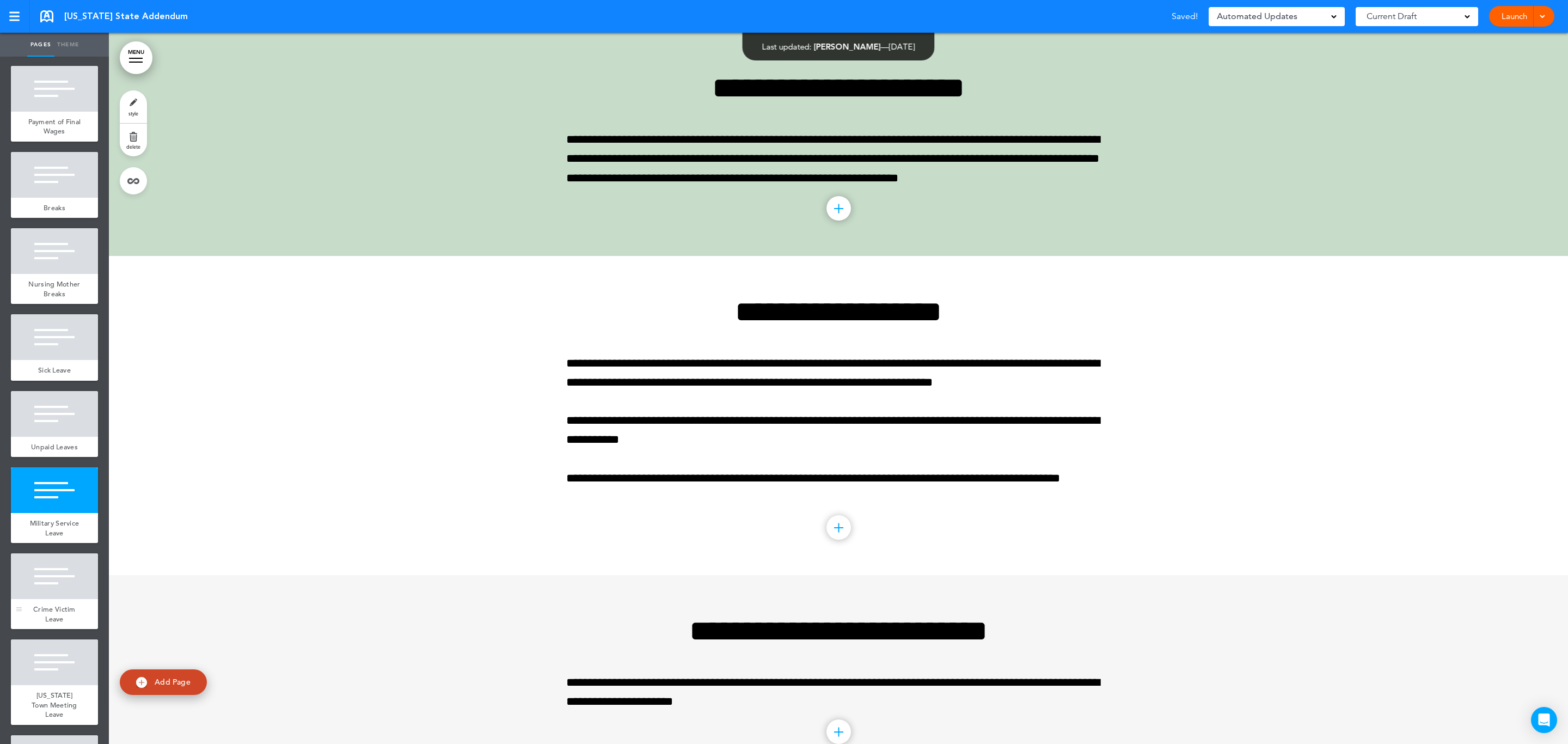
click at [59, 599] on div at bounding box center [54, 575] width 87 height 46
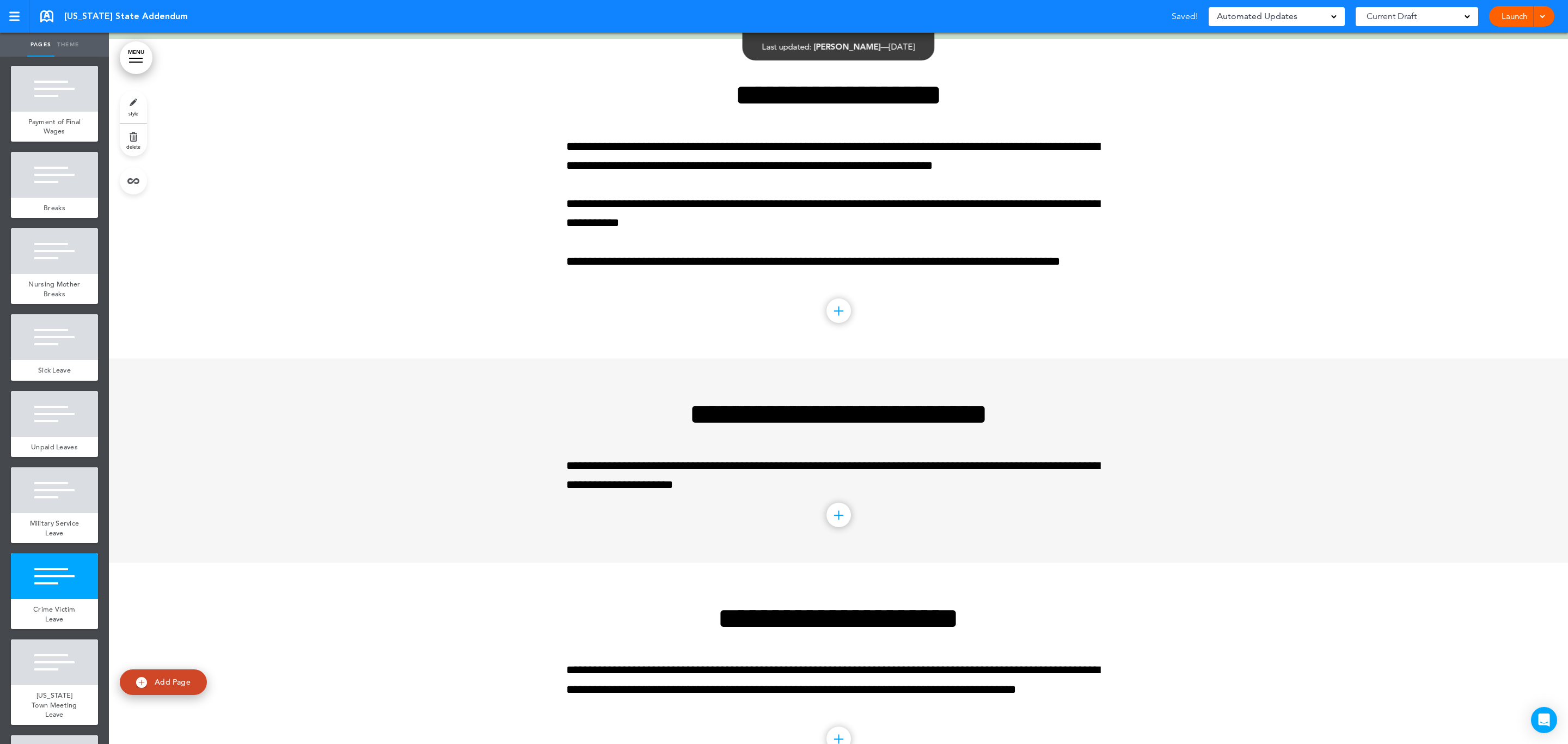
scroll to position [3463, 0]
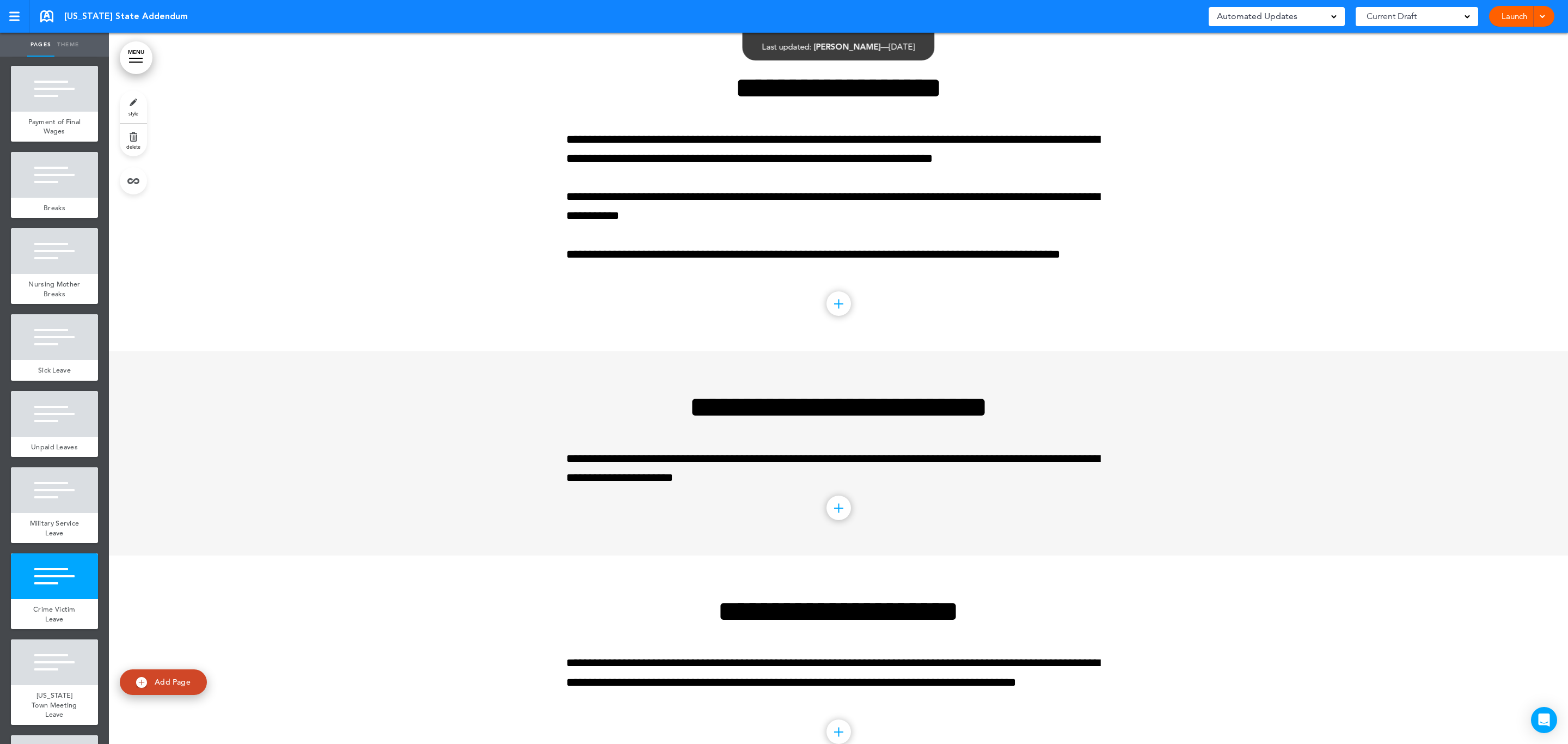
click at [135, 104] on link "style" at bounding box center [133, 106] width 27 height 32
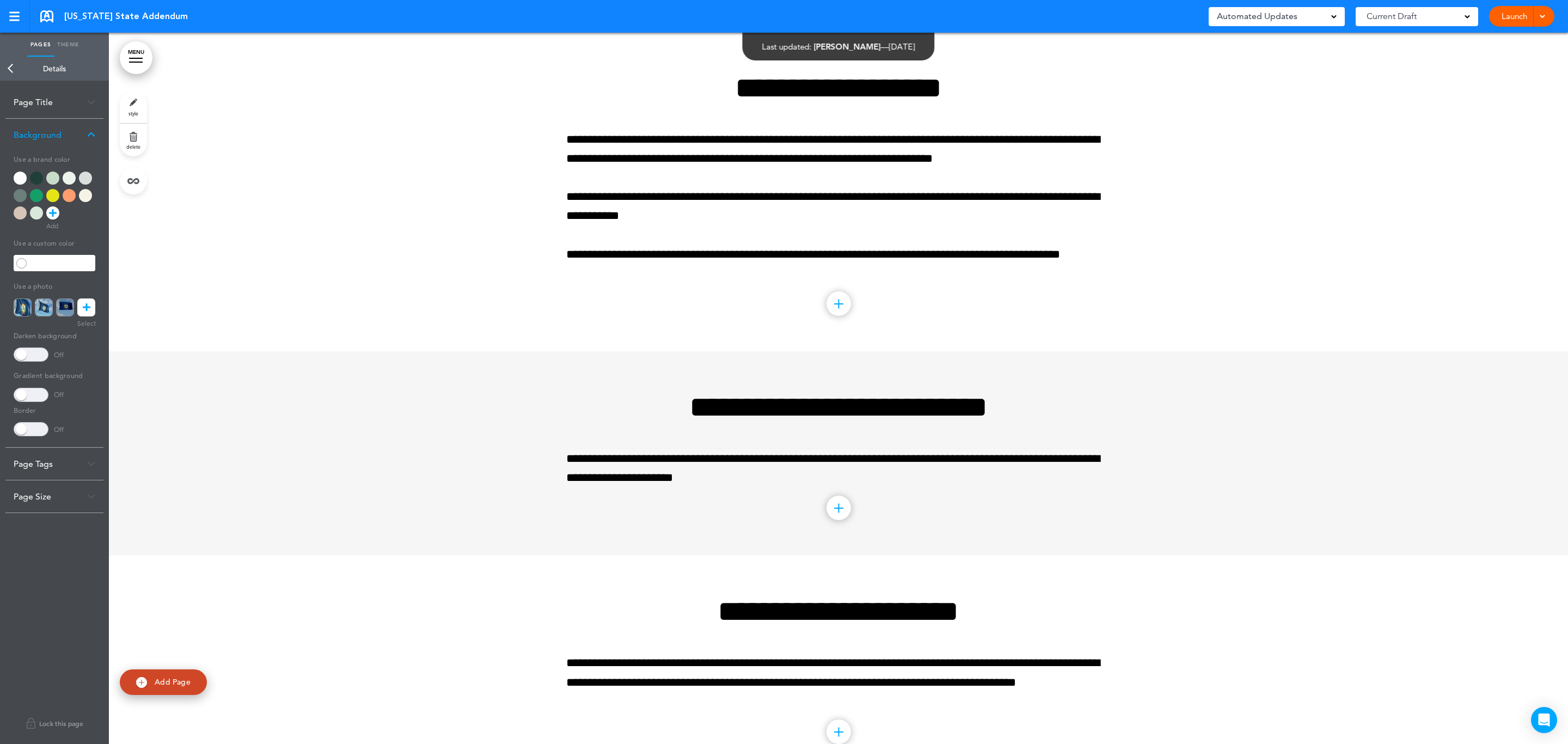
click at [50, 175] on div at bounding box center [53, 178] width 13 height 13
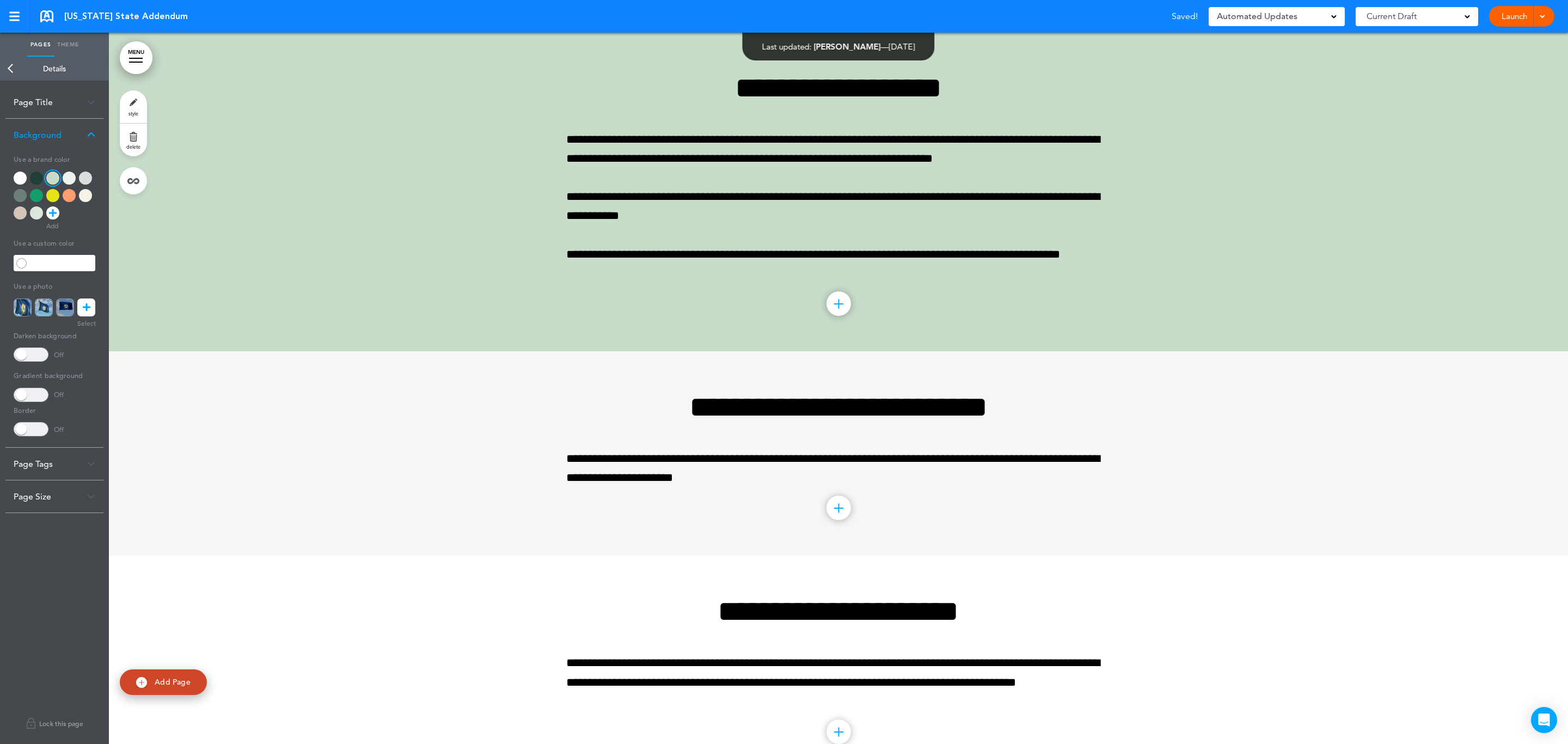
click at [13, 64] on link "Back" at bounding box center [11, 68] width 22 height 24
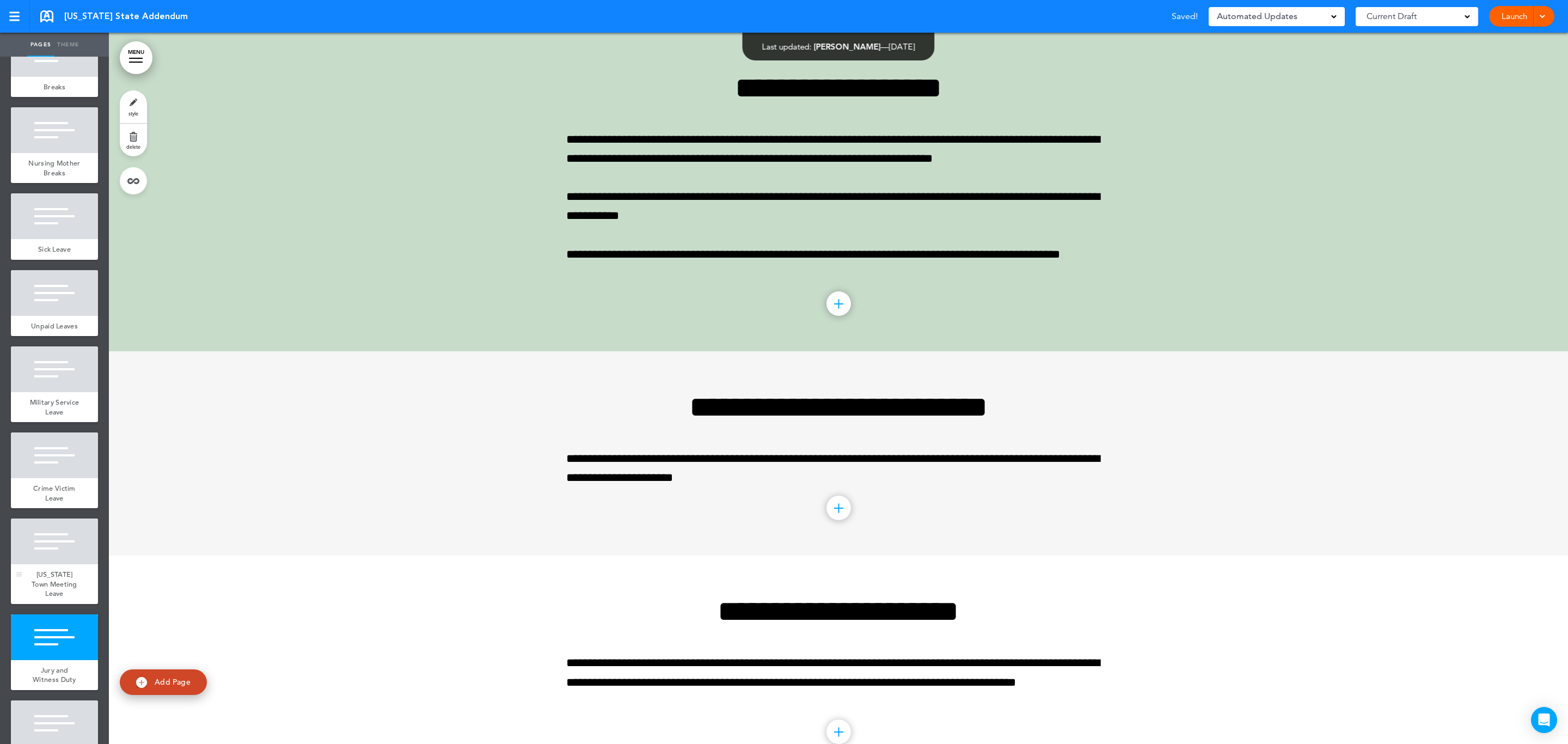
scroll to position [490, 0]
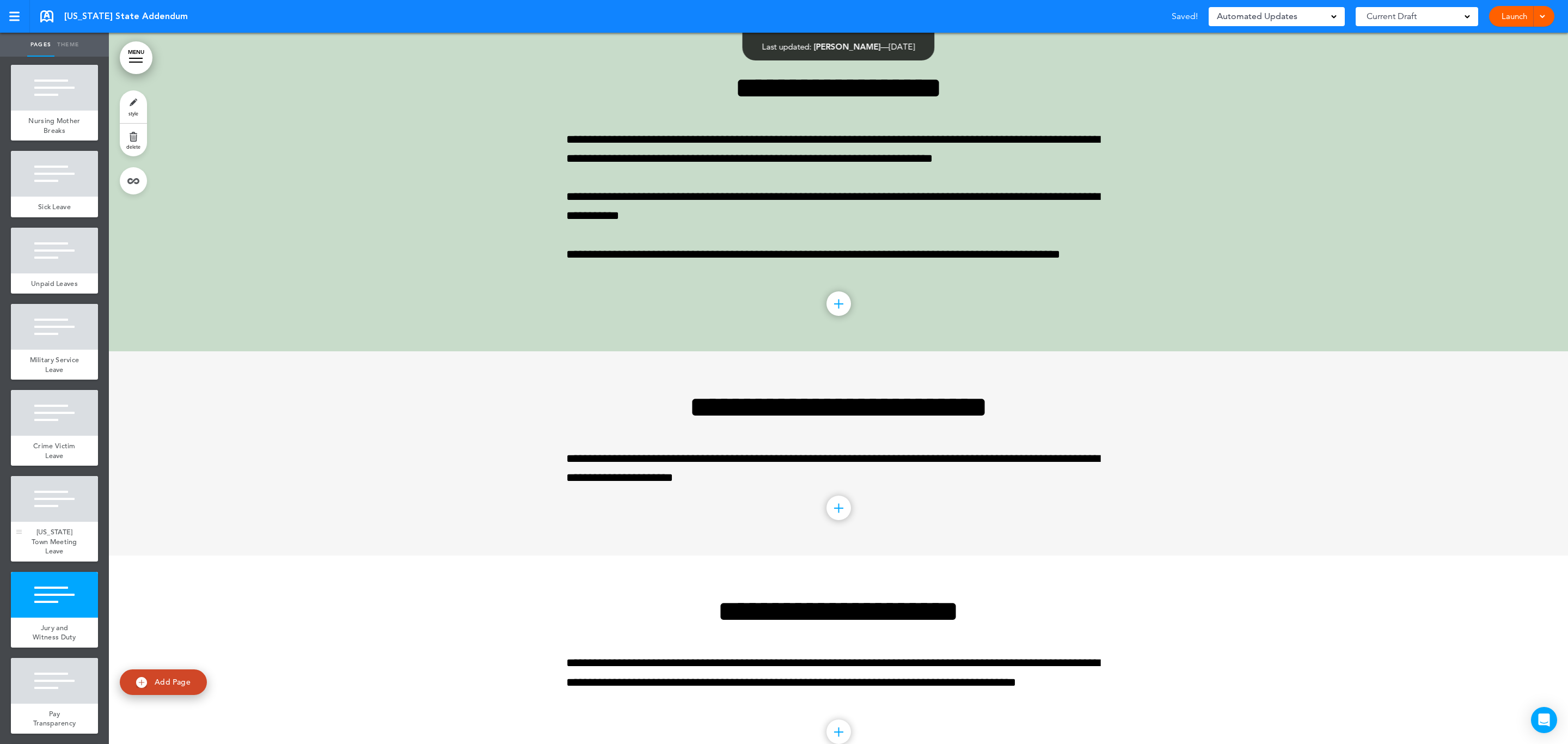
click at [44, 521] on div at bounding box center [54, 499] width 87 height 46
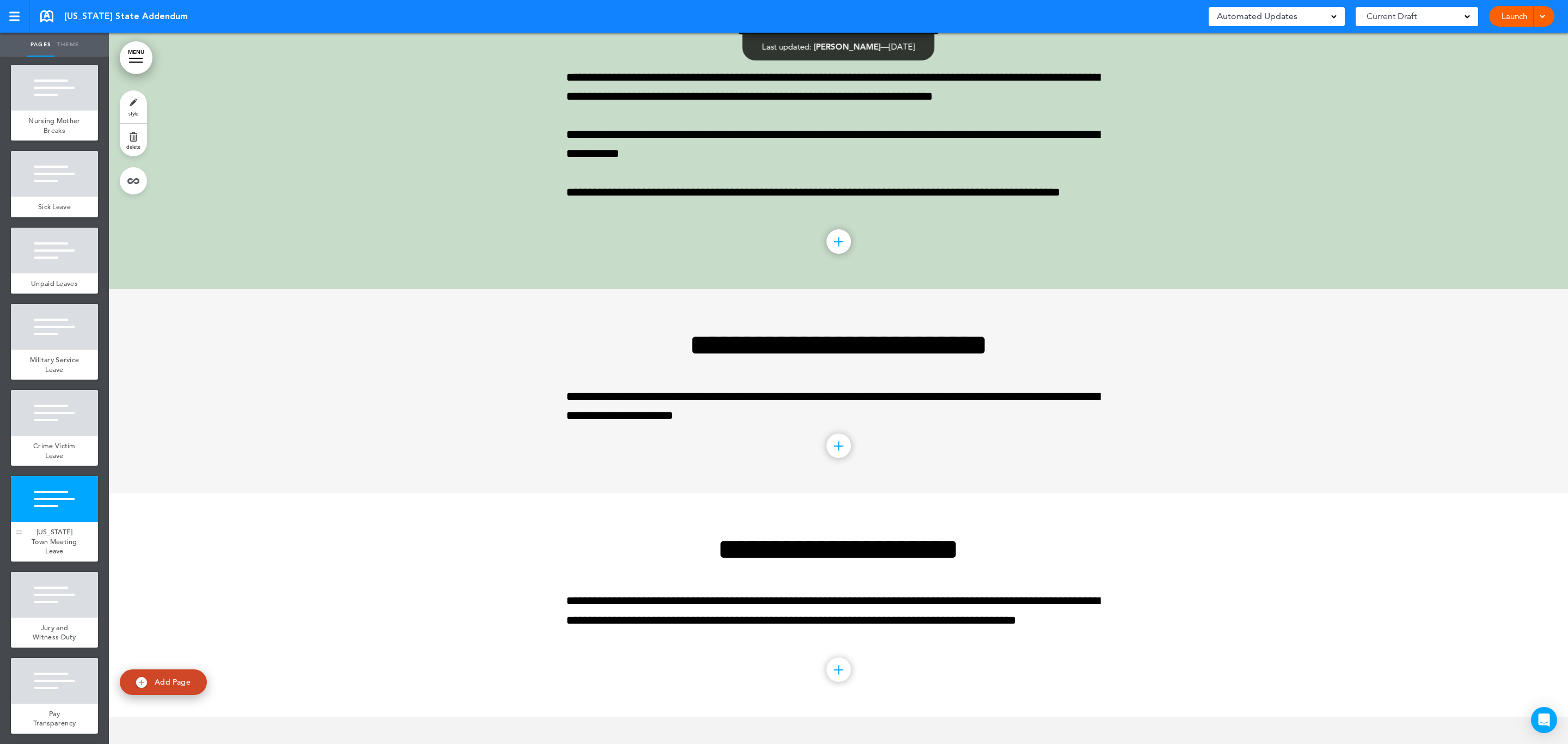
scroll to position [3783, 0]
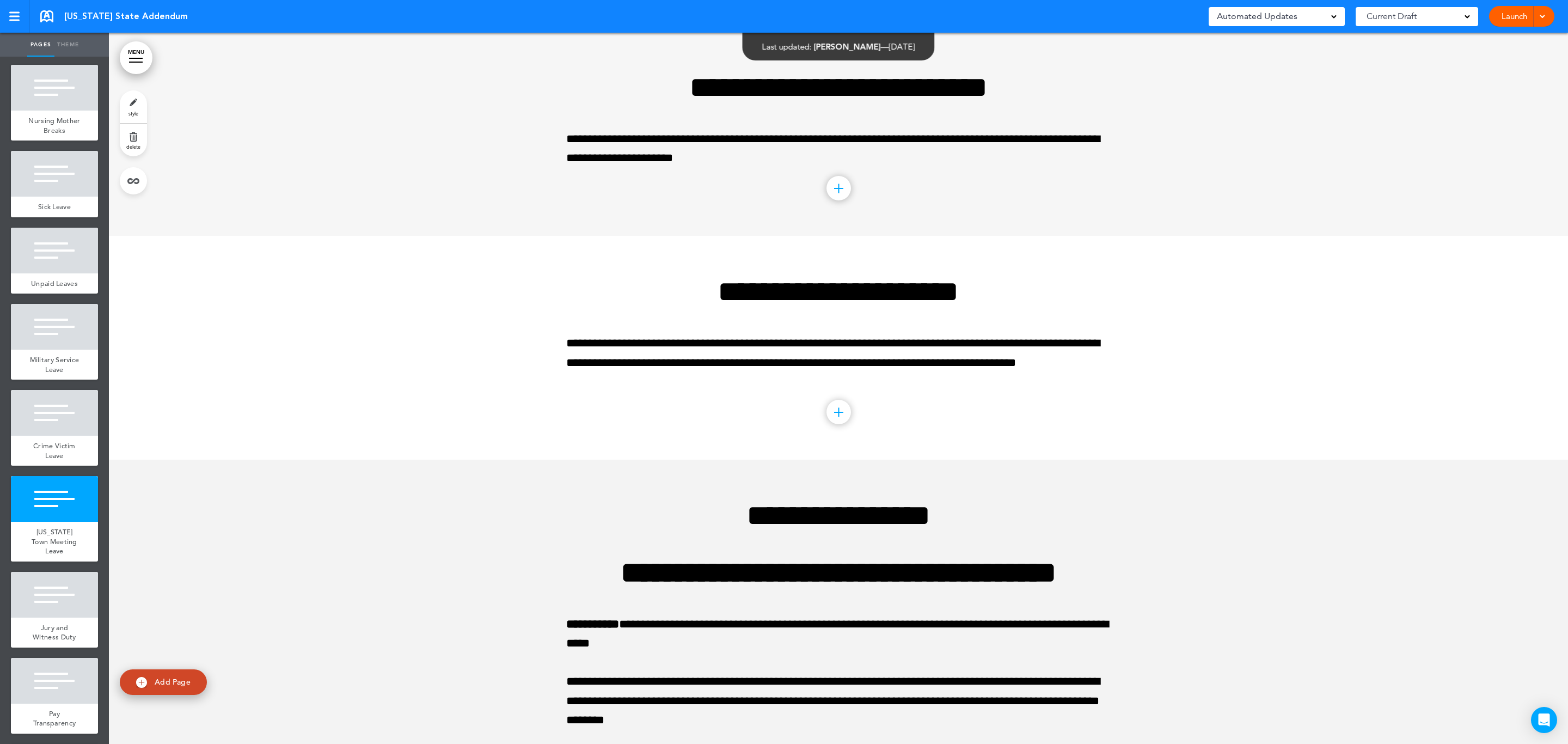
click at [129, 104] on link "style" at bounding box center [133, 106] width 27 height 32
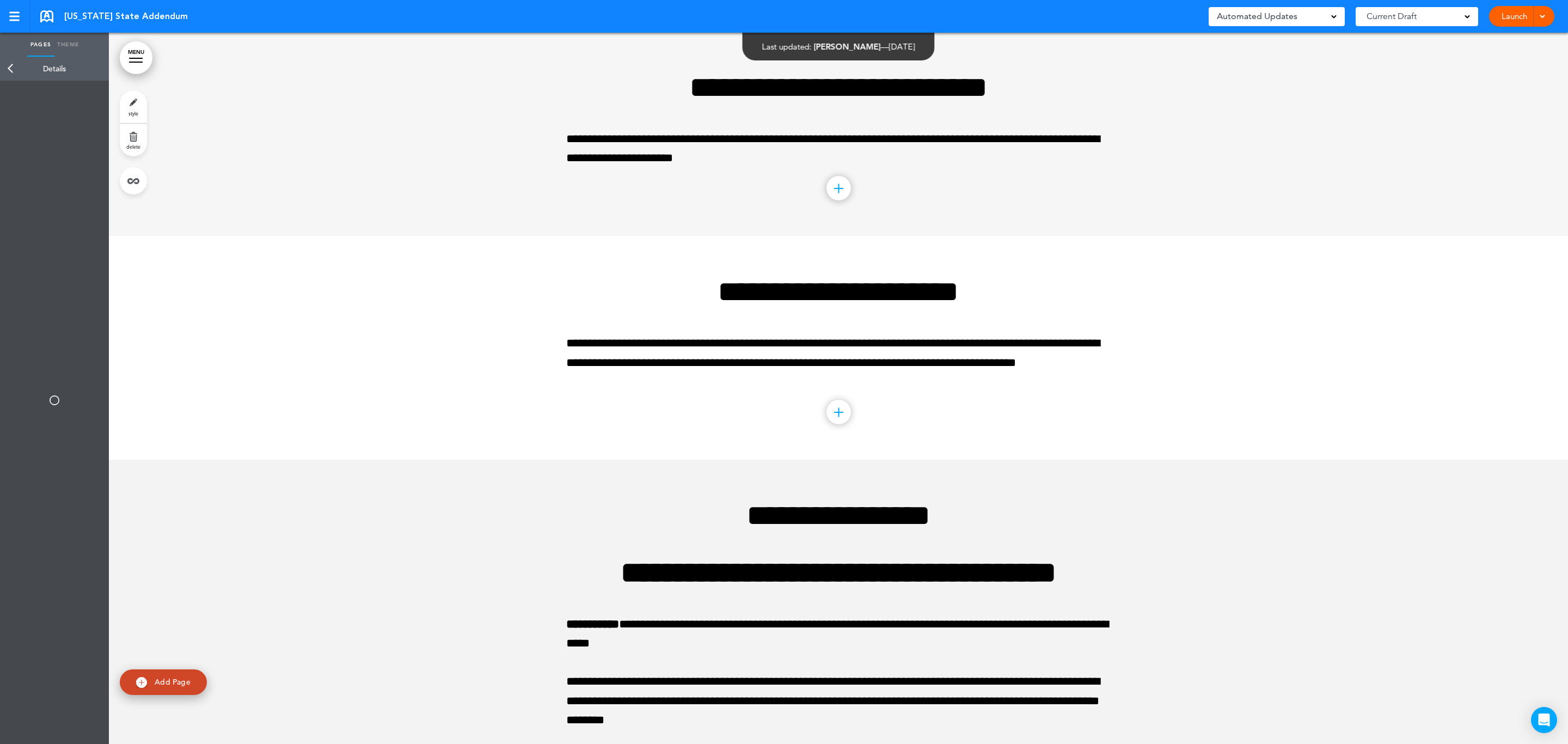
type input "******"
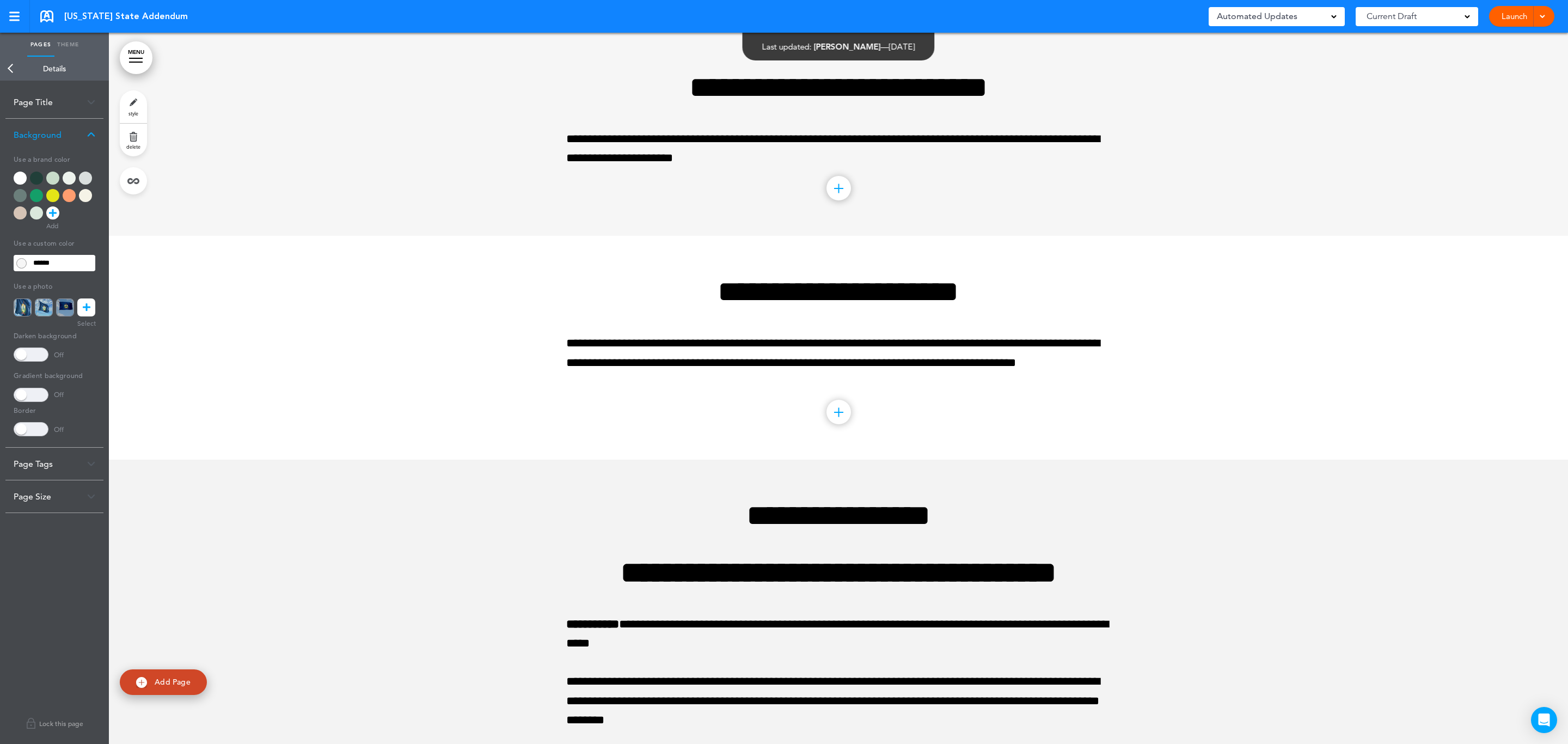
click at [53, 180] on div at bounding box center [53, 178] width 13 height 13
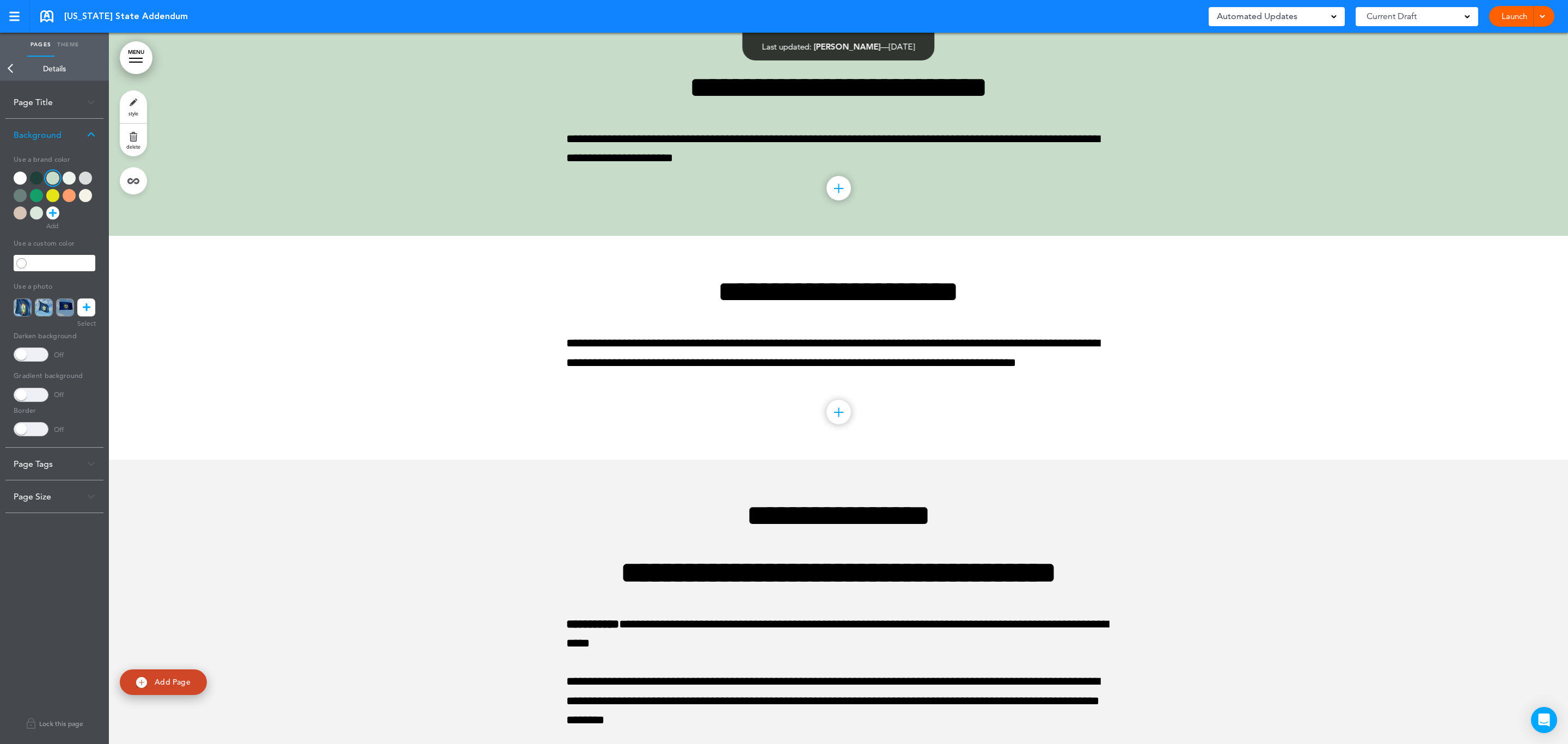
click at [7, 72] on link "Back" at bounding box center [11, 68] width 22 height 24
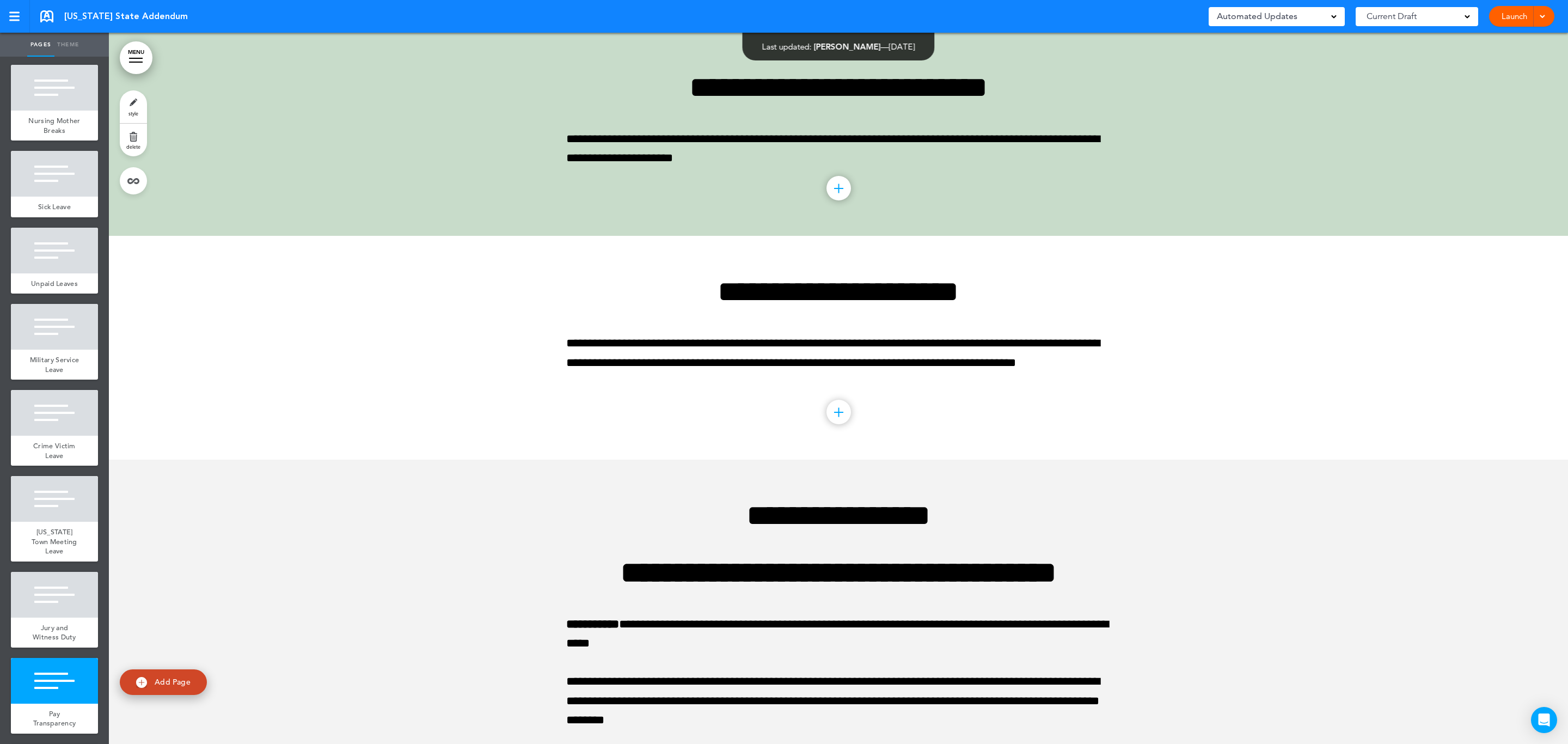
scroll to position [652, 0]
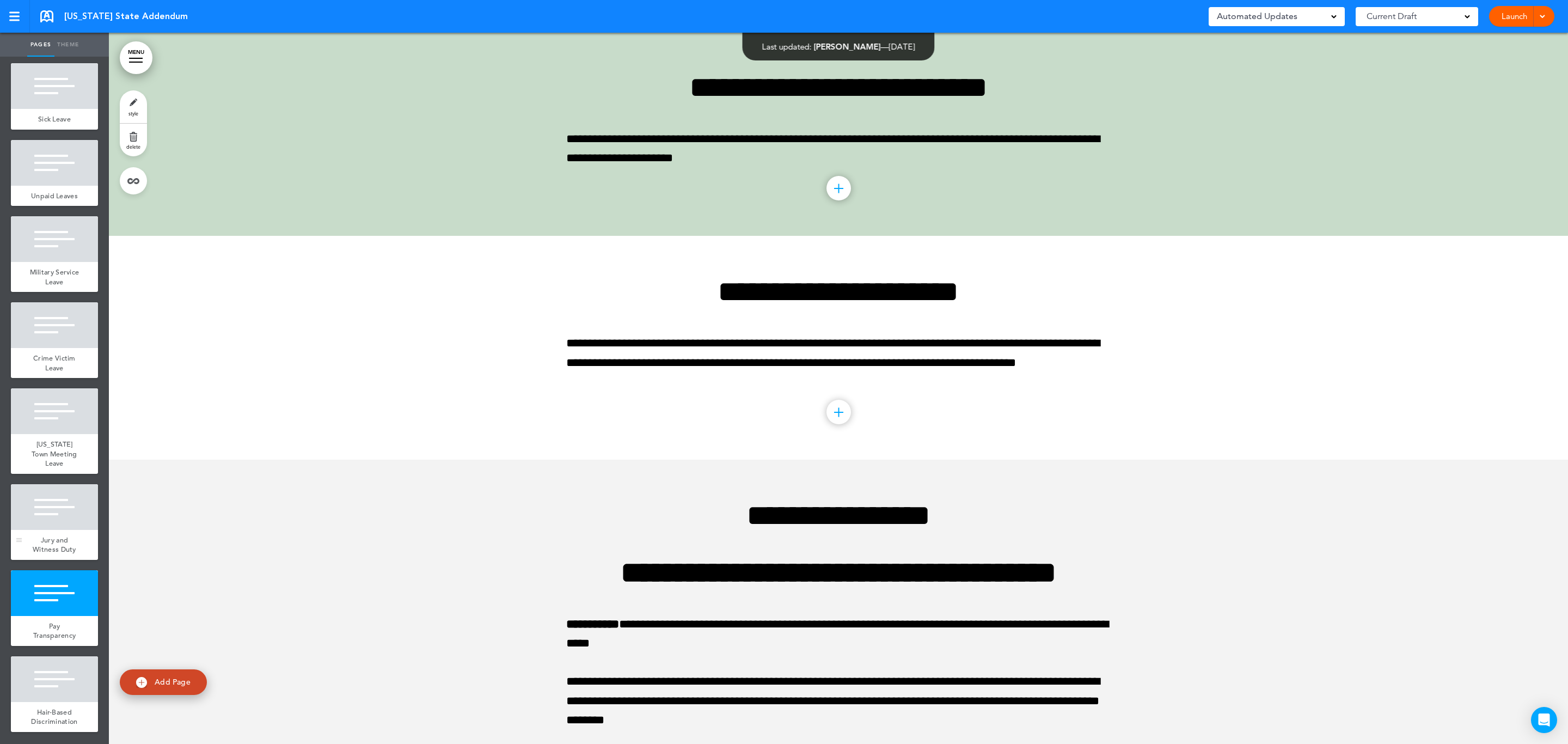
click at [53, 490] on div at bounding box center [54, 506] width 87 height 46
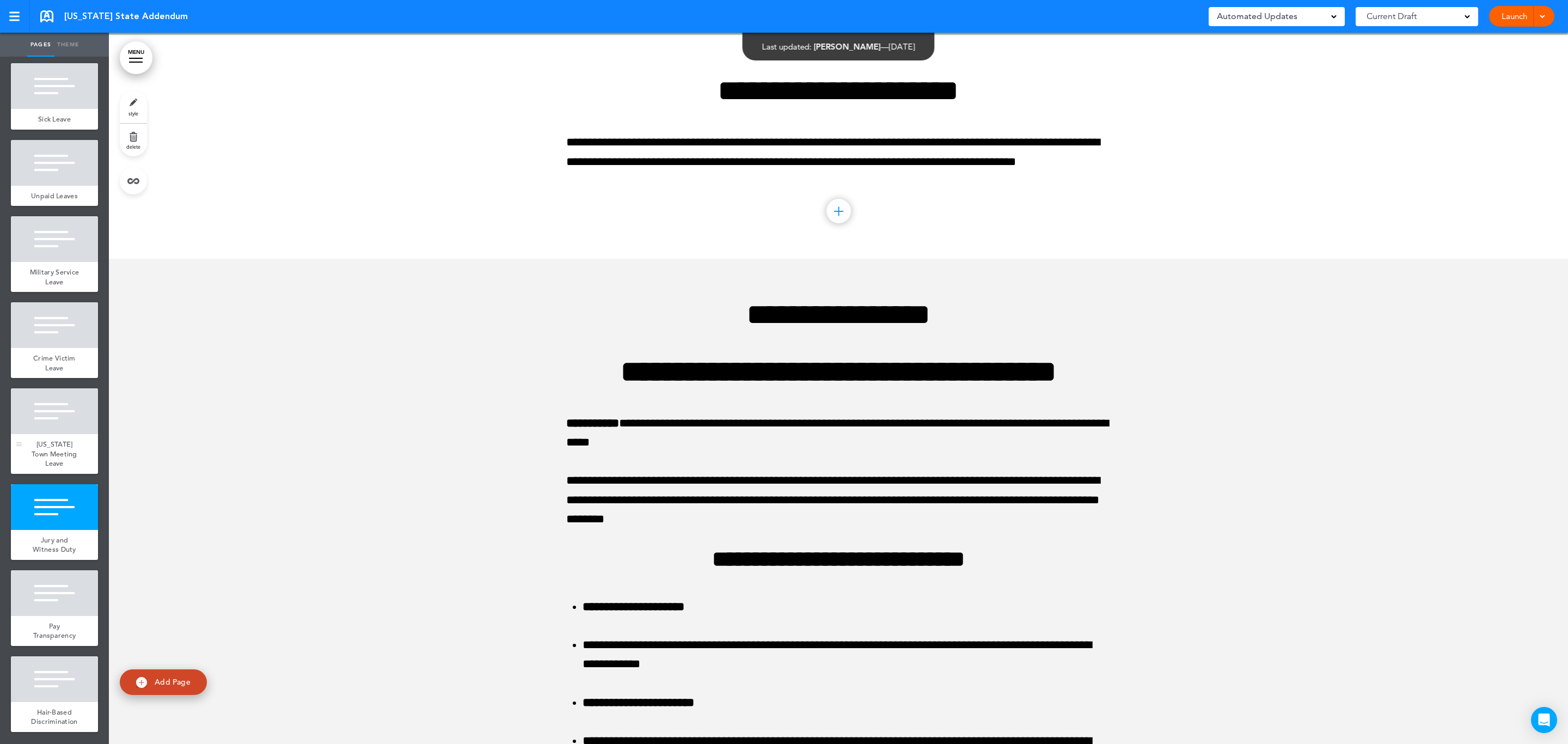
scroll to position [3987, 0]
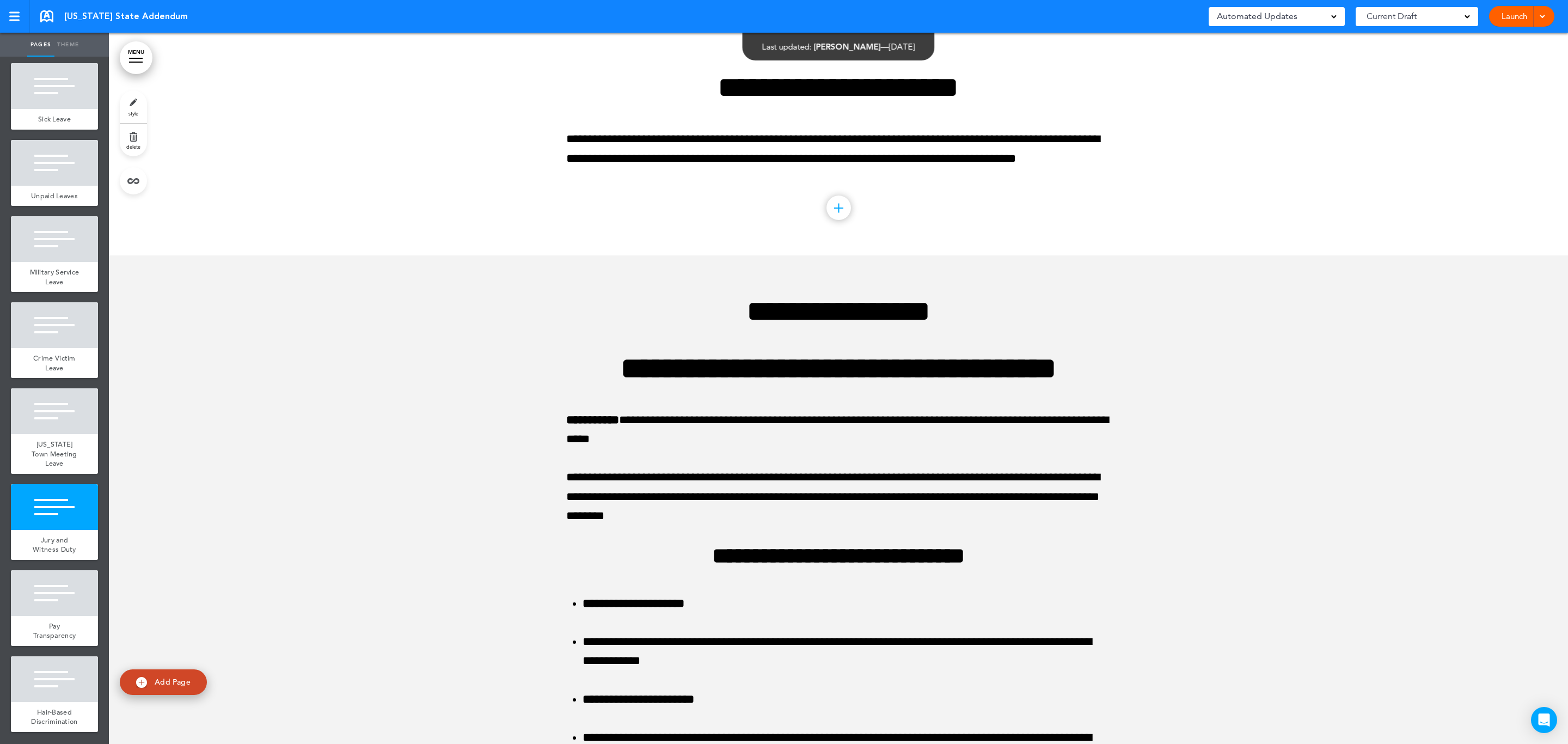
click at [131, 106] on link "style" at bounding box center [133, 106] width 27 height 32
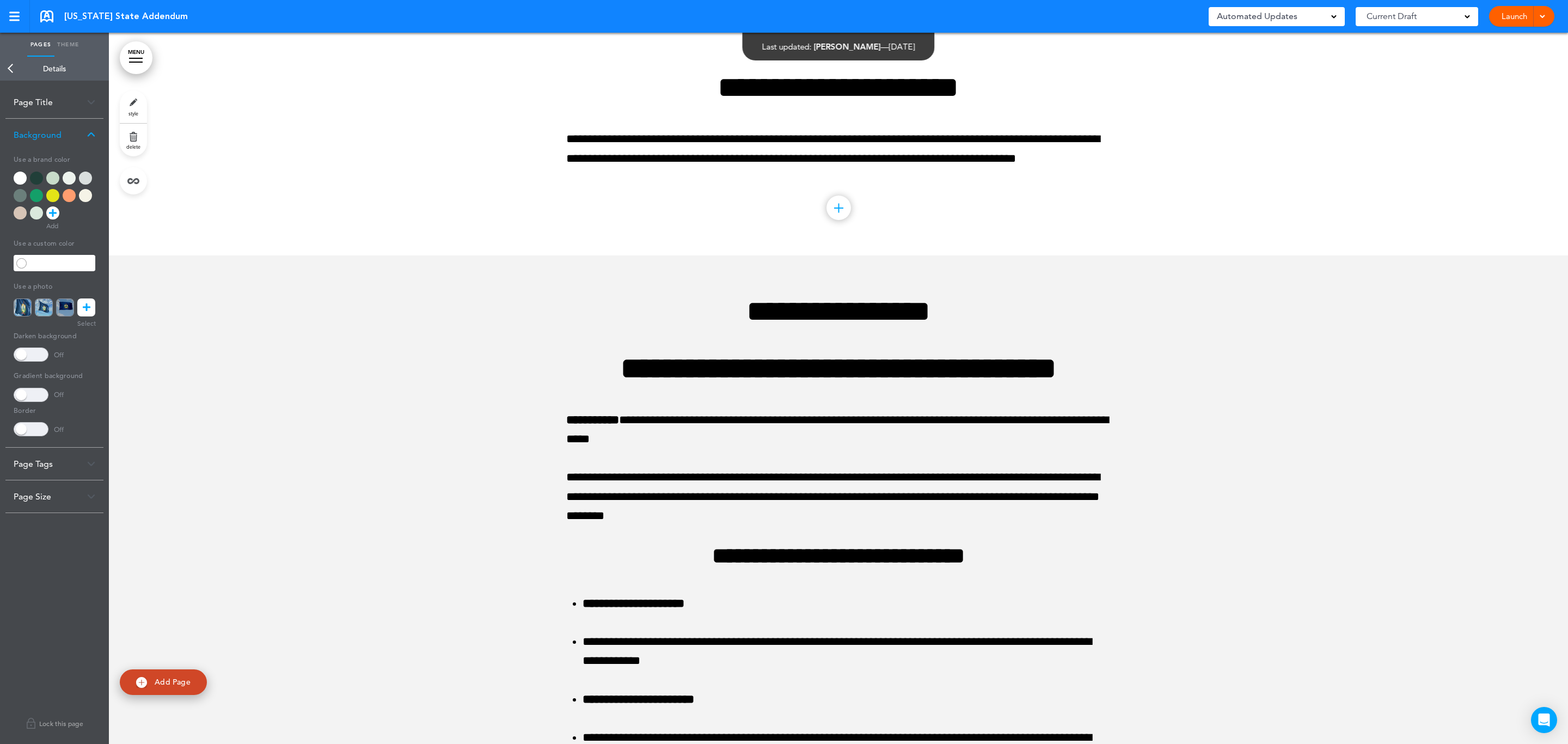
click at [53, 178] on div at bounding box center [53, 178] width 13 height 13
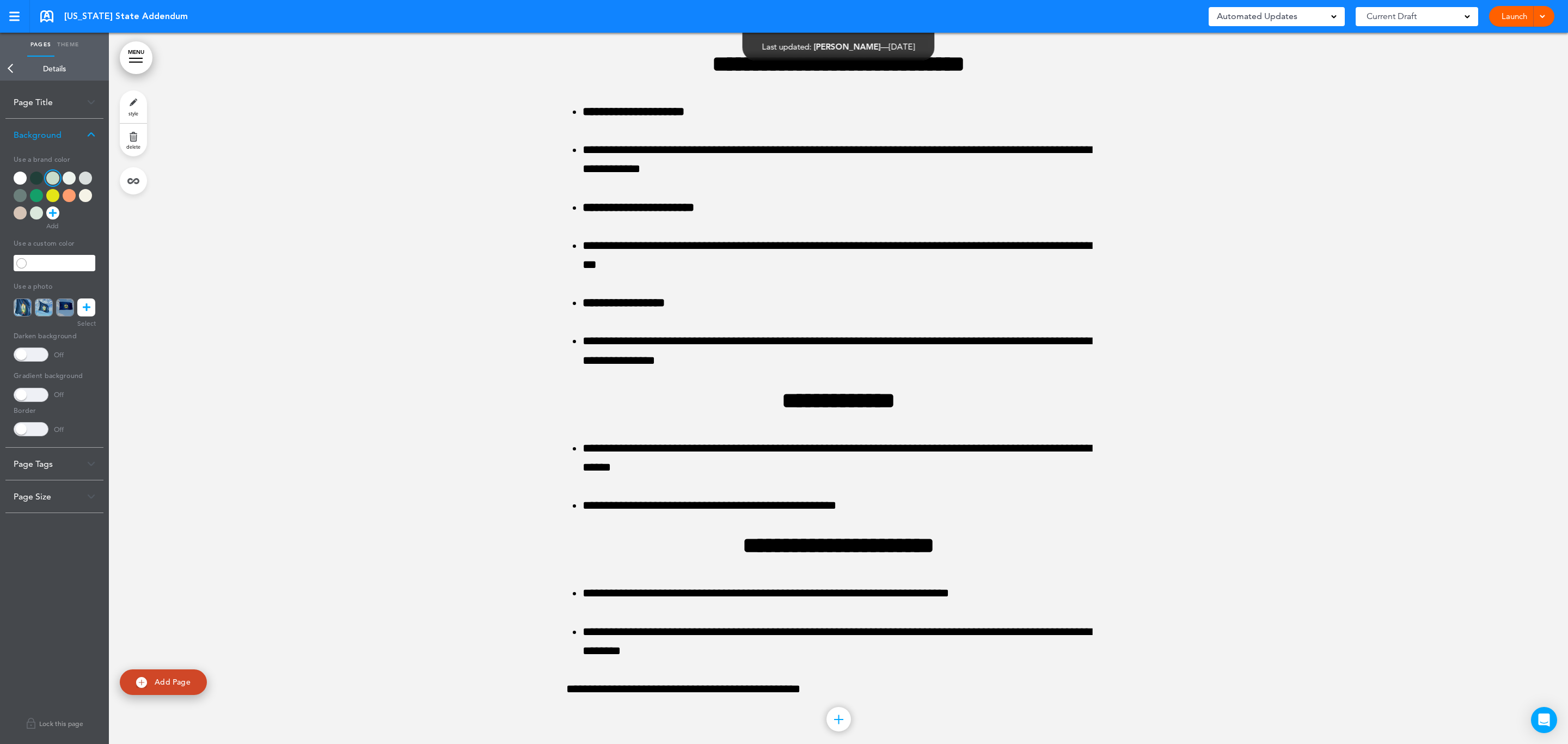
scroll to position [4477, 0]
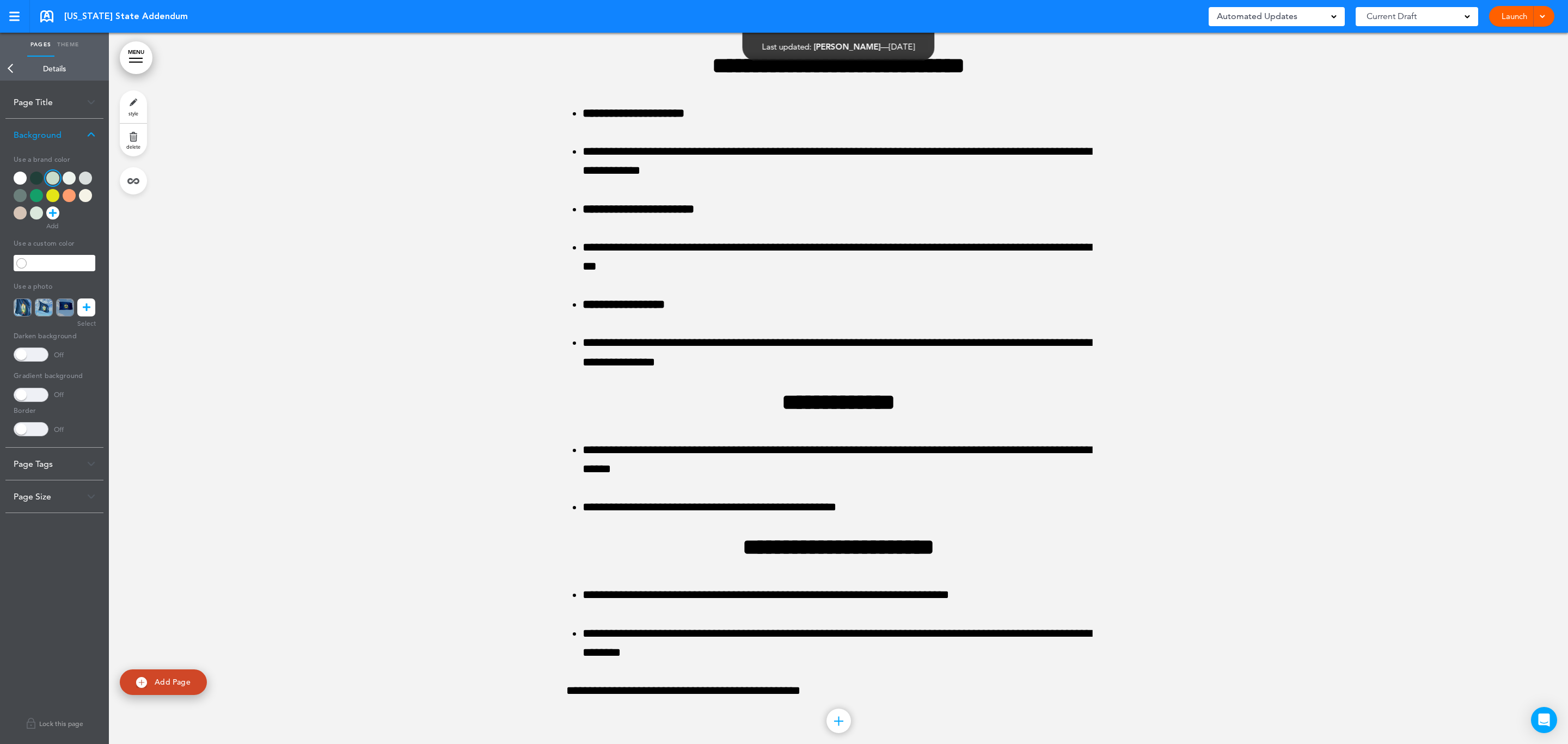
click at [136, 102] on link "style" at bounding box center [133, 106] width 27 height 32
click at [7, 68] on link "Back" at bounding box center [11, 68] width 22 height 24
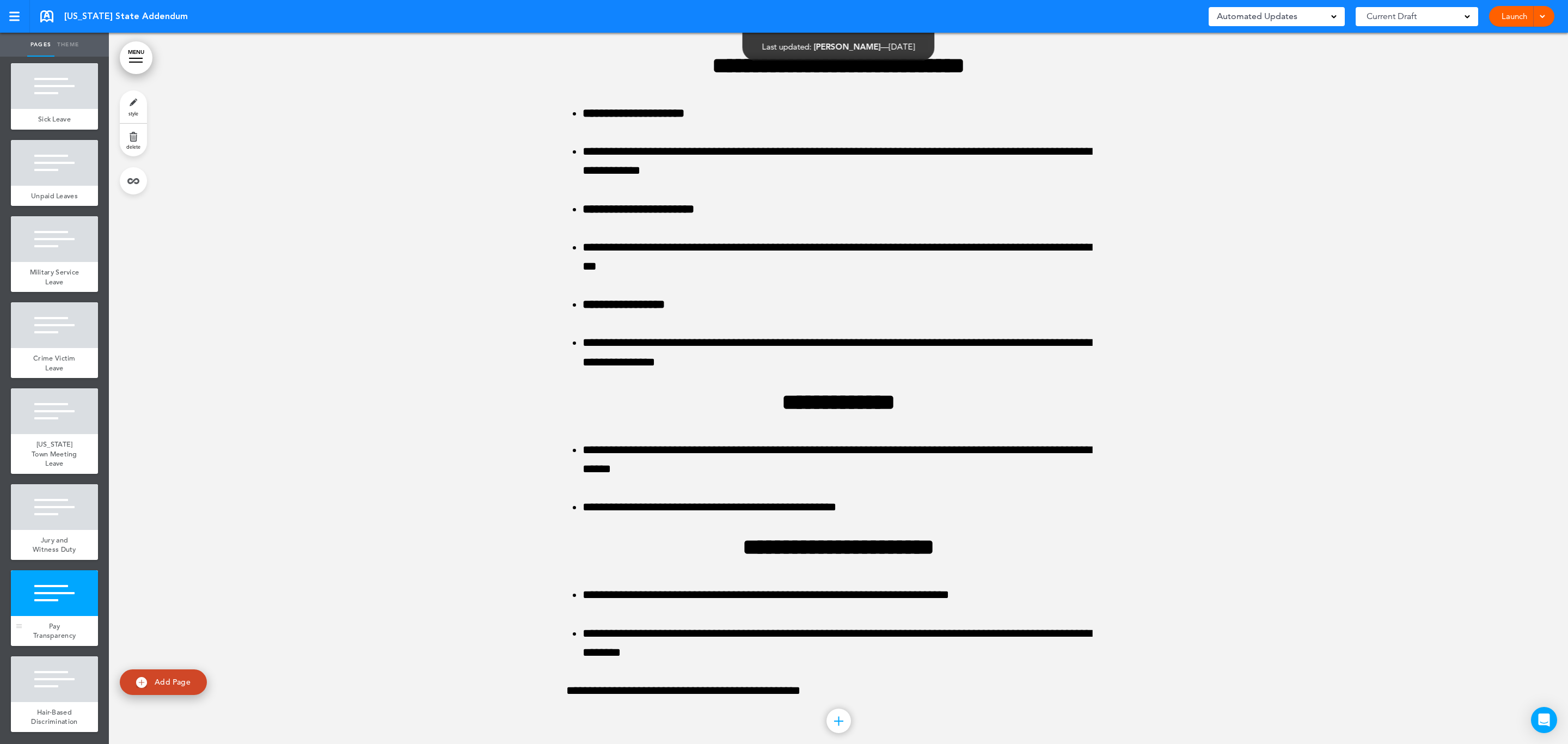
click at [44, 578] on div at bounding box center [54, 593] width 87 height 46
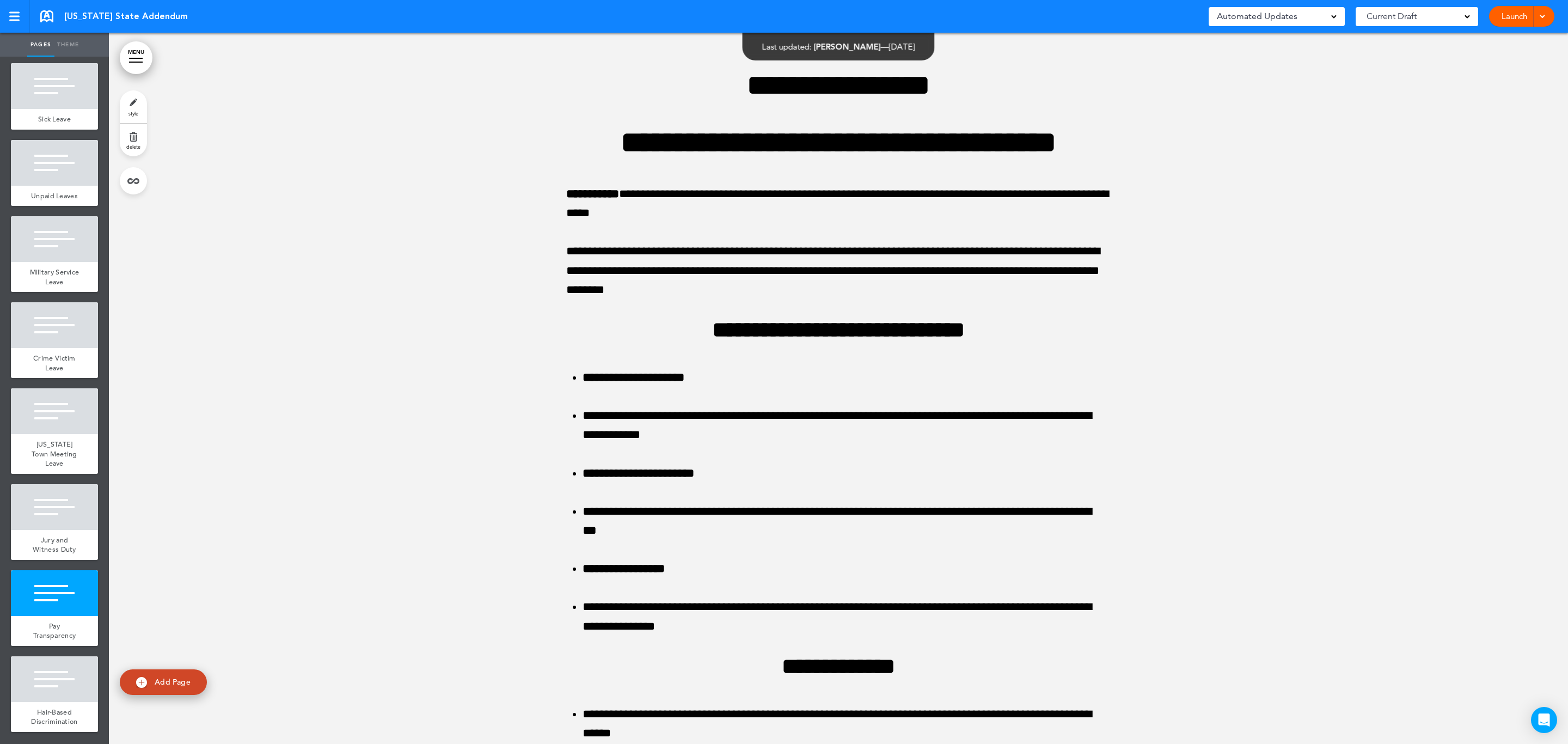
scroll to position [4211, 0]
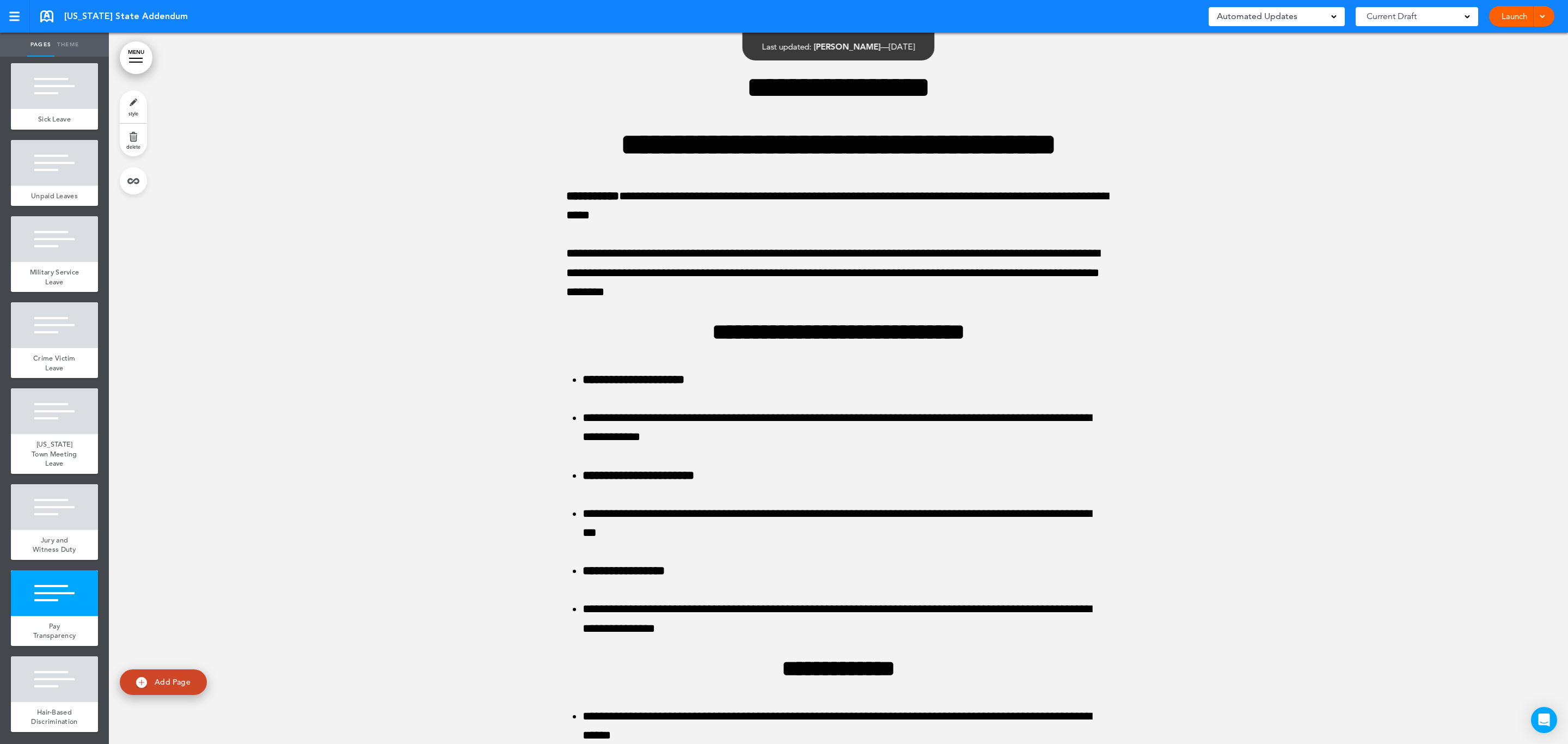
click at [126, 97] on link "style" at bounding box center [133, 106] width 27 height 32
type input "******"
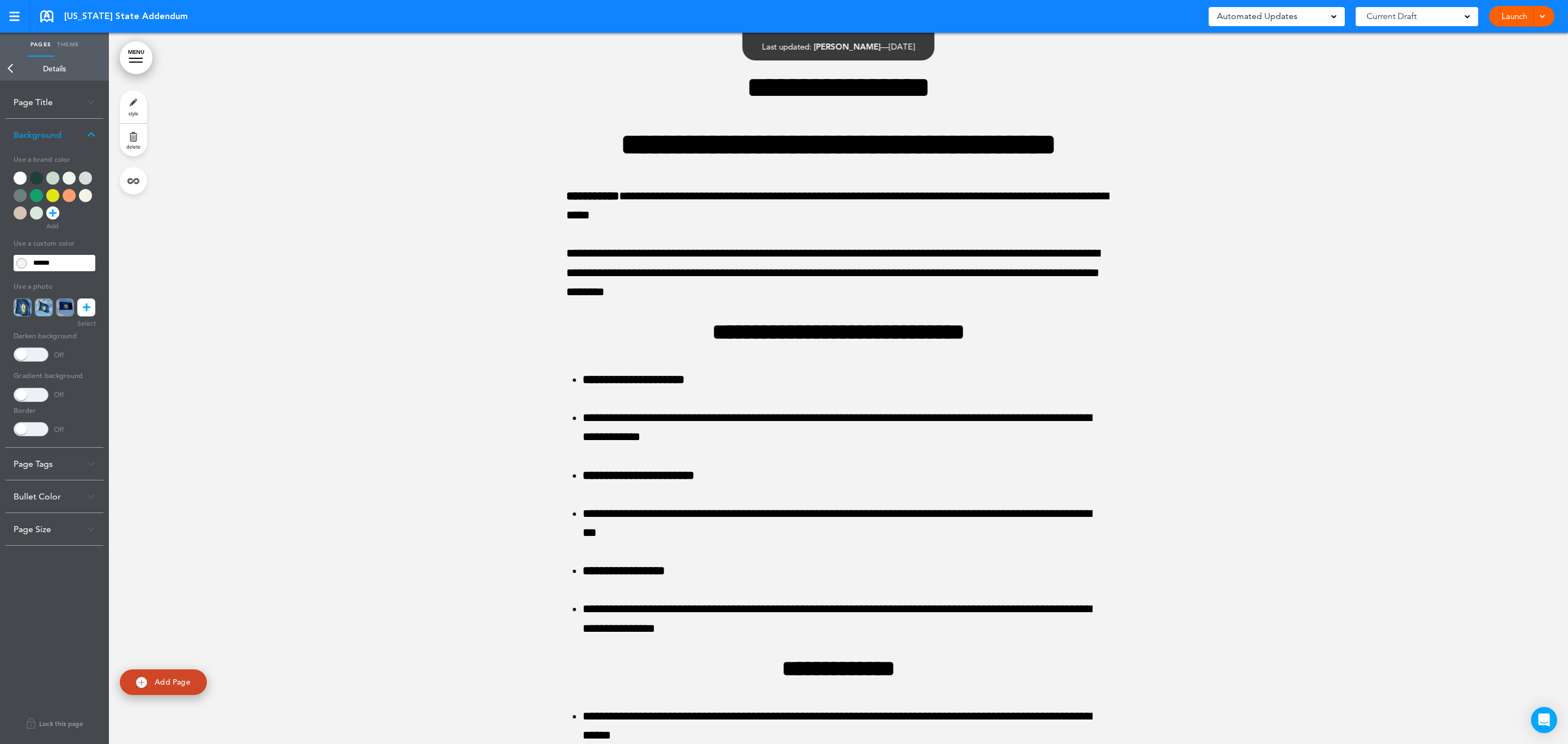
click at [50, 177] on div at bounding box center [53, 178] width 13 height 13
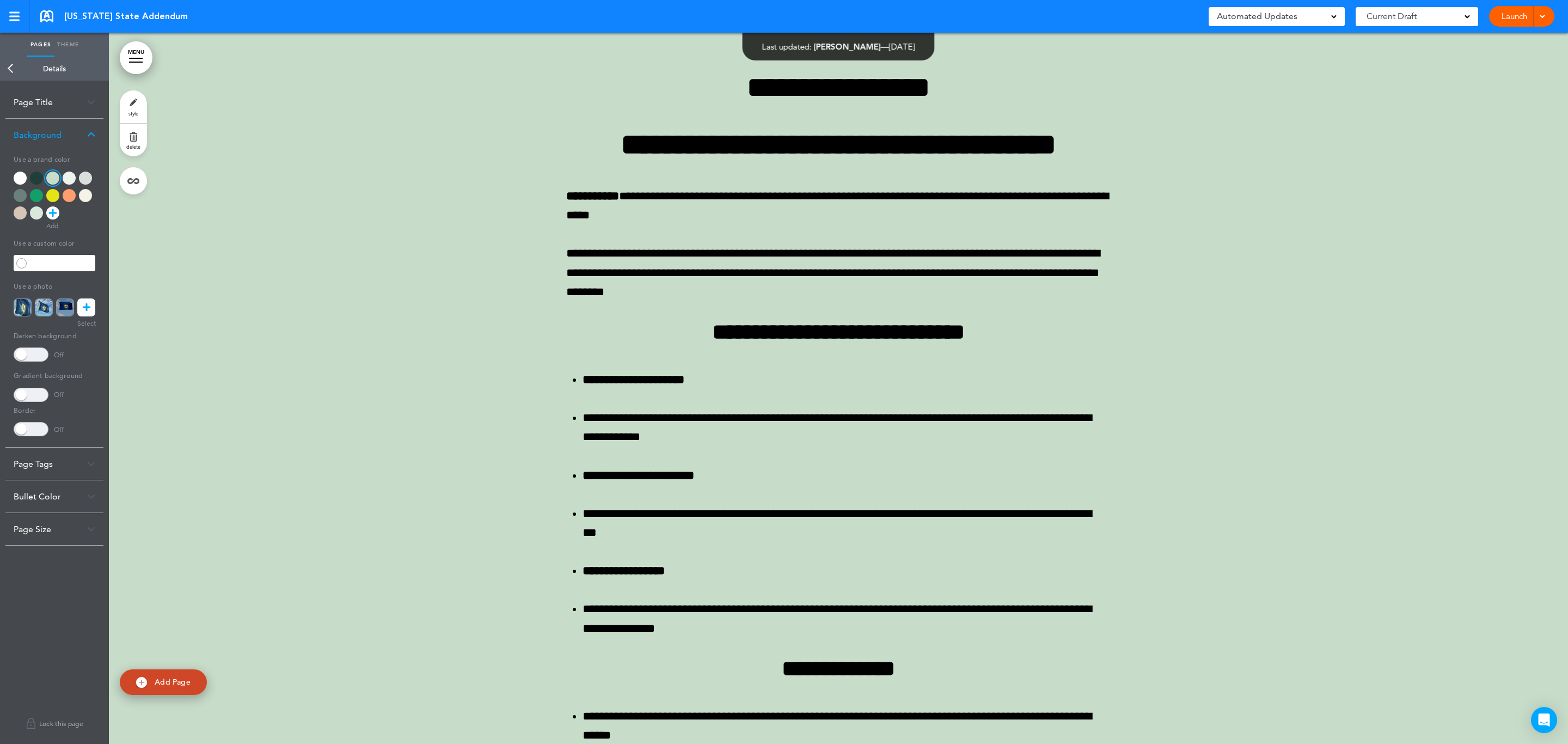
click at [1466, 13] on span at bounding box center [1467, 15] width 5 height 5
click at [1335, 11] on div "Automated Updates 0" at bounding box center [1277, 17] width 120 height 15
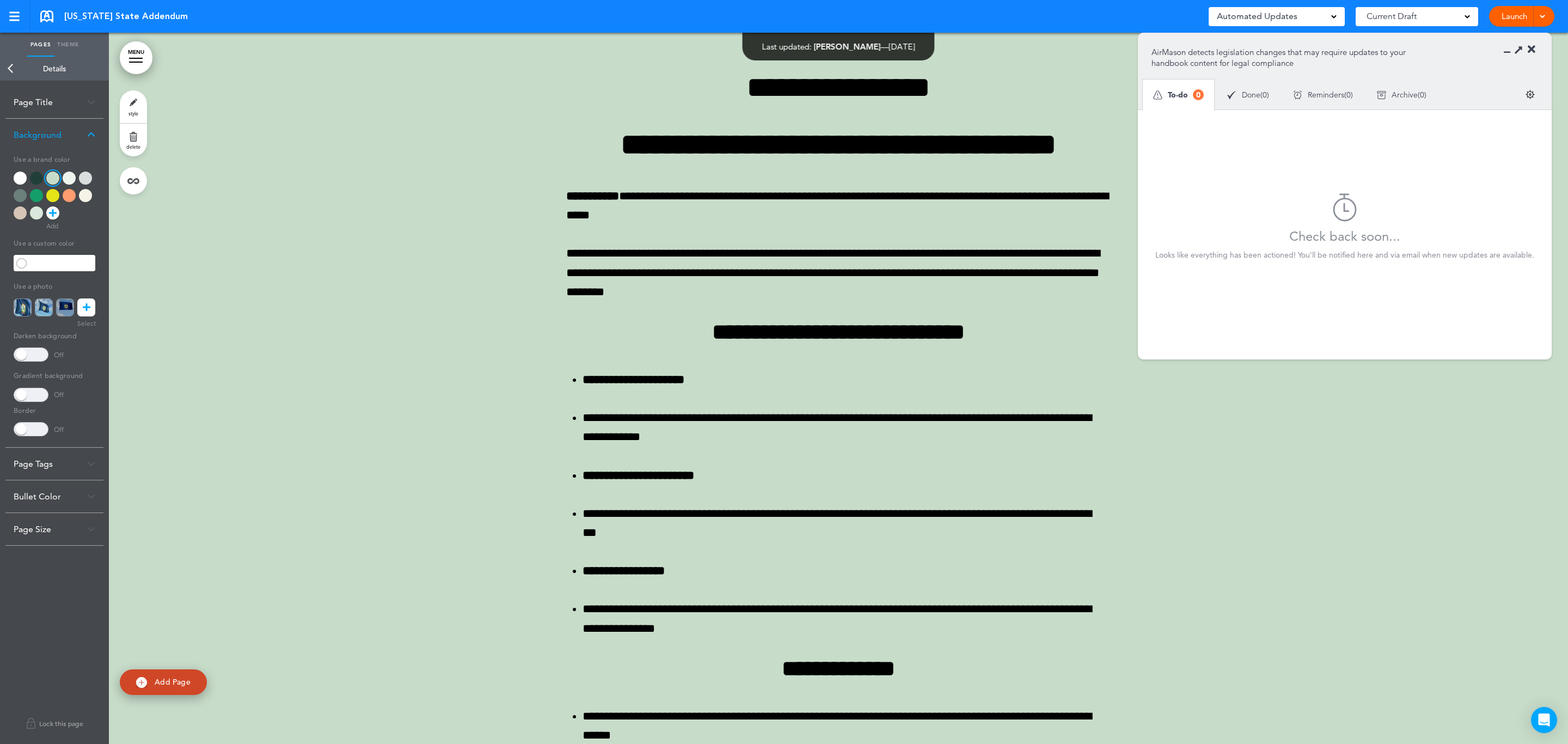
click at [1335, 11] on div "Automated Updates 0" at bounding box center [1277, 17] width 120 height 15
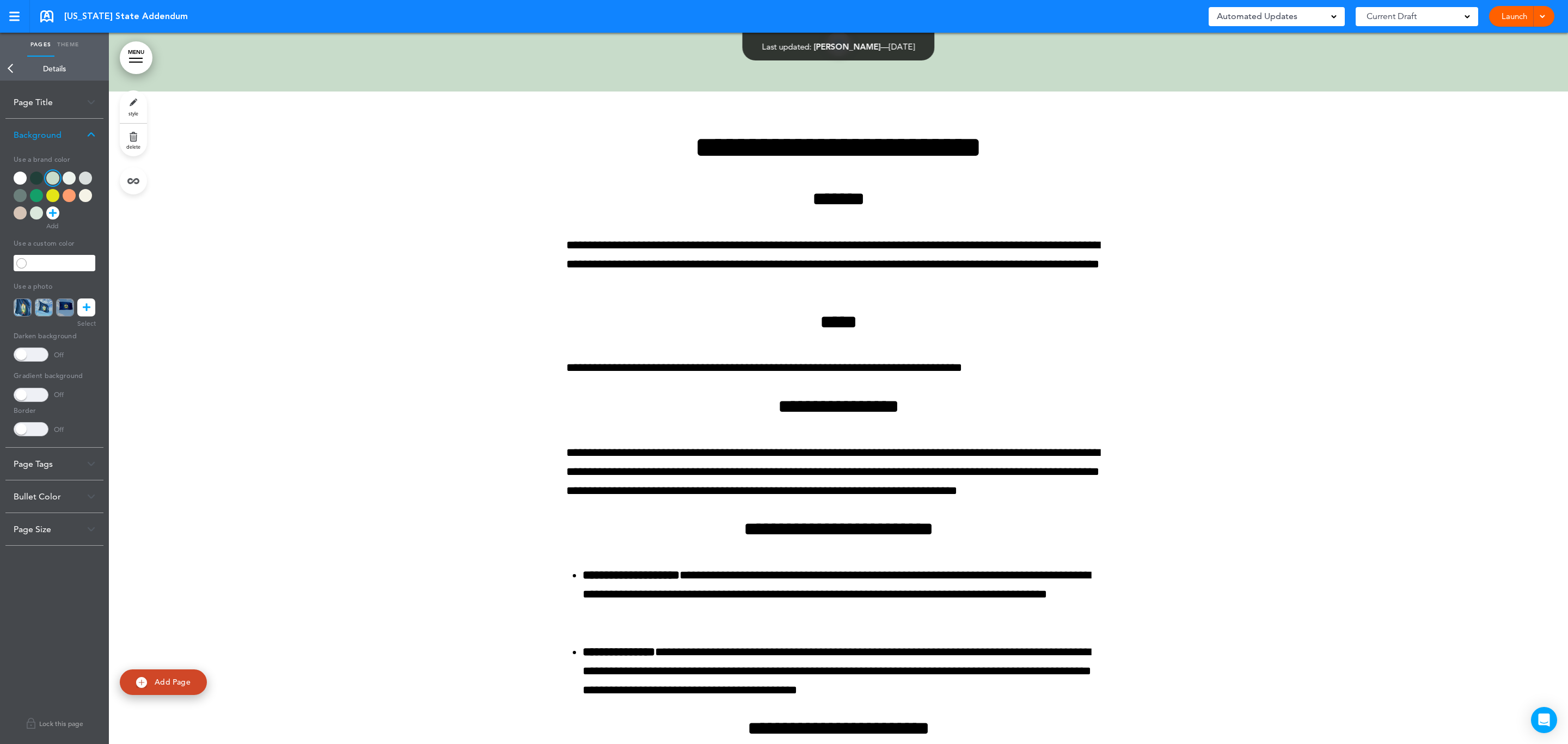
scroll to position [5191, 0]
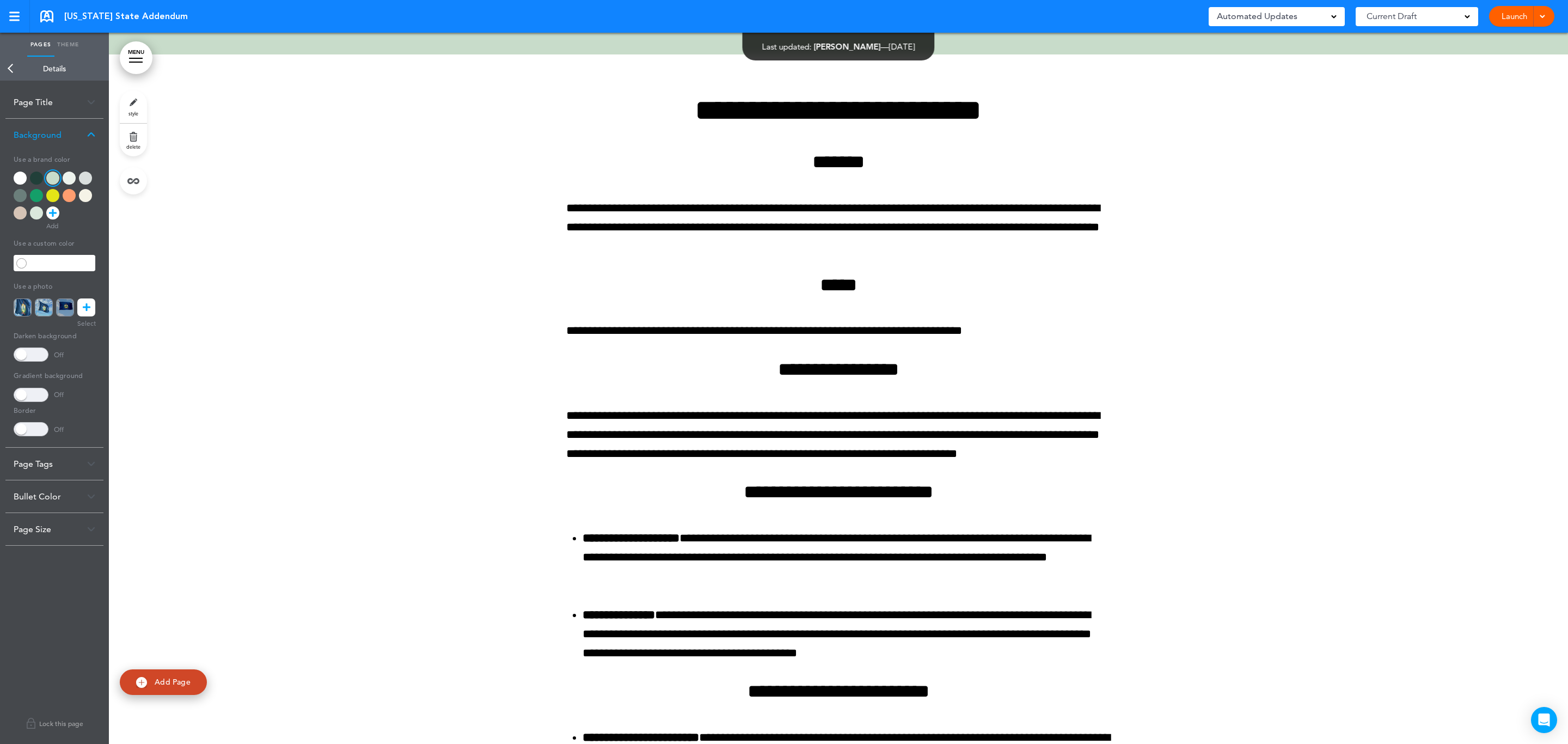
click at [14, 71] on link "Back" at bounding box center [11, 68] width 22 height 24
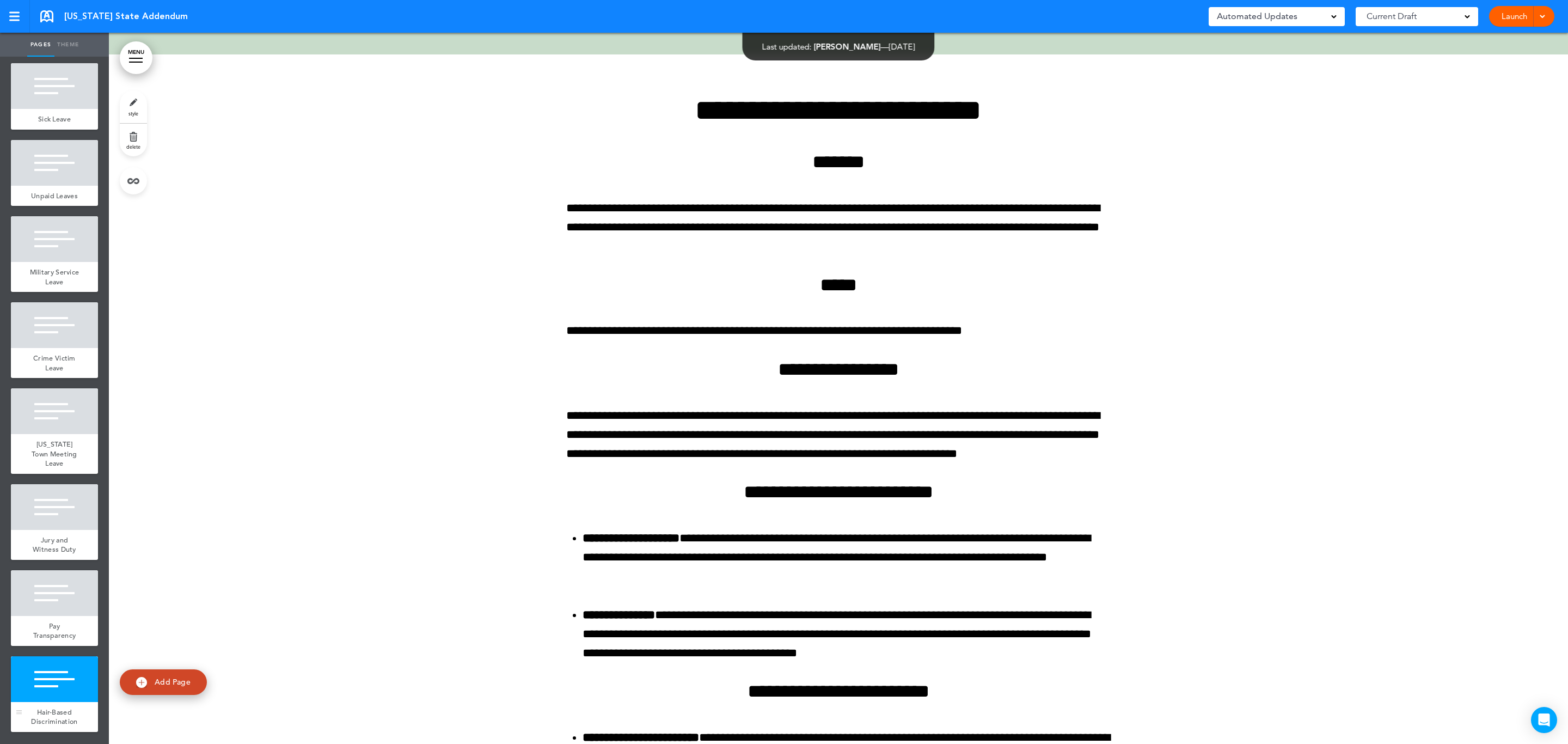
click at [40, 667] on div at bounding box center [54, 679] width 87 height 46
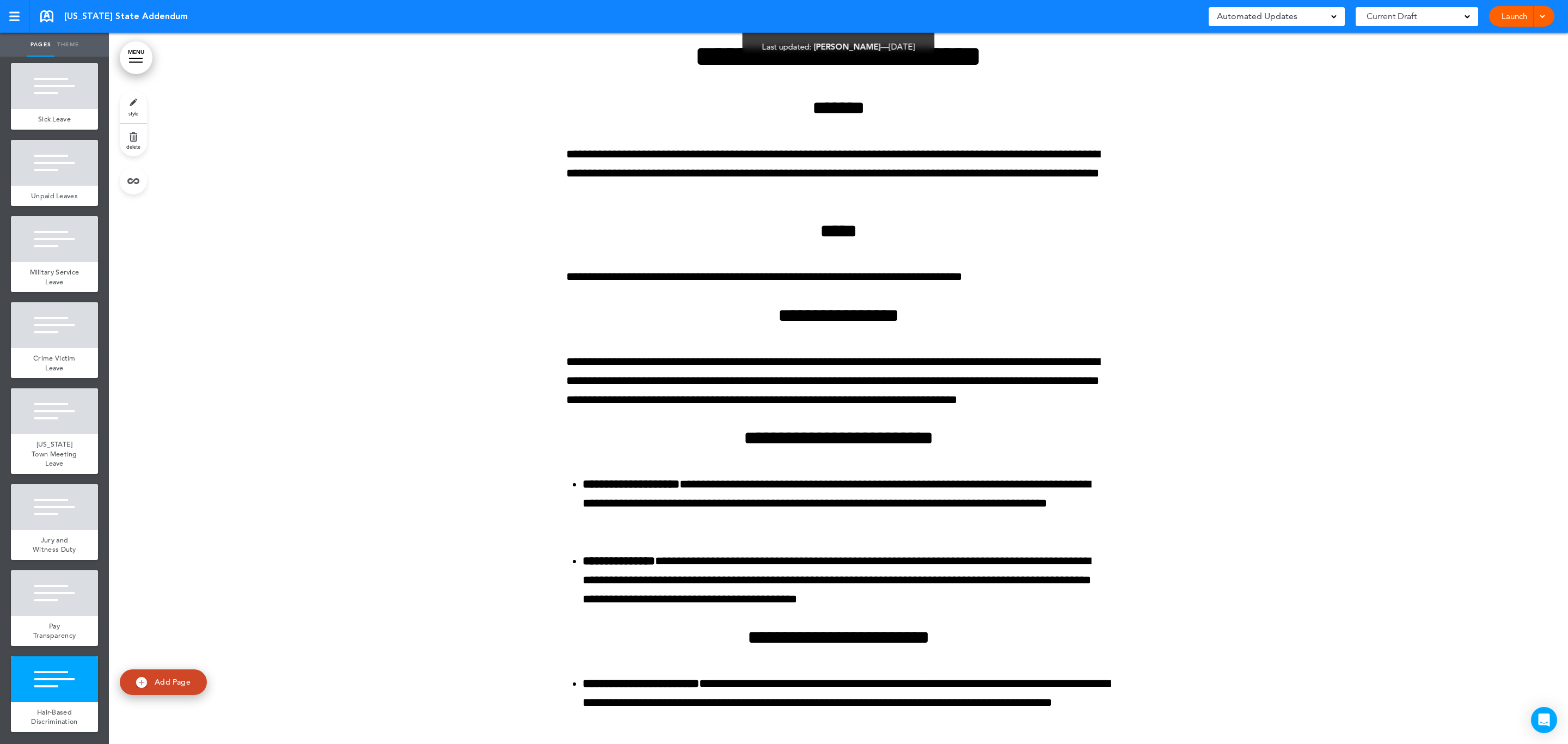
scroll to position [5246, 0]
click at [136, 108] on link "style" at bounding box center [133, 106] width 27 height 32
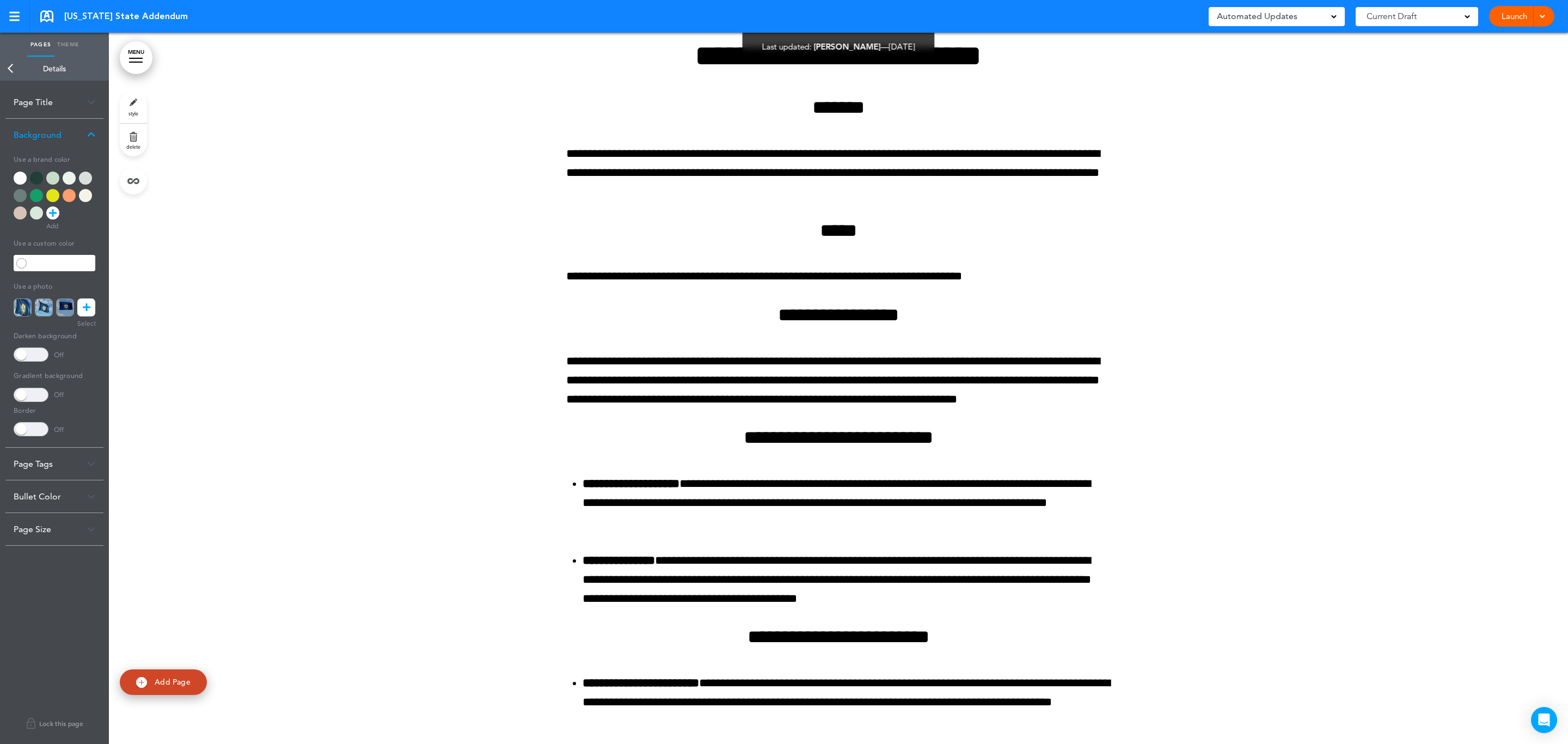
click at [54, 175] on div at bounding box center [53, 178] width 13 height 13
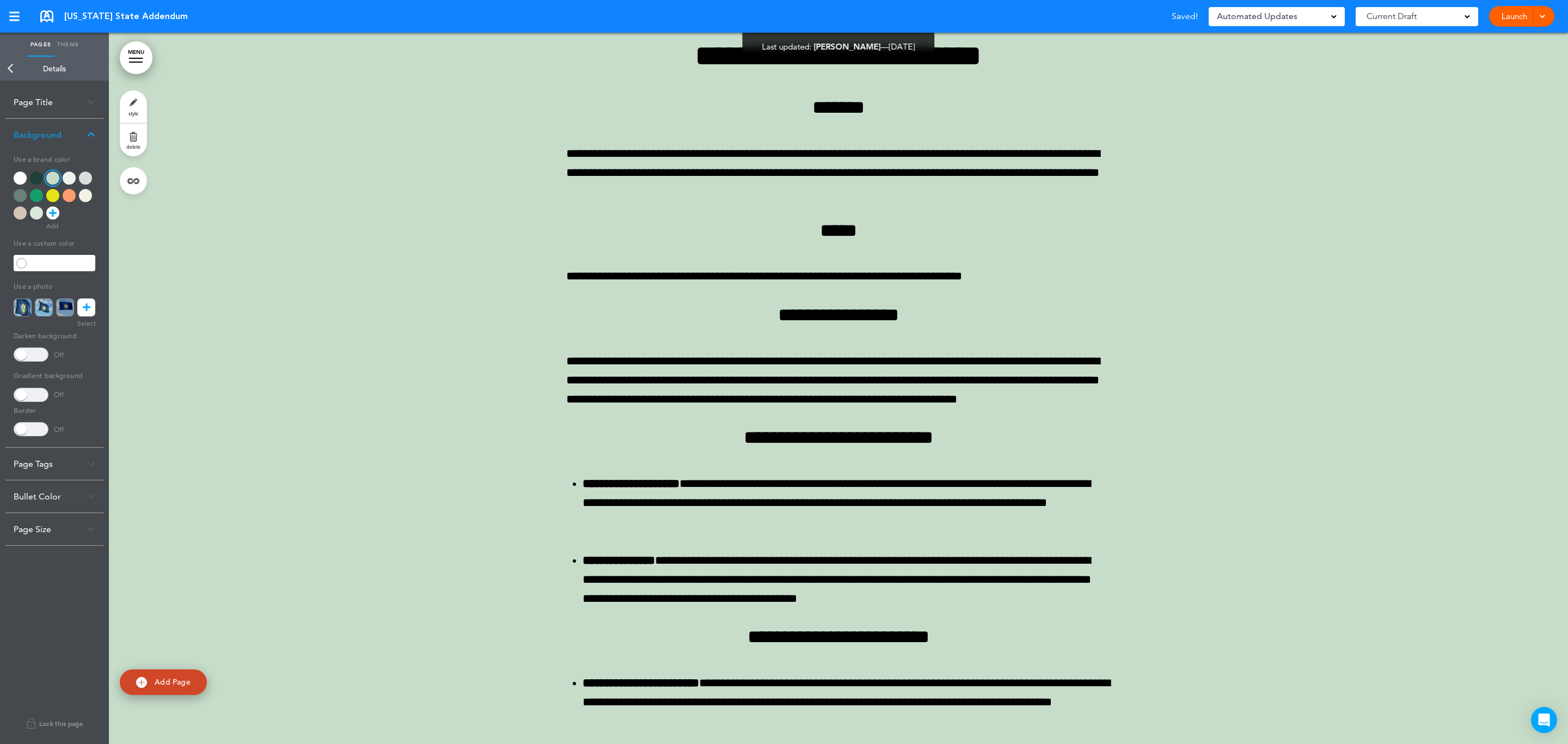
click at [10, 72] on link "Back" at bounding box center [11, 68] width 22 height 24
